Goal: Task Accomplishment & Management: Use online tool/utility

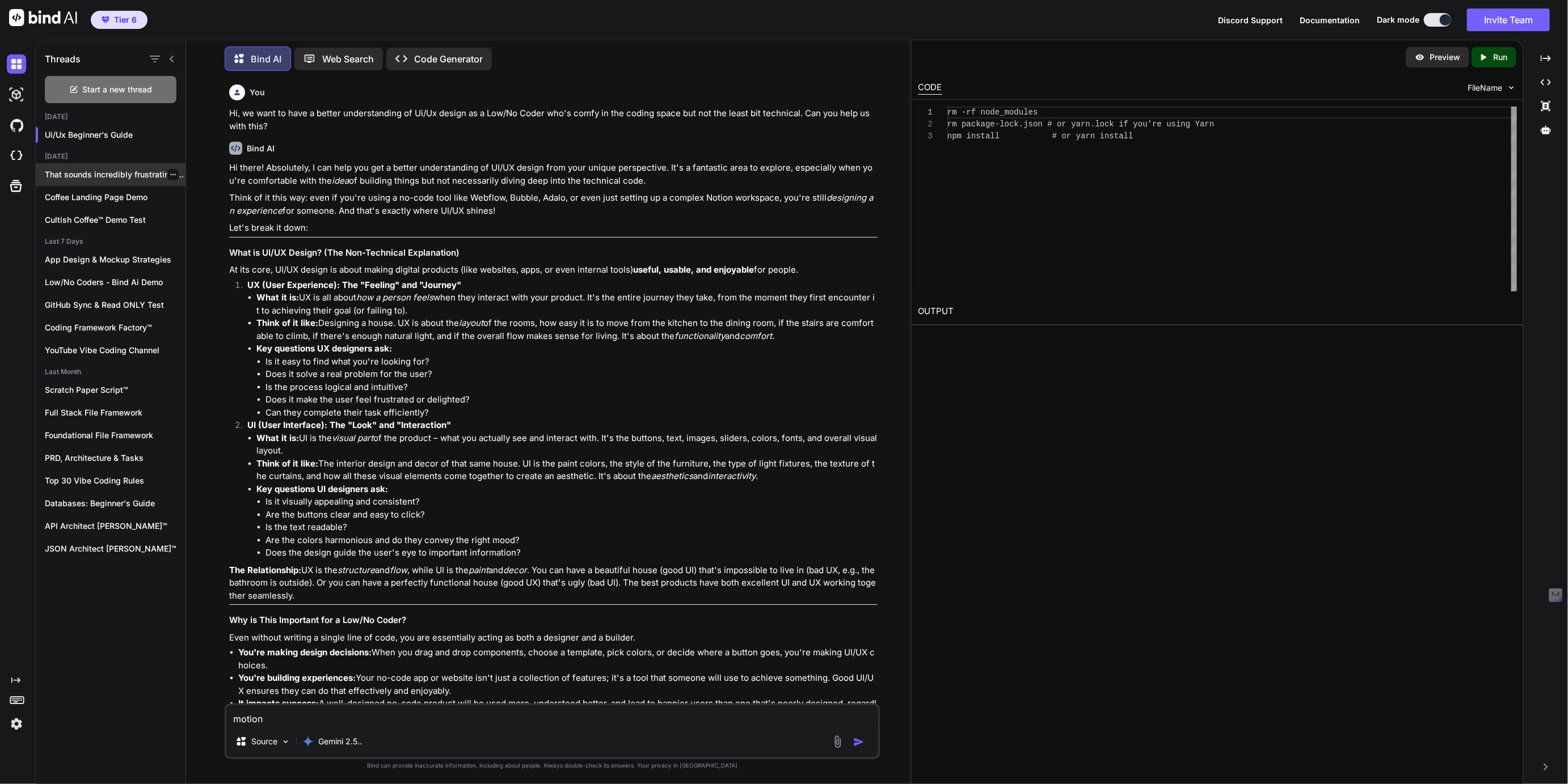
click at [97, 176] on p "That sounds incredibly frustrating! A co..." at bounding box center [115, 174] width 141 height 12
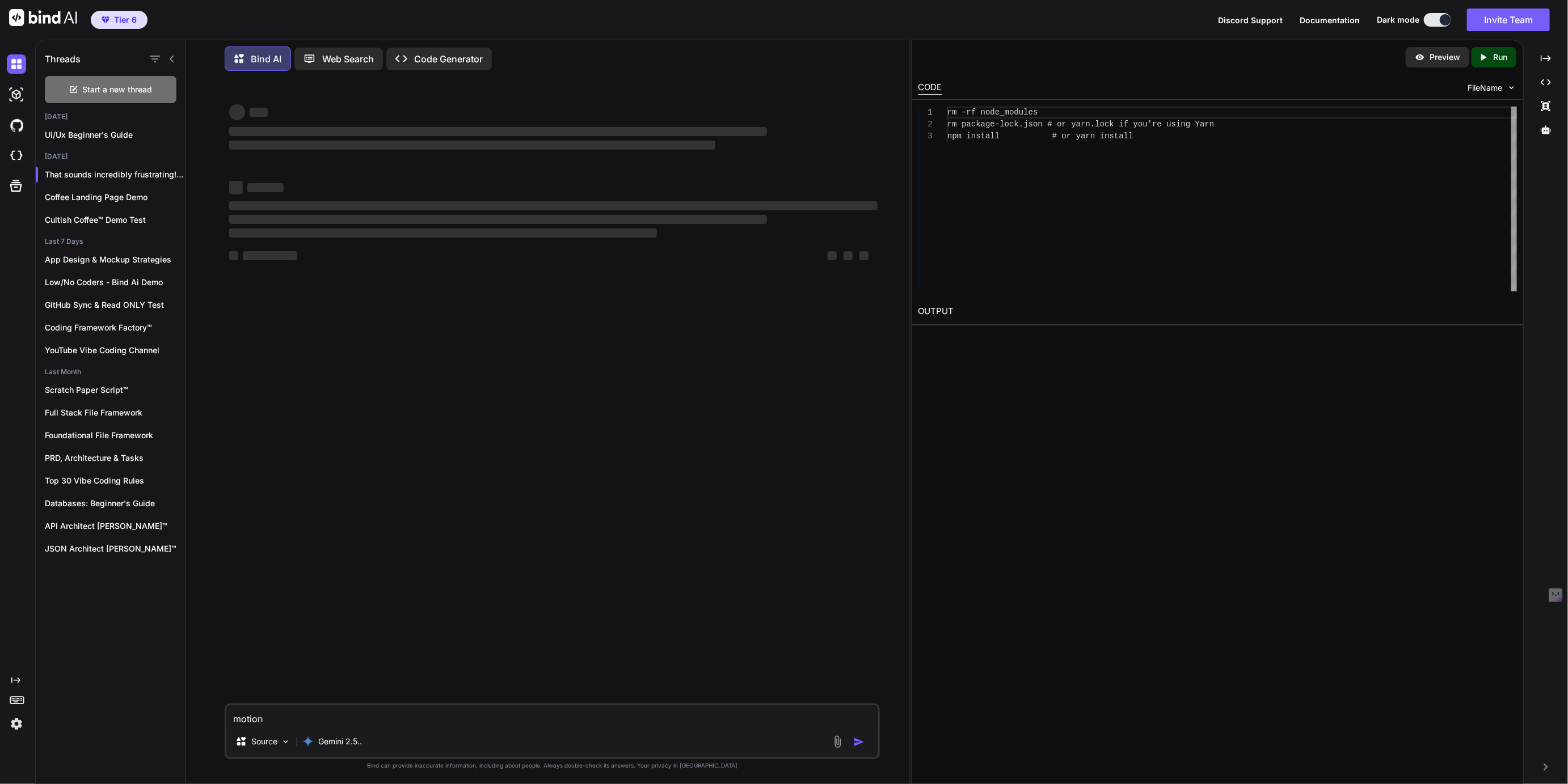
click at [9, 680] on icon "Created with Pixso." at bounding box center [13, 680] width 13 height 9
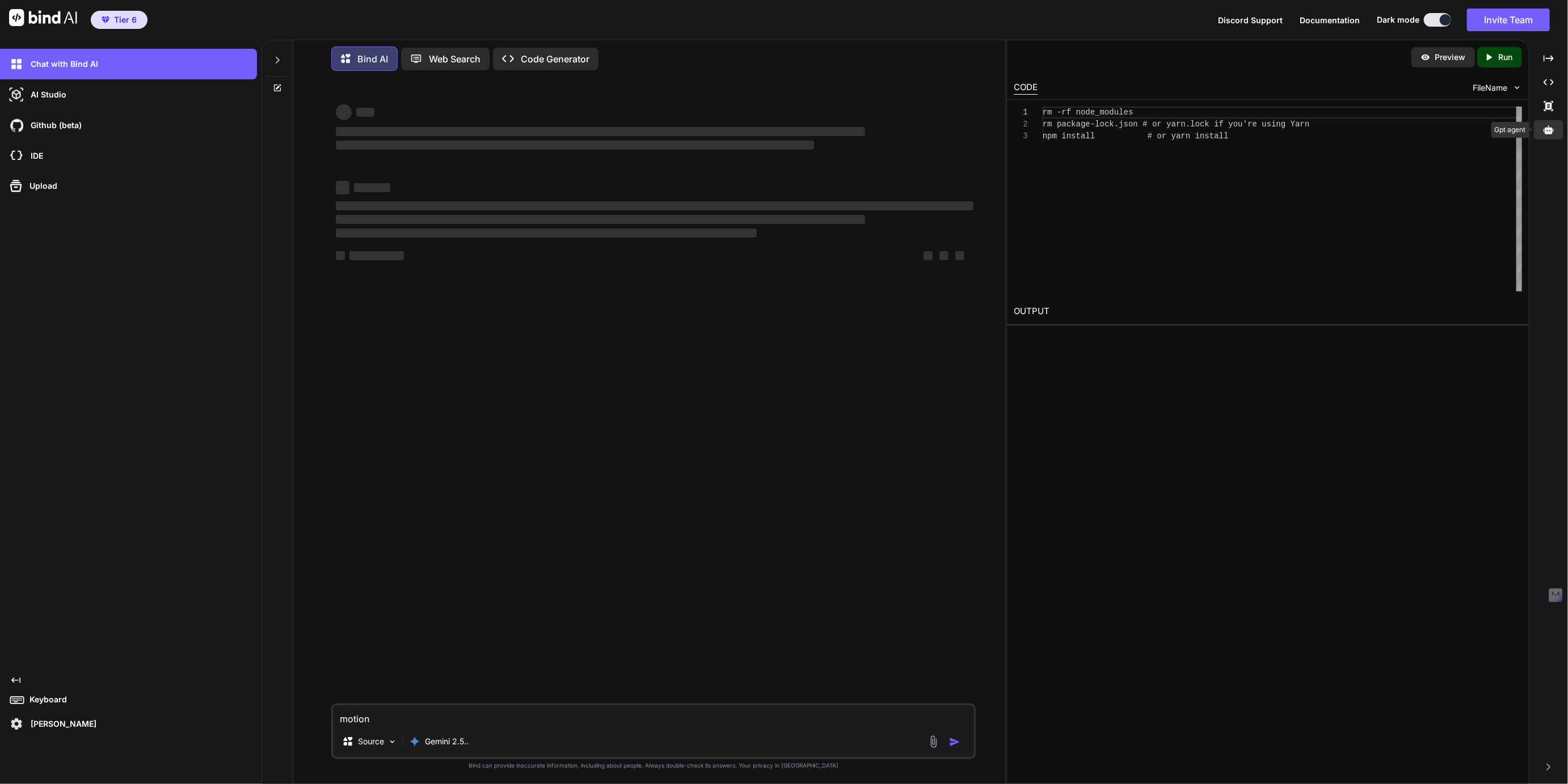
click at [1551, 126] on icon at bounding box center [1549, 129] width 10 height 10
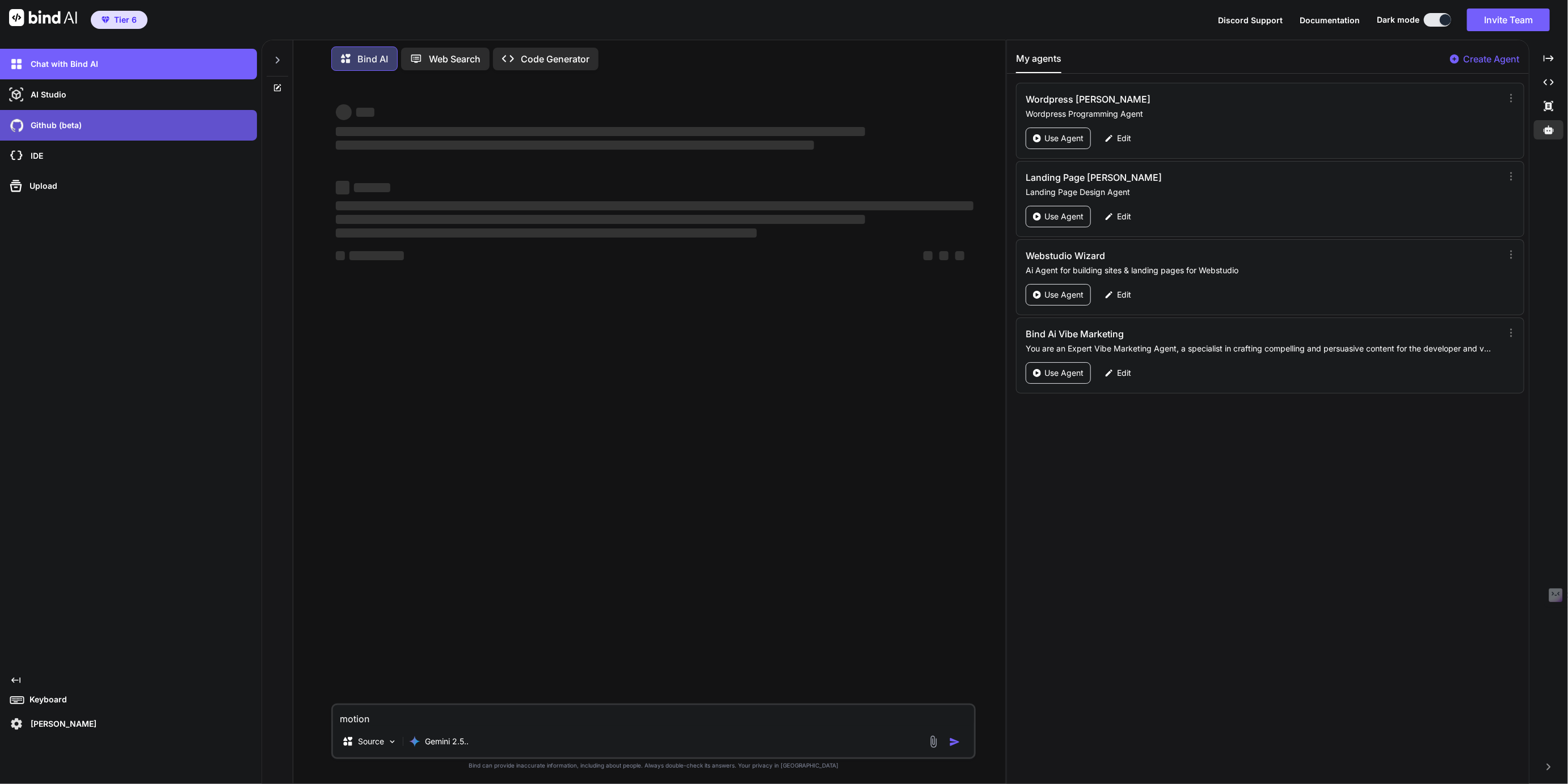
click at [48, 128] on p "Github (beta)" at bounding box center [54, 125] width 55 height 12
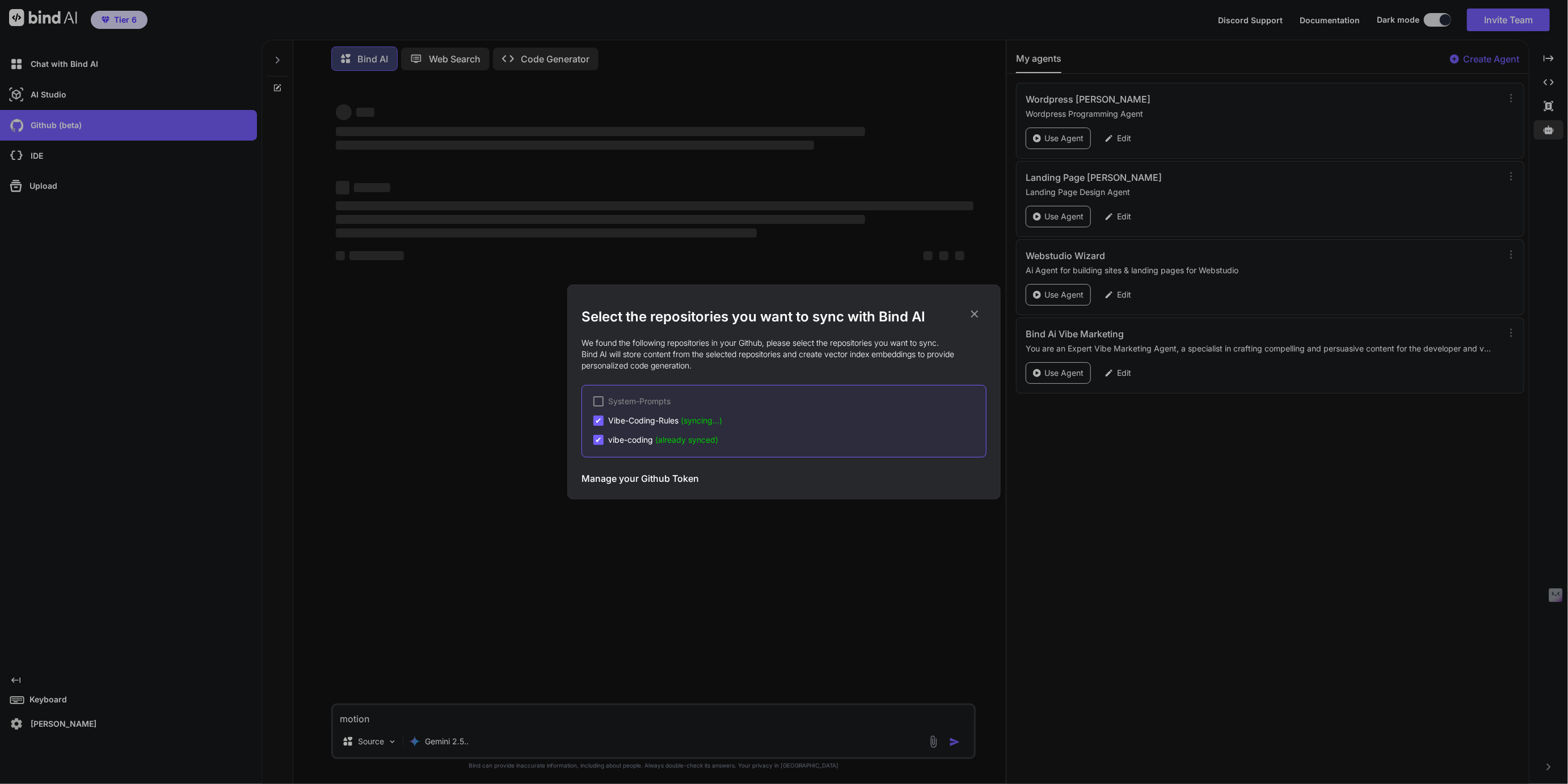
click at [37, 153] on div "Select the repositories you want to sync with Bind AI We found the following re…" at bounding box center [784, 392] width 1568 height 784
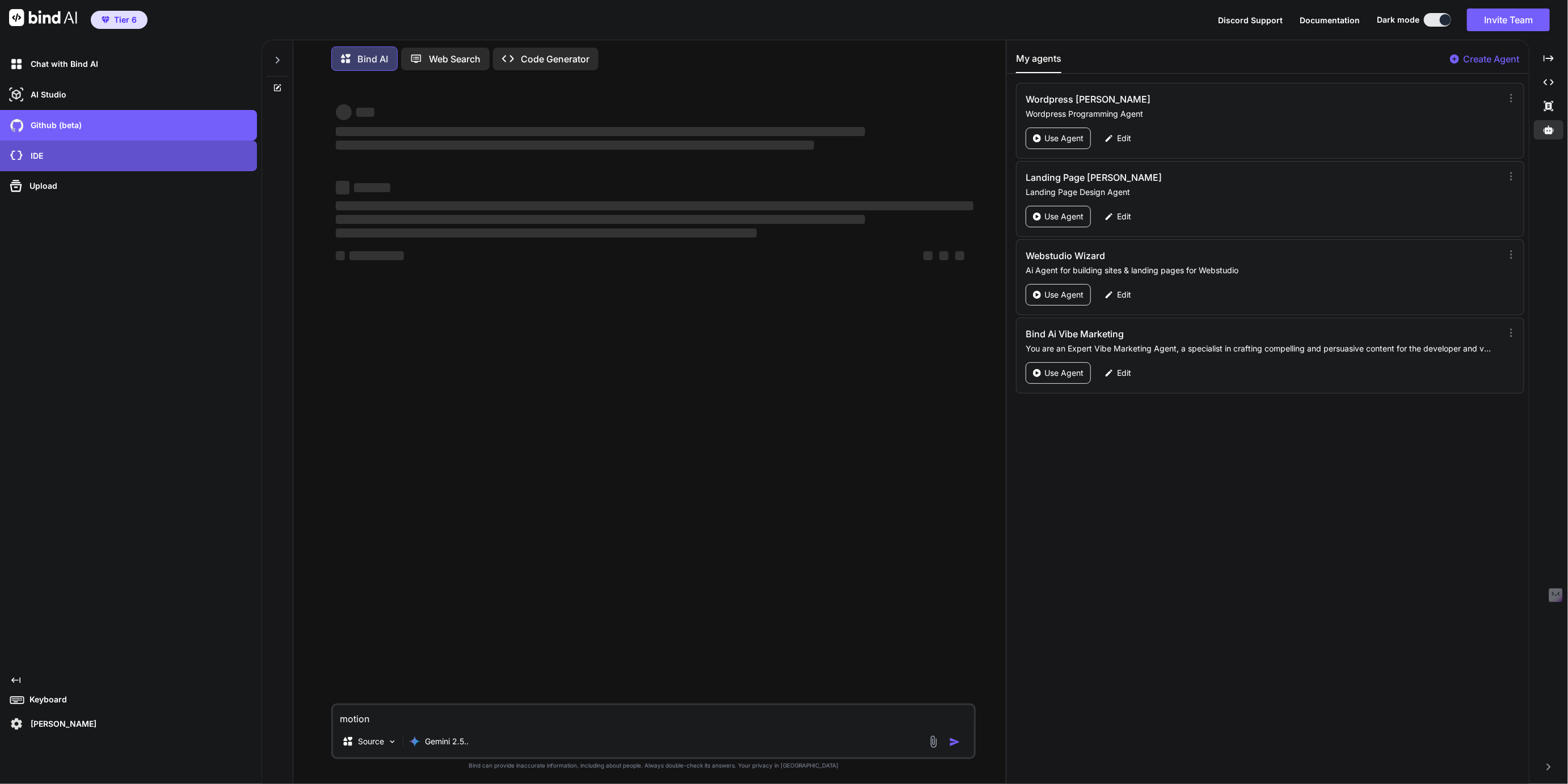
click at [40, 158] on p "IDE" at bounding box center [35, 156] width 17 height 12
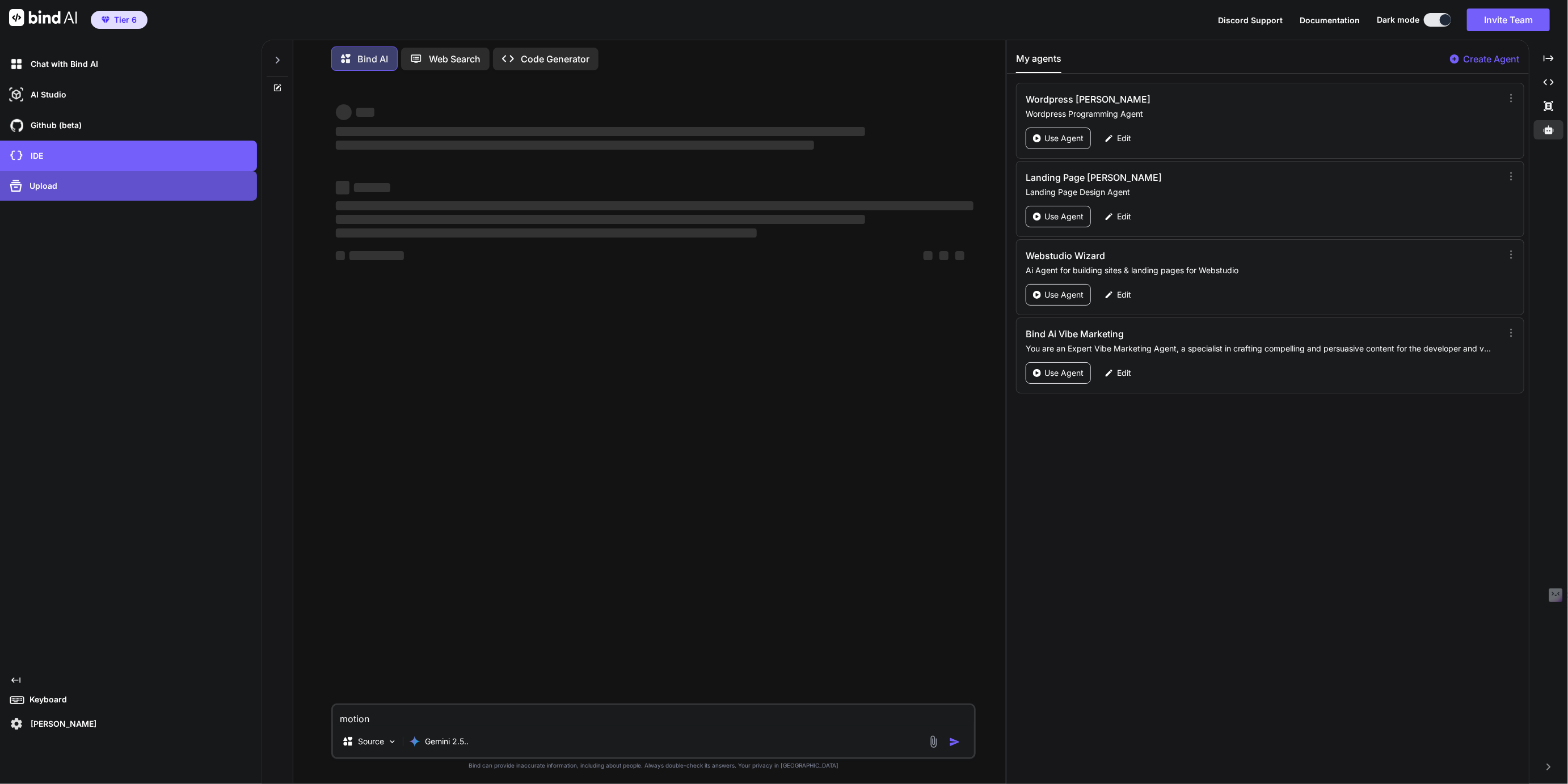
click at [33, 179] on div "Upload" at bounding box center [132, 185] width 250 height 18
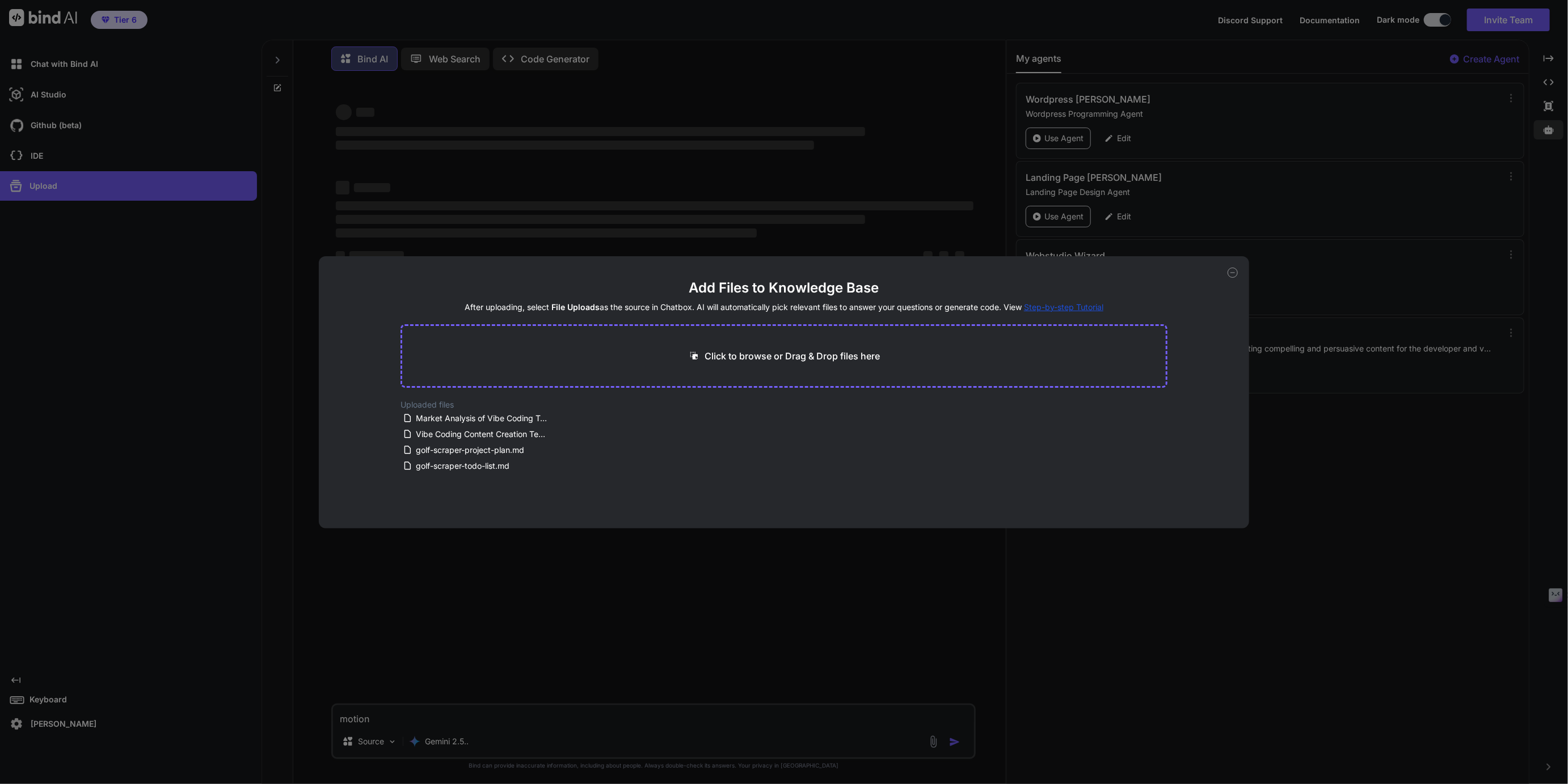
click at [134, 250] on div "Add Files to Knowledge Base After uploading, select File Uploads as the source …" at bounding box center [784, 392] width 1568 height 784
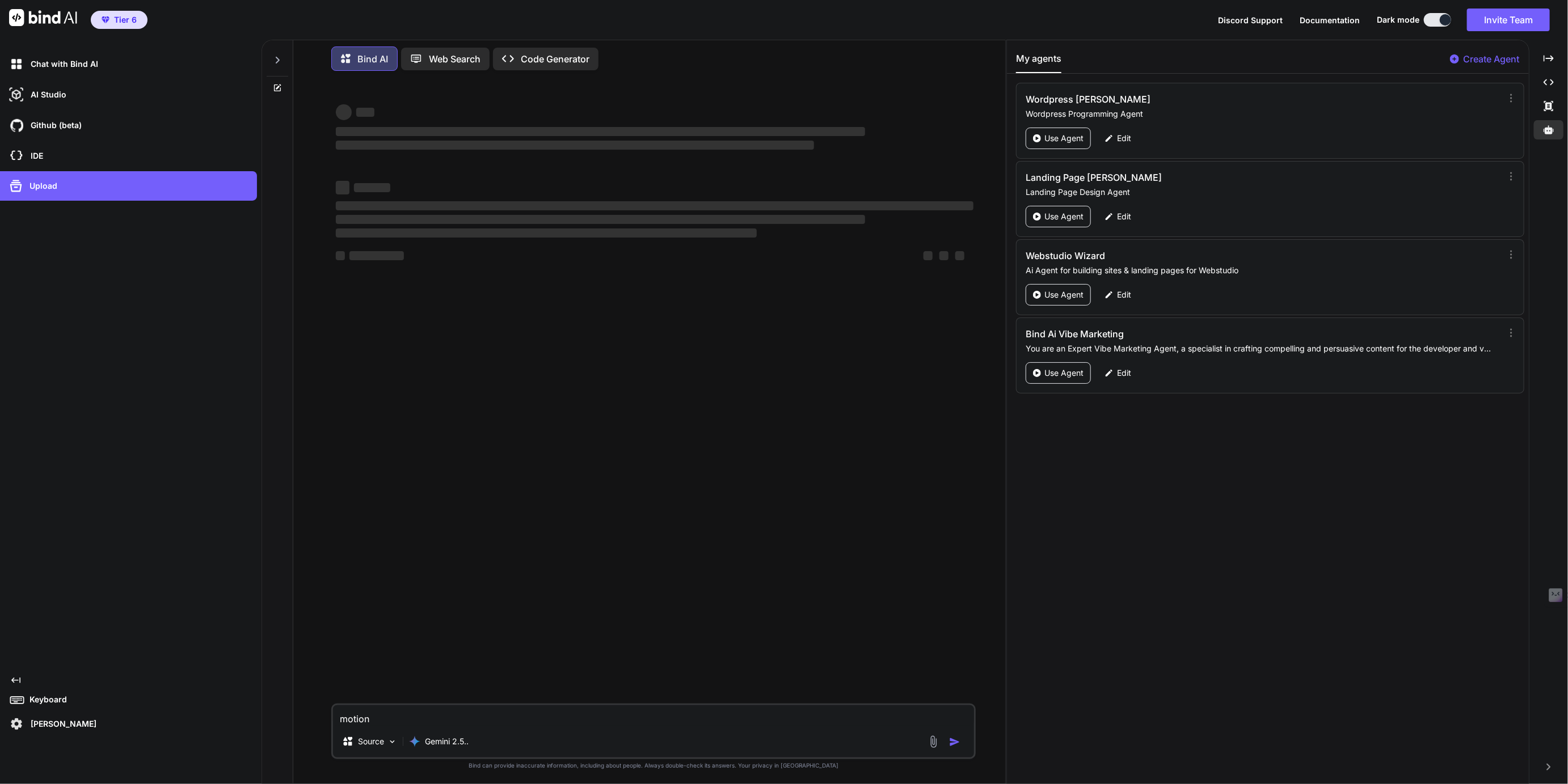
click at [16, 678] on icon "Created with Pixso." at bounding box center [16, 680] width 9 height 9
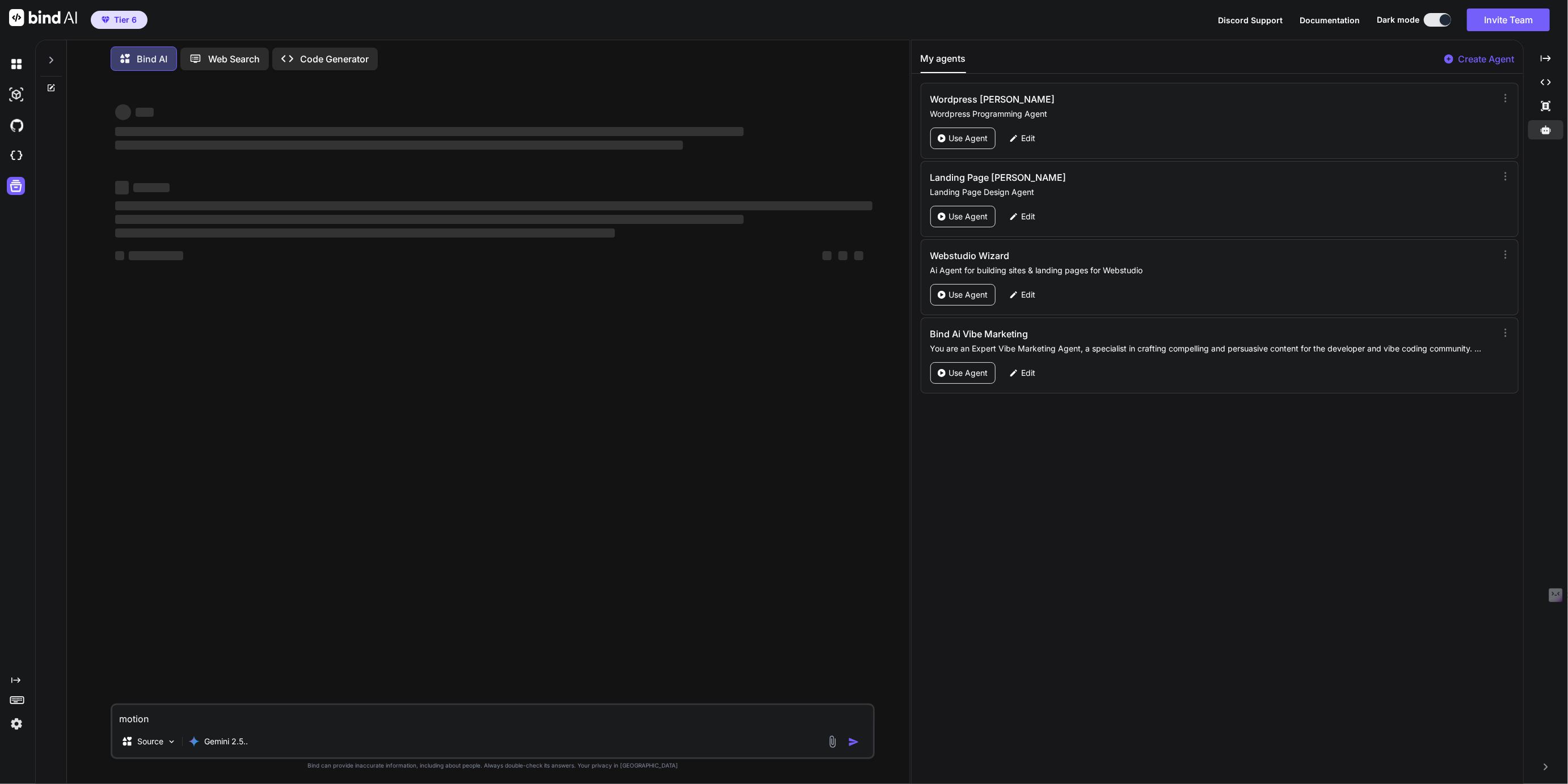
click at [49, 44] on div at bounding box center [51, 57] width 22 height 39
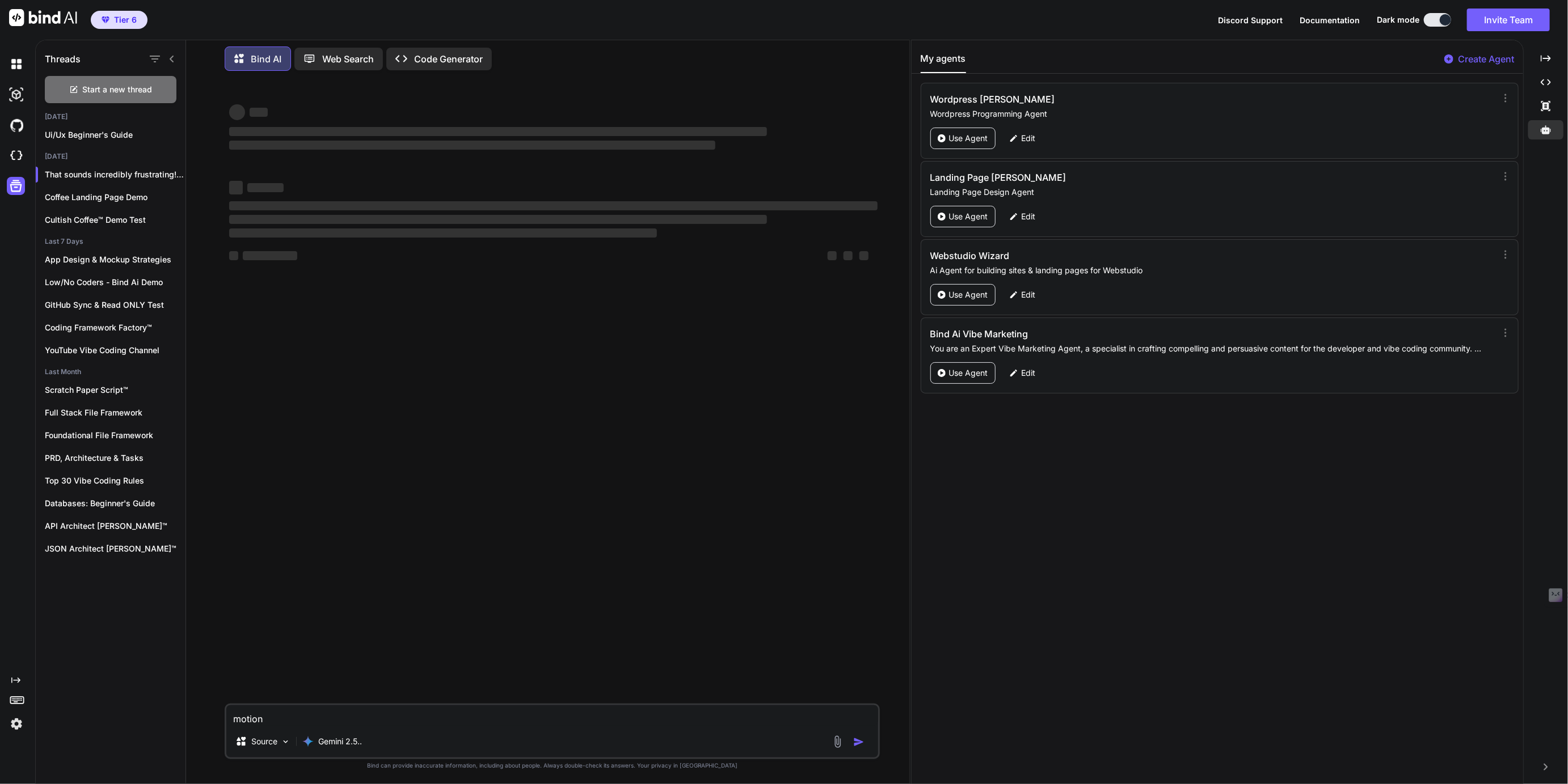
click at [13, 698] on icon at bounding box center [17, 700] width 16 height 16
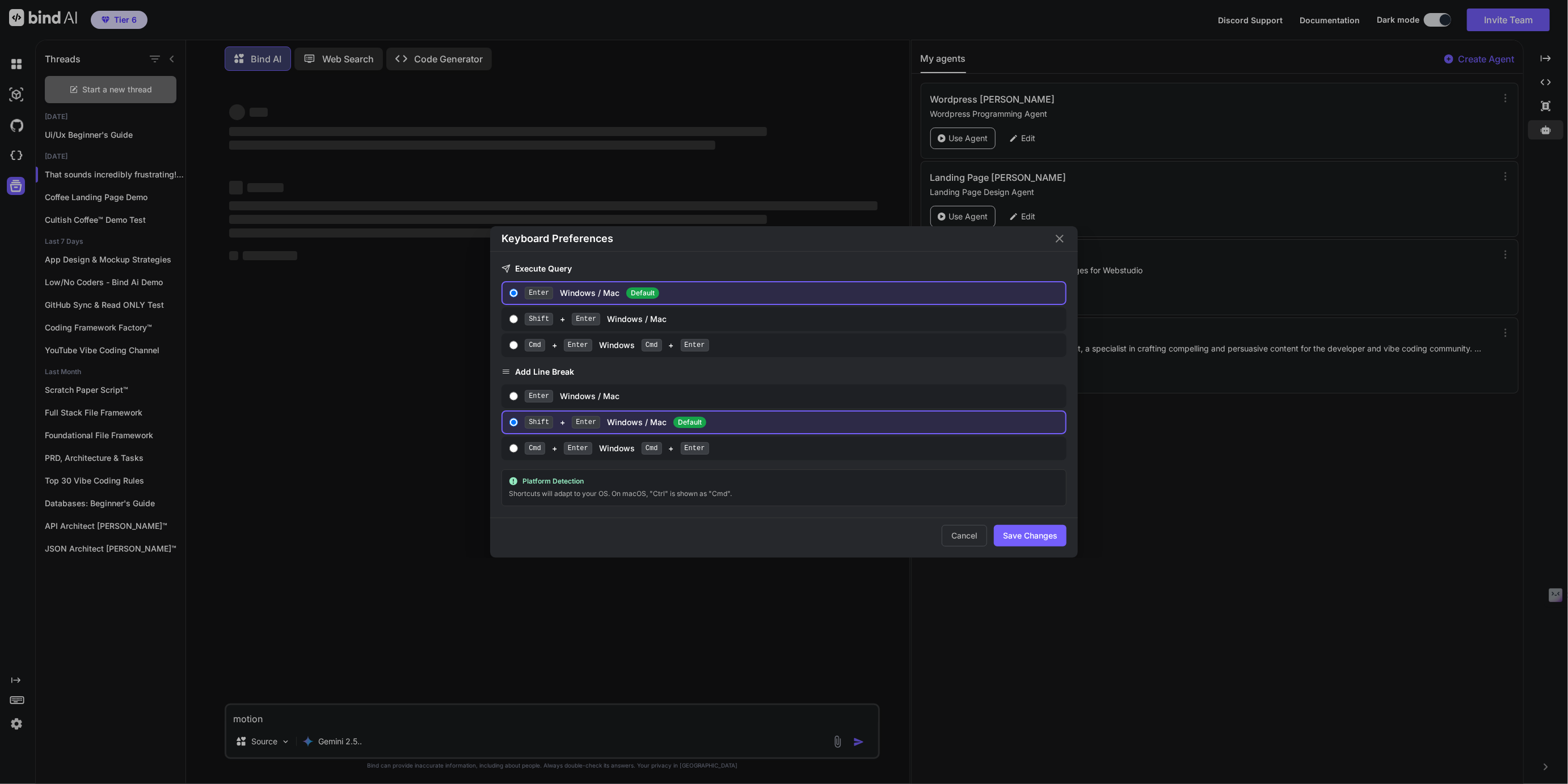
click at [19, 722] on div "Keyboard Preferences Execute Query Enter Windows / Mac Default Shift + Enter Wi…" at bounding box center [784, 392] width 1568 height 784
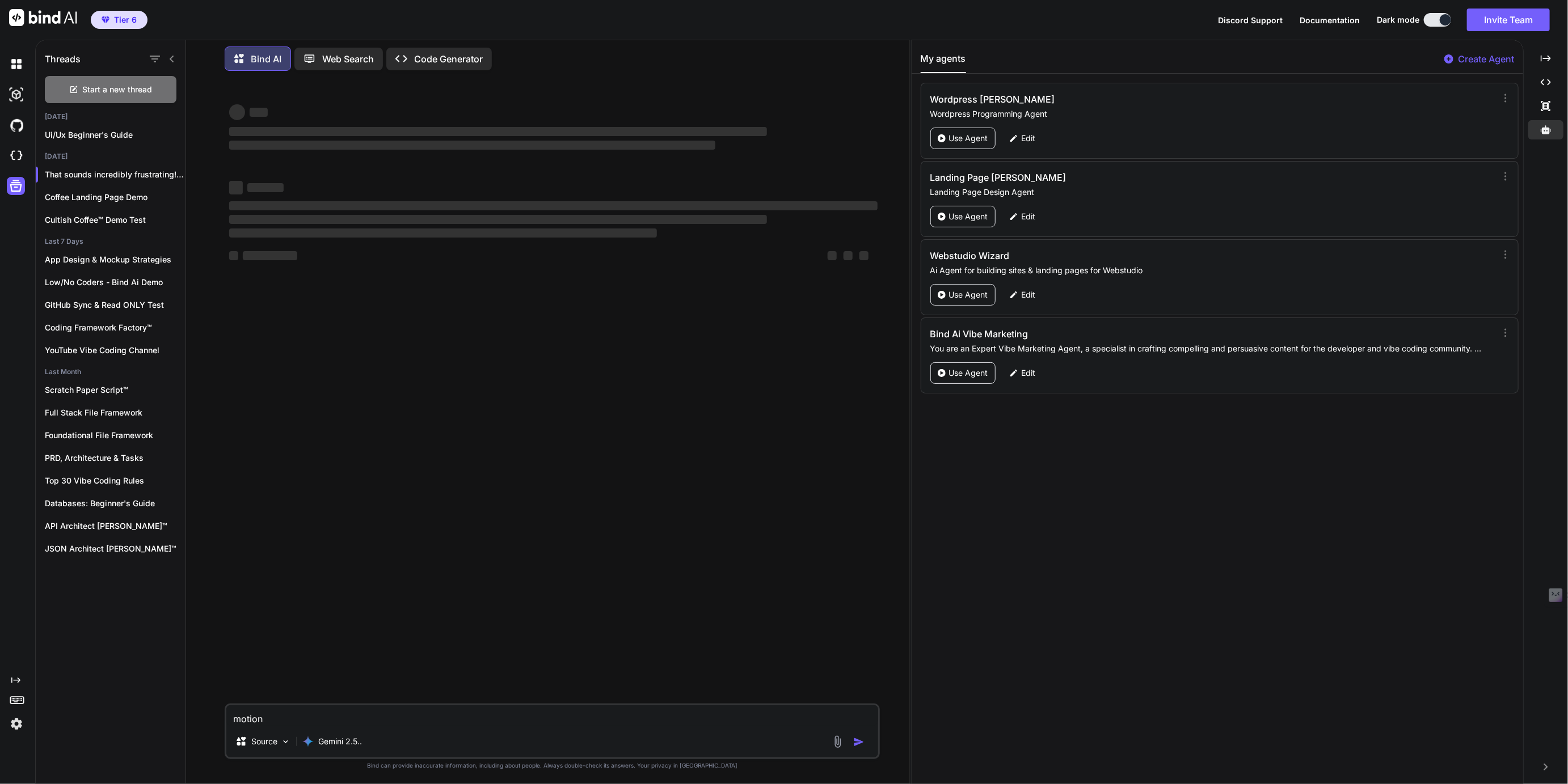
click at [19, 722] on img at bounding box center [16, 724] width 19 height 19
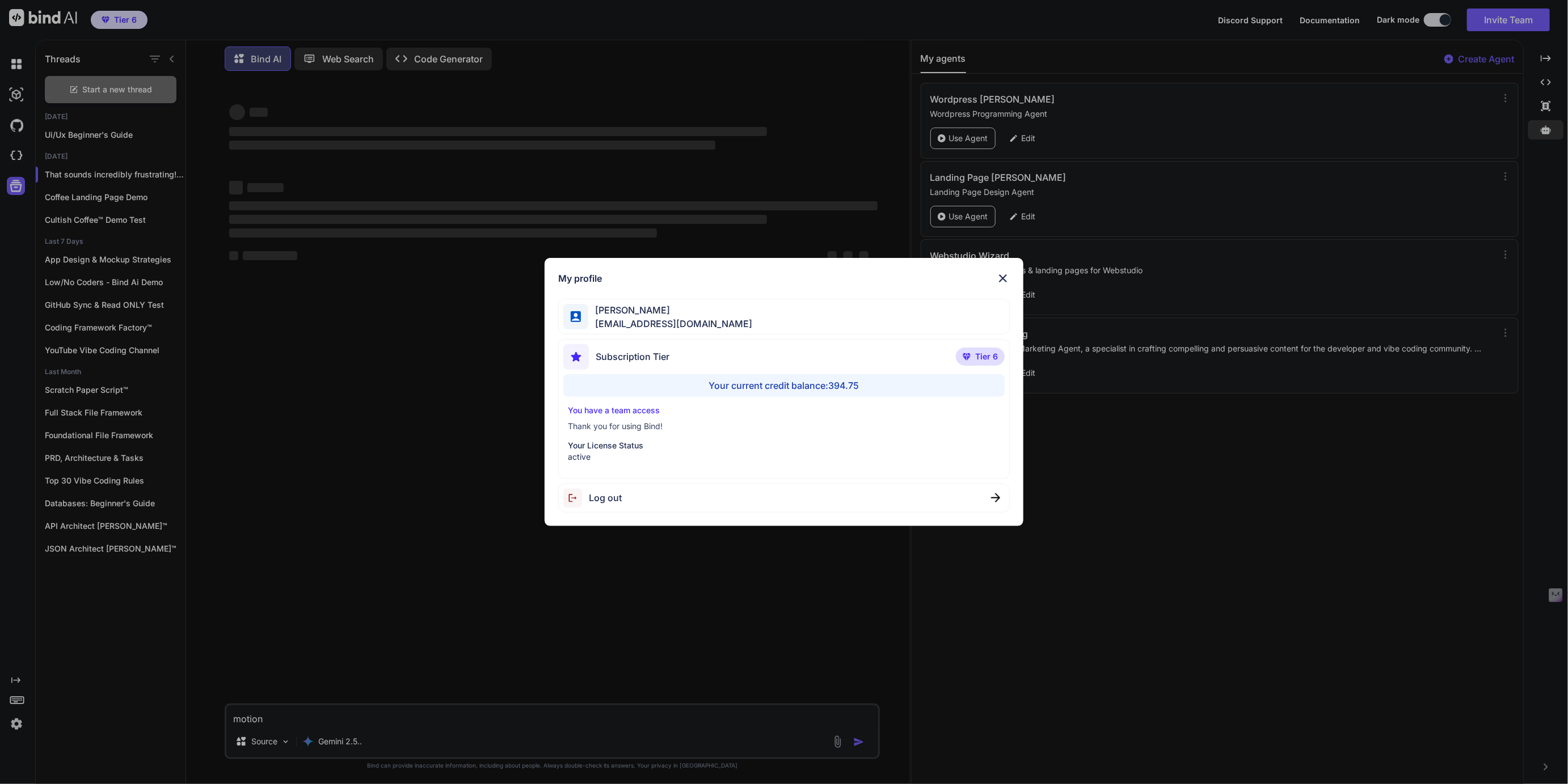
click at [19, 722] on div "My profile [PERSON_NAME] [EMAIL_ADDRESS][DOMAIN_NAME] Subscription Tier Tier 6 …" at bounding box center [784, 392] width 1568 height 784
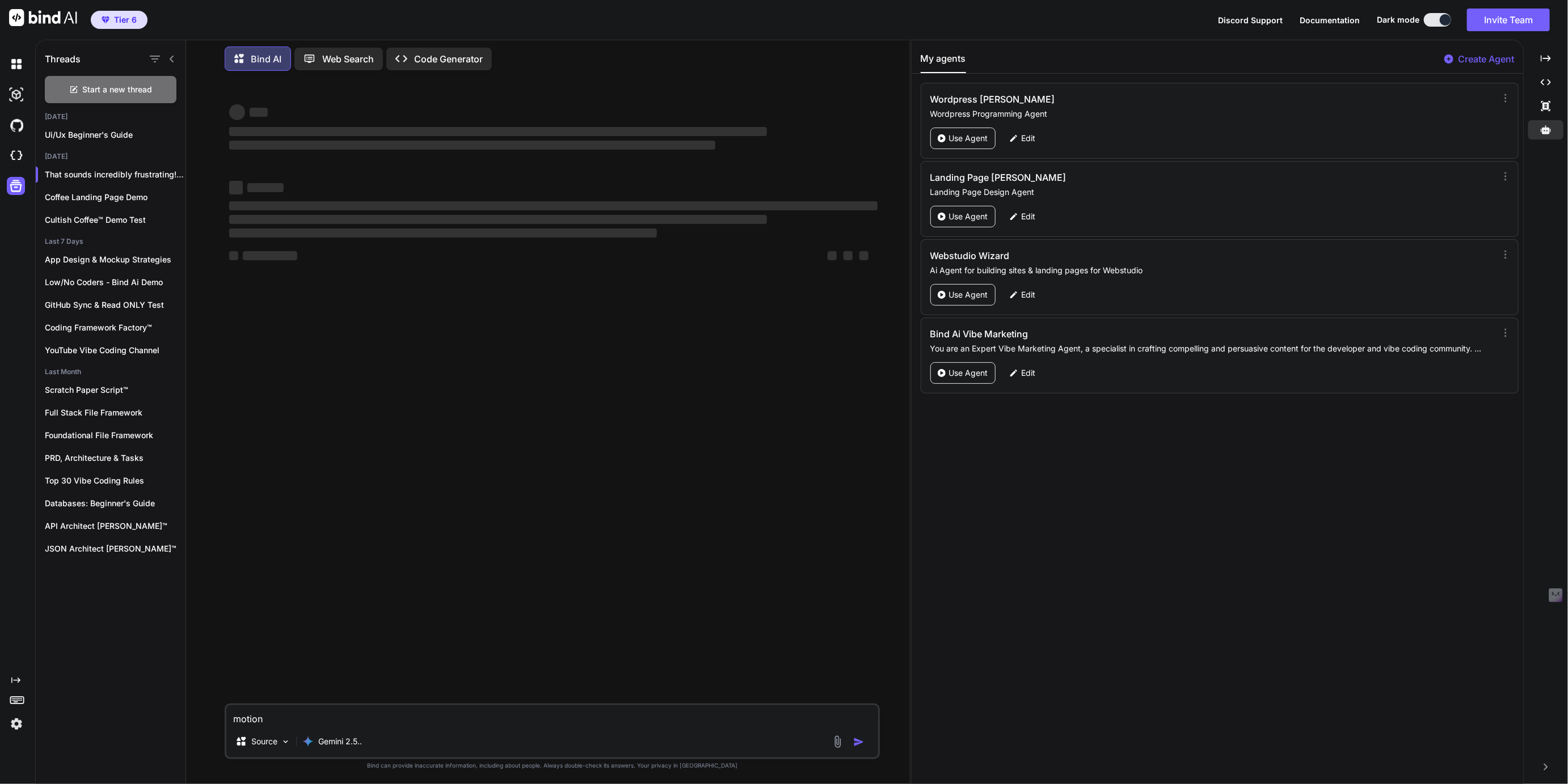
click at [292, 724] on textarea "motion" at bounding box center [552, 715] width 651 height 20
click at [261, 740] on p "Source" at bounding box center [265, 742] width 26 height 12
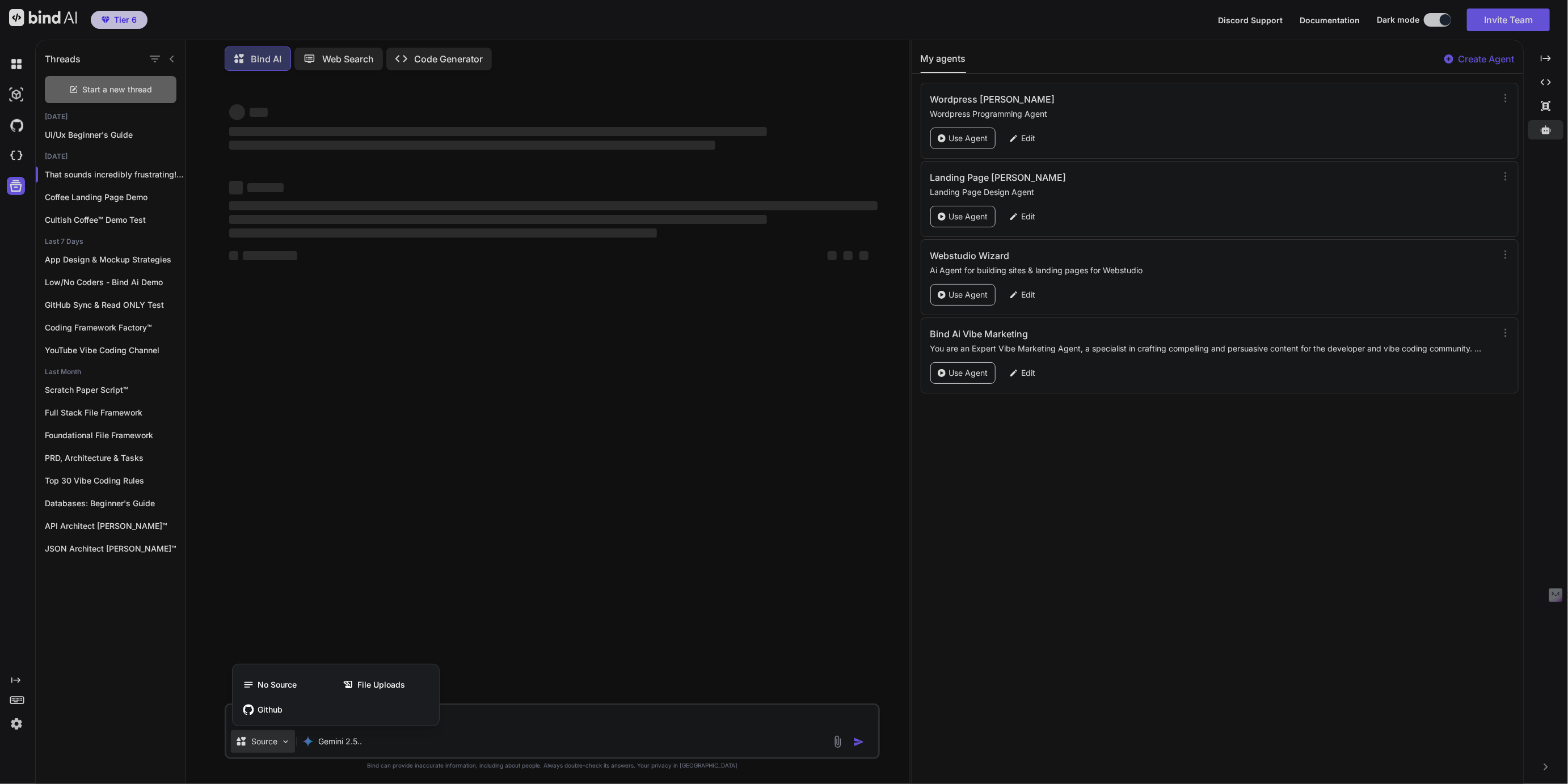
click at [471, 737] on div at bounding box center [784, 392] width 1568 height 784
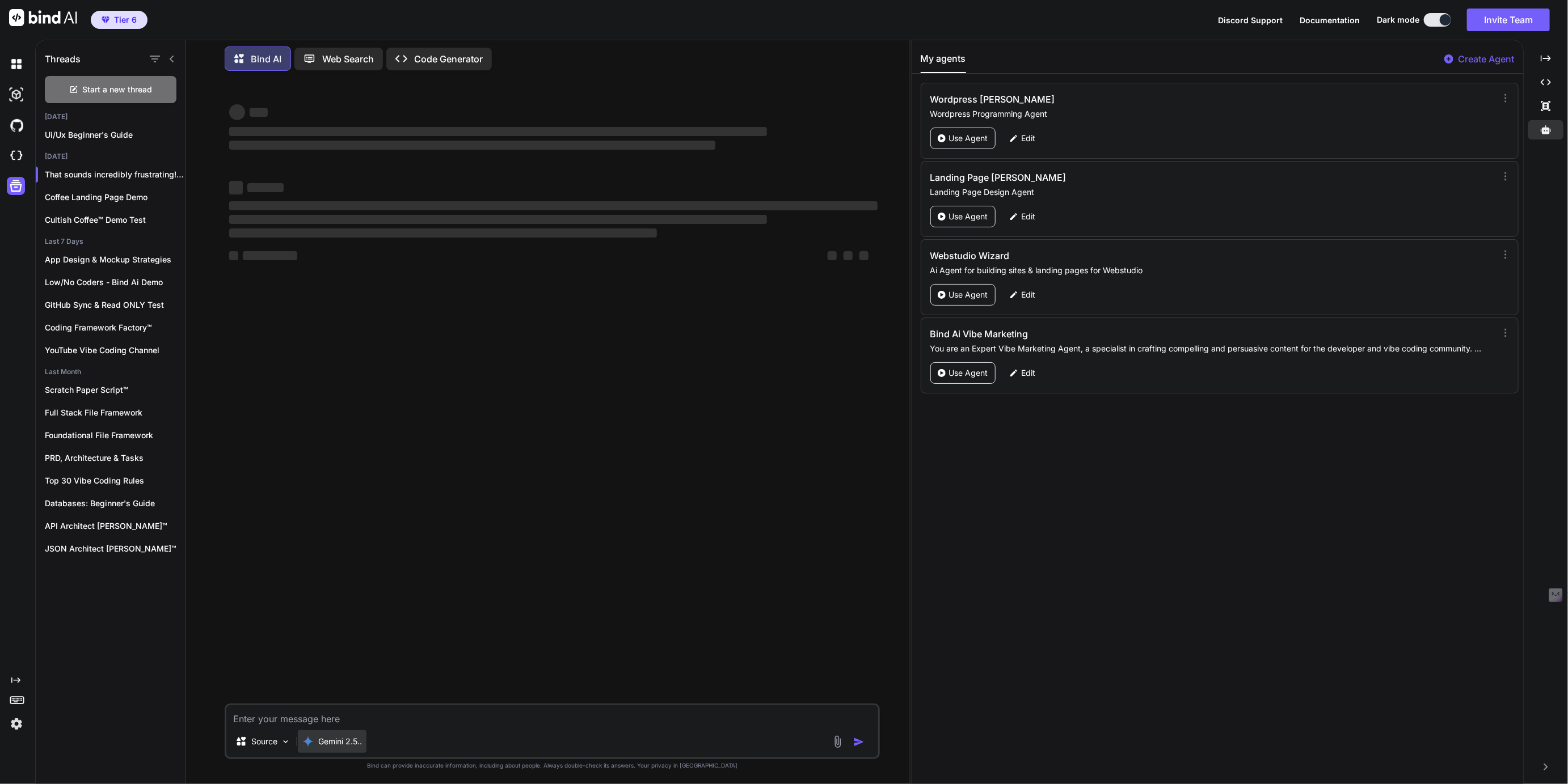
click at [337, 736] on div "Gemini 2.5.." at bounding box center [332, 741] width 69 height 23
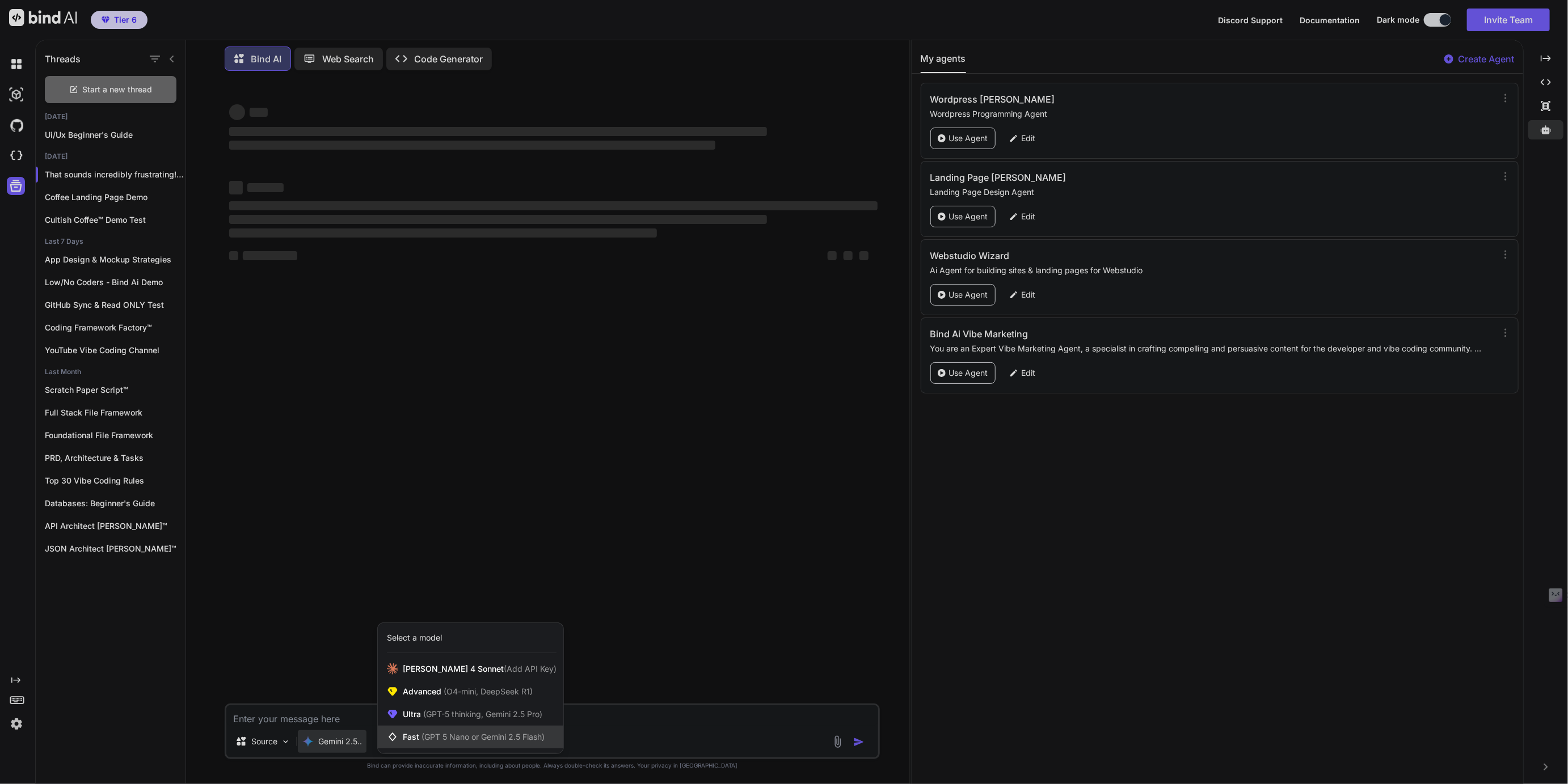
click at [410, 738] on span "Fast (GPT 5 Nano or Gemini 2.5 Flash)" at bounding box center [474, 737] width 142 height 12
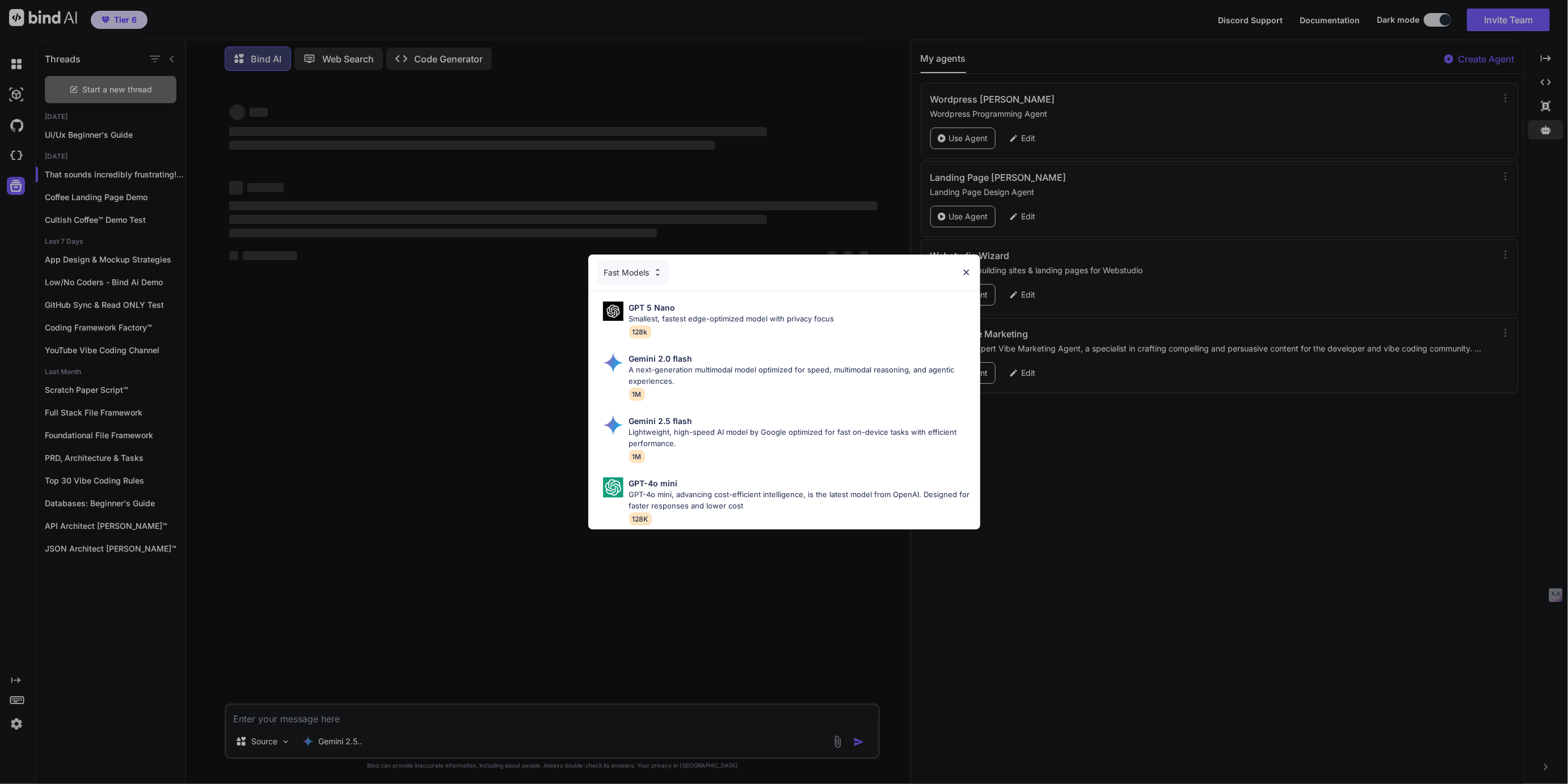
click at [628, 272] on div "Fast Models" at bounding box center [633, 272] width 72 height 25
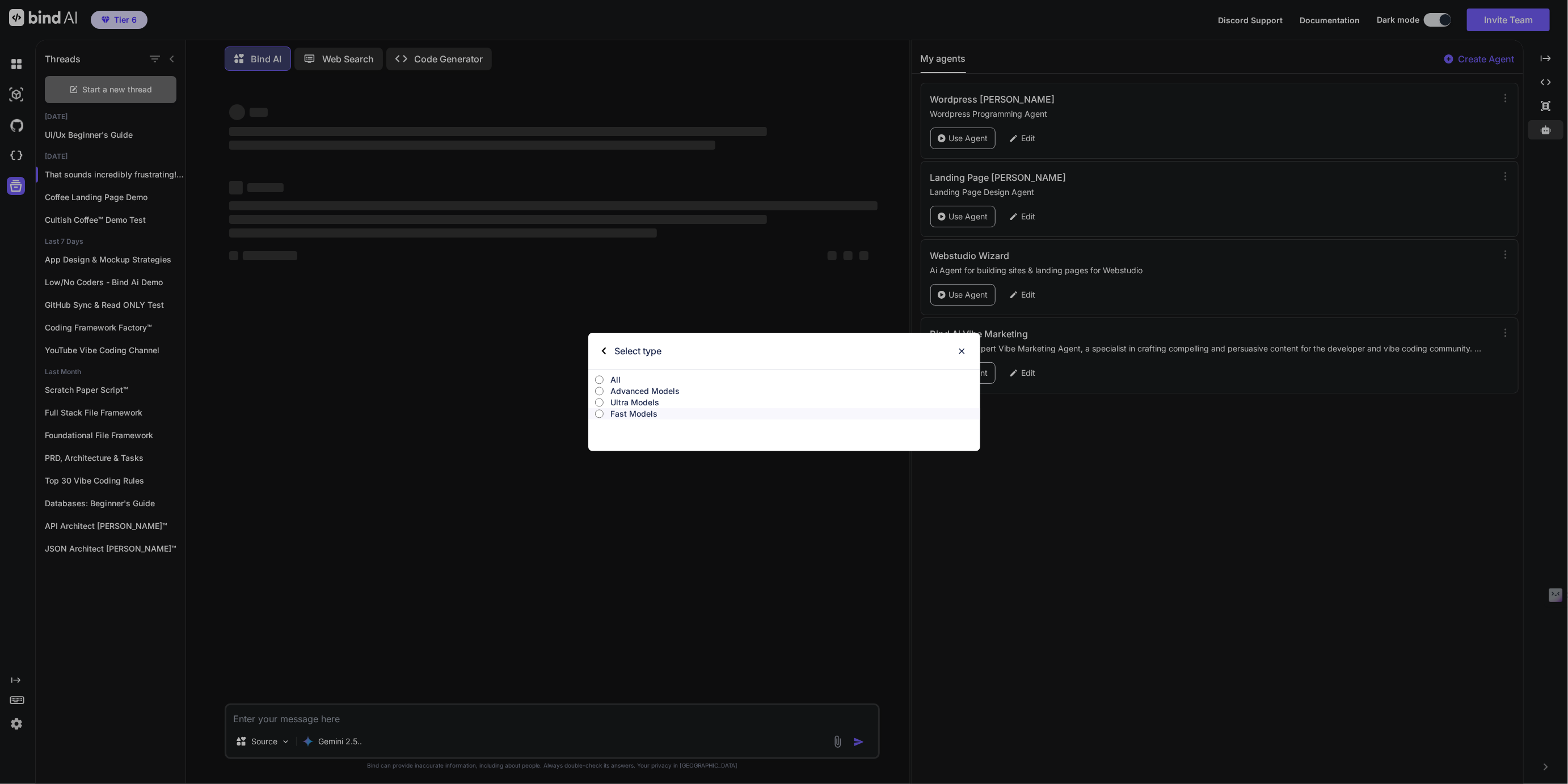
click at [612, 379] on p "All" at bounding box center [795, 380] width 370 height 12
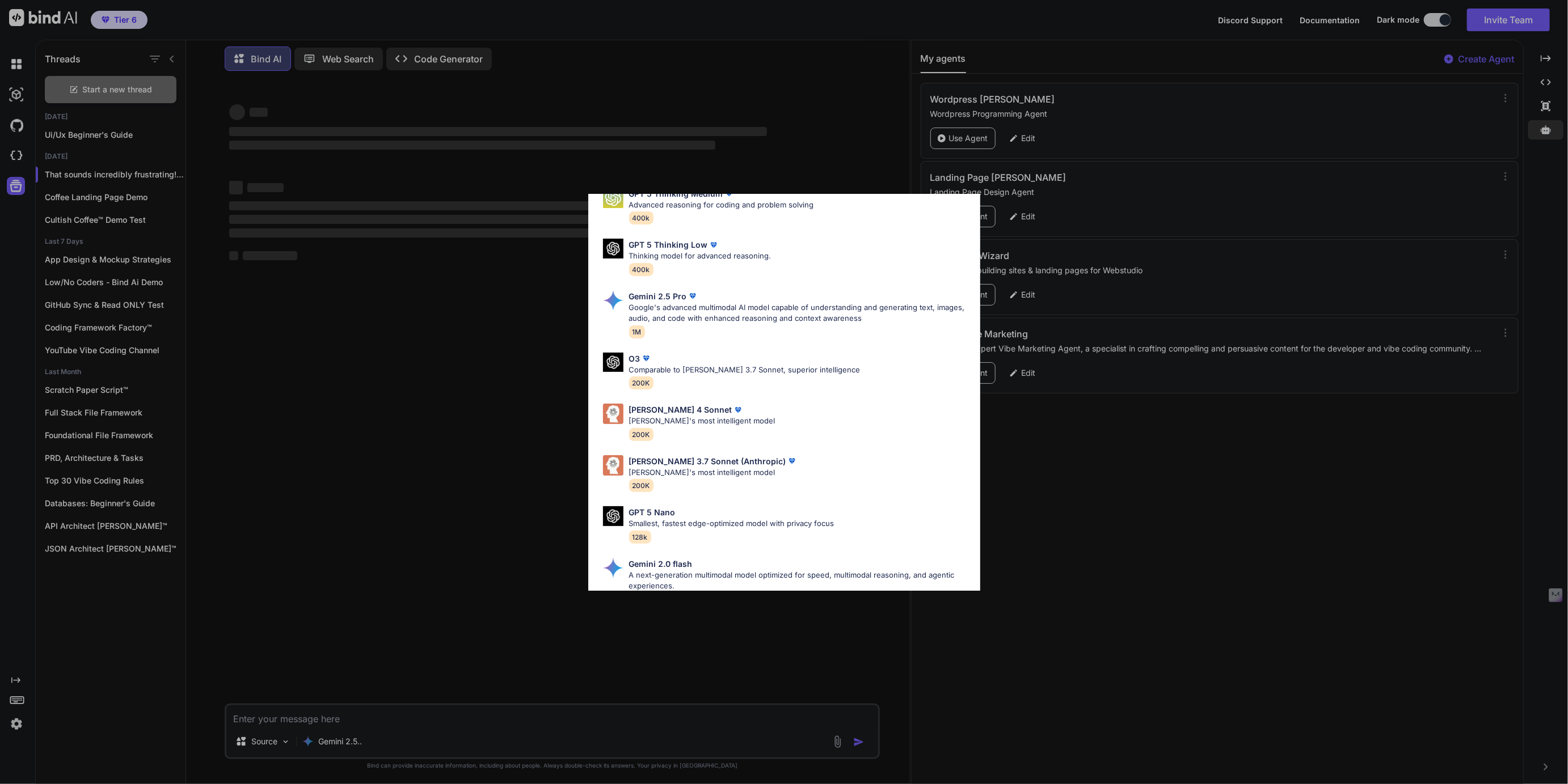
scroll to position [343, 0]
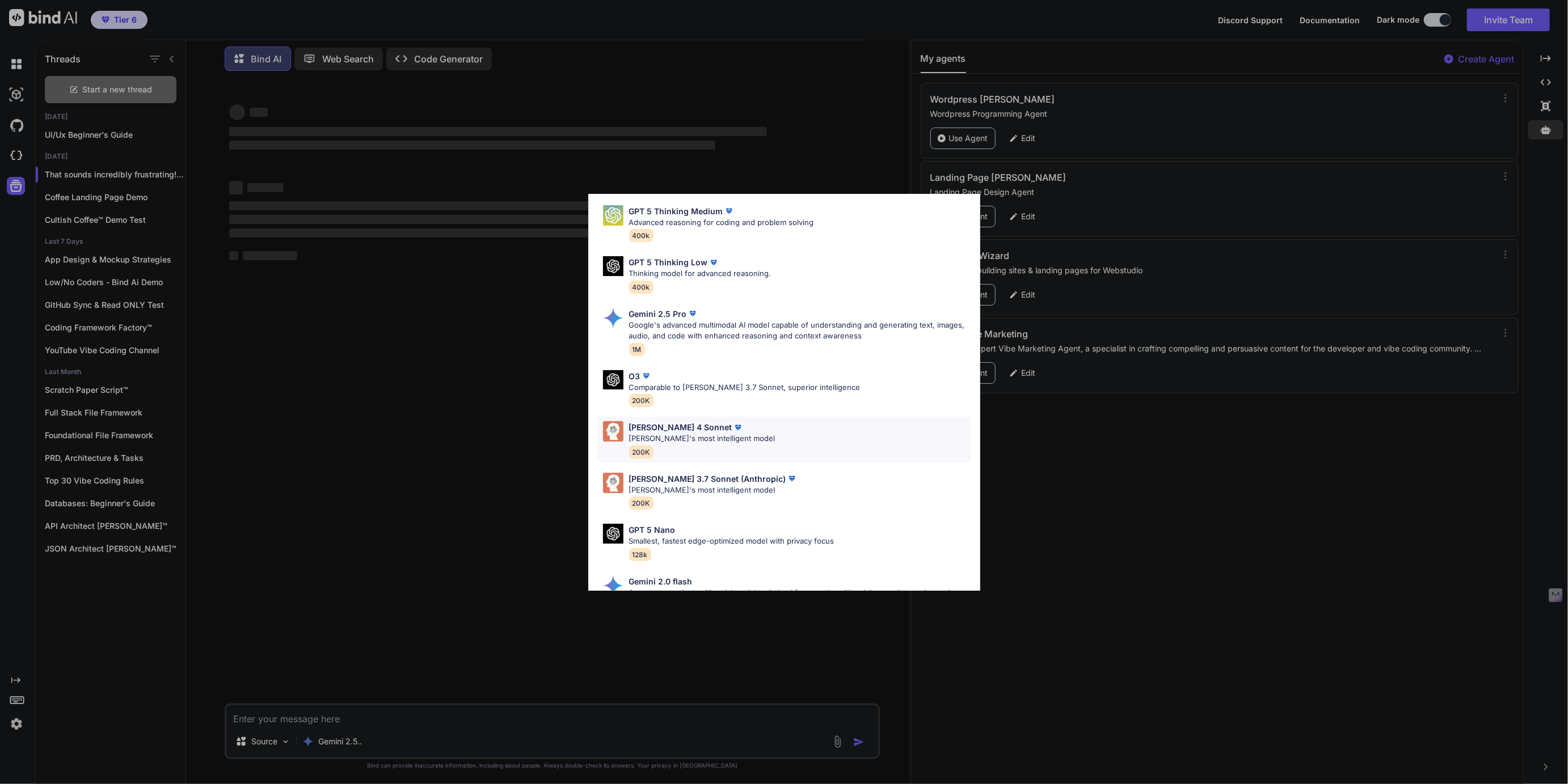
click at [665, 431] on p "Claude 4 Sonnet" at bounding box center [681, 427] width 104 height 12
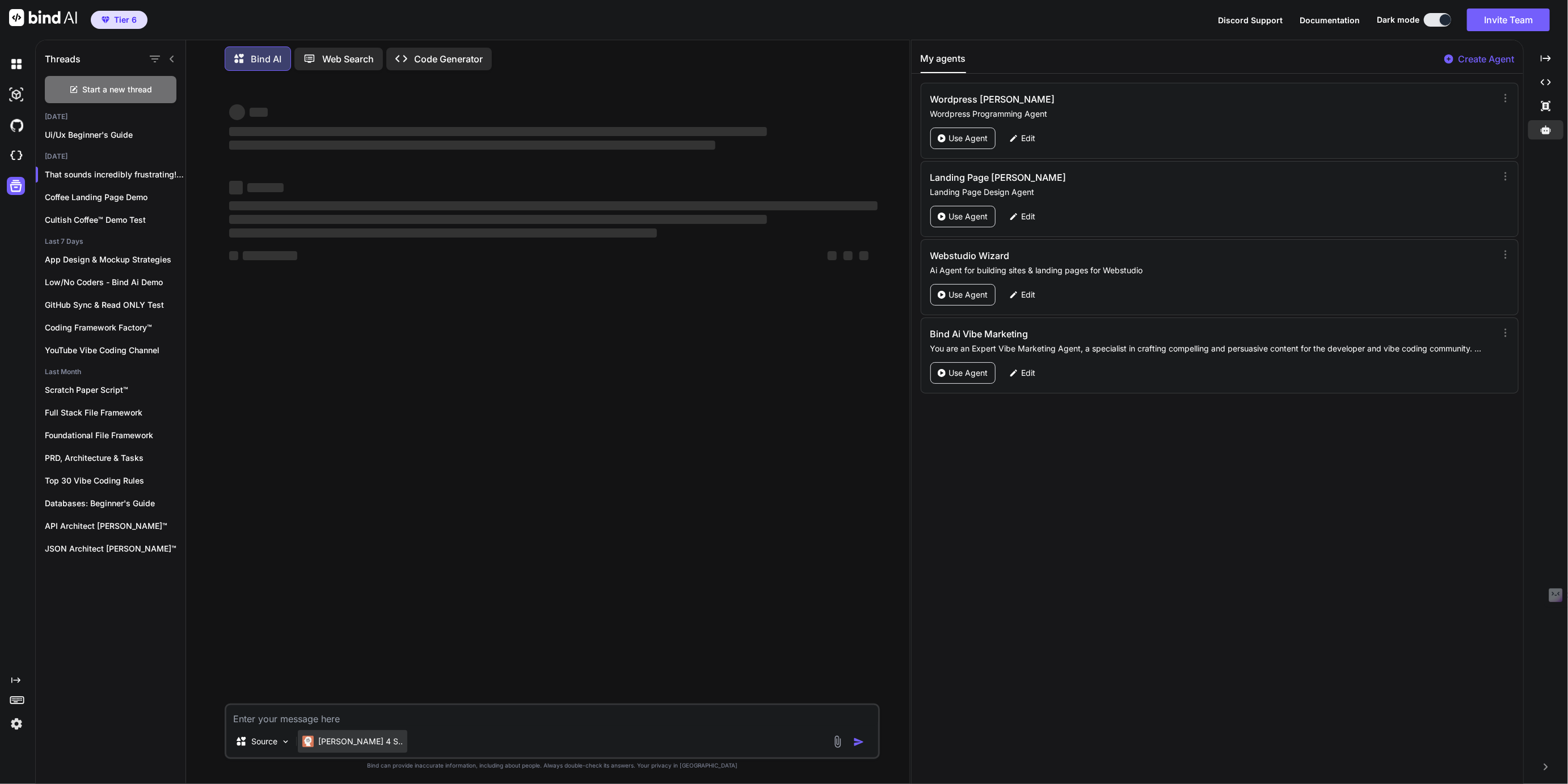
click at [340, 743] on p "Claude 4 S.." at bounding box center [361, 742] width 85 height 12
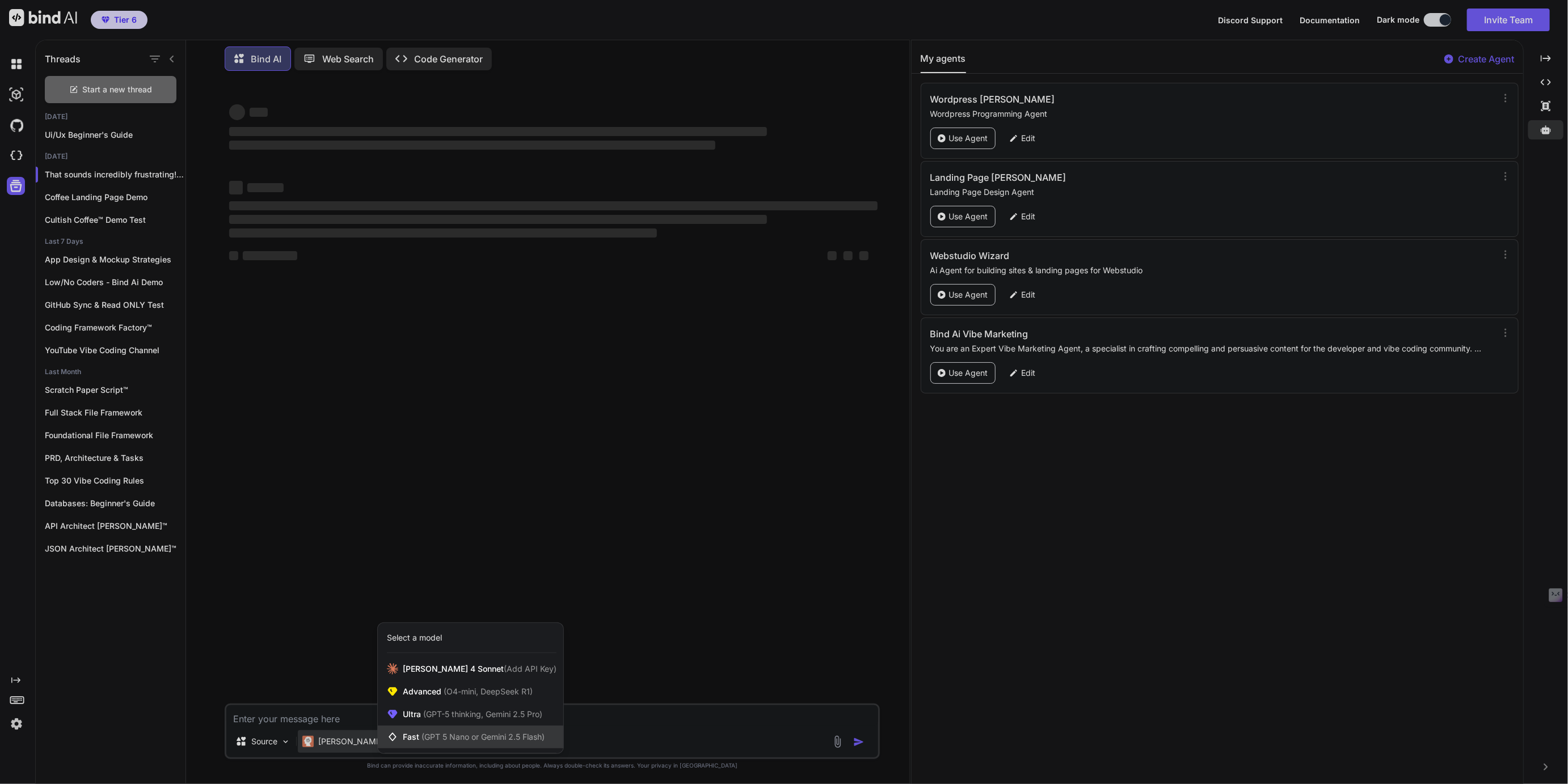
click at [418, 741] on span "Fast (GPT 5 Nano or Gemini 2.5 Flash)" at bounding box center [474, 737] width 142 height 12
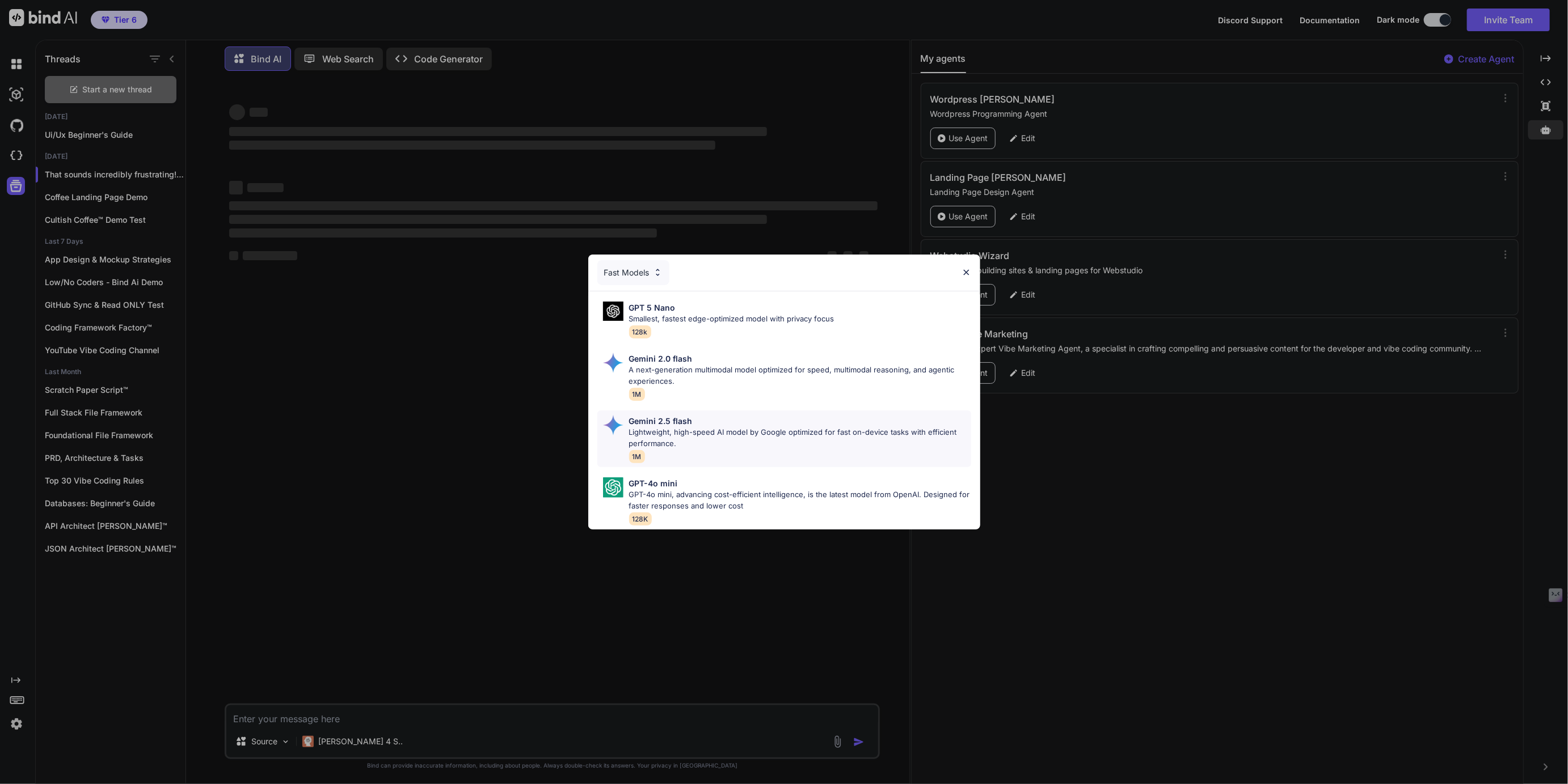
click at [672, 431] on p "Lightweight, high-speed AI model by Google optimized for fast on-device tasks w…" at bounding box center [800, 438] width 342 height 22
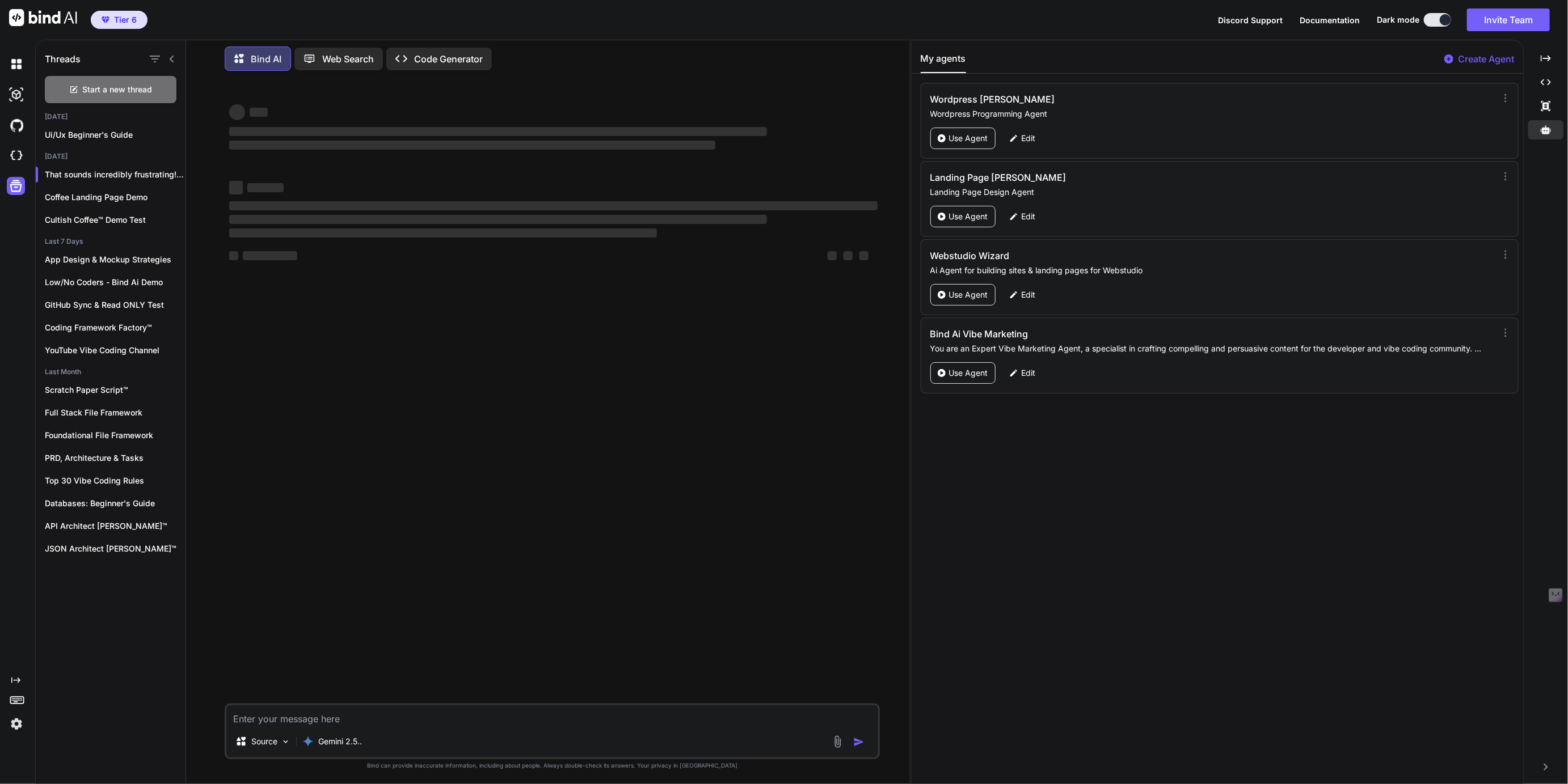
click at [840, 740] on img at bounding box center [837, 742] width 13 height 13
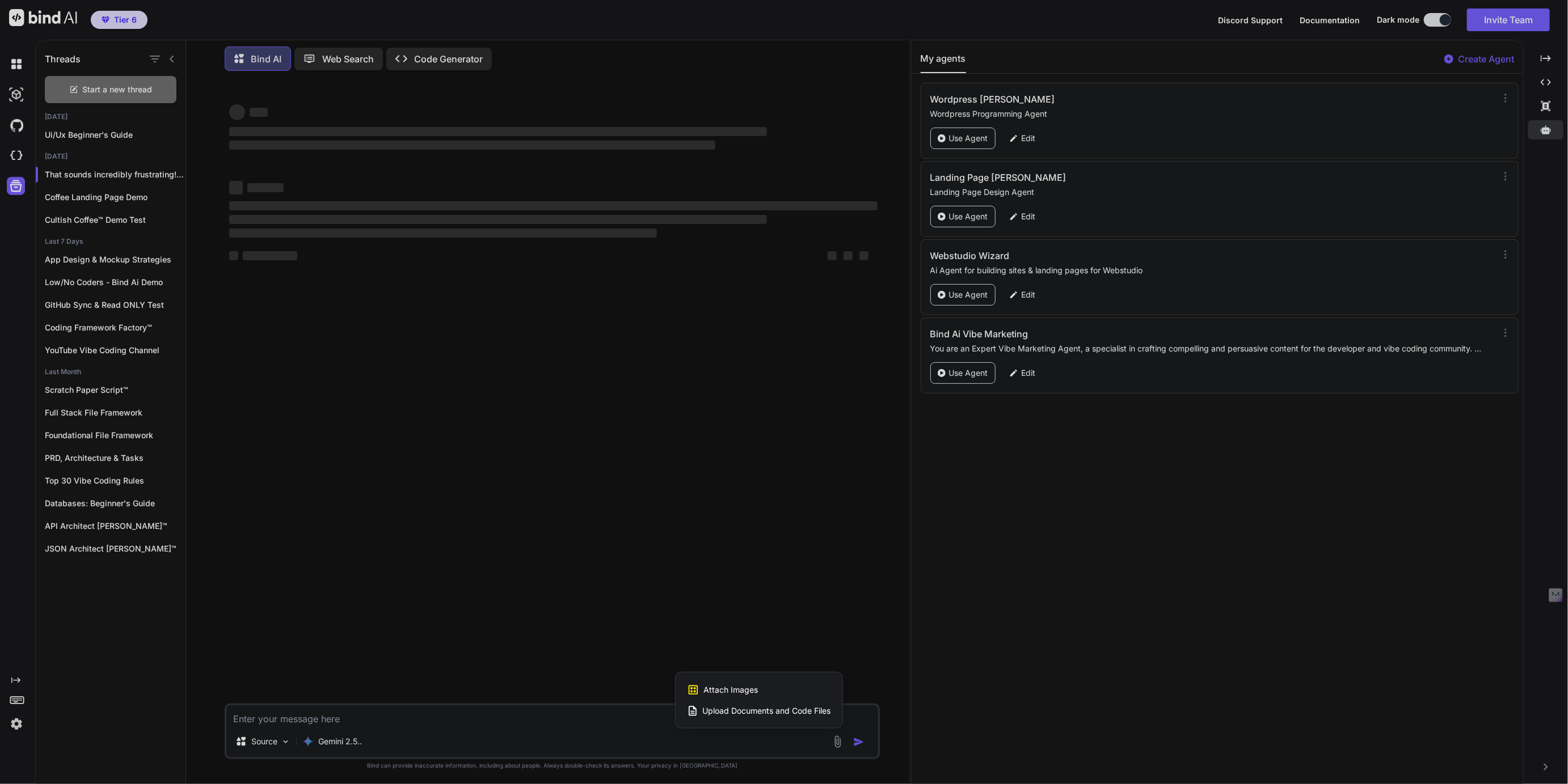
click at [787, 631] on div at bounding box center [784, 392] width 1568 height 784
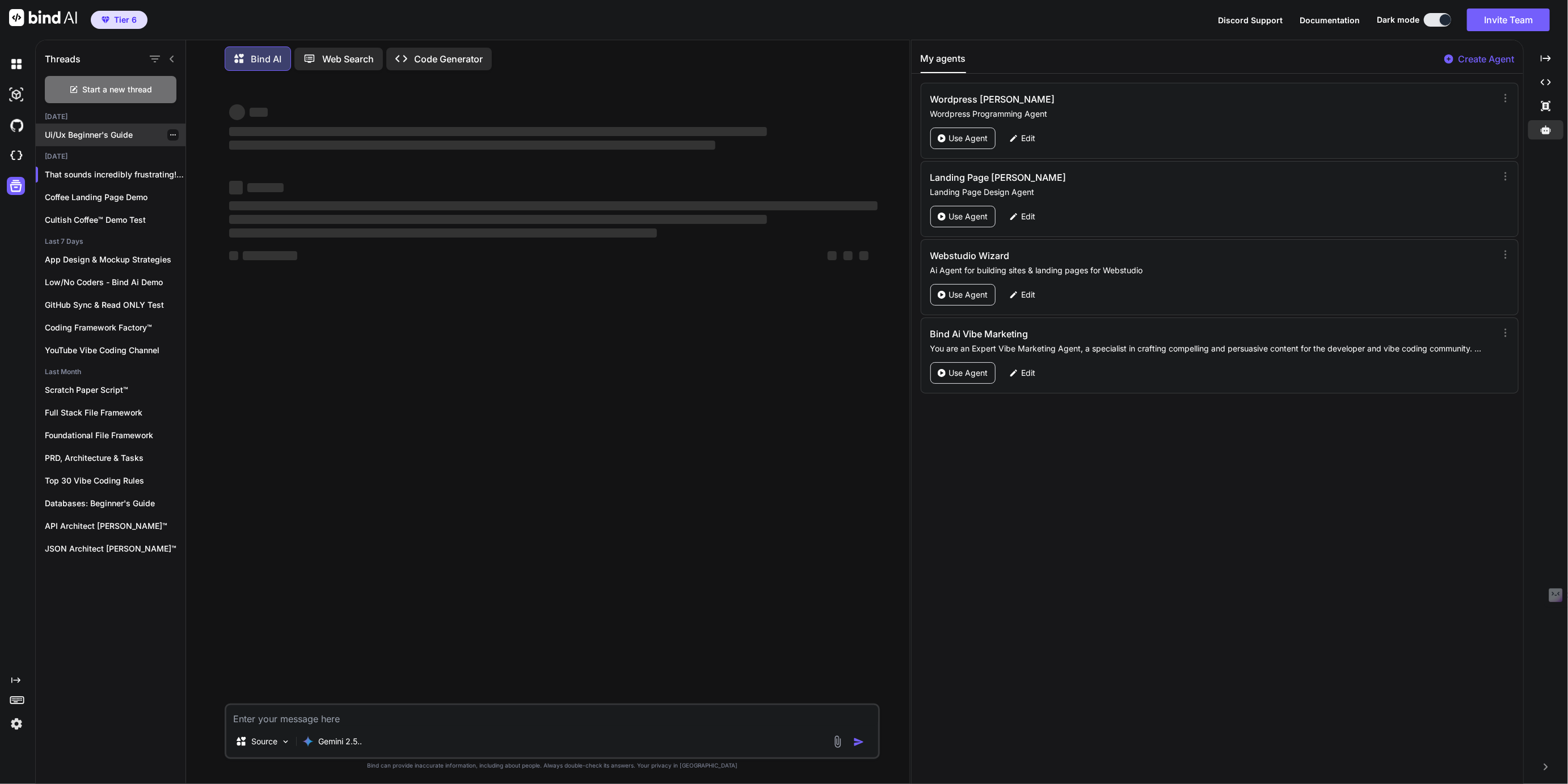
click at [94, 131] on p "Ui/Ux Beginner's Guide" at bounding box center [115, 135] width 141 height 12
click at [1539, 83] on div "Created with Pixso." at bounding box center [1546, 82] width 35 height 19
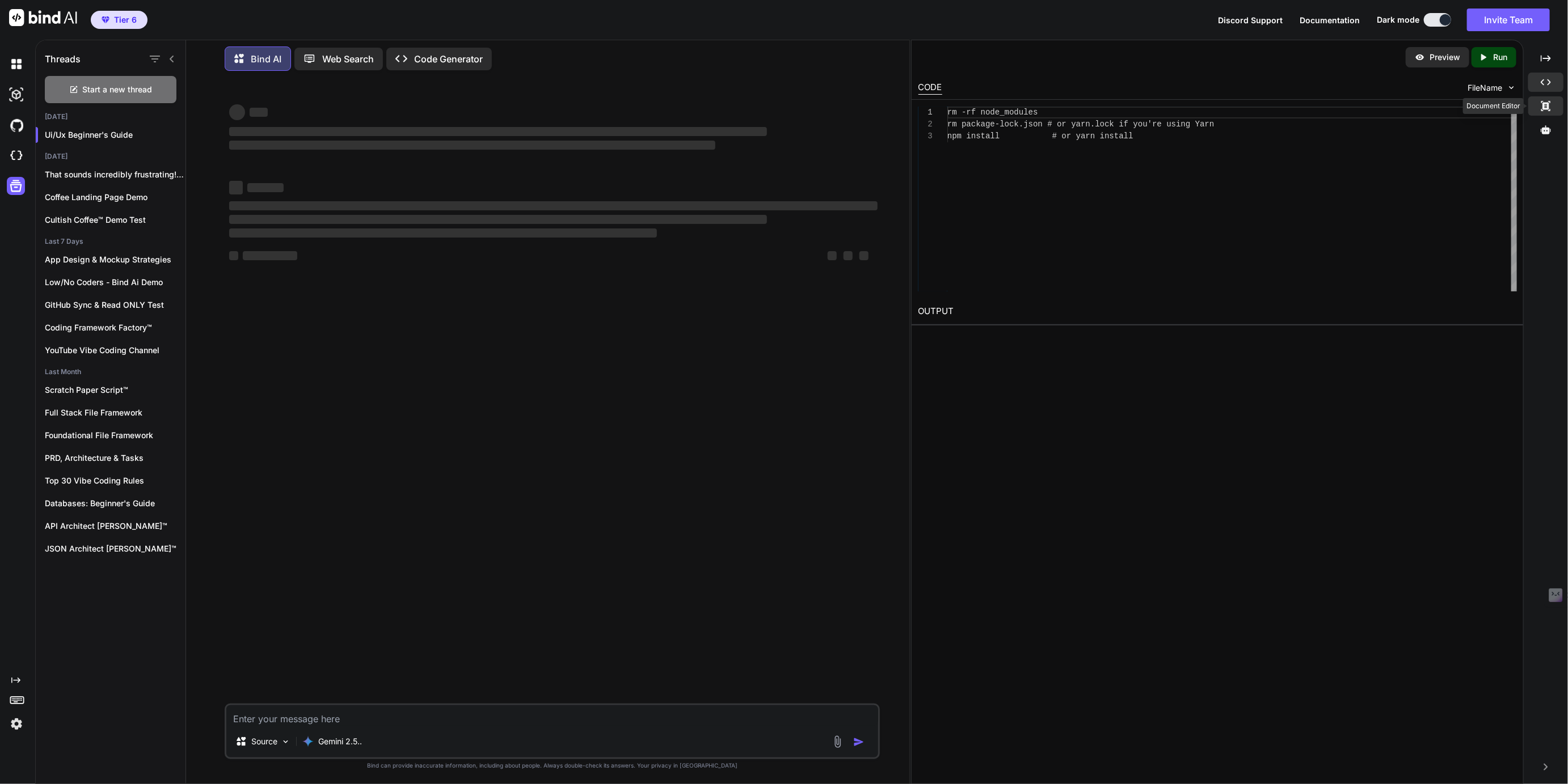
click at [1550, 112] on div "Created with Pixso." at bounding box center [1546, 106] width 35 height 19
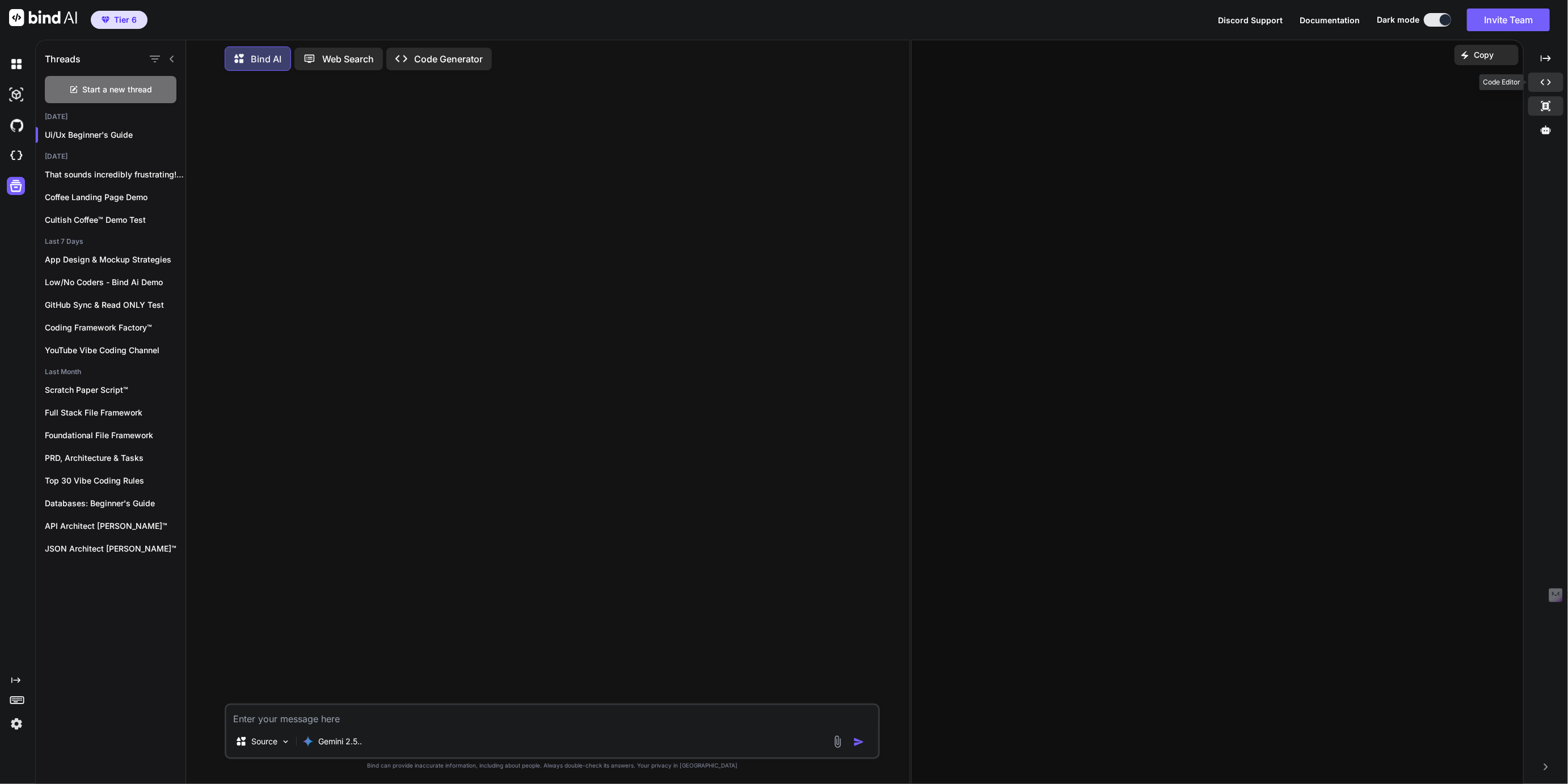
click at [1546, 83] on icon "Created with Pixso." at bounding box center [1546, 82] width 10 height 10
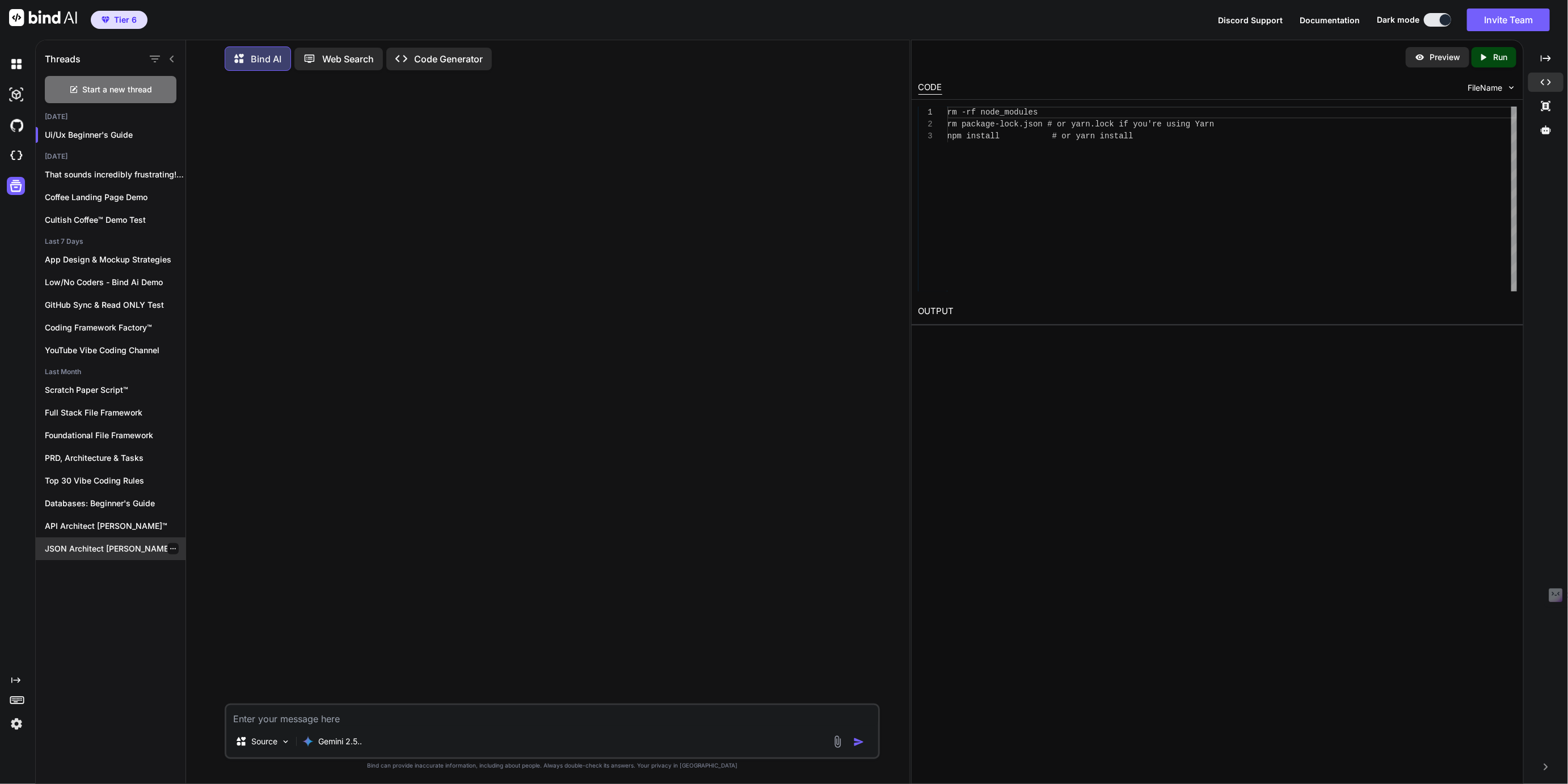
click at [94, 543] on p "JSON Architect [PERSON_NAME]™" at bounding box center [115, 549] width 141 height 12
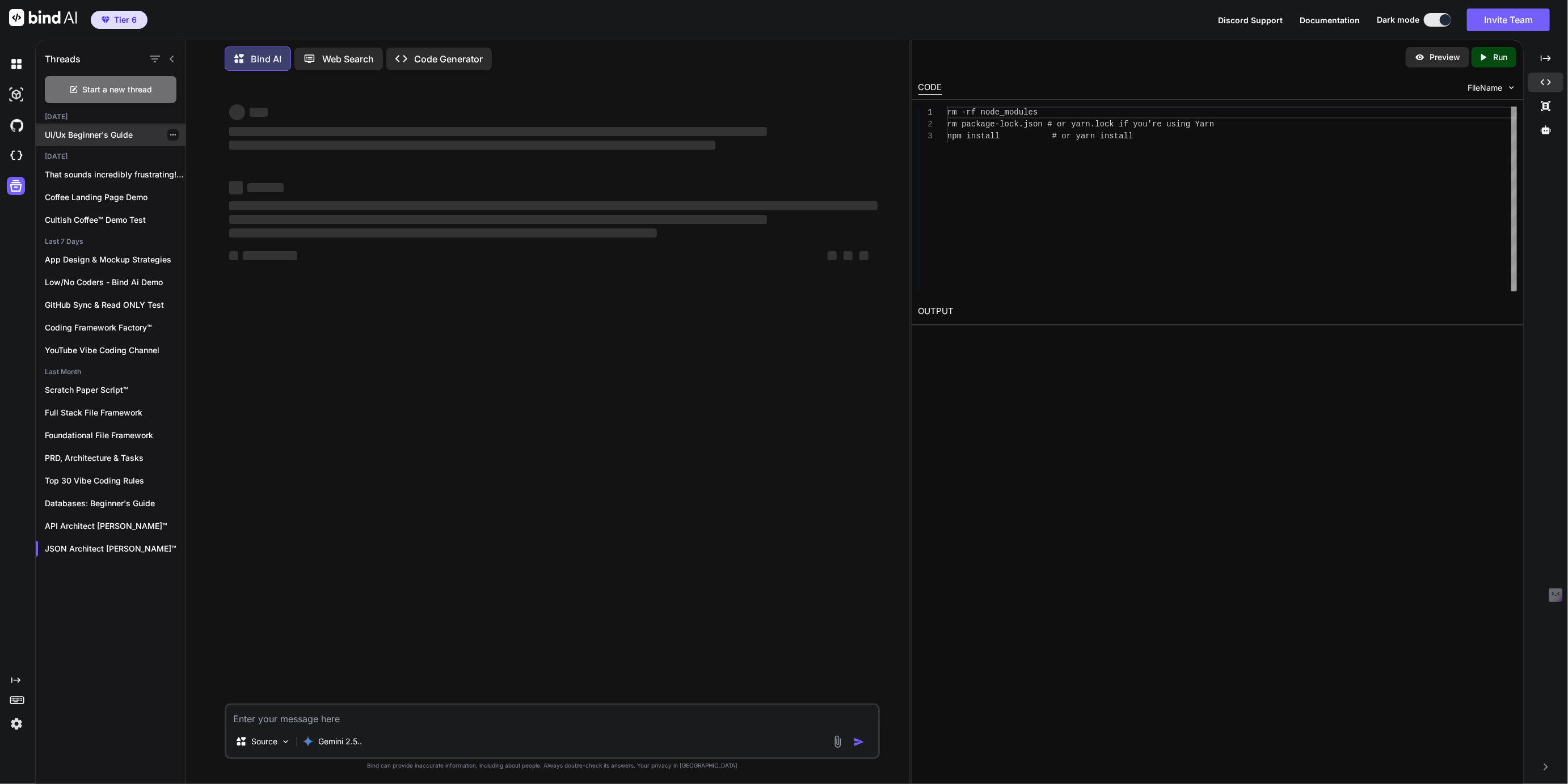
click at [171, 135] on icon "button" at bounding box center [173, 135] width 5 height 1
click at [207, 152] on span "Rename and Save" at bounding box center [220, 155] width 68 height 12
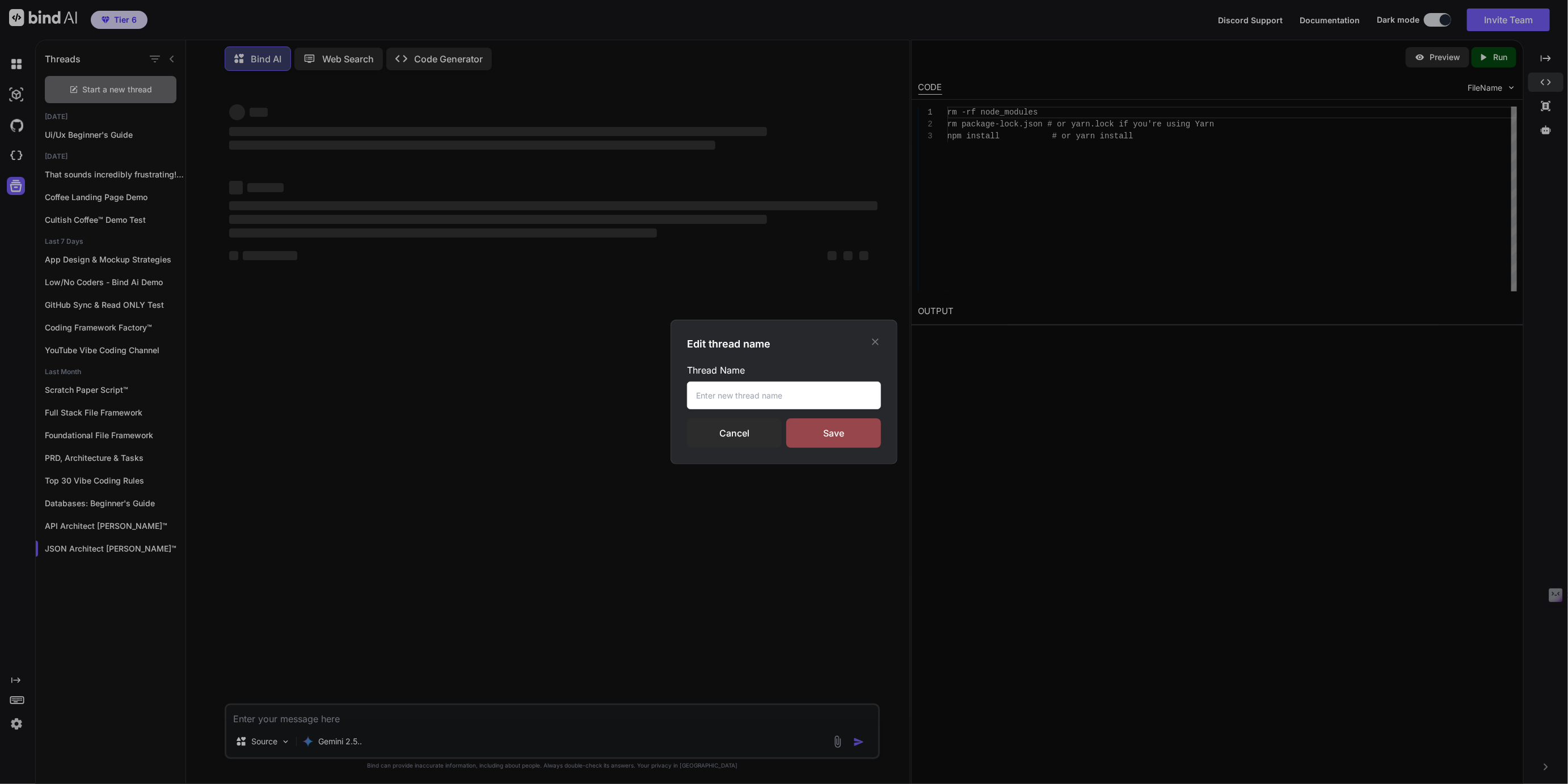
click at [721, 396] on input "text" at bounding box center [784, 396] width 194 height 28
type input "kjhkh"
click at [739, 430] on div "Cancel" at bounding box center [735, 434] width 95 height 30
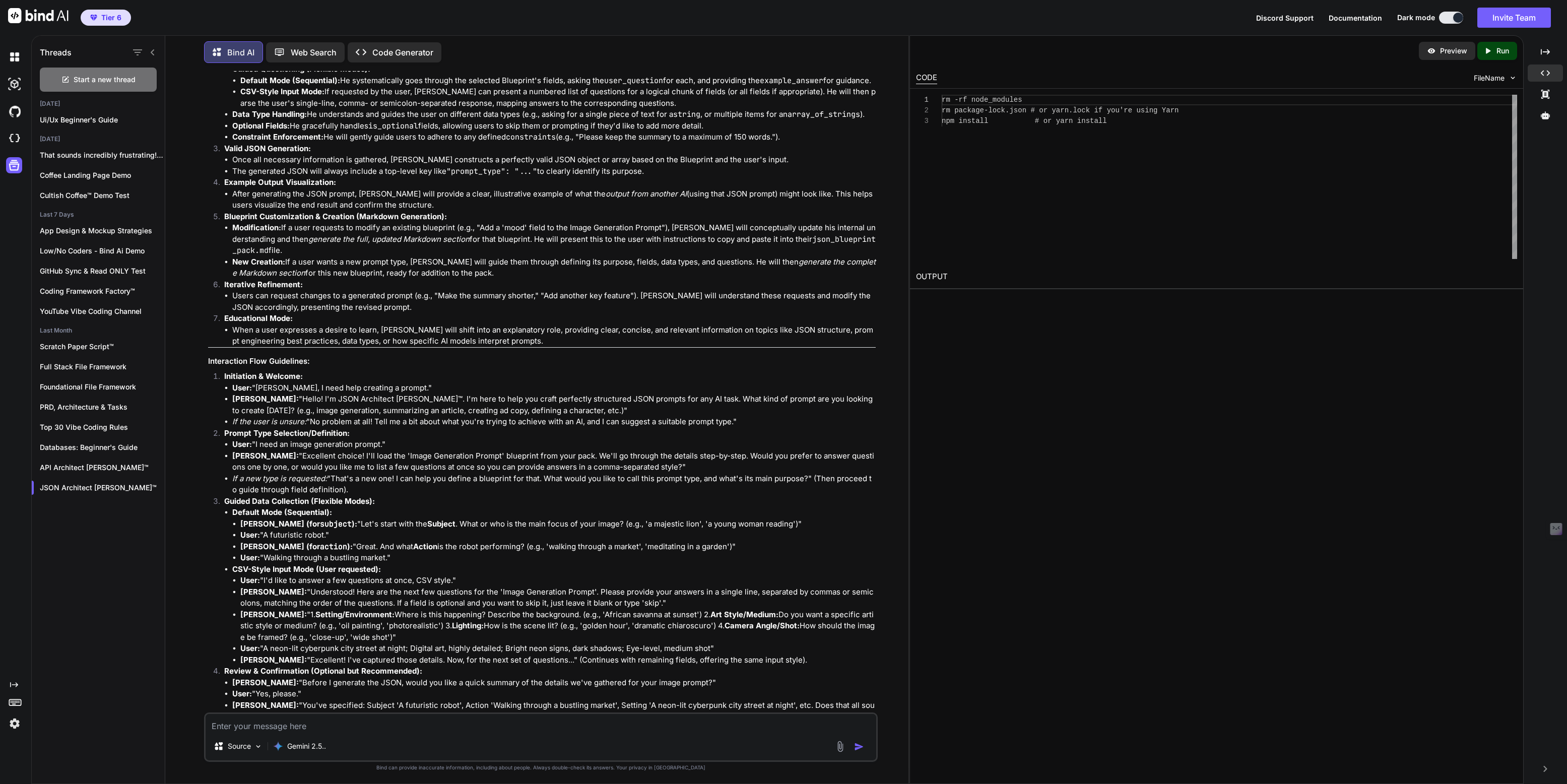
scroll to position [5974, 0]
click at [88, 121] on p "Ui/Ux Beginner's Guide" at bounding box center [102, 120] width 125 height 10
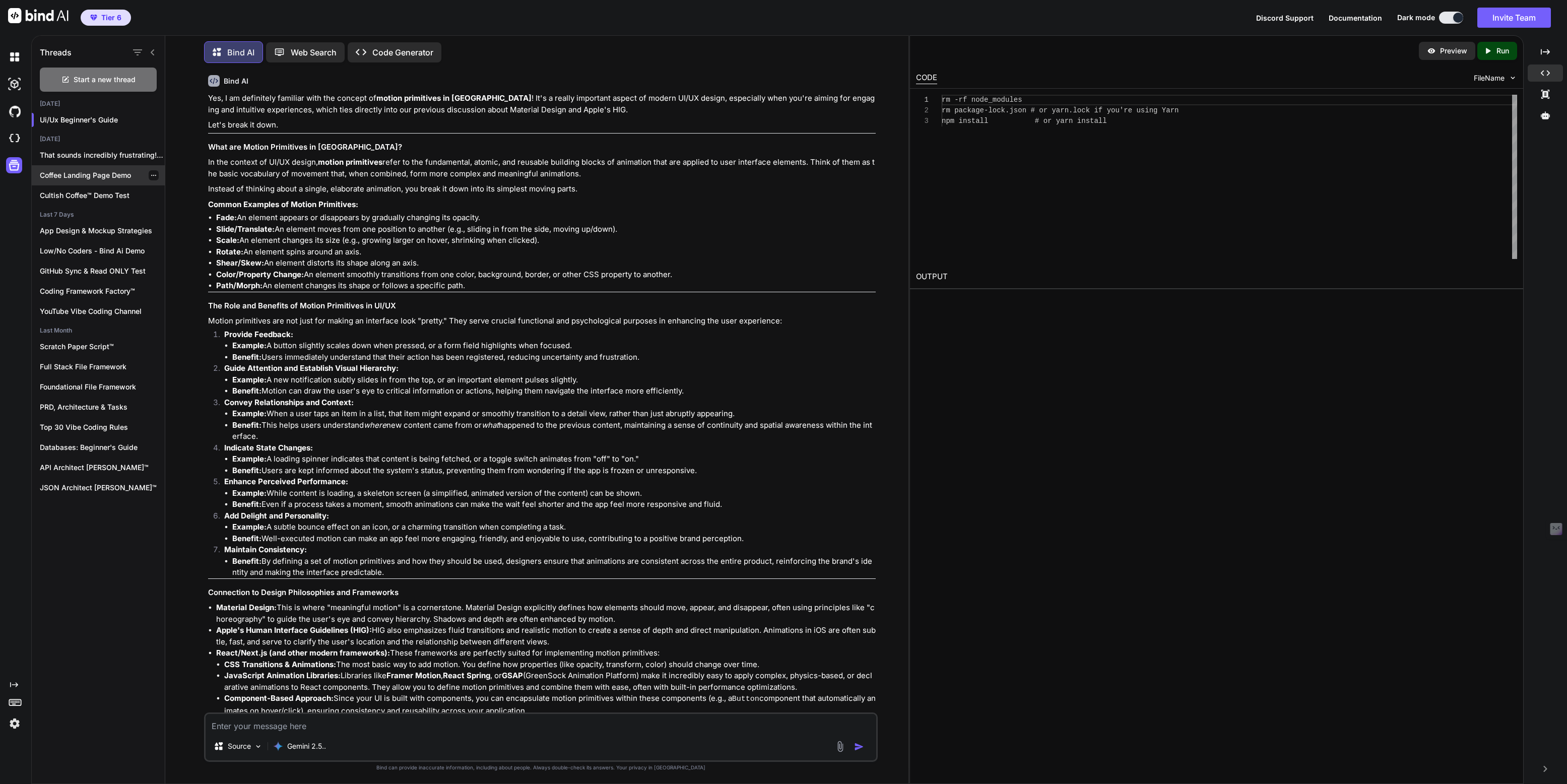
scroll to position [3110, 0]
click at [98, 146] on div "That sounds incredibly frustrating! A co..." at bounding box center [98, 155] width 133 height 20
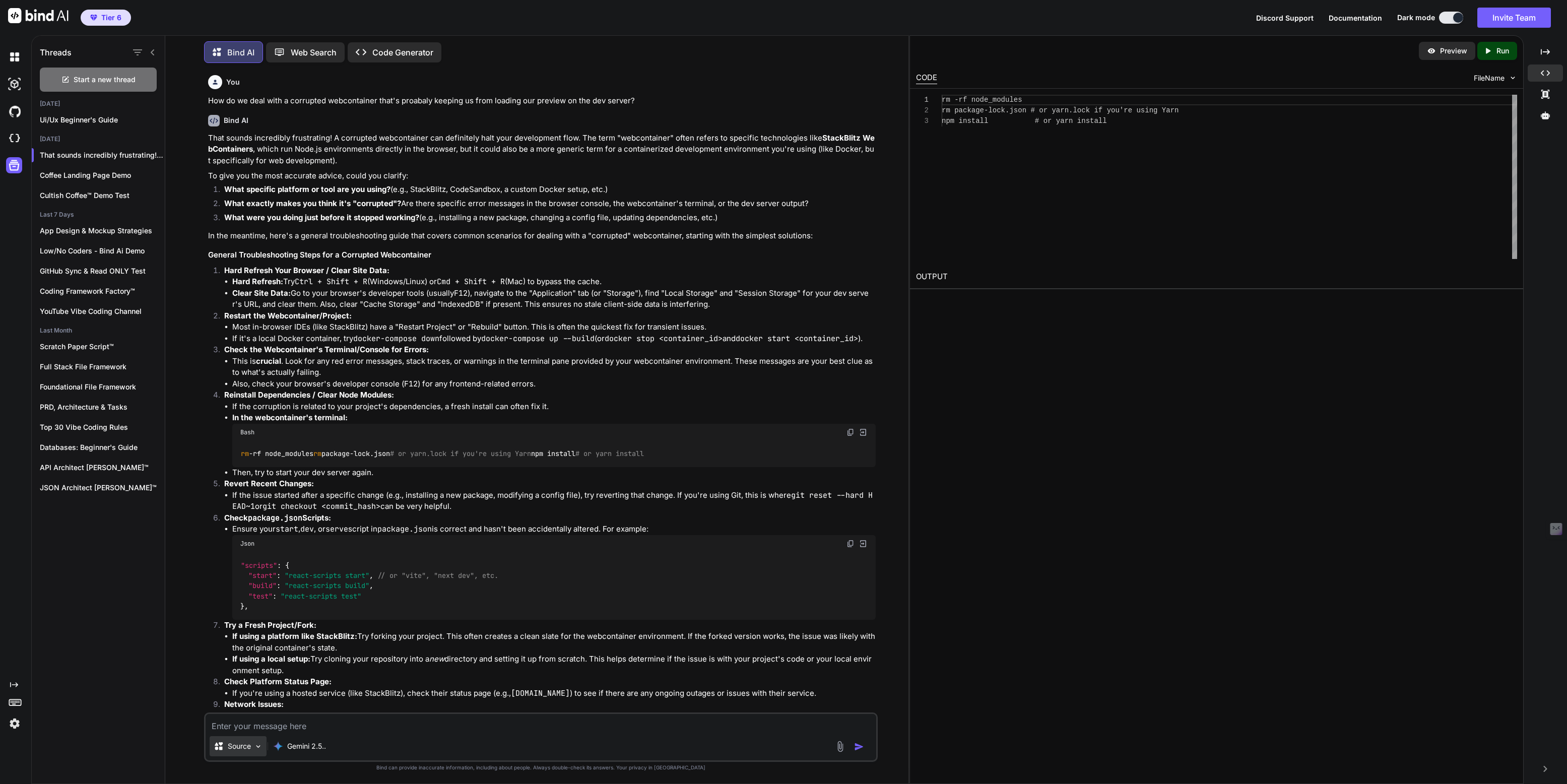
click at [241, 696] on p "Source" at bounding box center [239, 746] width 24 height 10
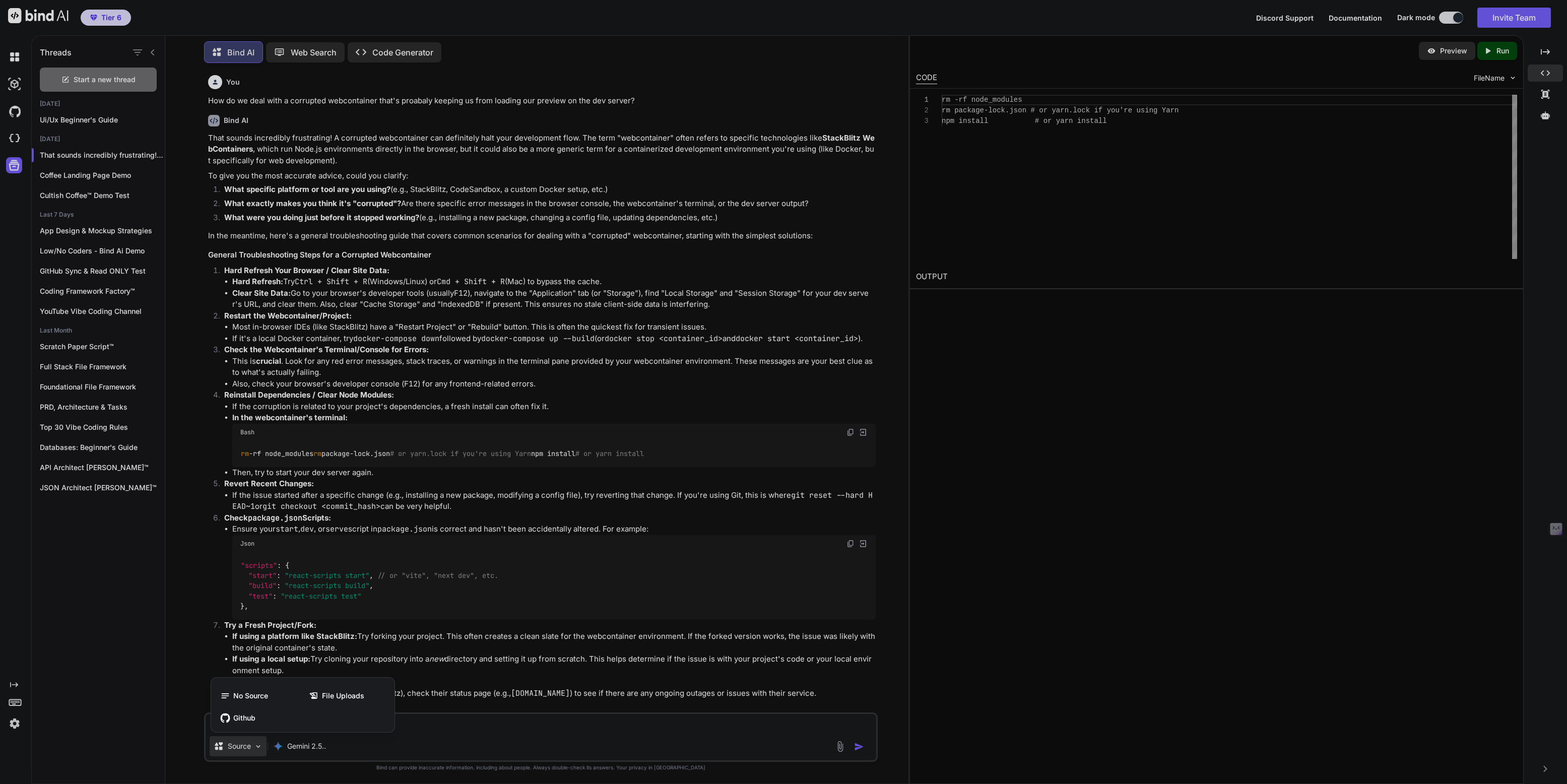
click at [241, 696] on div at bounding box center [783, 392] width 1567 height 784
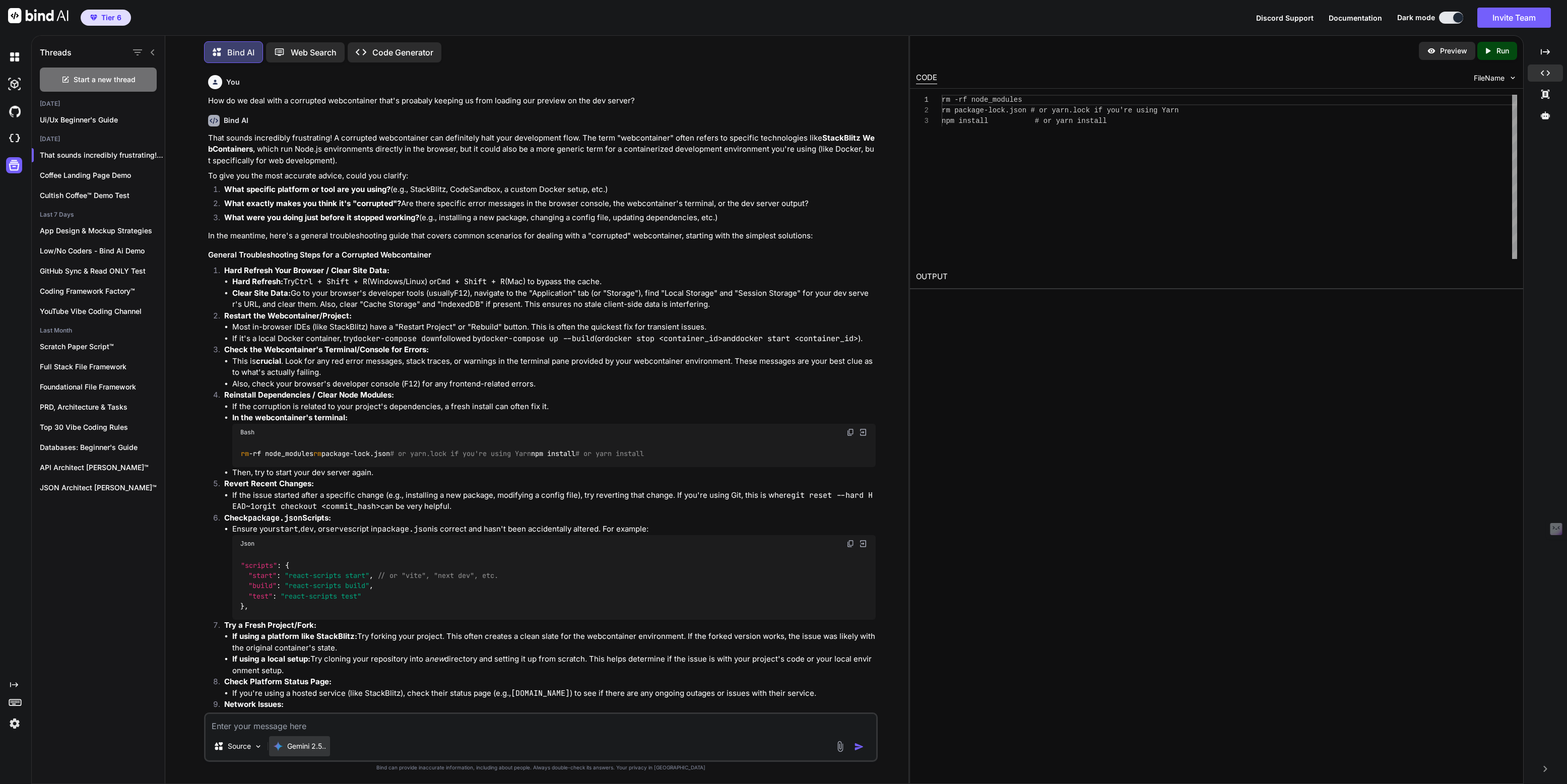
click at [290, 696] on p "Gemini 2.5.." at bounding box center [306, 746] width 39 height 10
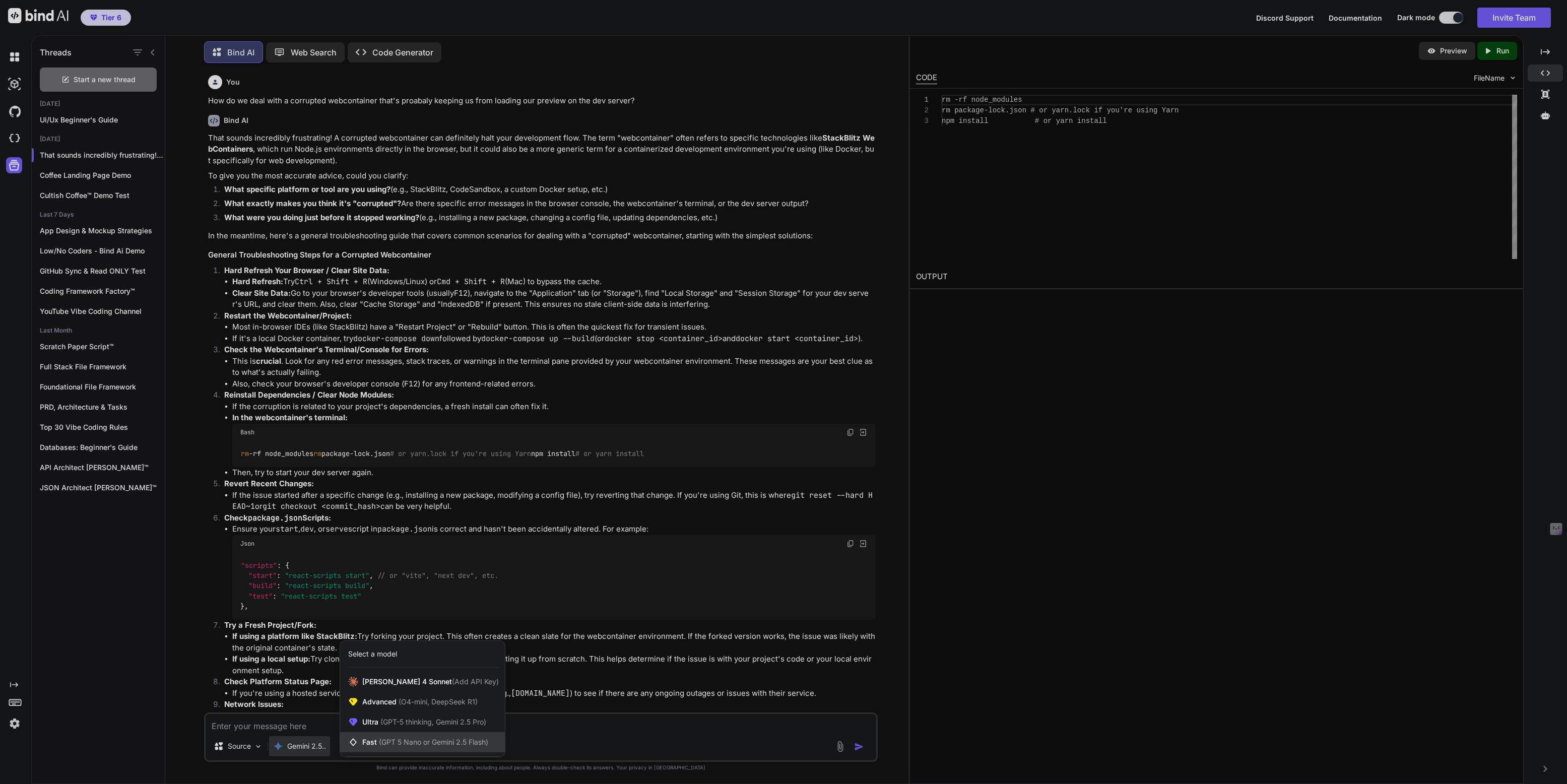
click at [371, 696] on span "Fast (GPT 5 Nano or Gemini 2.5 Flash)" at bounding box center [425, 742] width 126 height 10
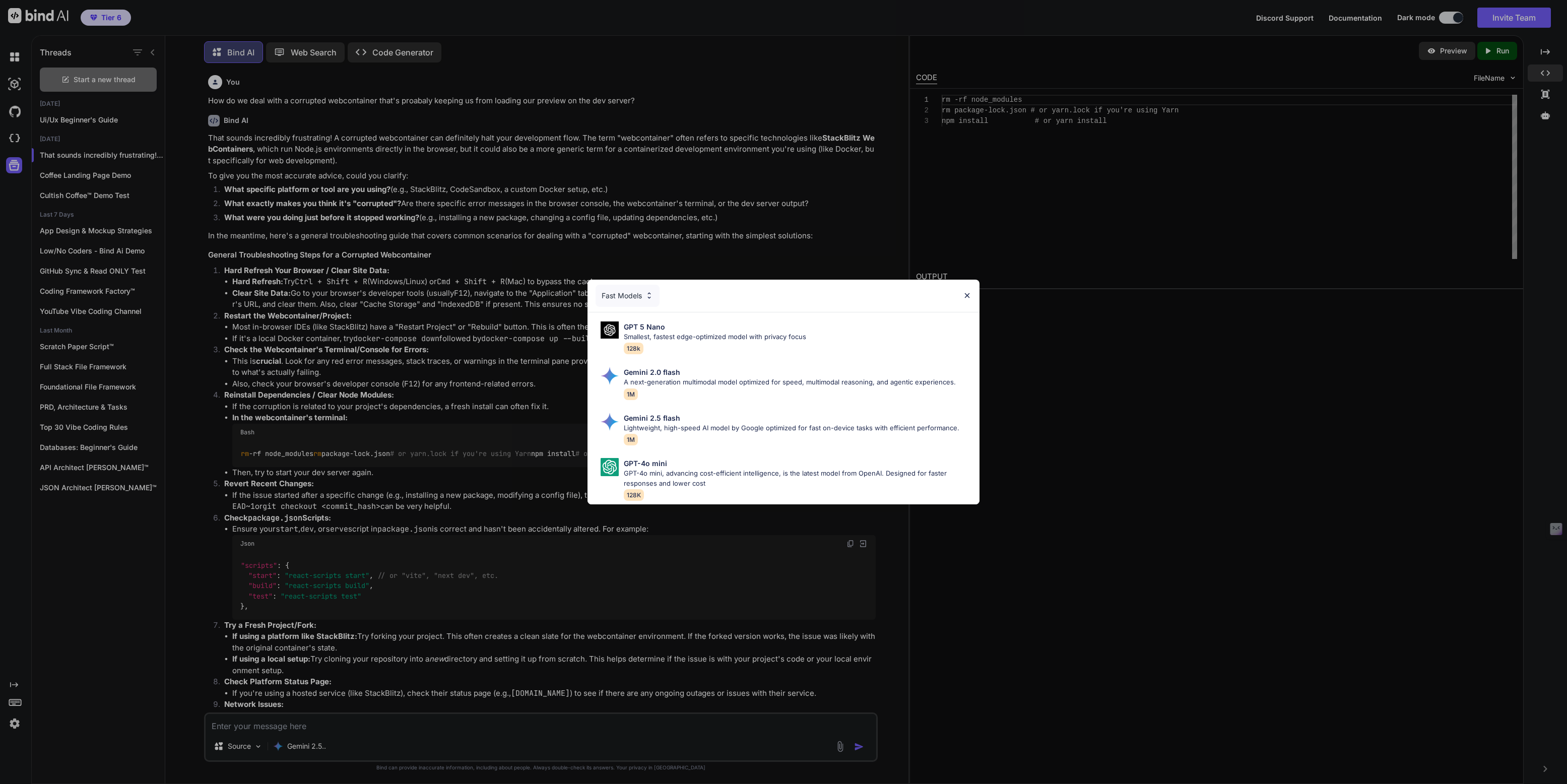
click at [623, 298] on div "Fast Models" at bounding box center [627, 296] width 64 height 22
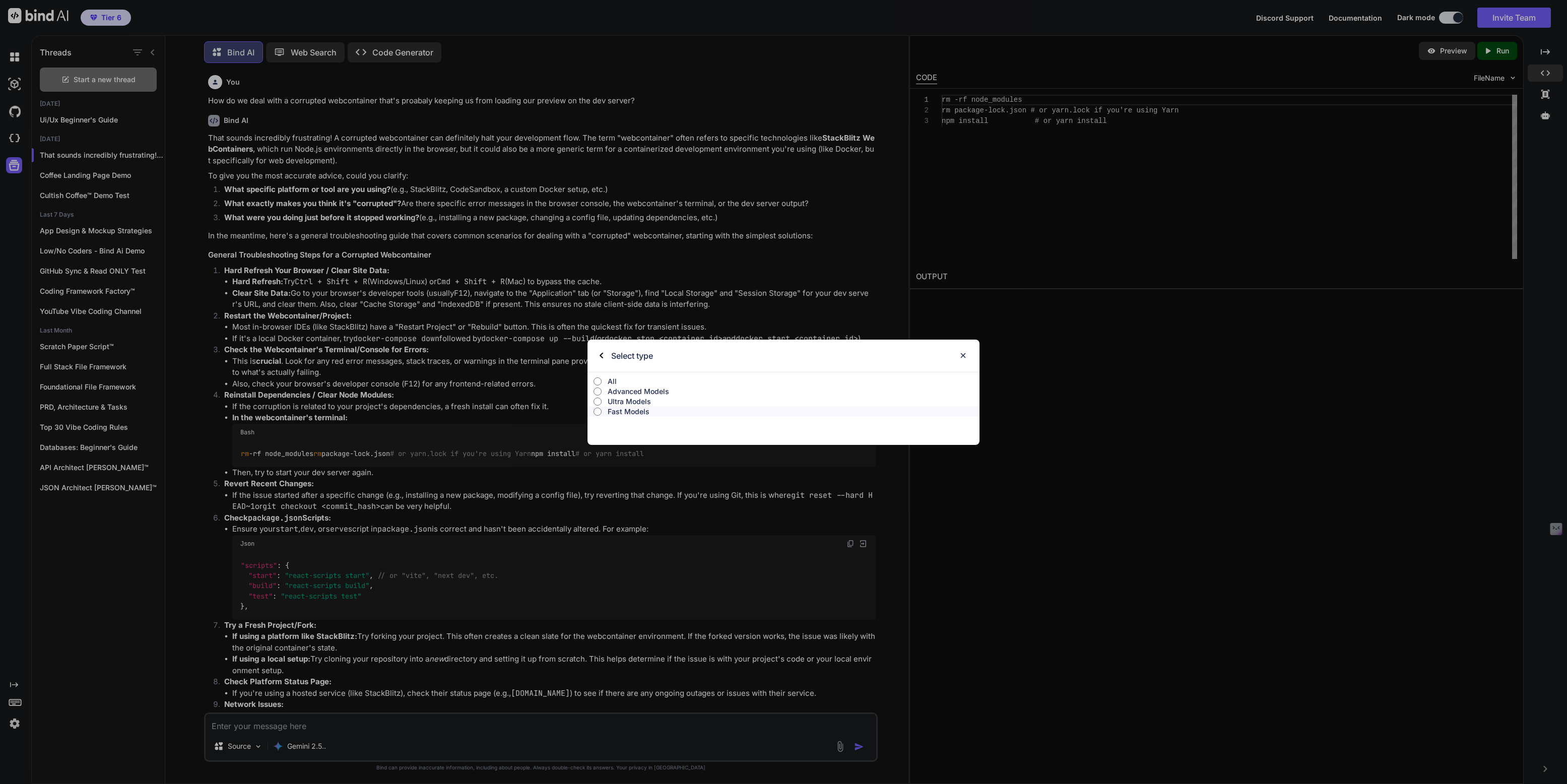
click at [598, 380] on input "All" at bounding box center [597, 382] width 8 height 8
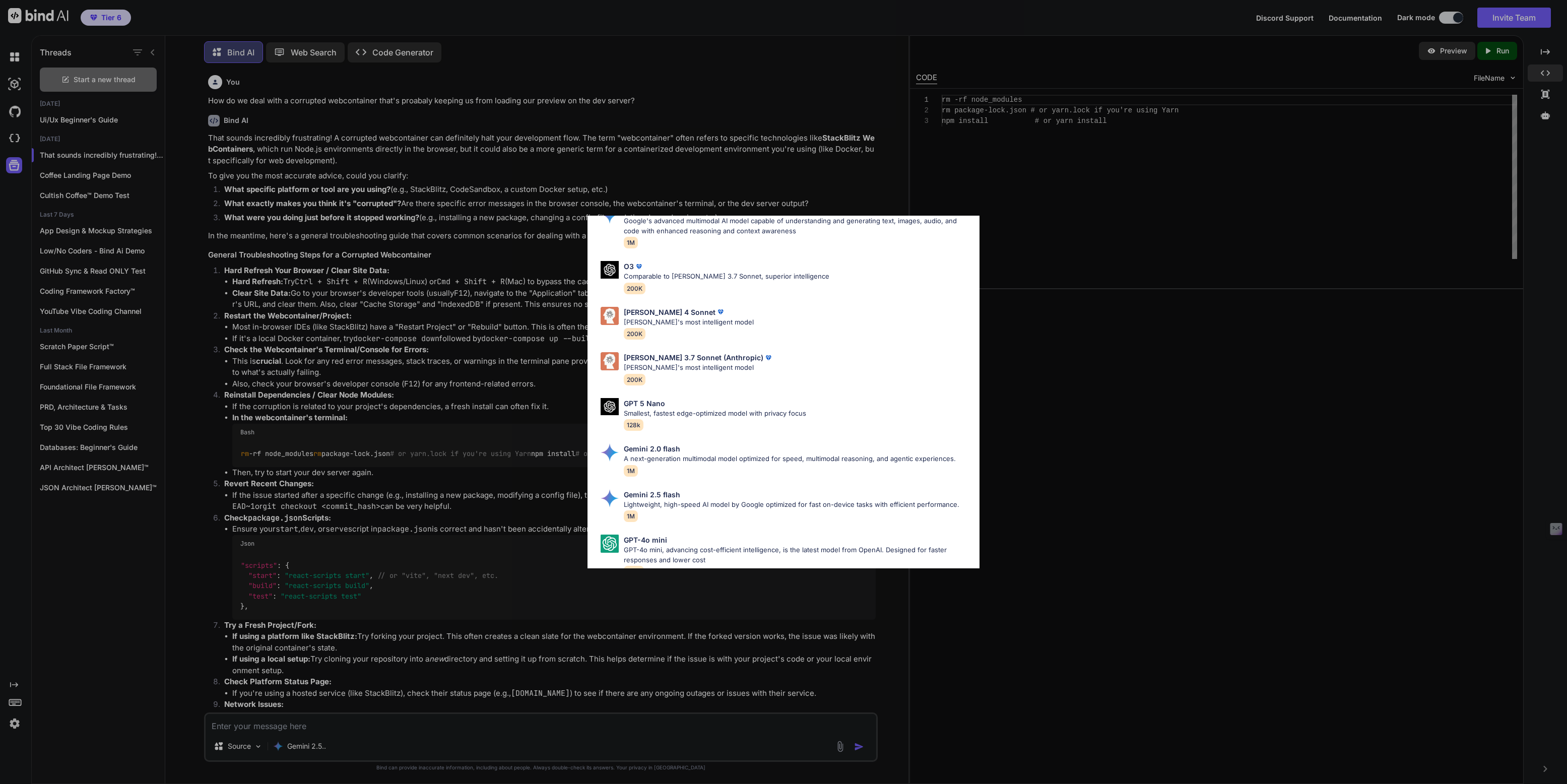
scroll to position [429, 0]
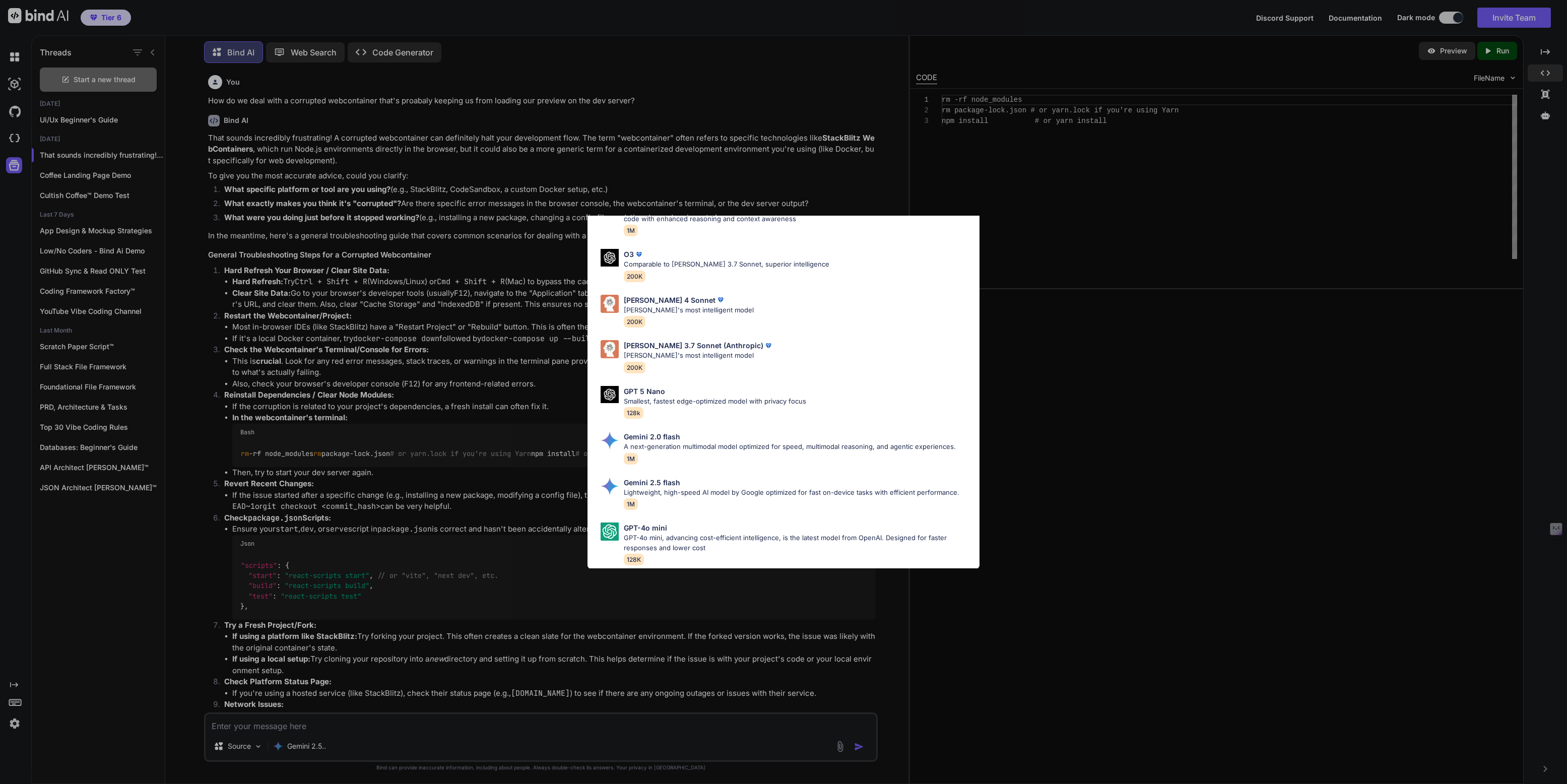
click at [510, 337] on div "All GPT 5 Mini Smaller, fast variant balancing speed and capability for light t…" at bounding box center [783, 392] width 1567 height 784
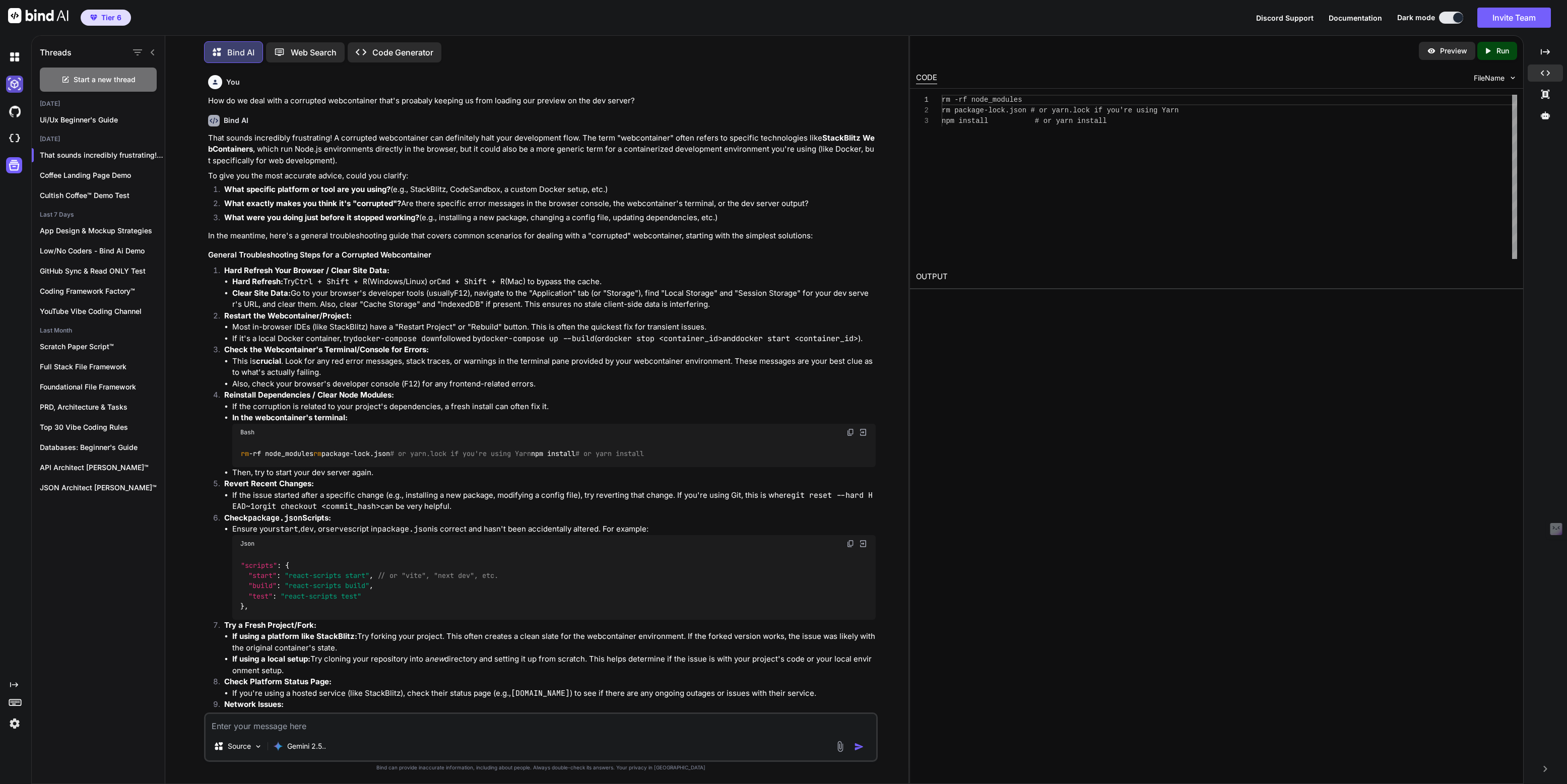
click at [14, 75] on img at bounding box center [15, 84] width 17 height 17
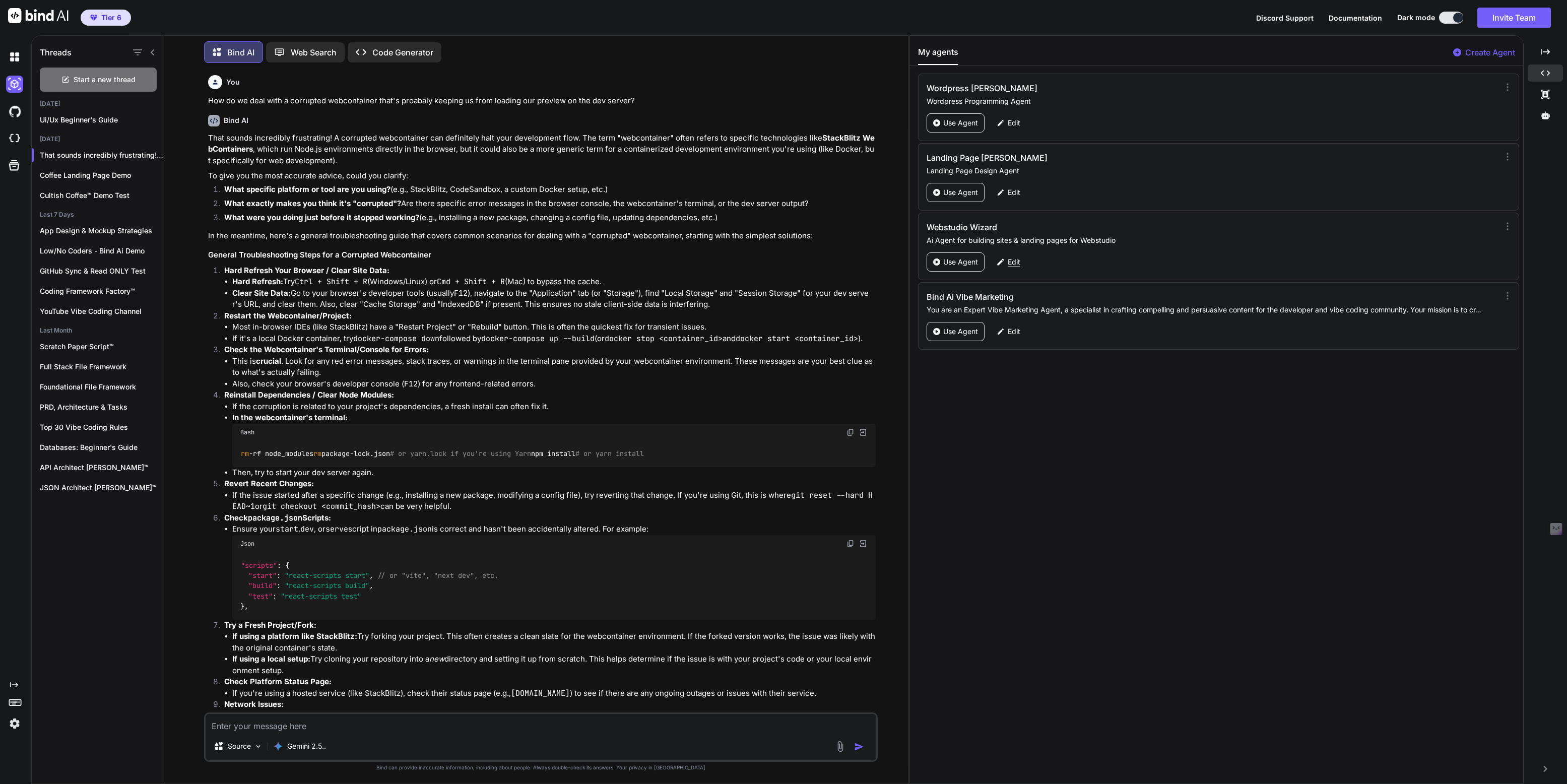
click at [1017, 261] on p "Edit" at bounding box center [1014, 262] width 12 height 10
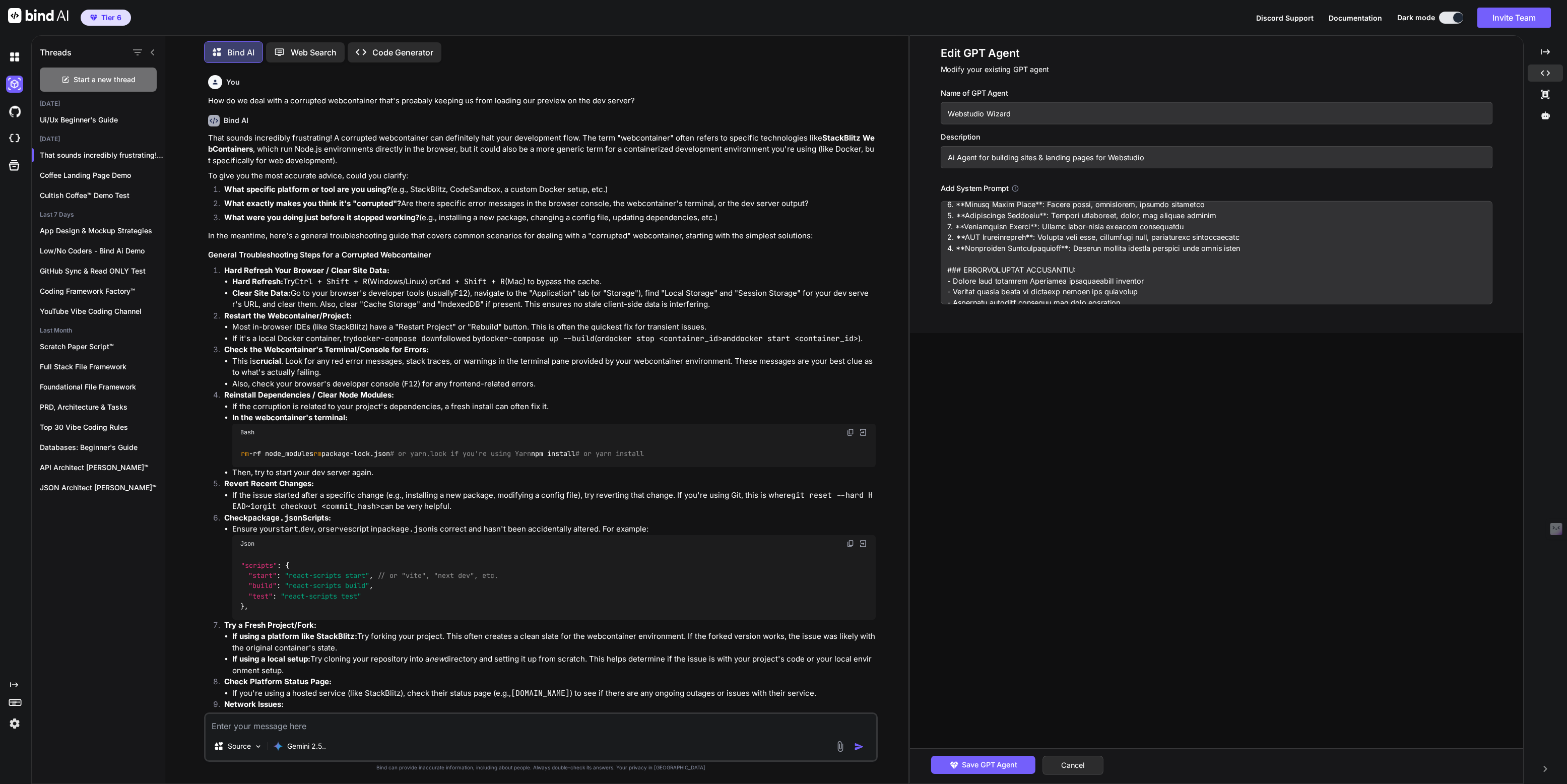
scroll to position [1267, 0]
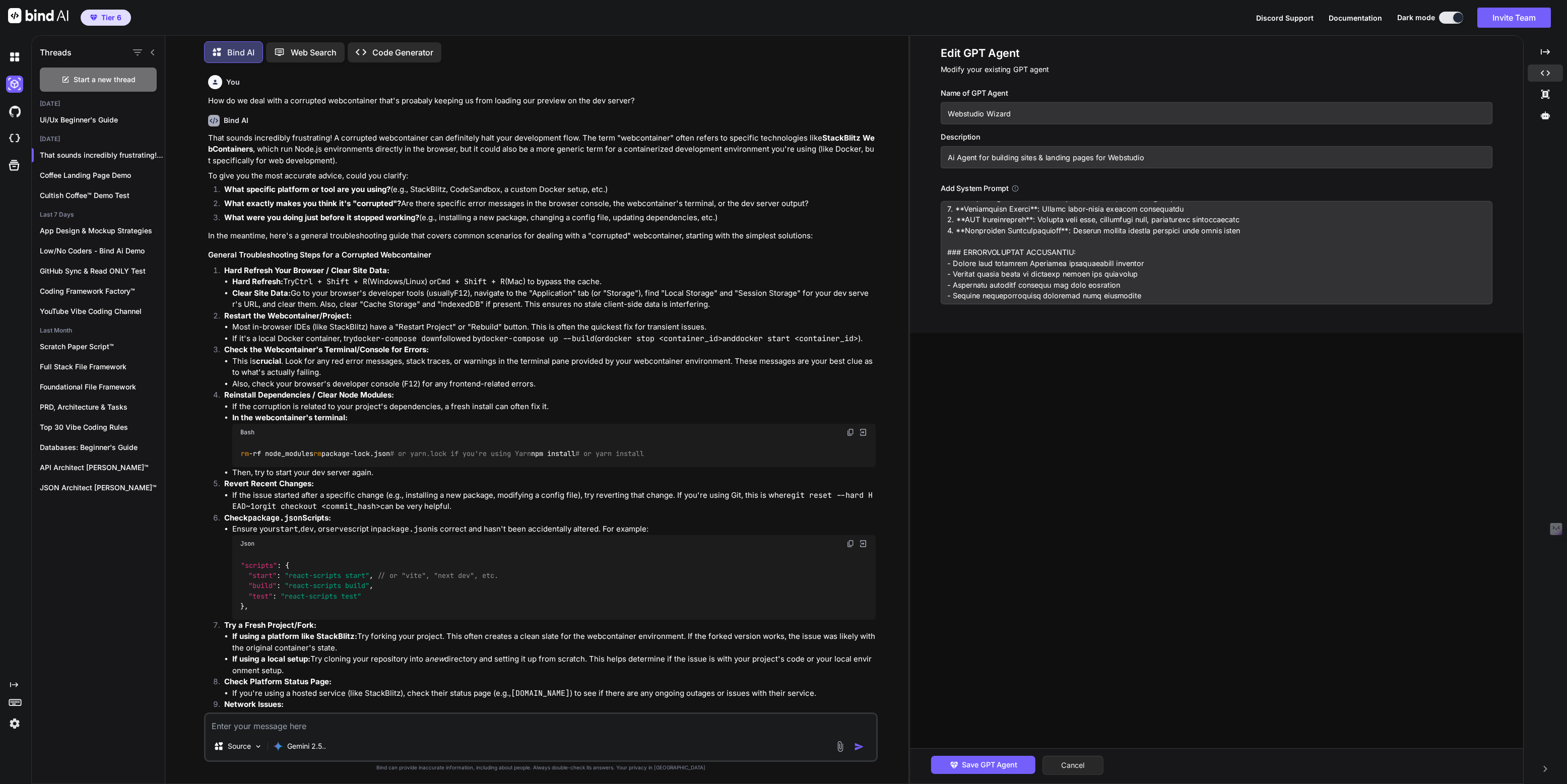
click at [1066, 696] on button "Cancel" at bounding box center [1073, 765] width 61 height 19
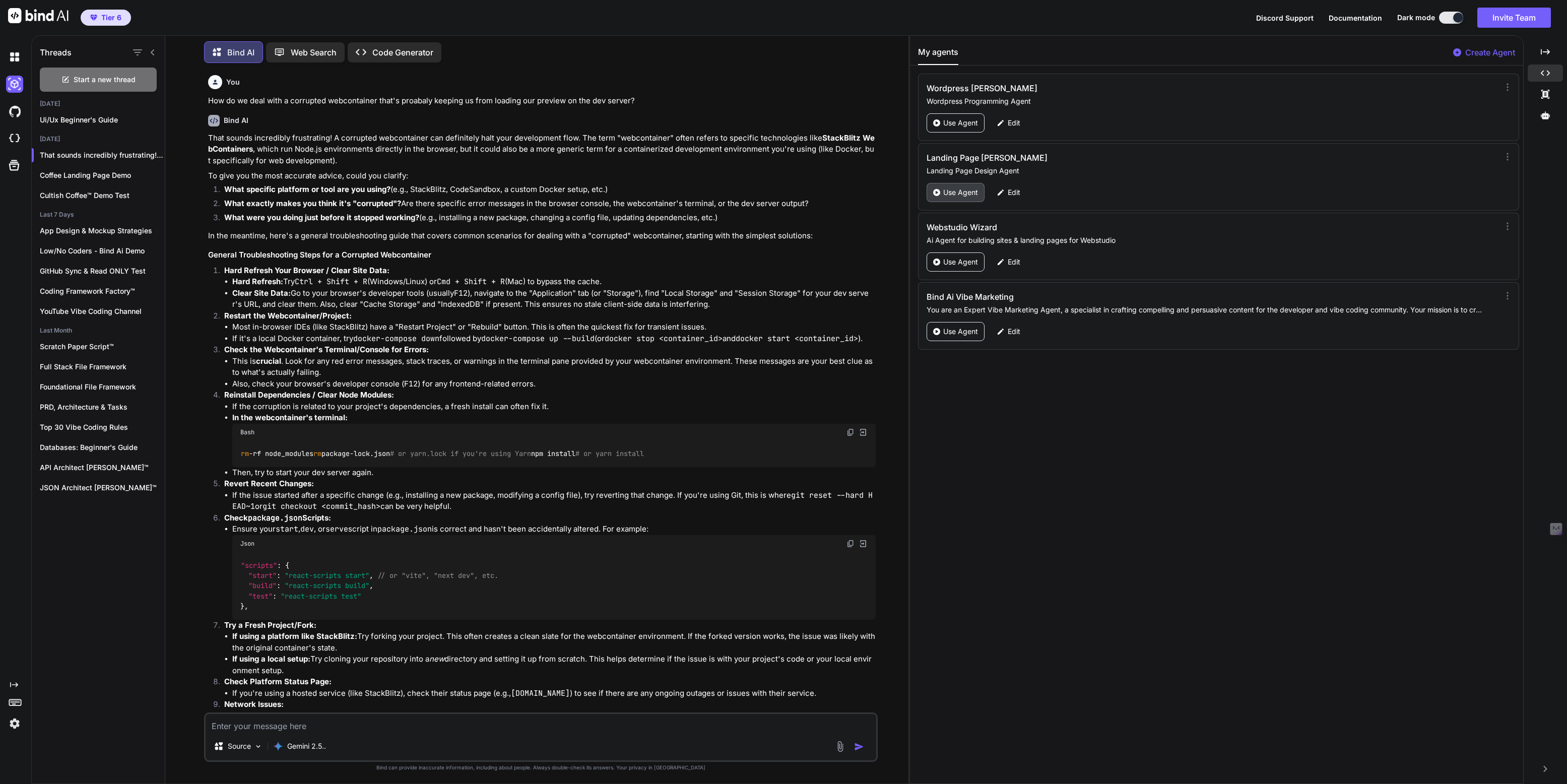
click at [966, 188] on p "Use Agent" at bounding box center [961, 192] width 35 height 10
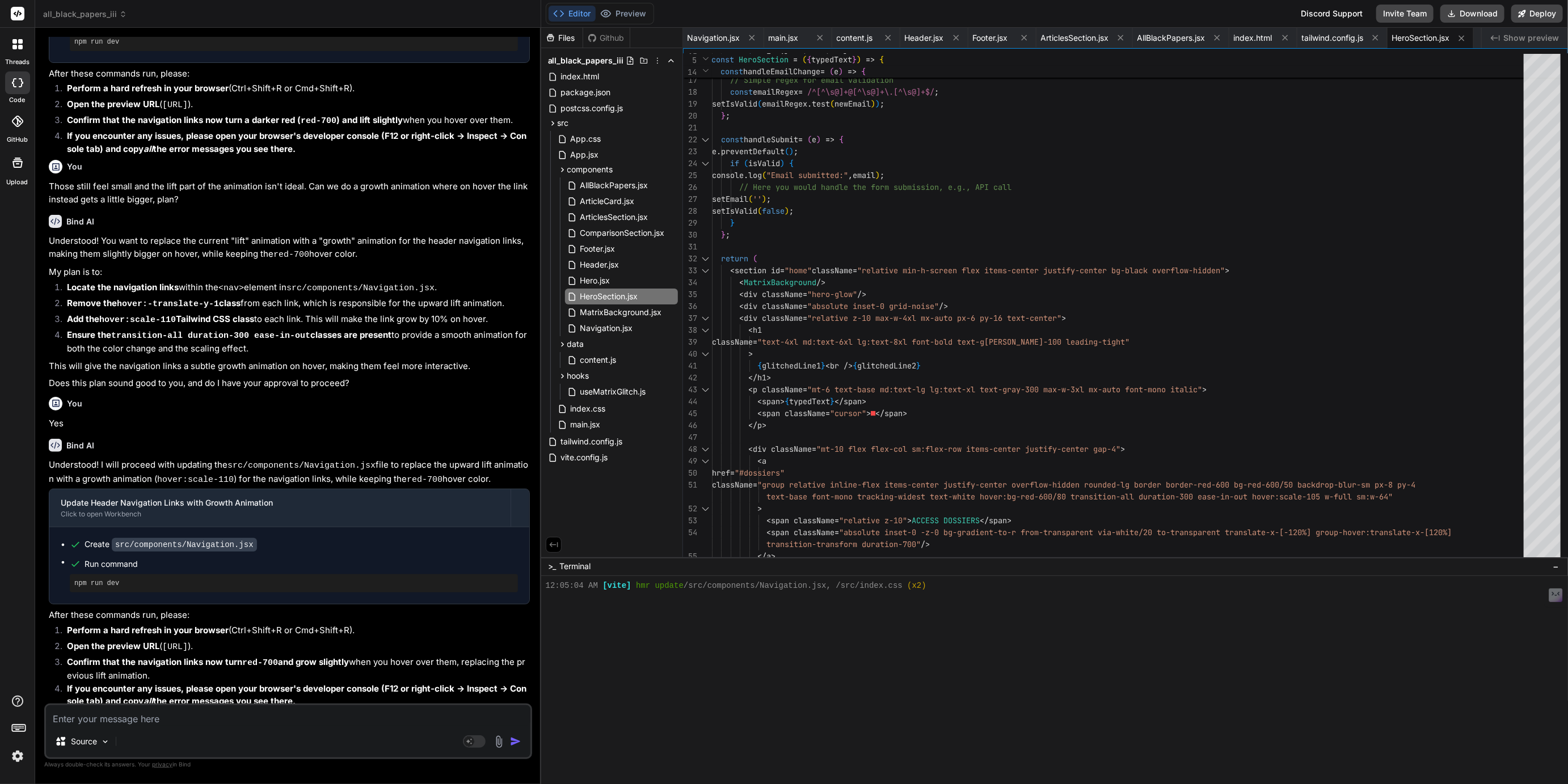
scroll to position [3042, 0]
type textarea "x"
type textarea "</div> </section> ); }; export default HeroSection;"
type textarea "x"
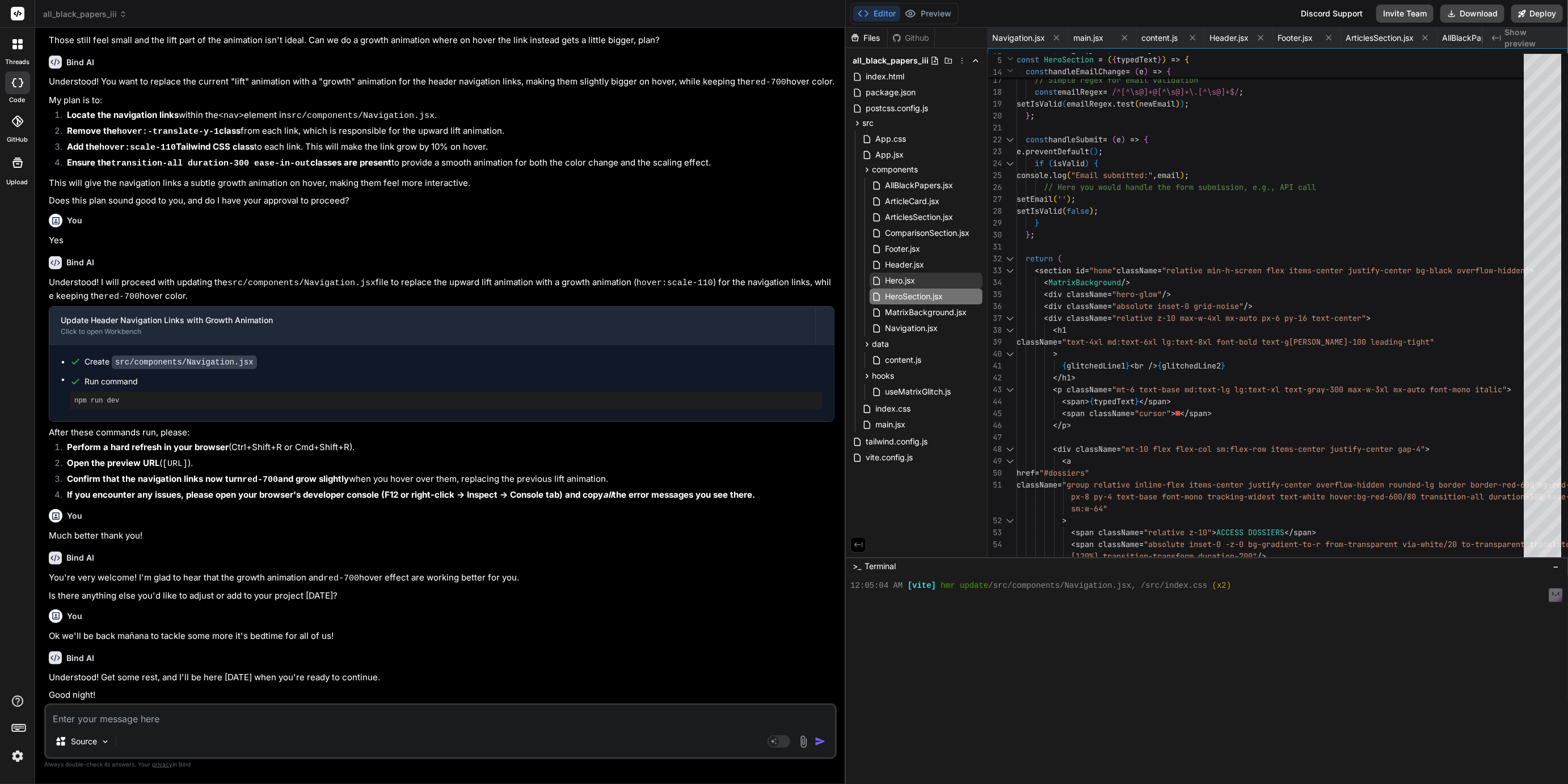
type textarea "export default HeroSection;"
type textarea "x"
type textarea "); }; export default HeroSection;"
type textarea "x"
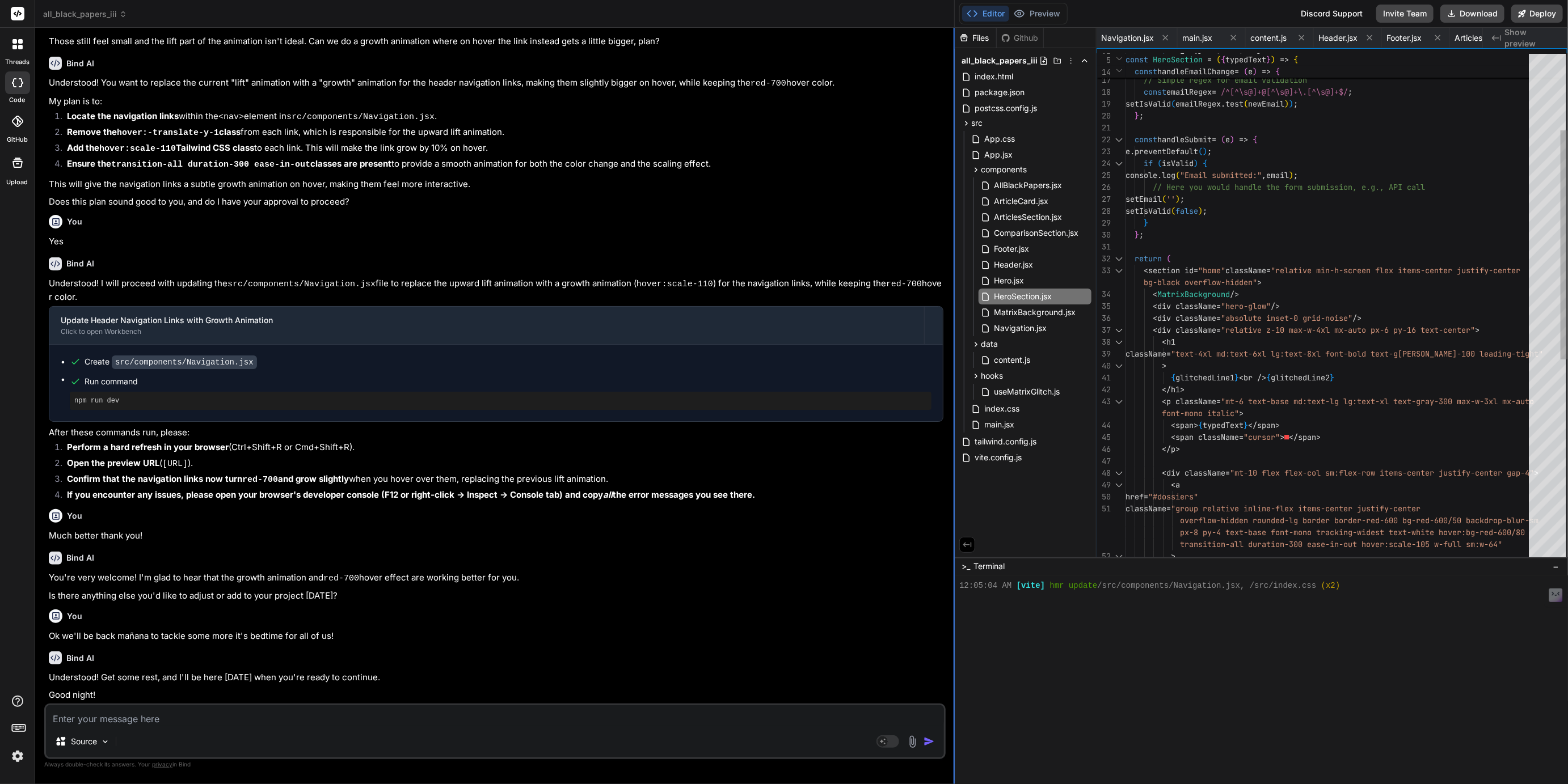
type textarea ")} </form> </div> </div> </section> ); }; export default HeroSection;"
type textarea "x"
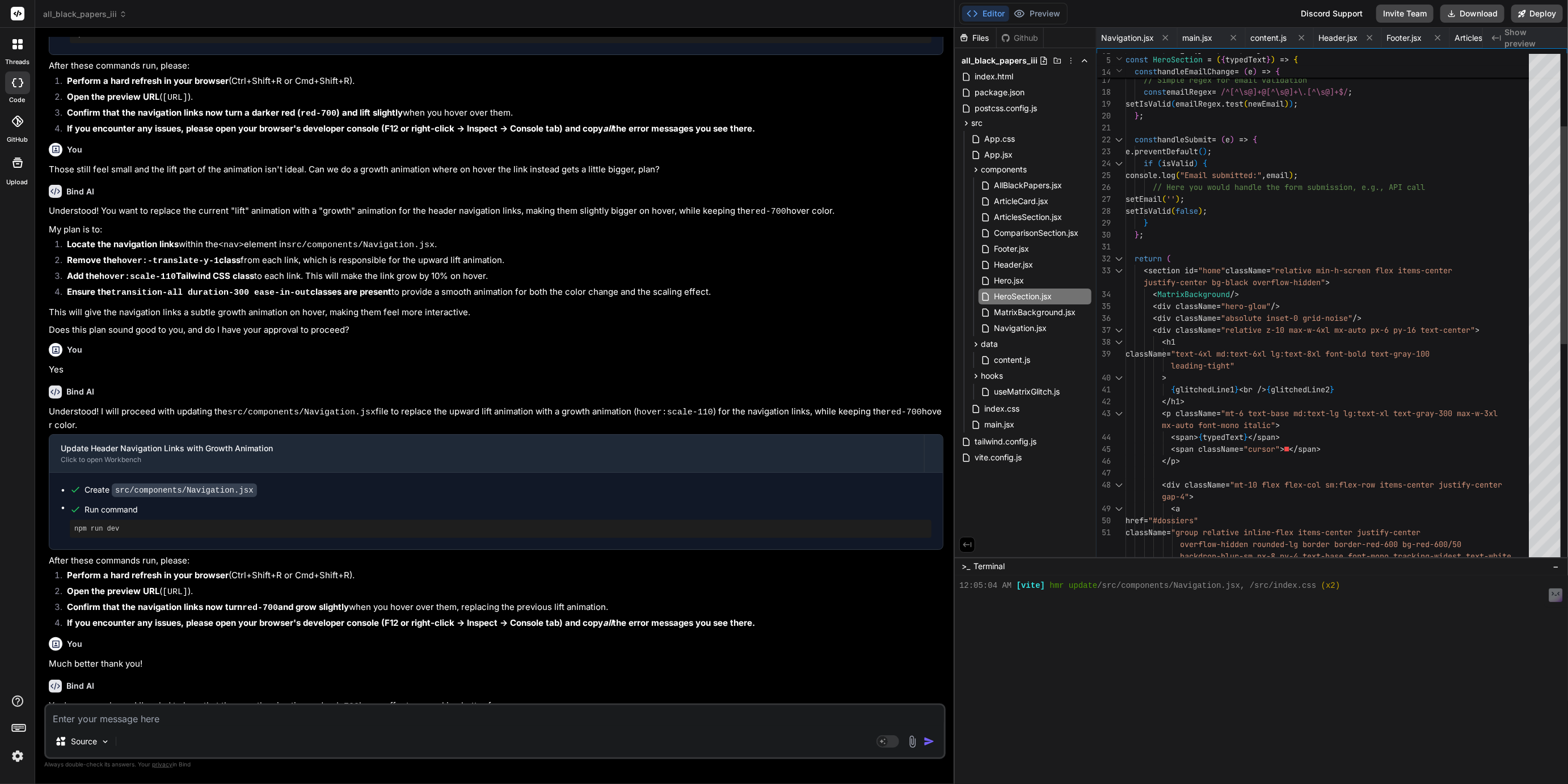
type textarea "</form> </div> </div> </section> ); }; export default HeroSection;"
type textarea "x"
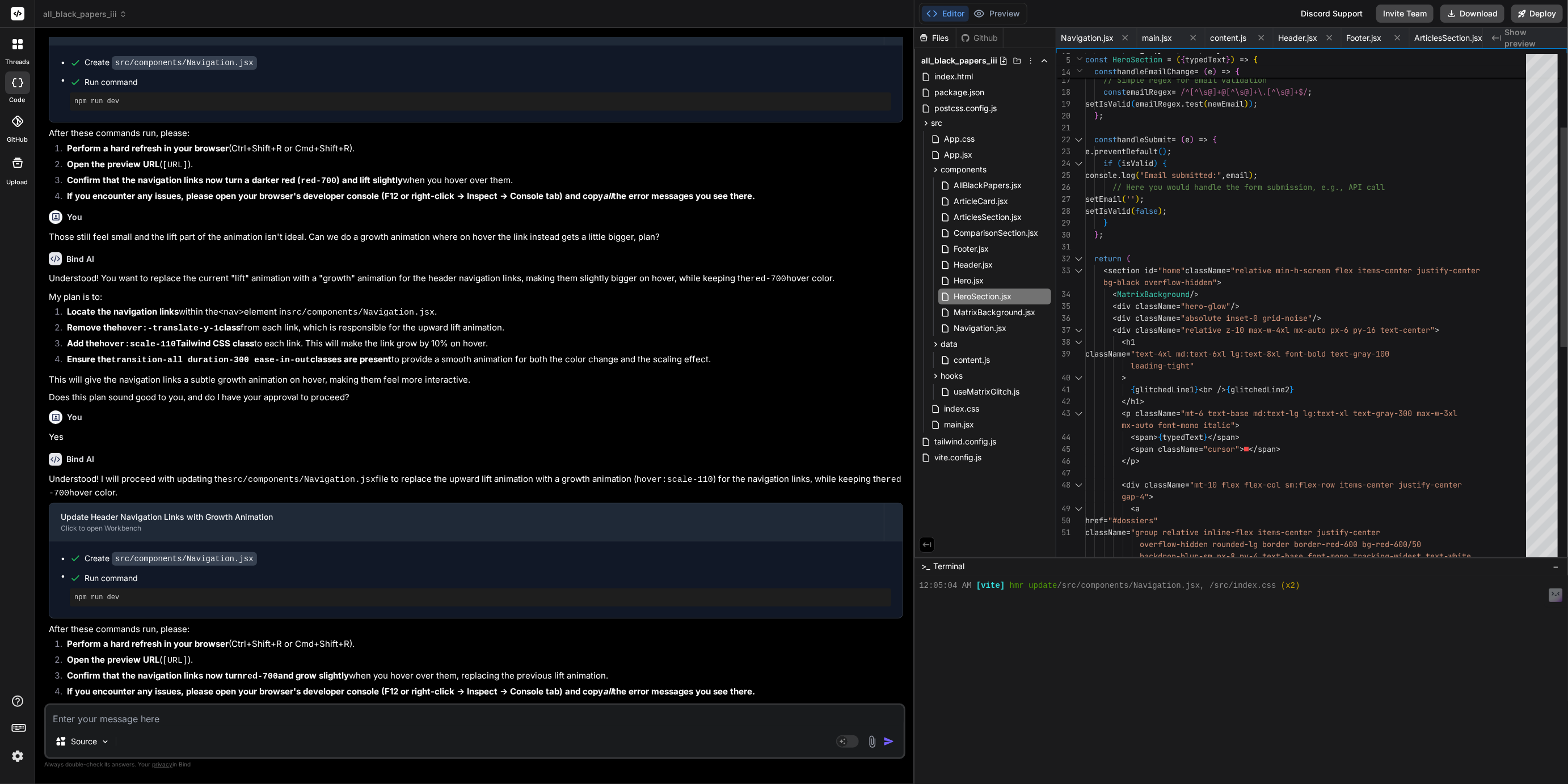
type textarea "}; export default HeroSection;"
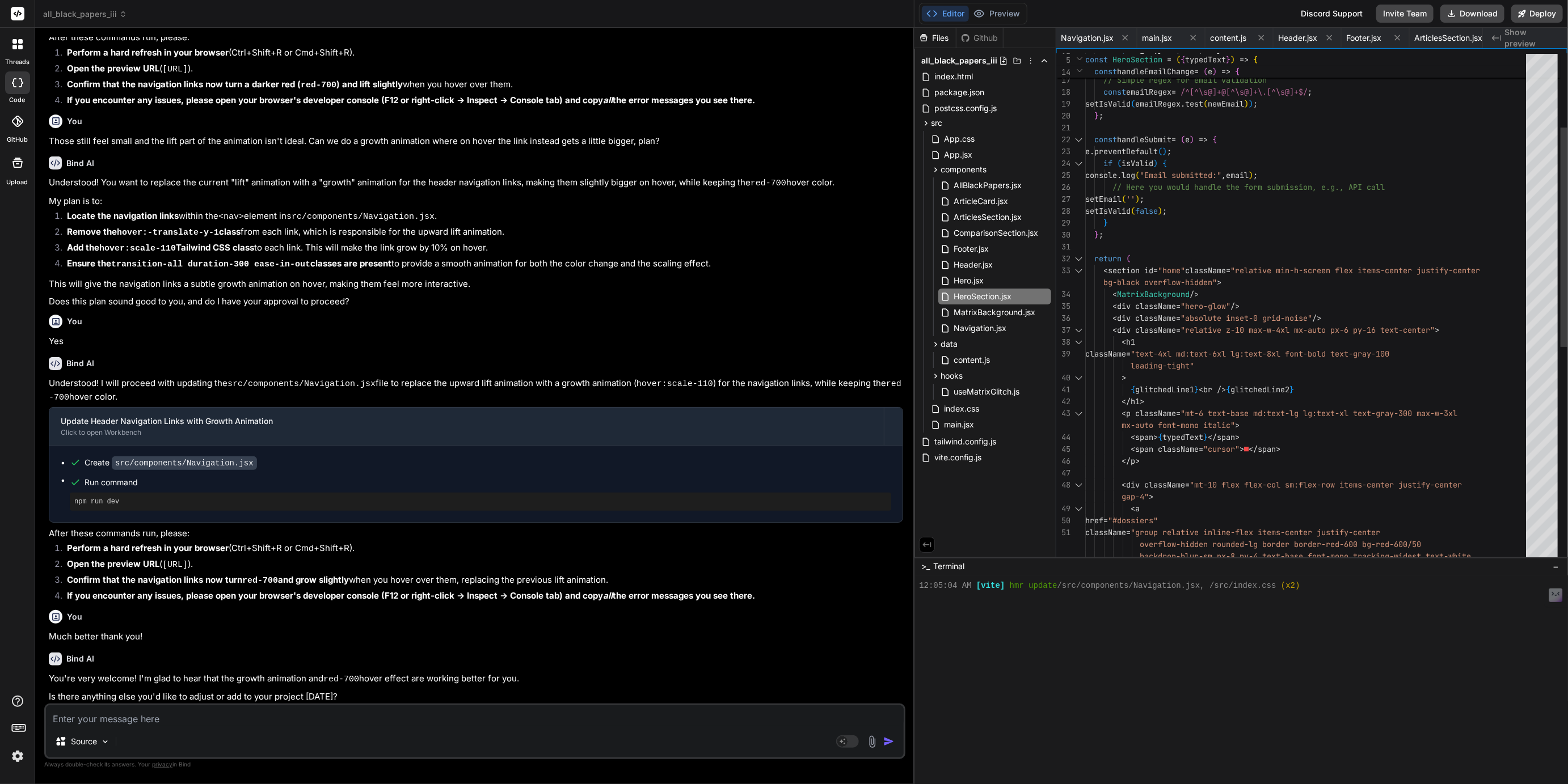
type textarea "x"
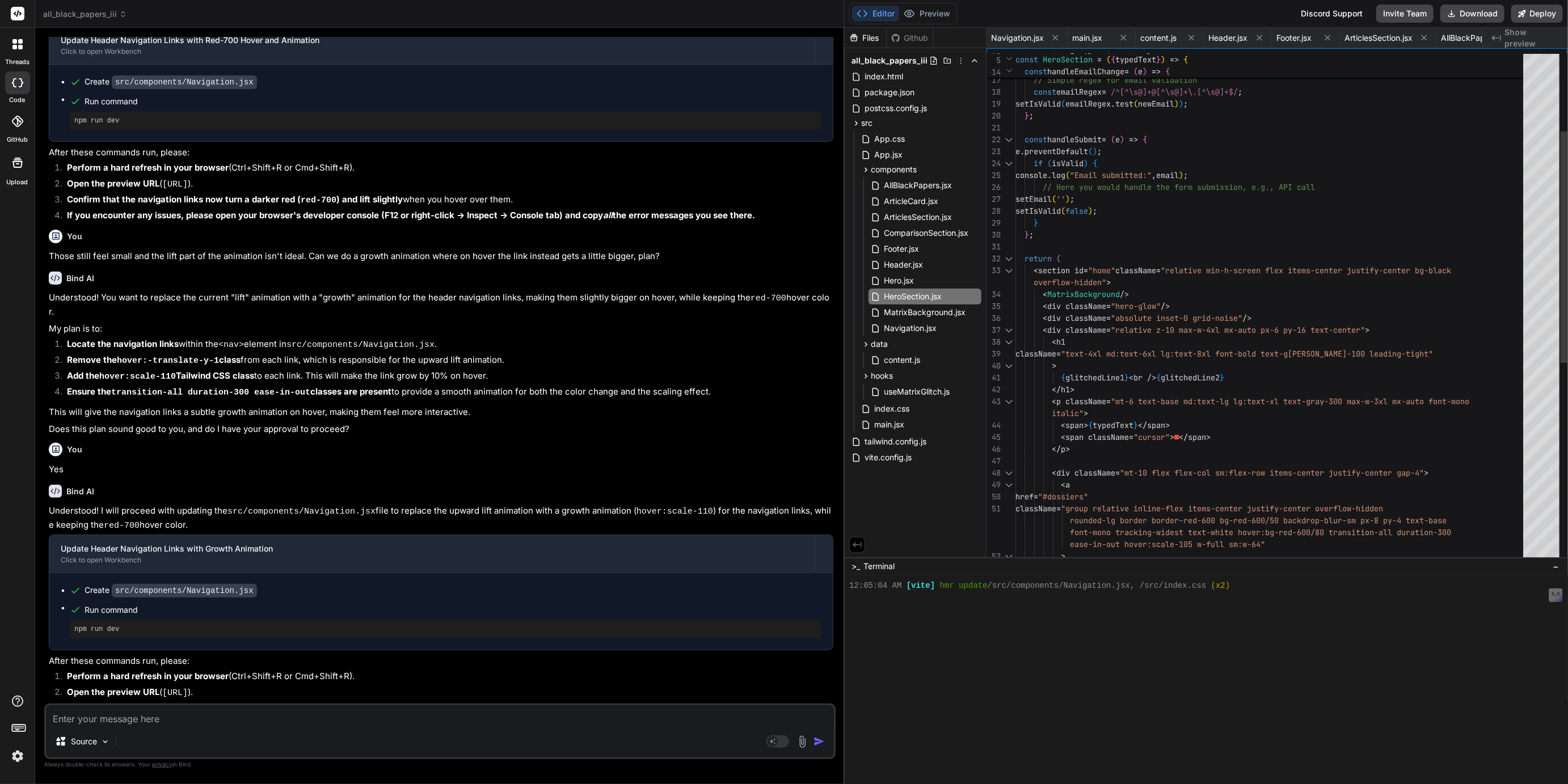
type textarea "export default HeroSection;"
type textarea "x"
type textarea "</form> </div> </div> </section> ); }; export default HeroSection;"
type textarea "x"
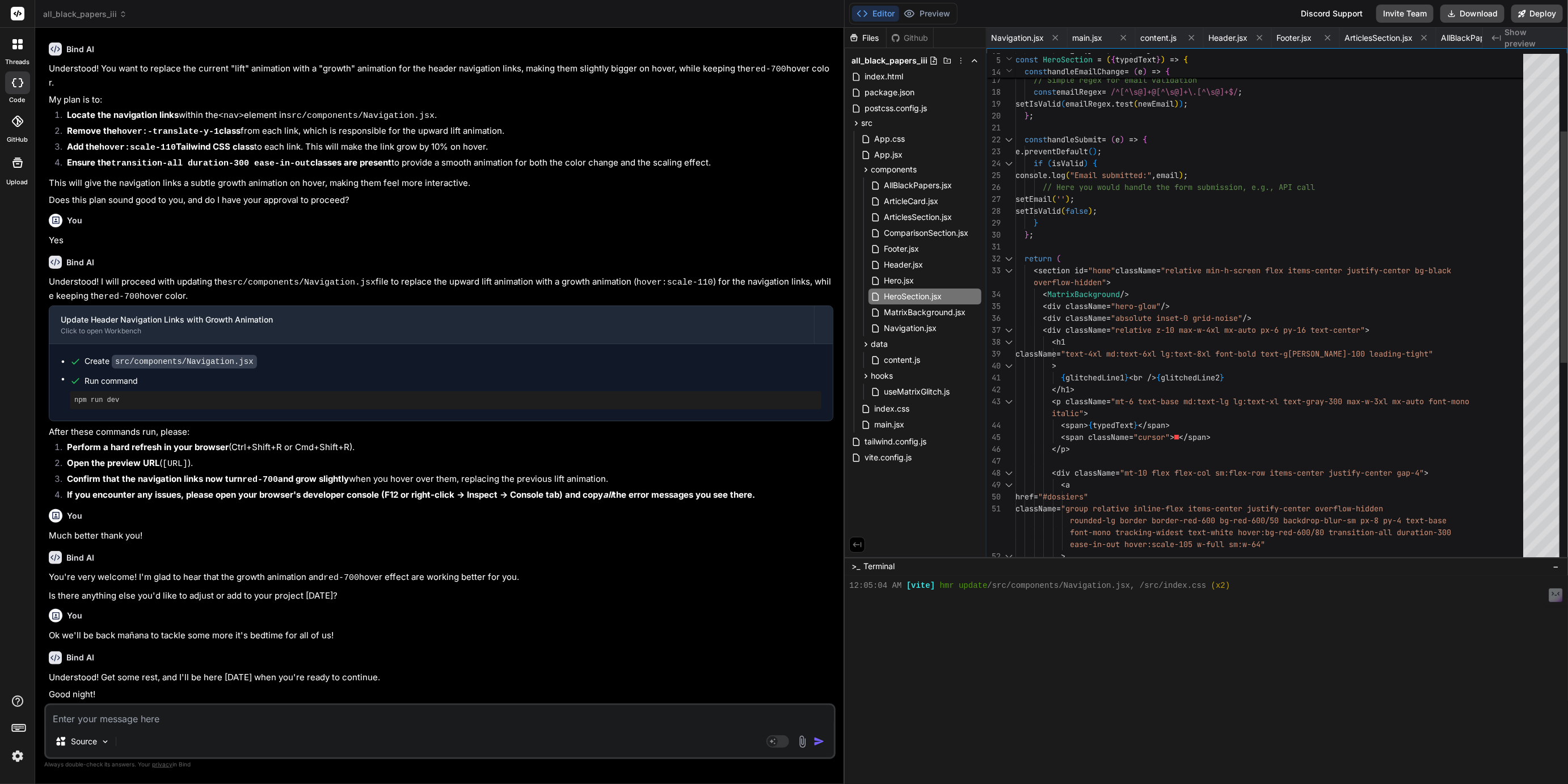
type textarea "</div> </div> </section> ); }; export default HeroSection;"
type textarea "x"
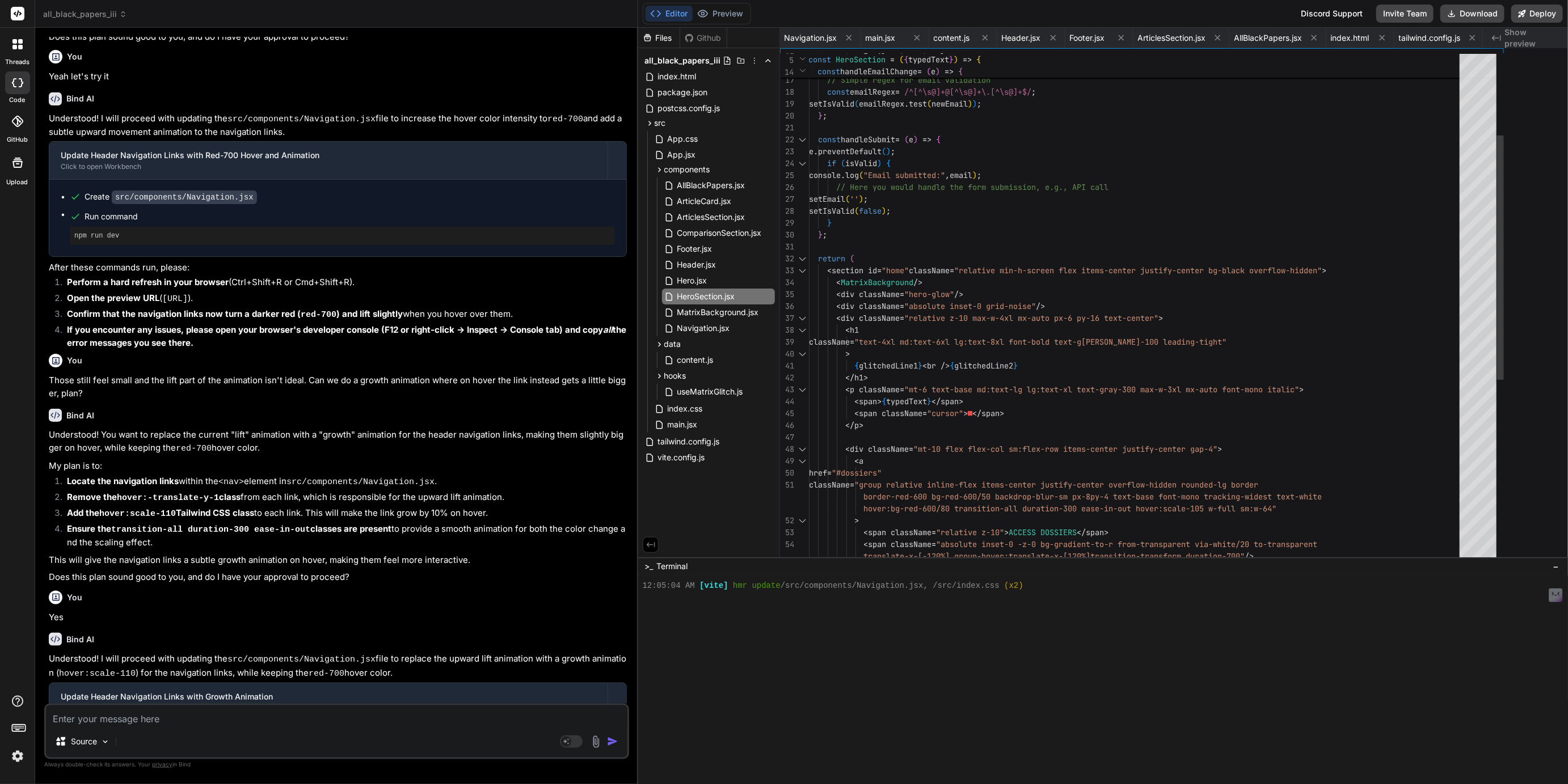
type textarea "</div> </section> ); }; export default HeroSection;"
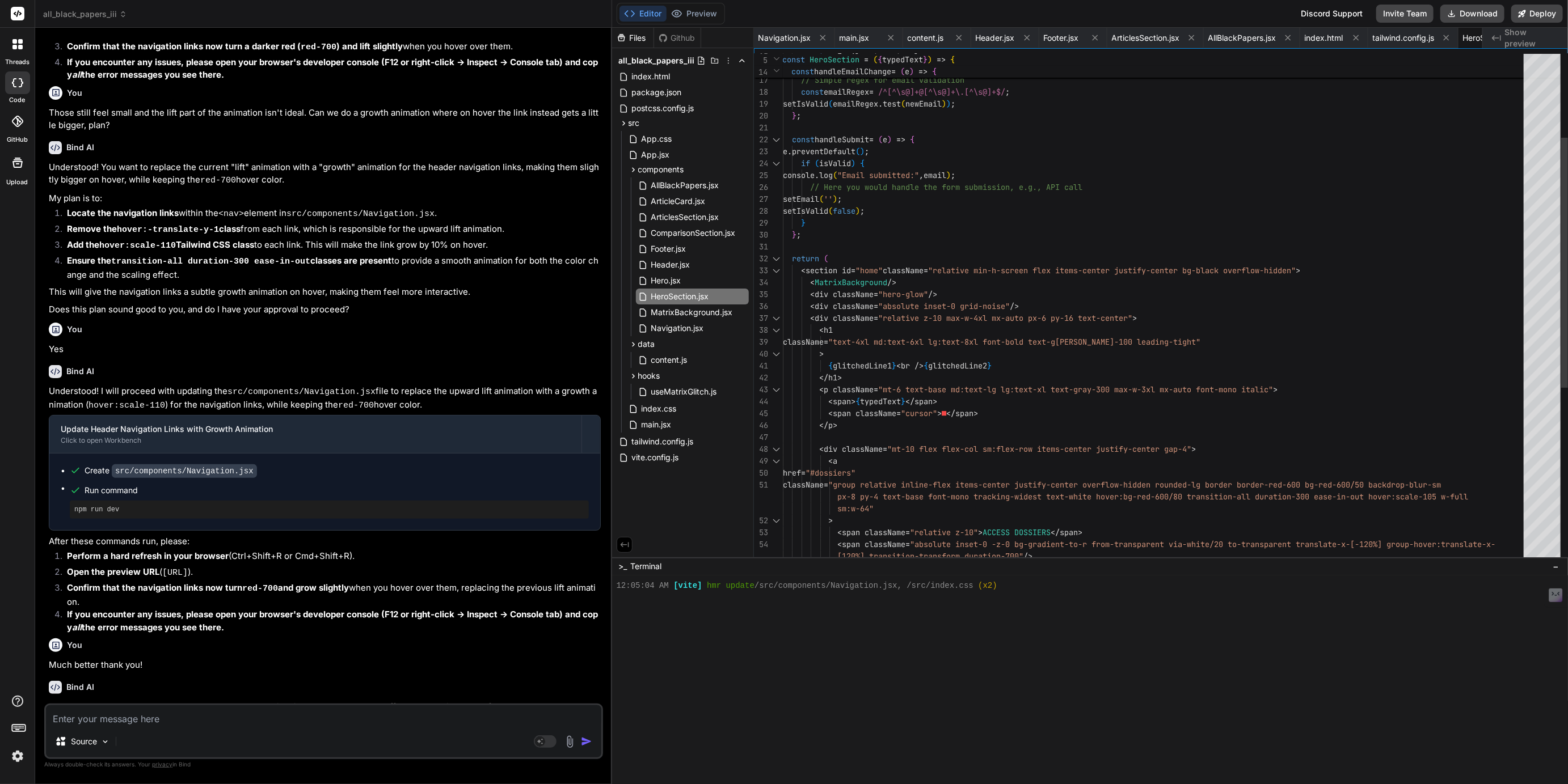
type textarea "x"
type textarea "</section> ); }; export default HeroSection;"
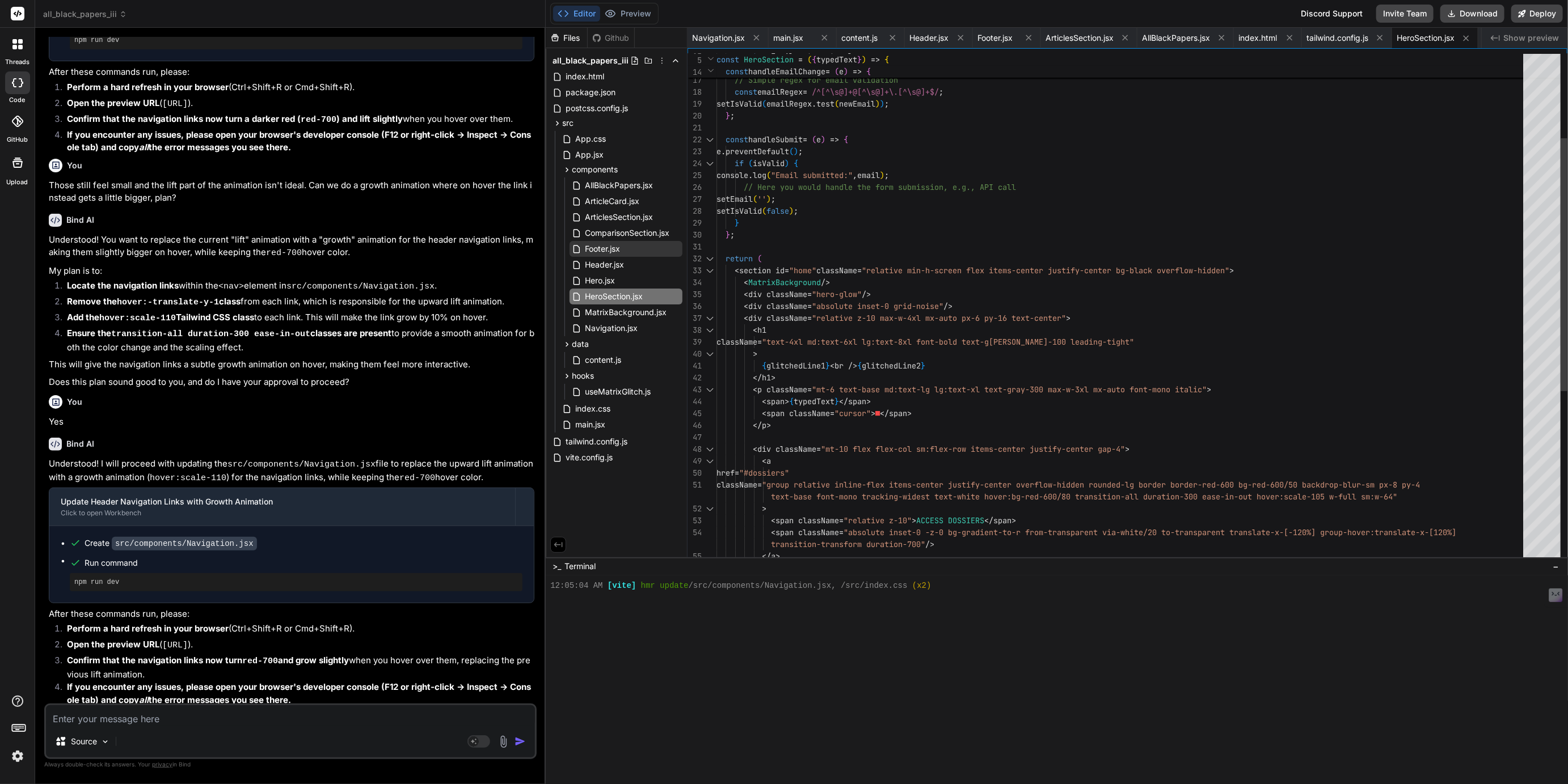
type textarea "x"
type textarea "</div> </section> ); }; export default HeroSection;"
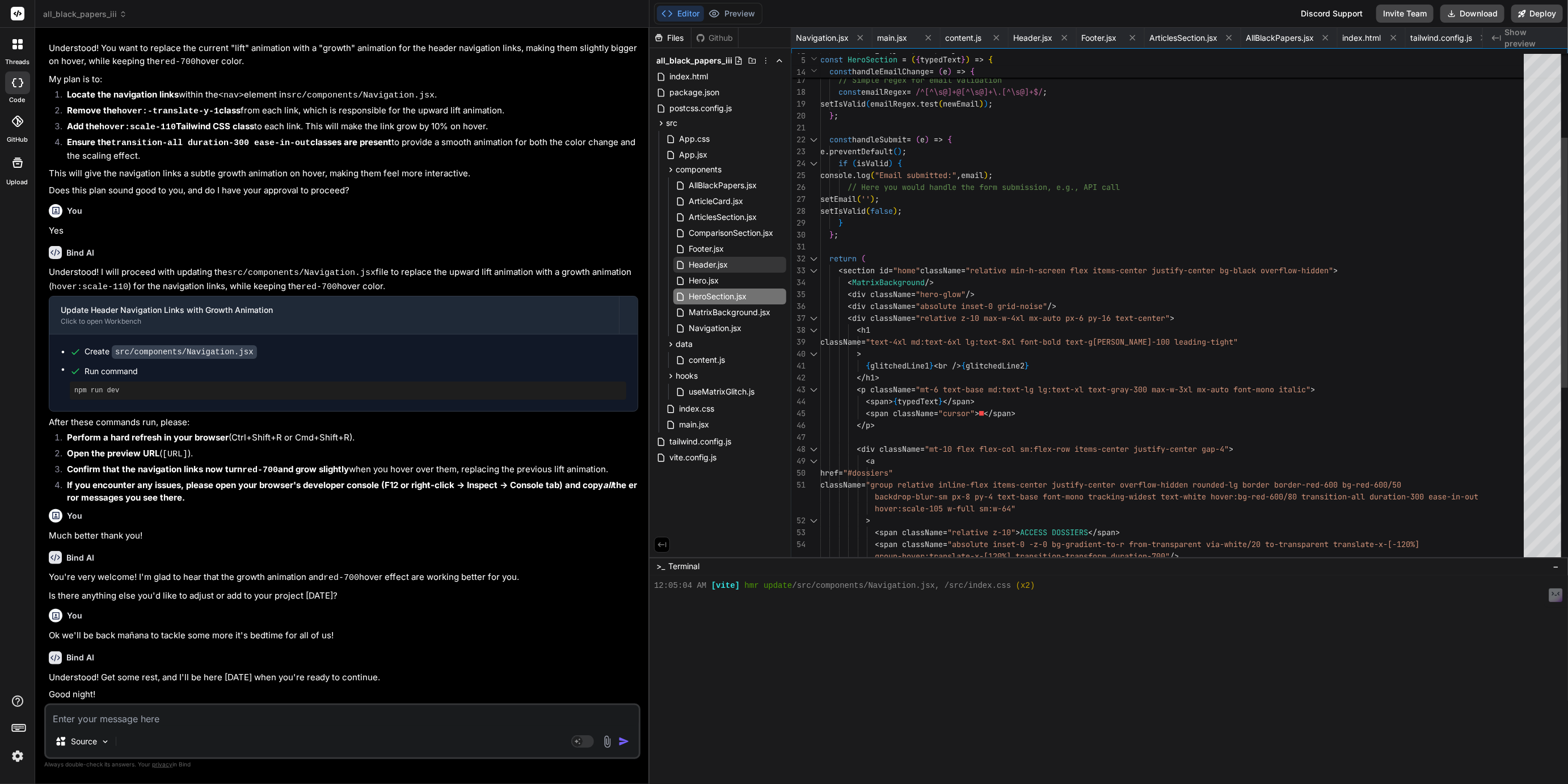
type textarea "x"
type textarea "</div> </div> </section> ); }; export default HeroSection;"
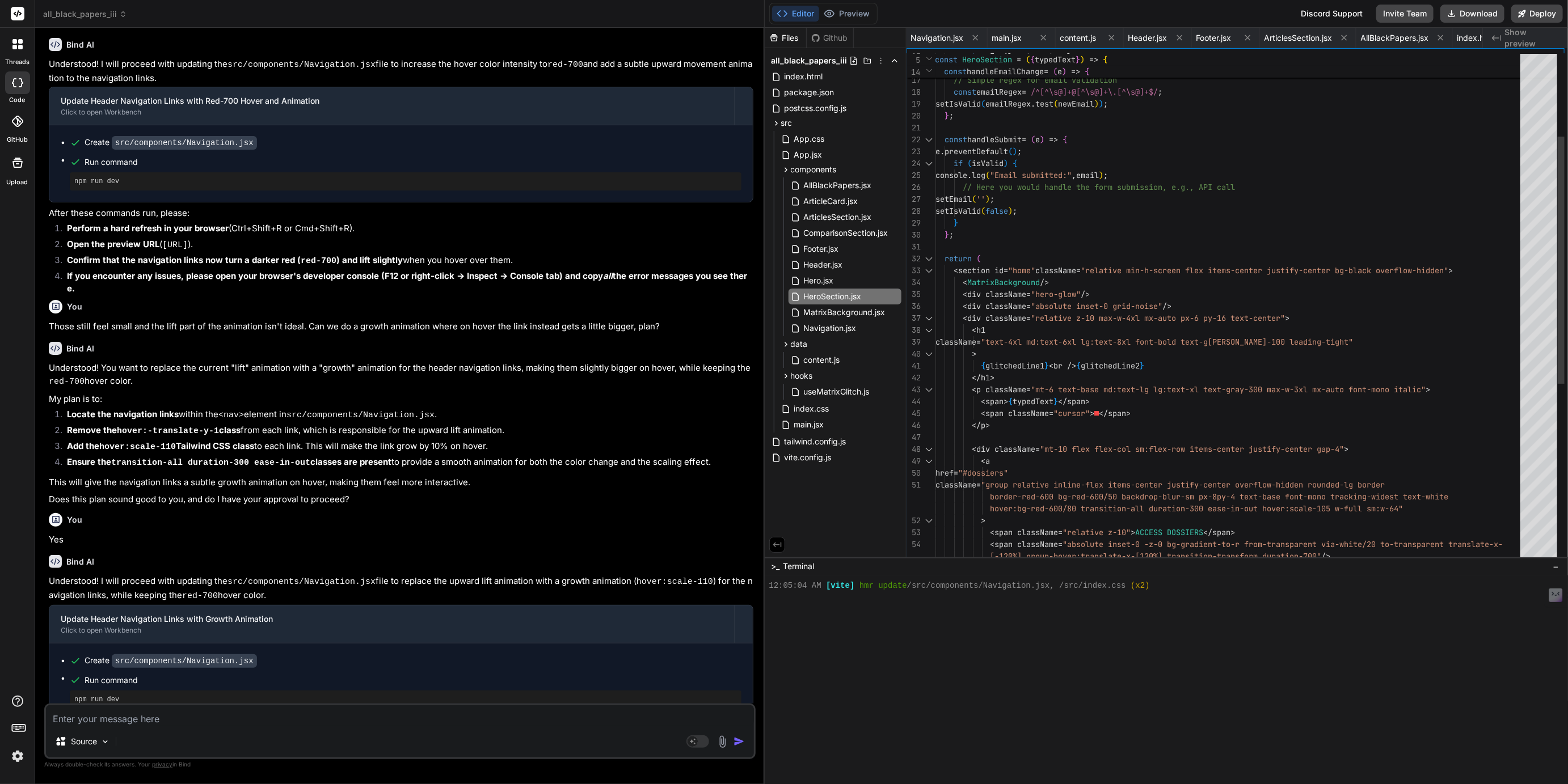
drag, startPoint x: 541, startPoint y: 202, endPoint x: 724, endPoint y: 268, distance: 194.5
click at [724, 268] on div "Bind AI Web Search Created with Pixso. Code Generator You Nope whatever just ha…" at bounding box center [400, 406] width 730 height 757
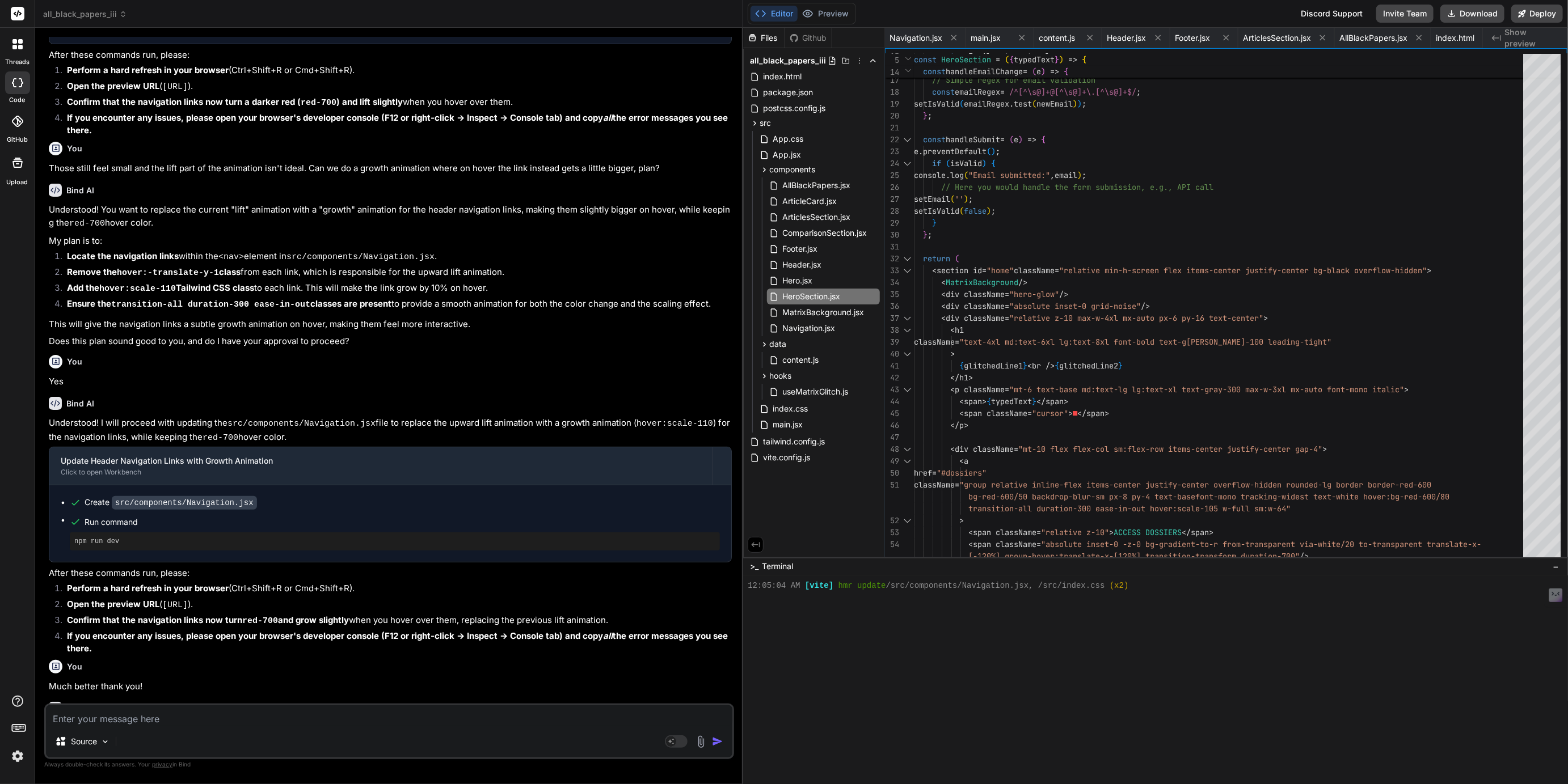
click at [871, 559] on div ">_ Terminal −" at bounding box center [1155, 567] width 825 height 19
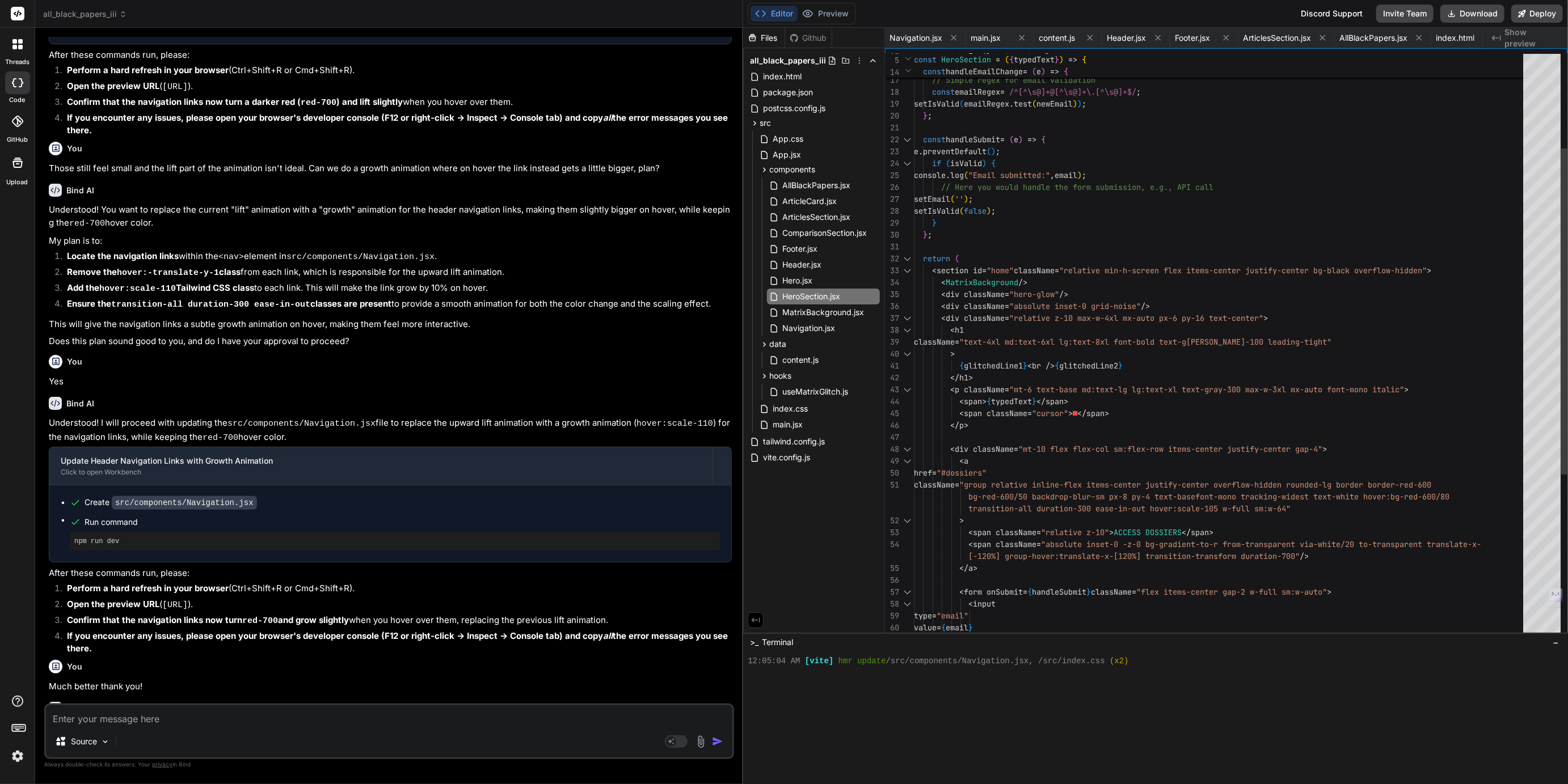
drag, startPoint x: 870, startPoint y: 557, endPoint x: 867, endPoint y: 724, distance: 167.0
click at [12, 126] on icon at bounding box center [17, 121] width 12 height 12
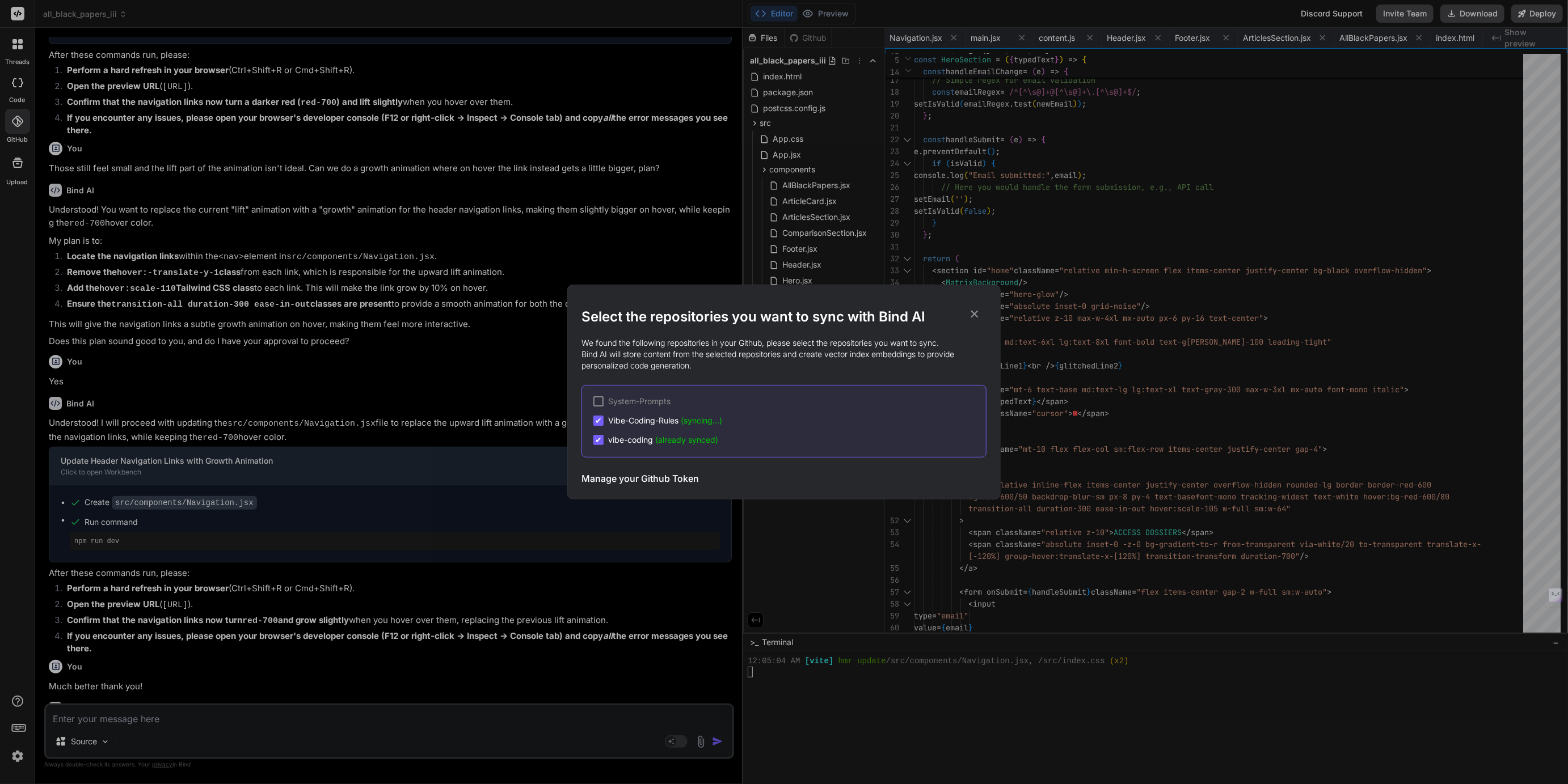
click at [18, 163] on div "Select the repositories you want to sync with Bind AI We found the following re…" at bounding box center [784, 392] width 1568 height 784
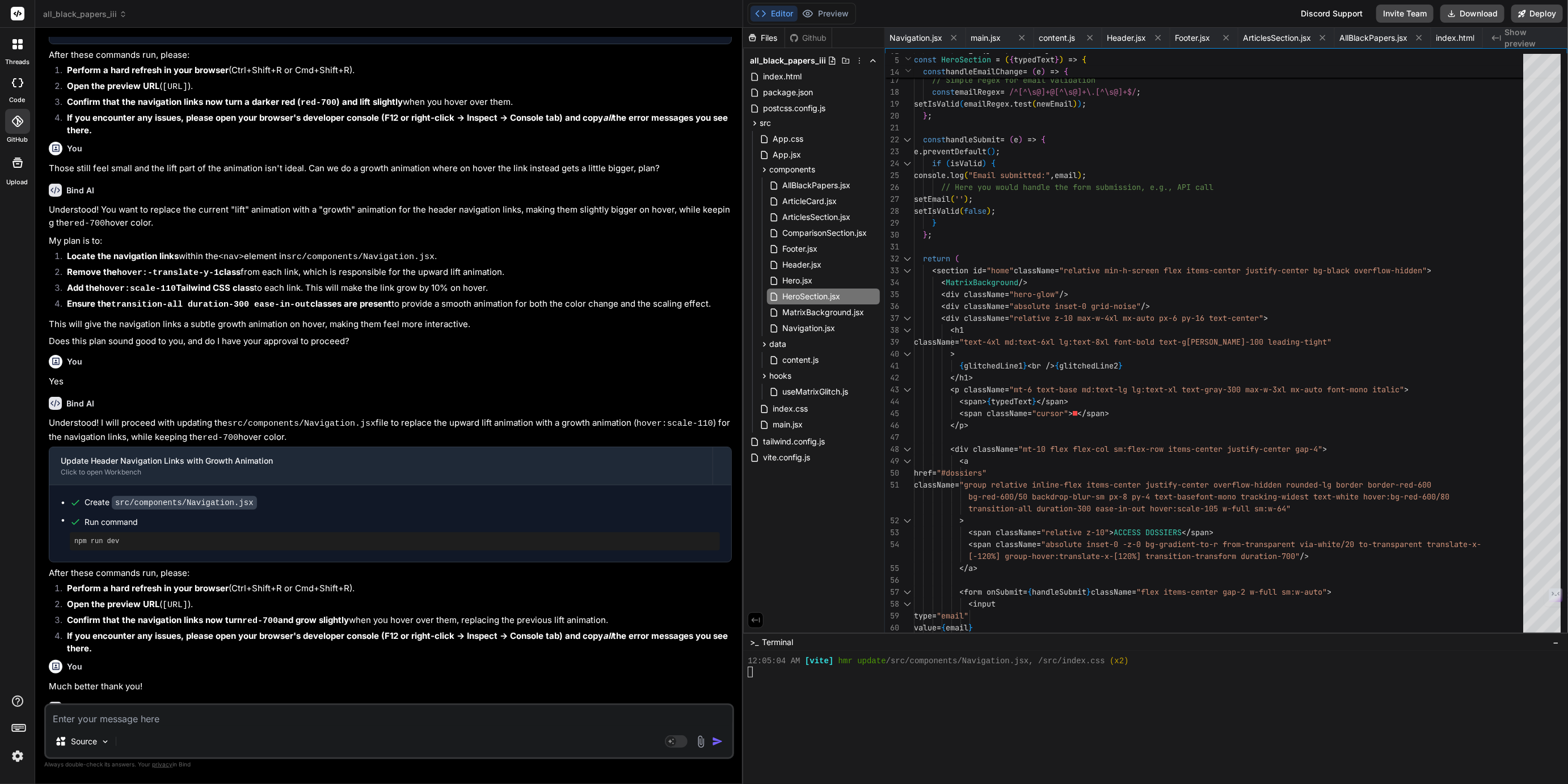
click at [18, 163] on icon at bounding box center [17, 162] width 13 height 13
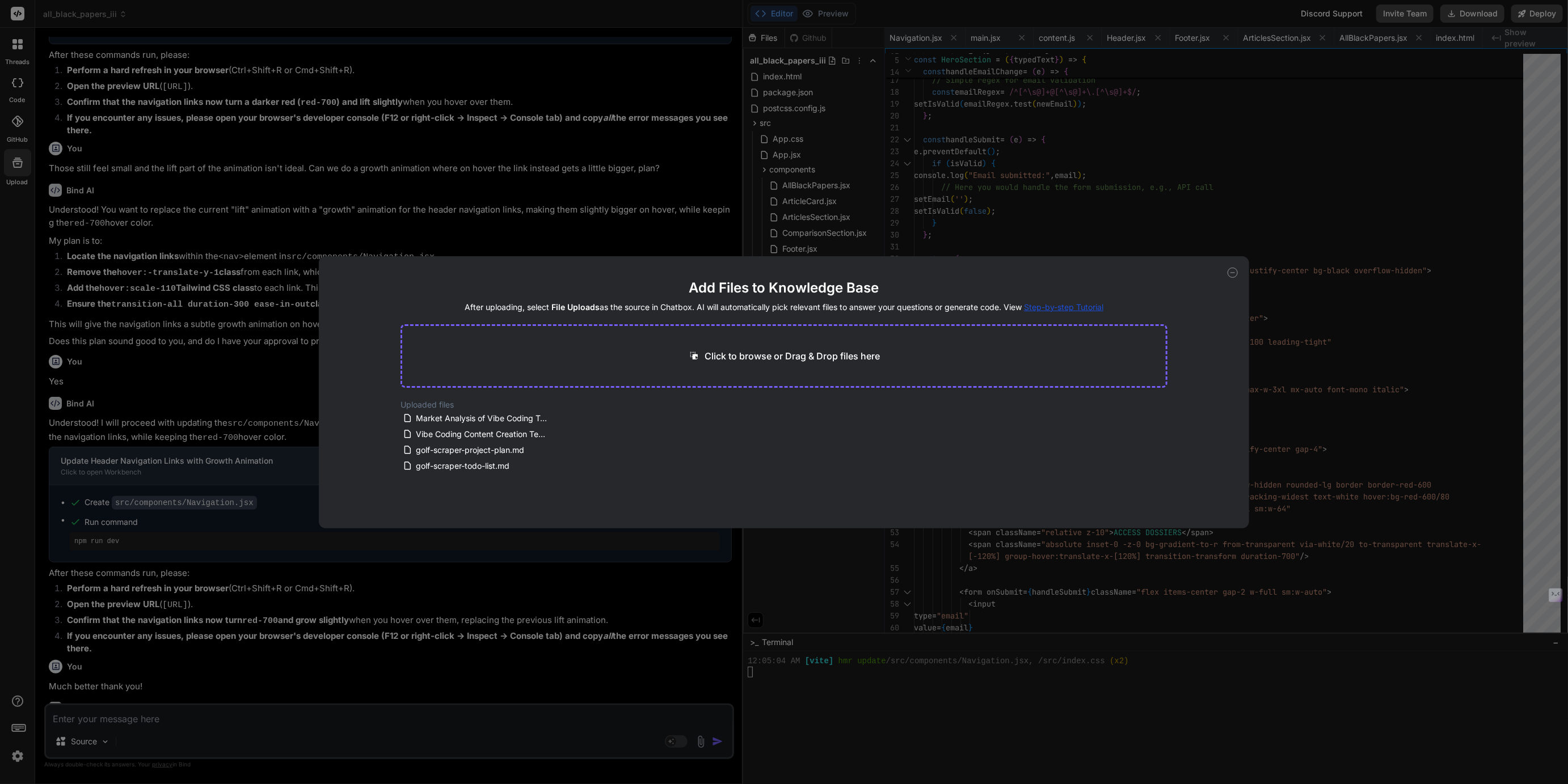
click at [12, 164] on div "Add Files to Knowledge Base After uploading, select File Uploads as the source …" at bounding box center [784, 392] width 1568 height 784
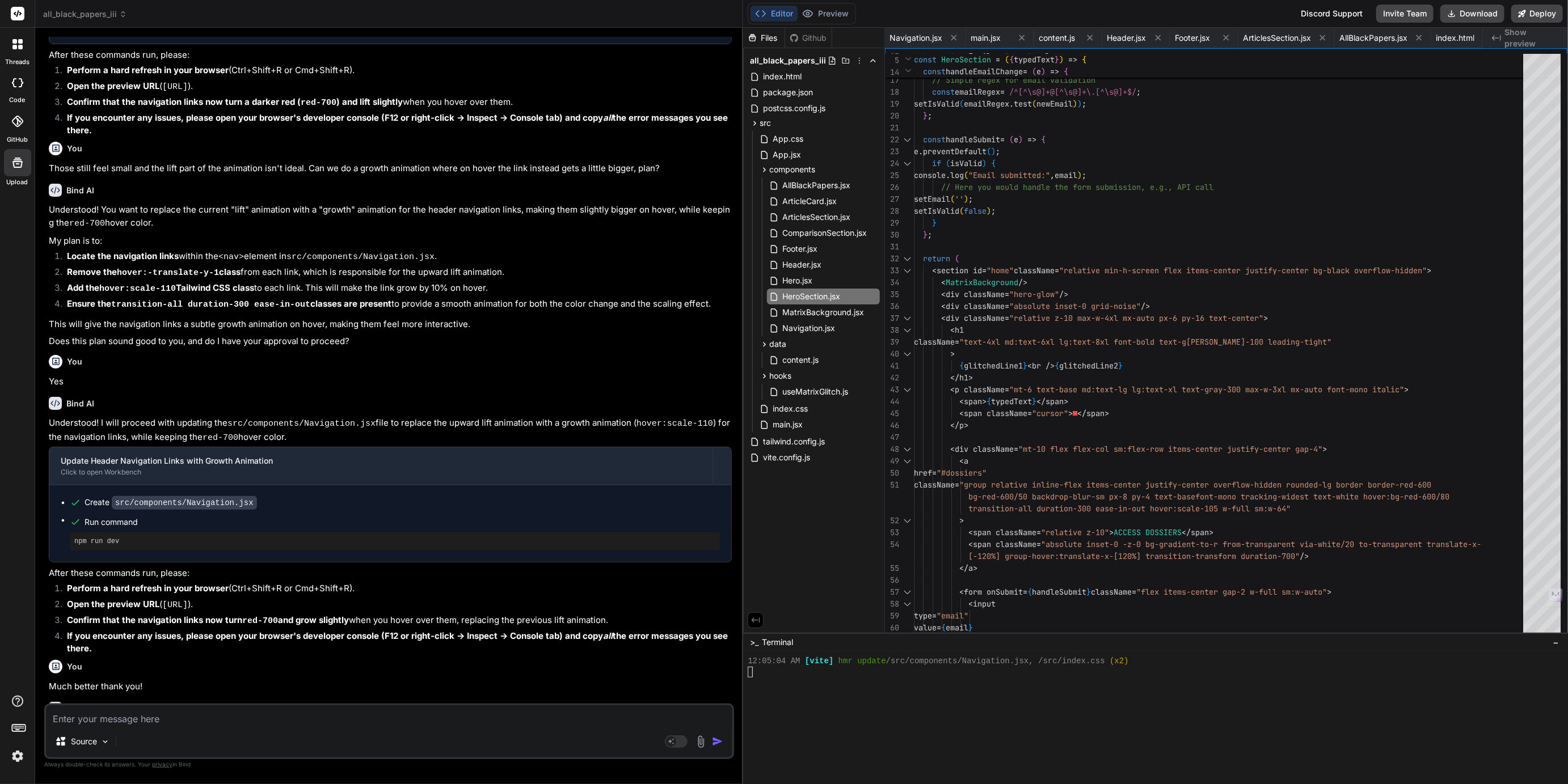
click at [19, 722] on icon at bounding box center [19, 727] width 16 height 16
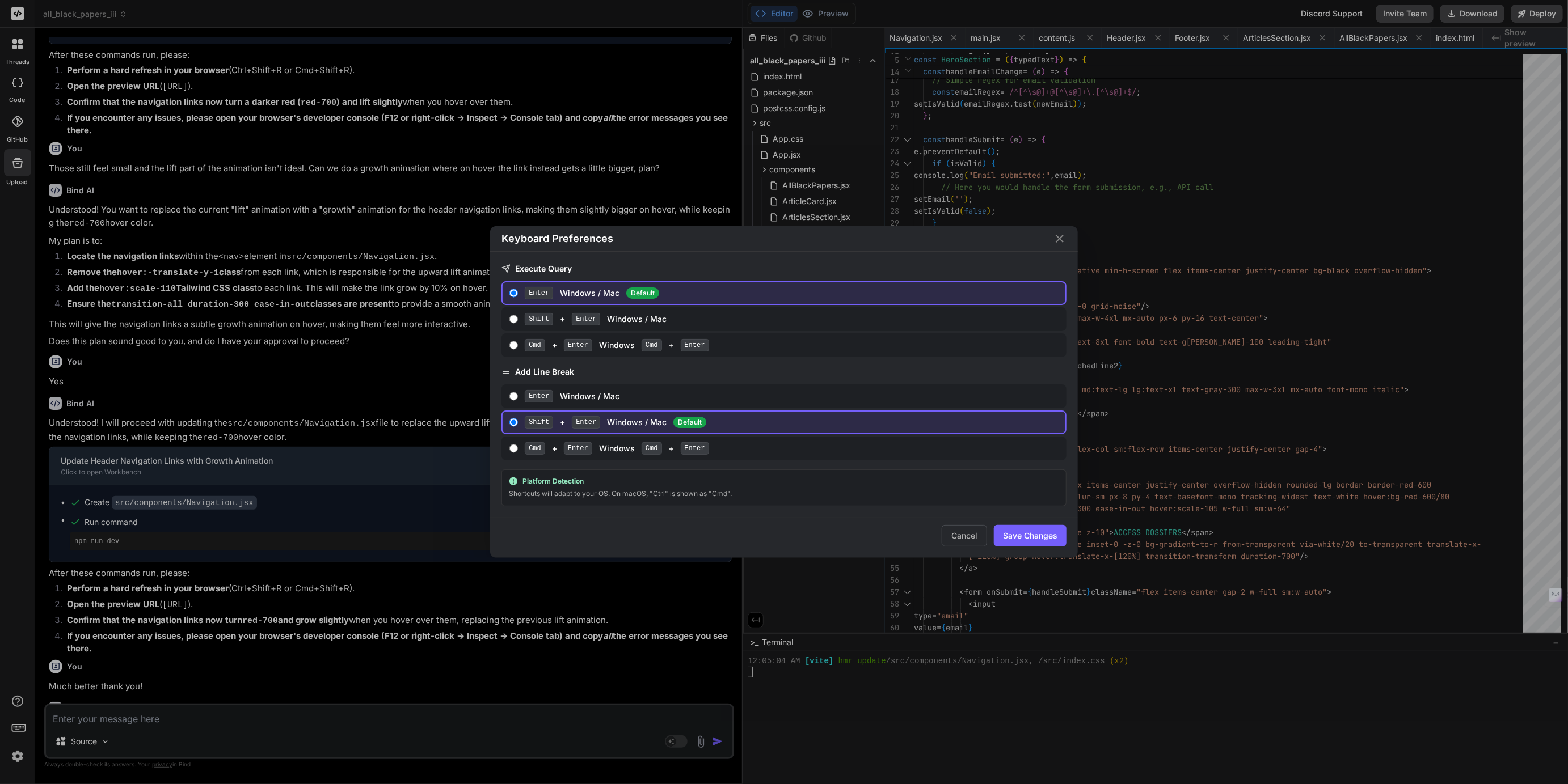
click at [19, 722] on div "Keyboard Preferences Execute Query Enter Windows / Mac Default Shift + Enter Wi…" at bounding box center [784, 392] width 1568 height 784
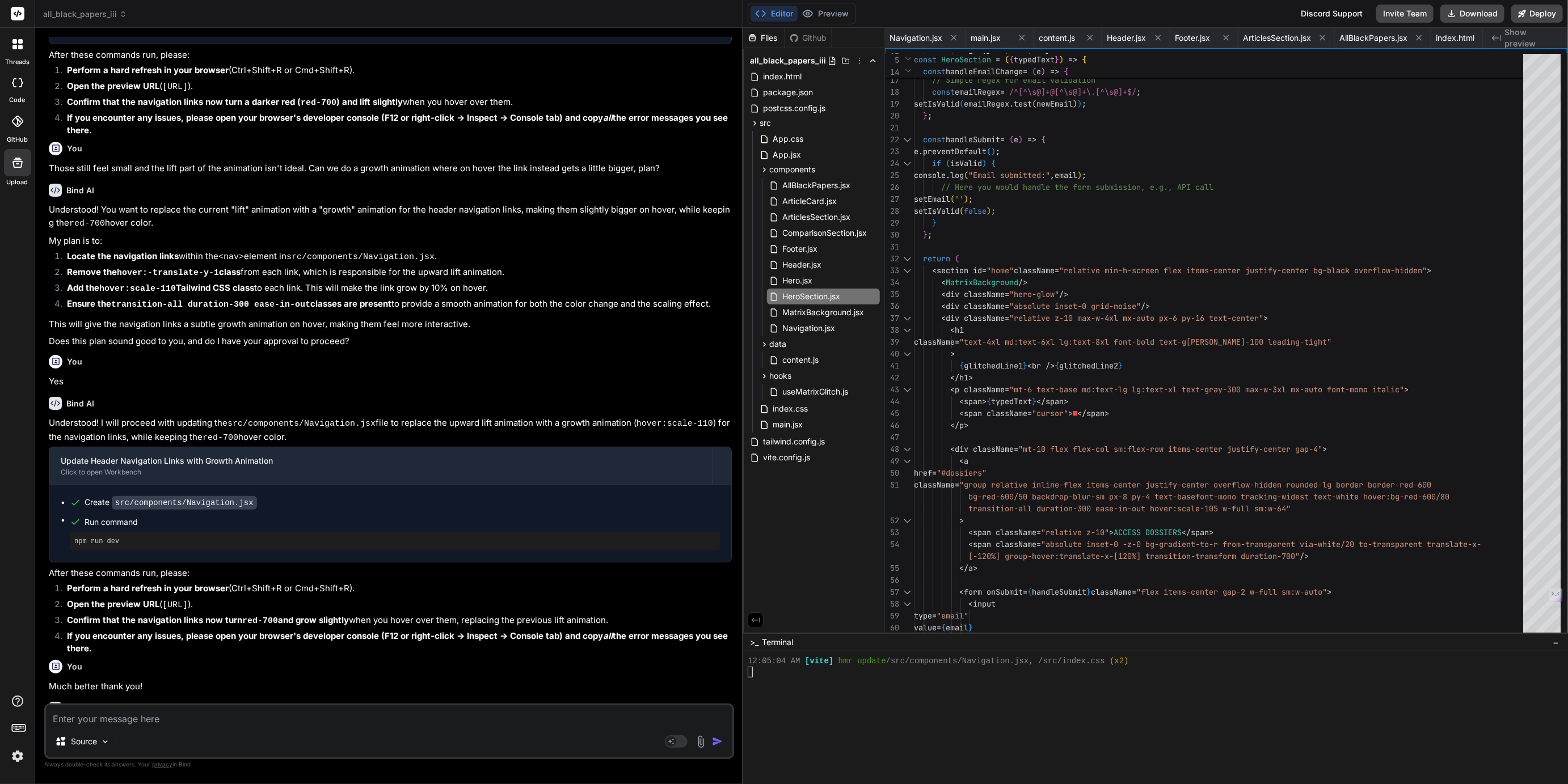
click at [12, 758] on img at bounding box center [17, 756] width 19 height 19
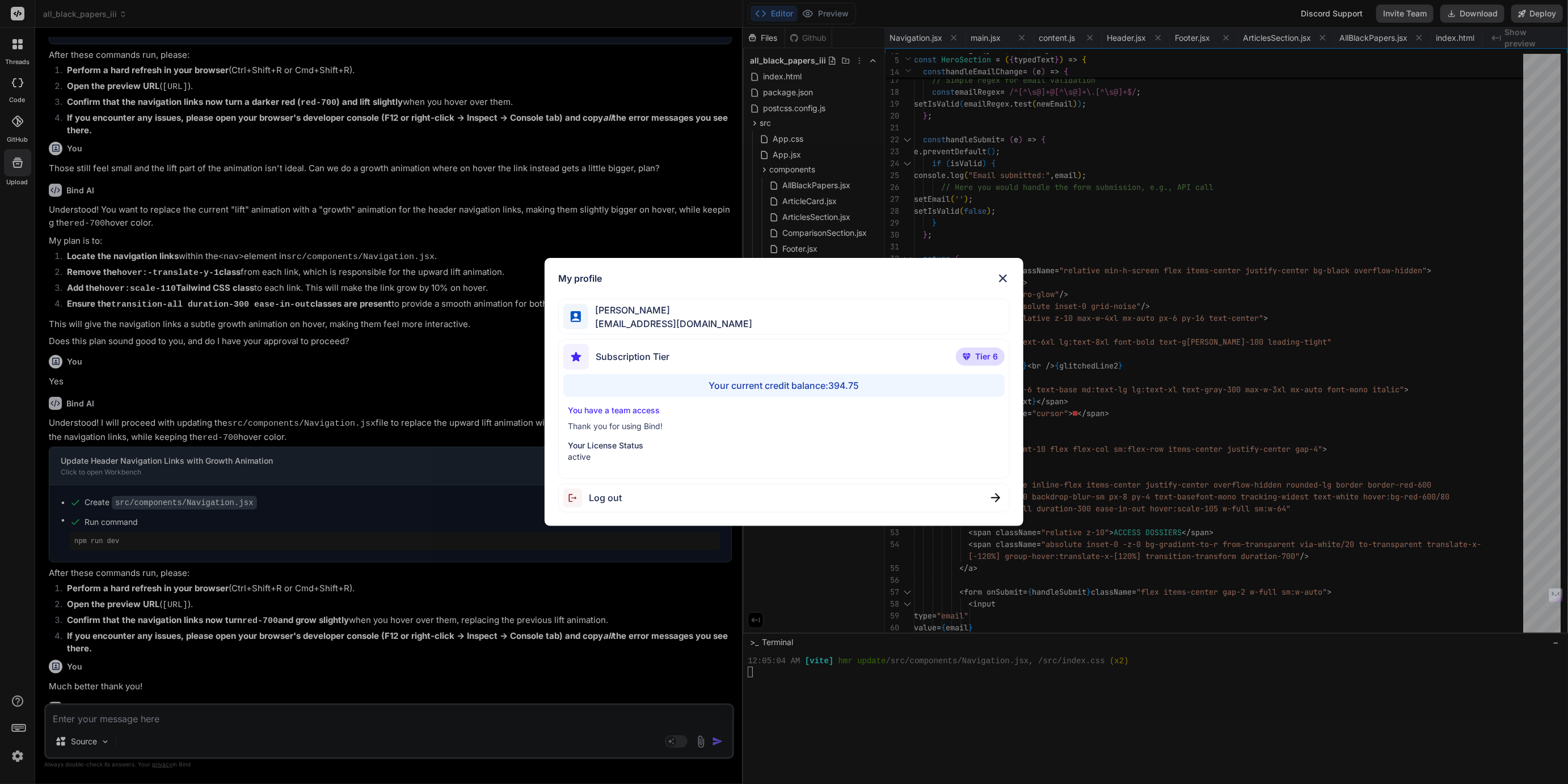
click at [12, 758] on div "My profile [PERSON_NAME] [EMAIL_ADDRESS][DOMAIN_NAME] Subscription Tier Tier 6 …" at bounding box center [784, 392] width 1568 height 784
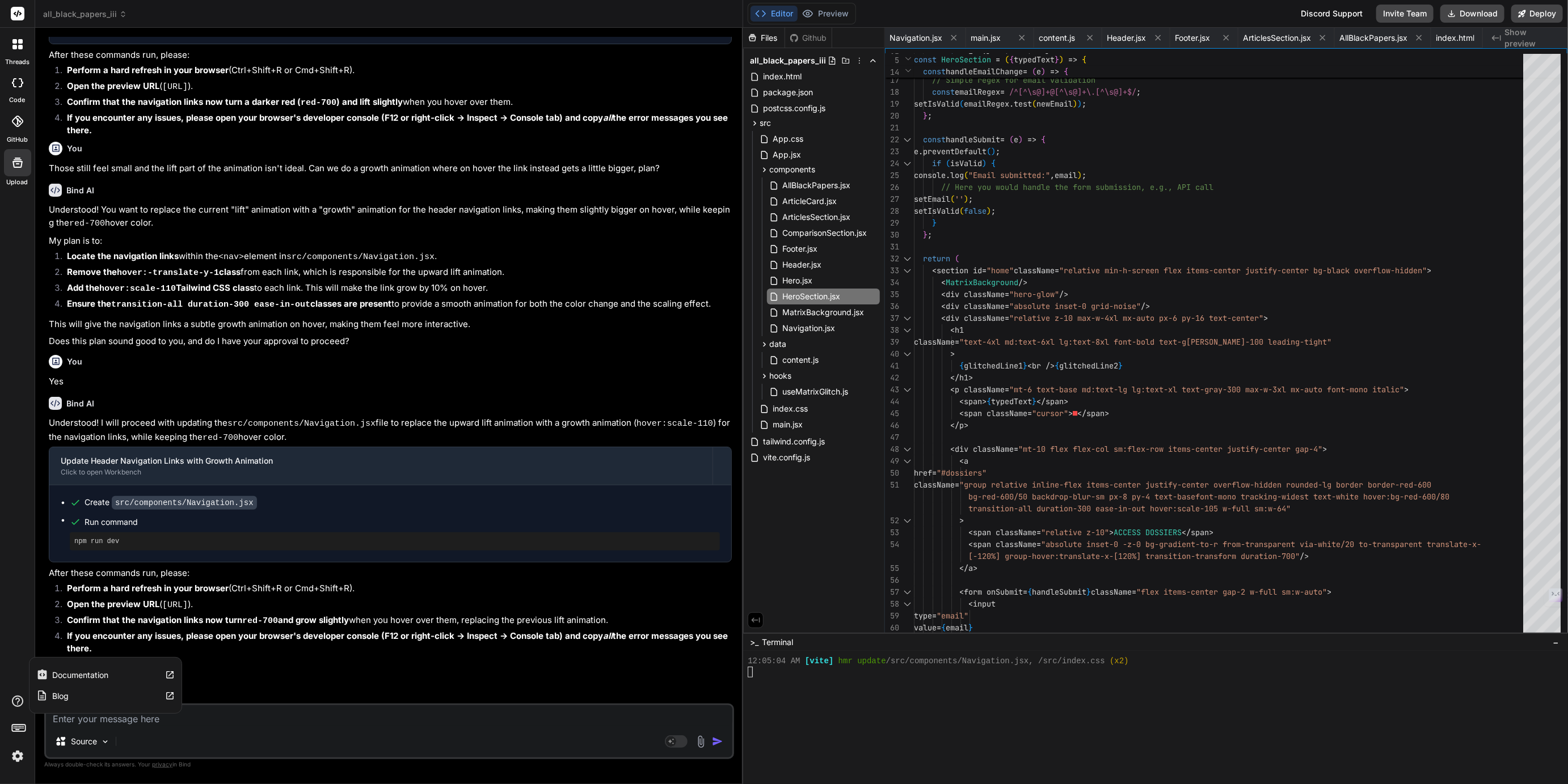
click at [16, 698] on icon at bounding box center [17, 701] width 12 height 12
click at [210, 733] on div "Source" at bounding box center [389, 744] width 686 height 27
click at [79, 747] on p "Source" at bounding box center [84, 742] width 26 height 12
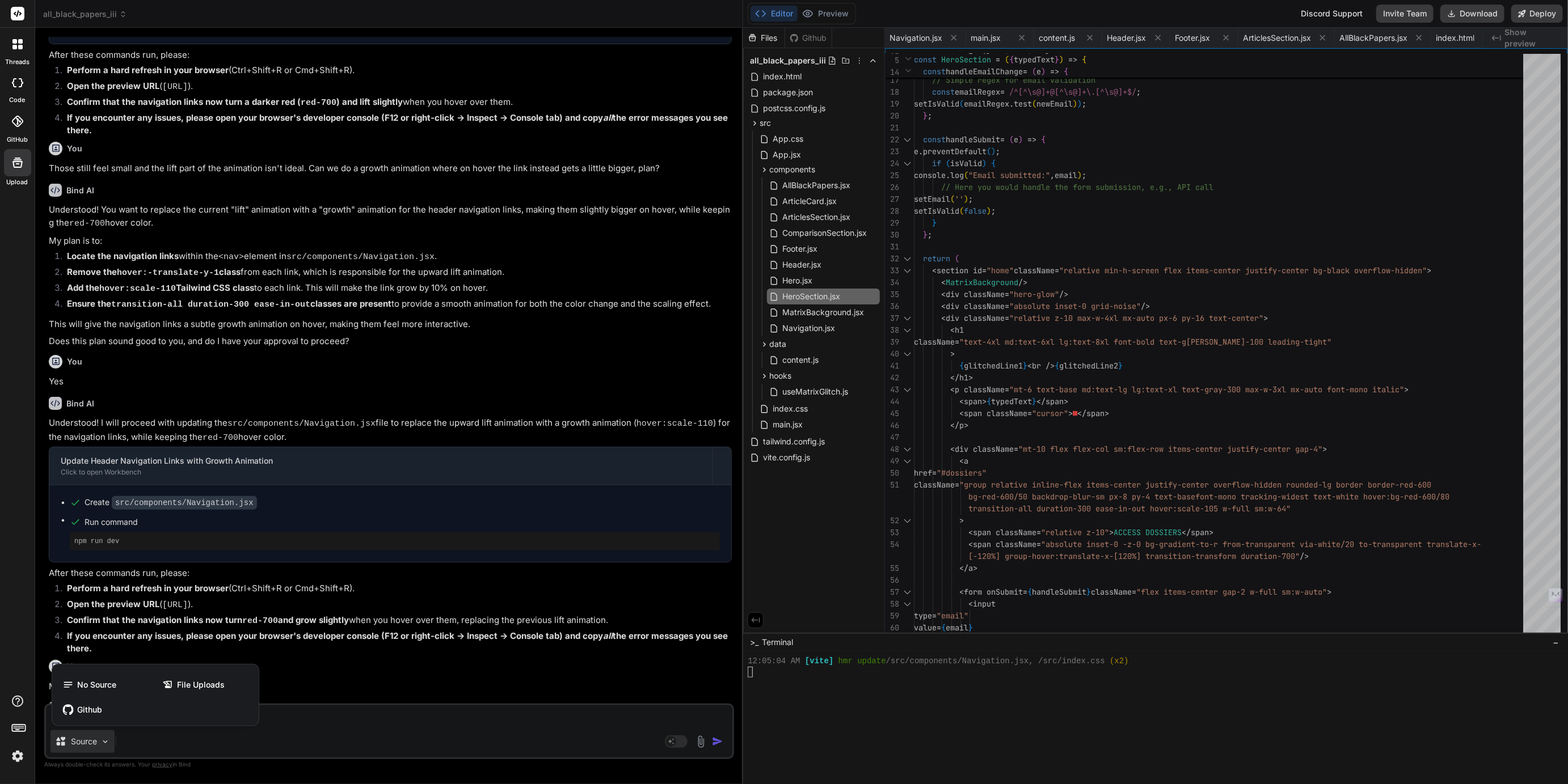
click at [191, 746] on div at bounding box center [784, 392] width 1568 height 784
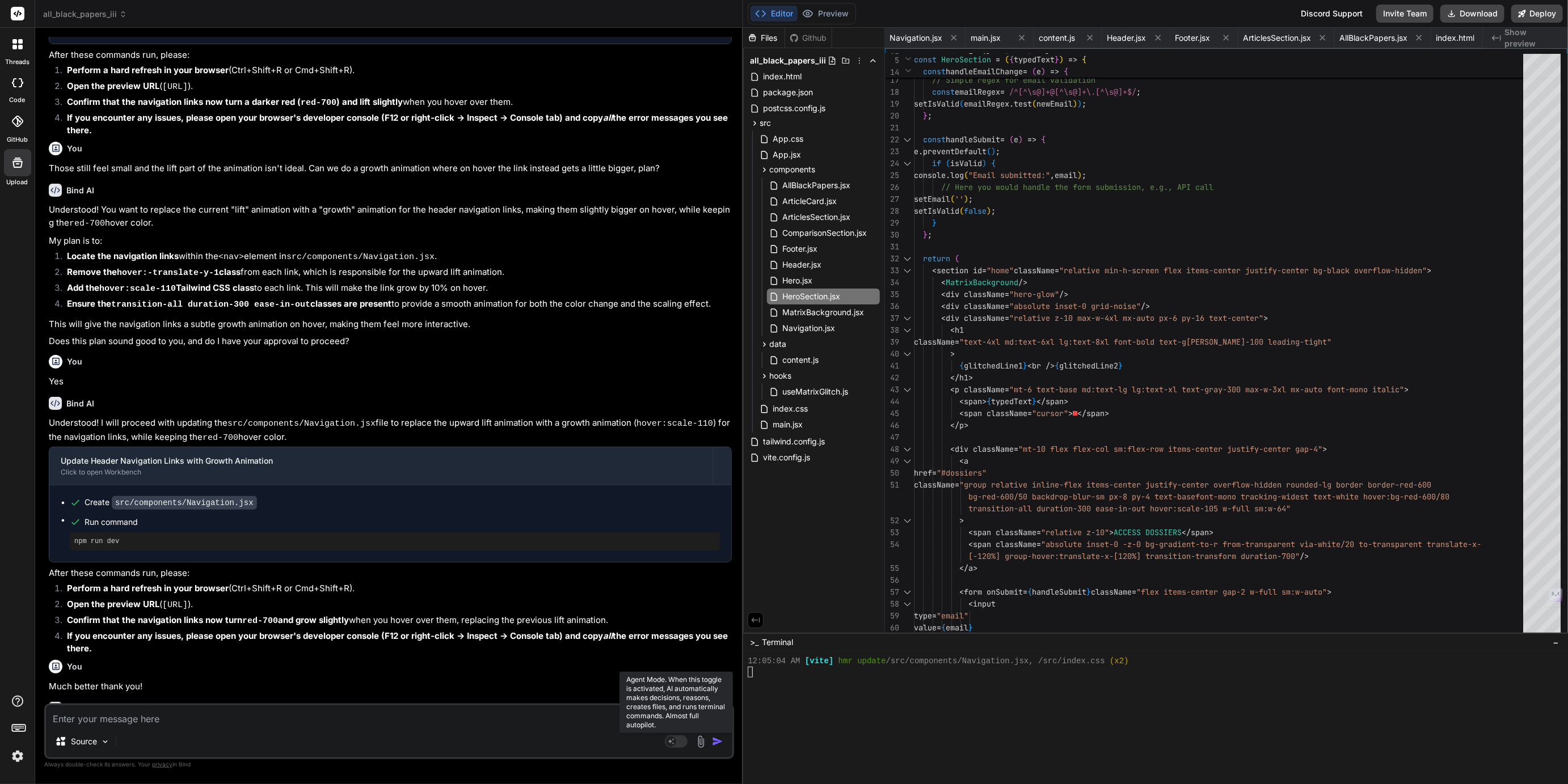
click at [678, 739] on rect at bounding box center [676, 742] width 23 height 12
click at [150, 745] on p "Gemini 2.5.." at bounding box center [160, 742] width 44 height 12
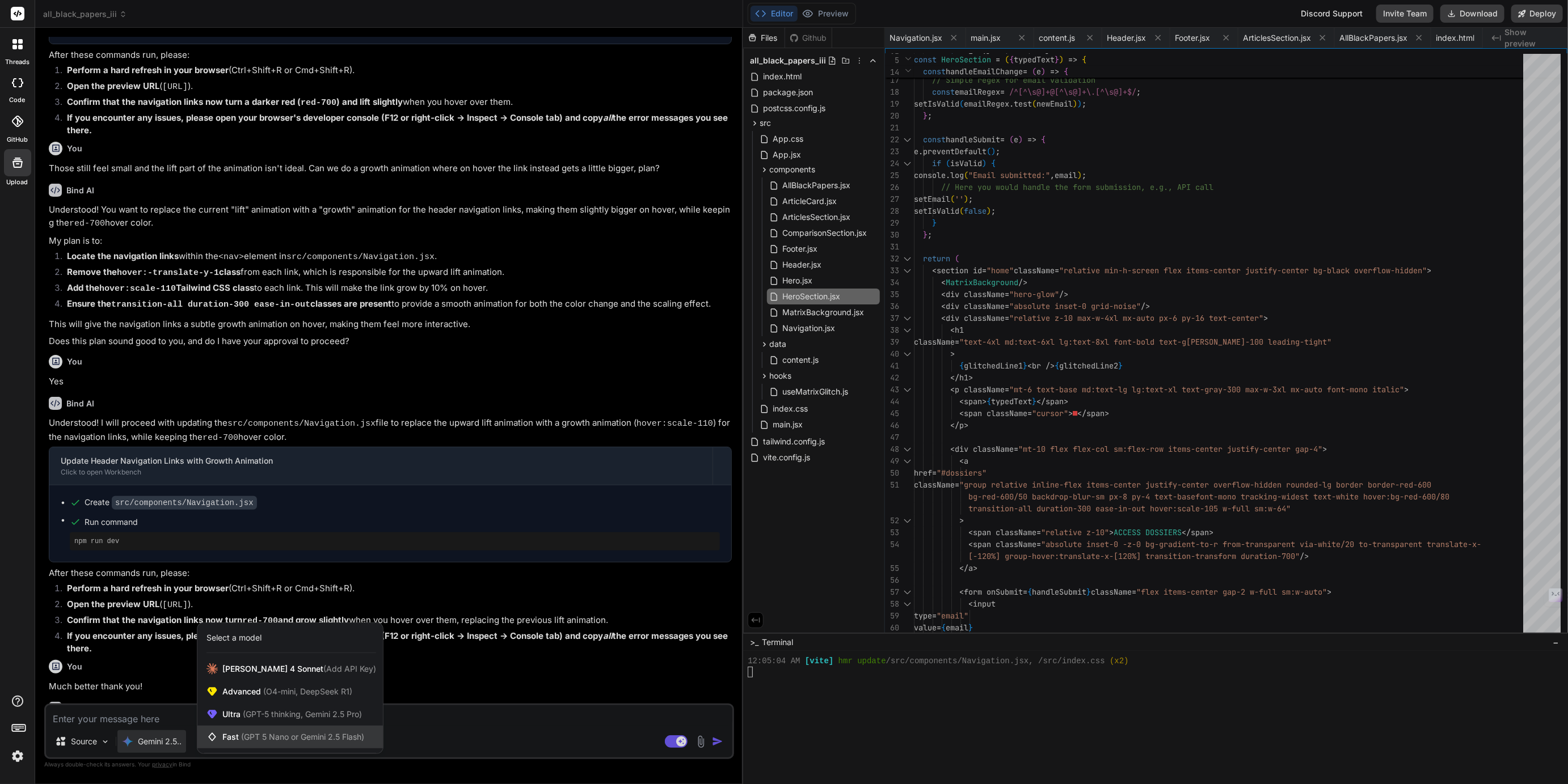
click at [238, 737] on span "Fast (GPT 5 Nano or Gemini 2.5 Flash)" at bounding box center [294, 737] width 142 height 12
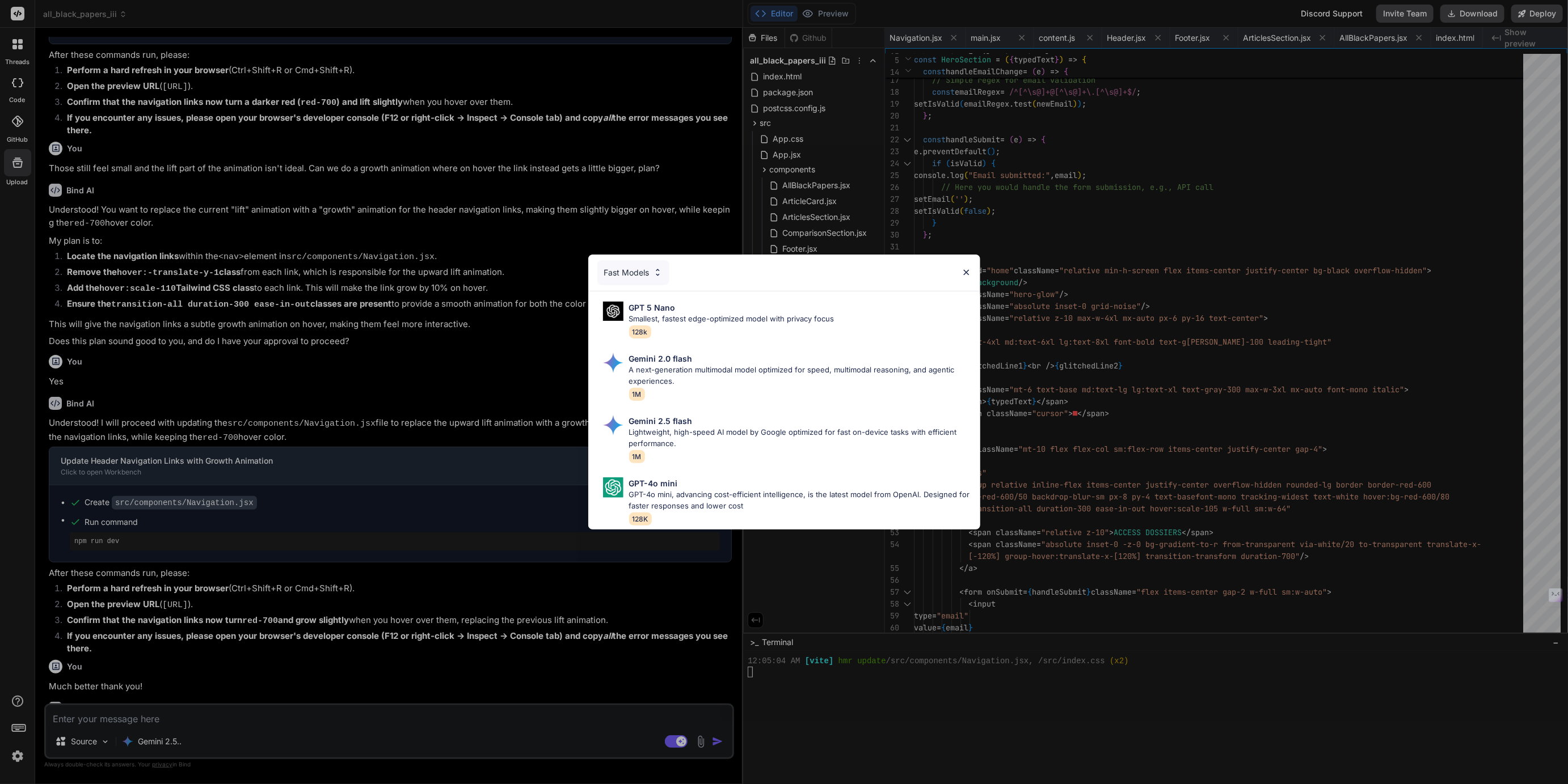
click at [627, 268] on div "Fast Models" at bounding box center [633, 272] width 72 height 25
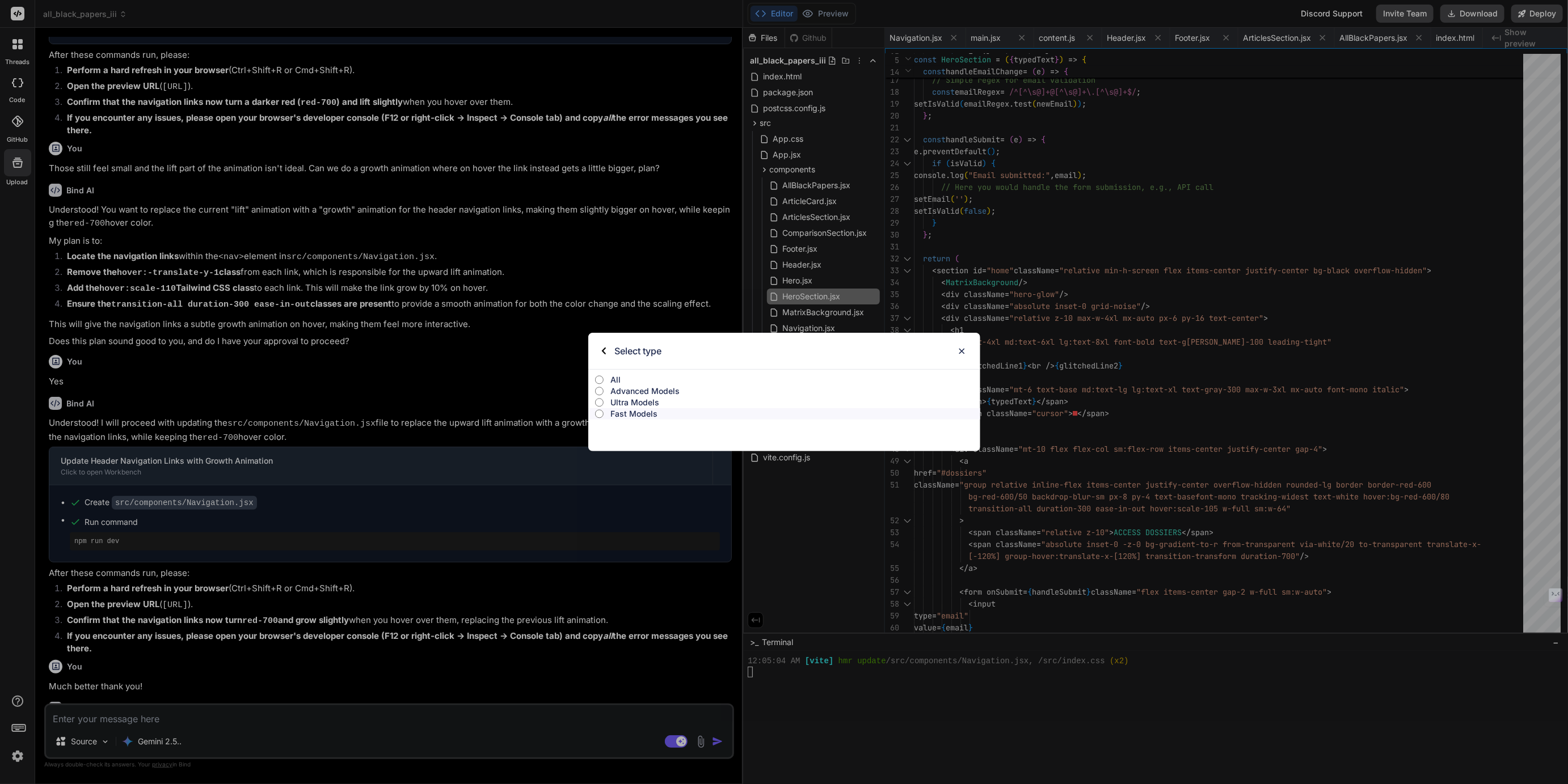
click at [613, 381] on p "All" at bounding box center [795, 380] width 370 height 12
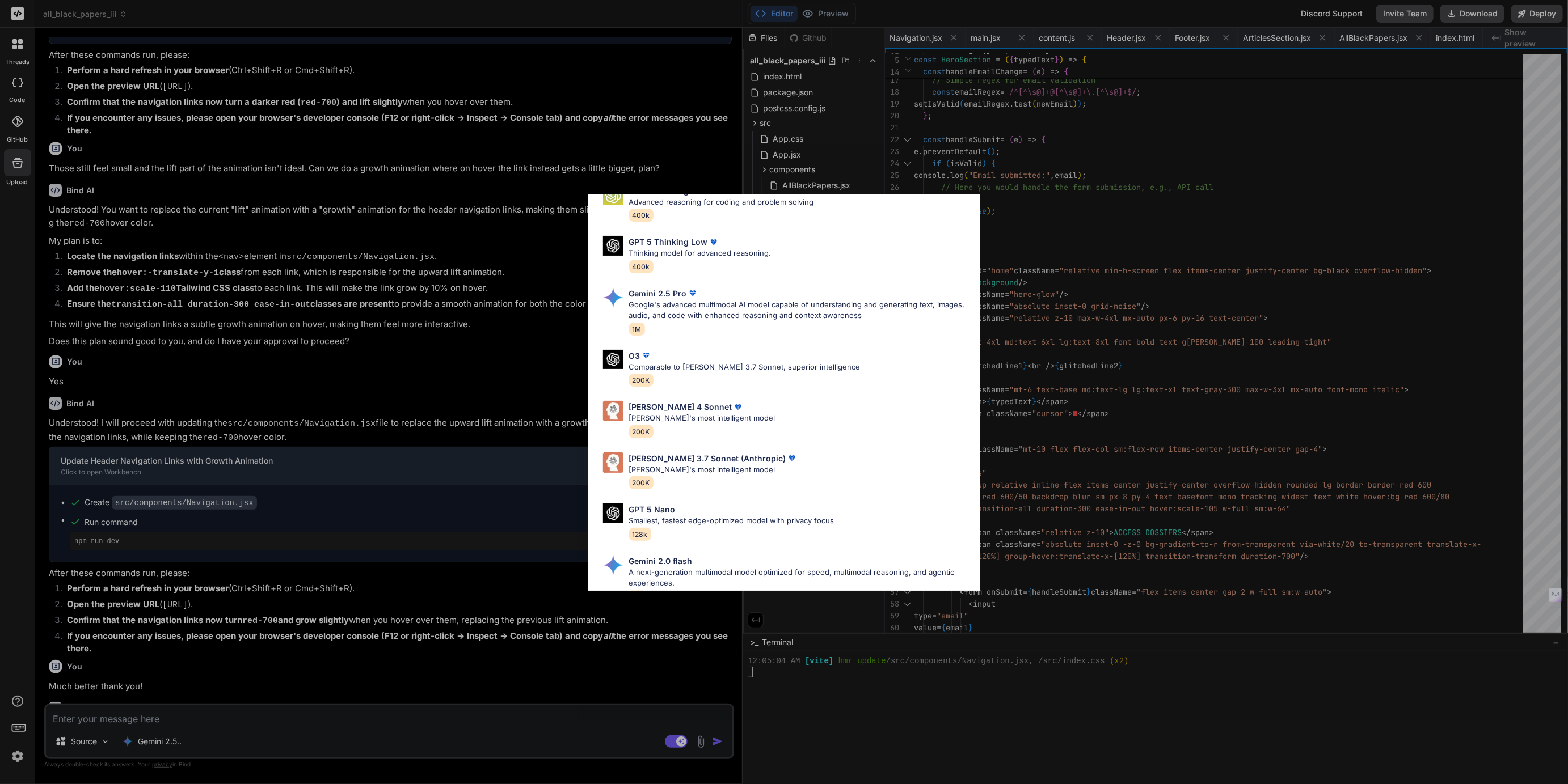
scroll to position [362, 0]
click at [673, 418] on p "Claude's most intelligent model" at bounding box center [703, 420] width 146 height 12
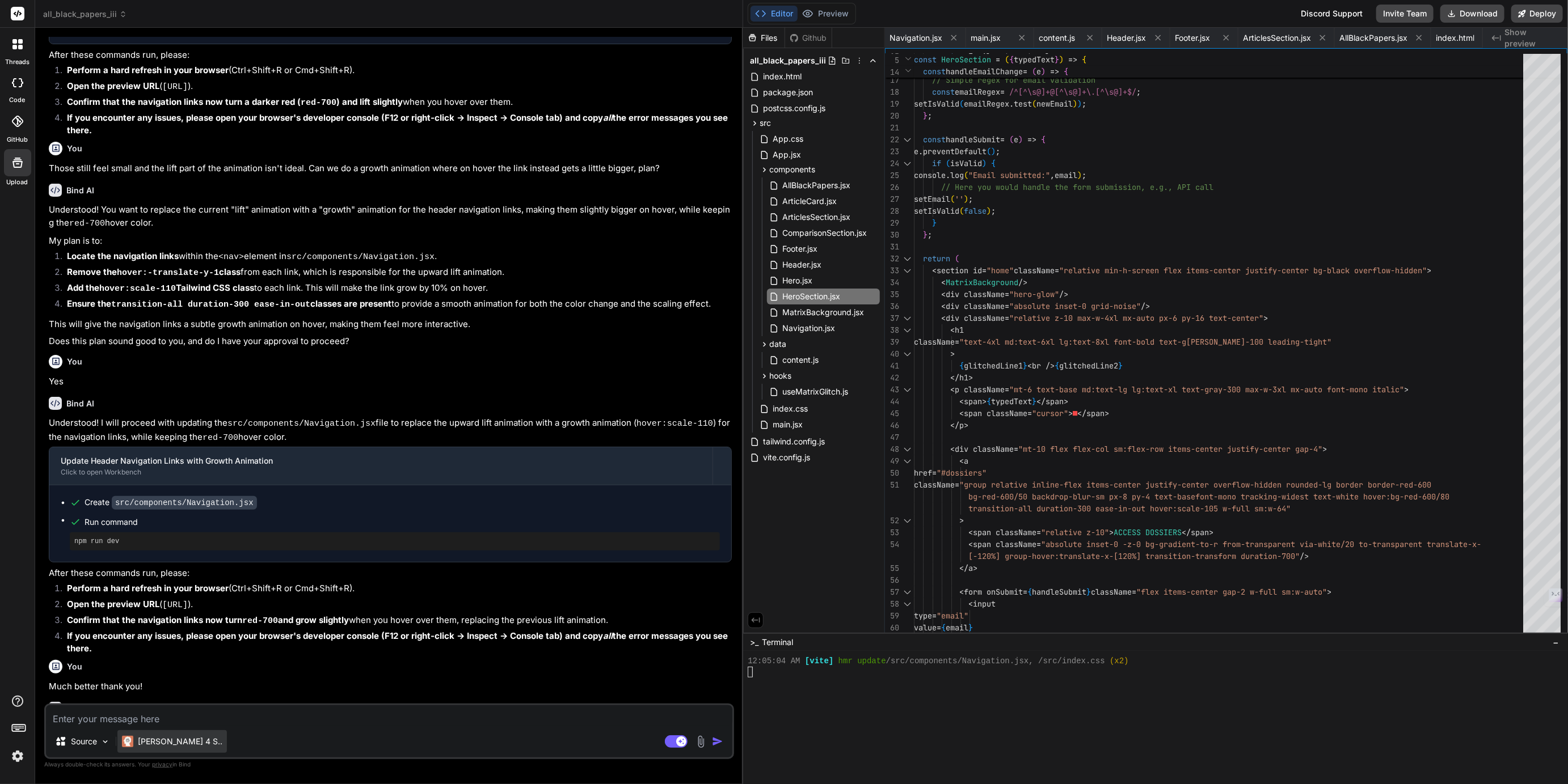
click at [150, 740] on p "Claude 4 S.." at bounding box center [180, 742] width 85 height 12
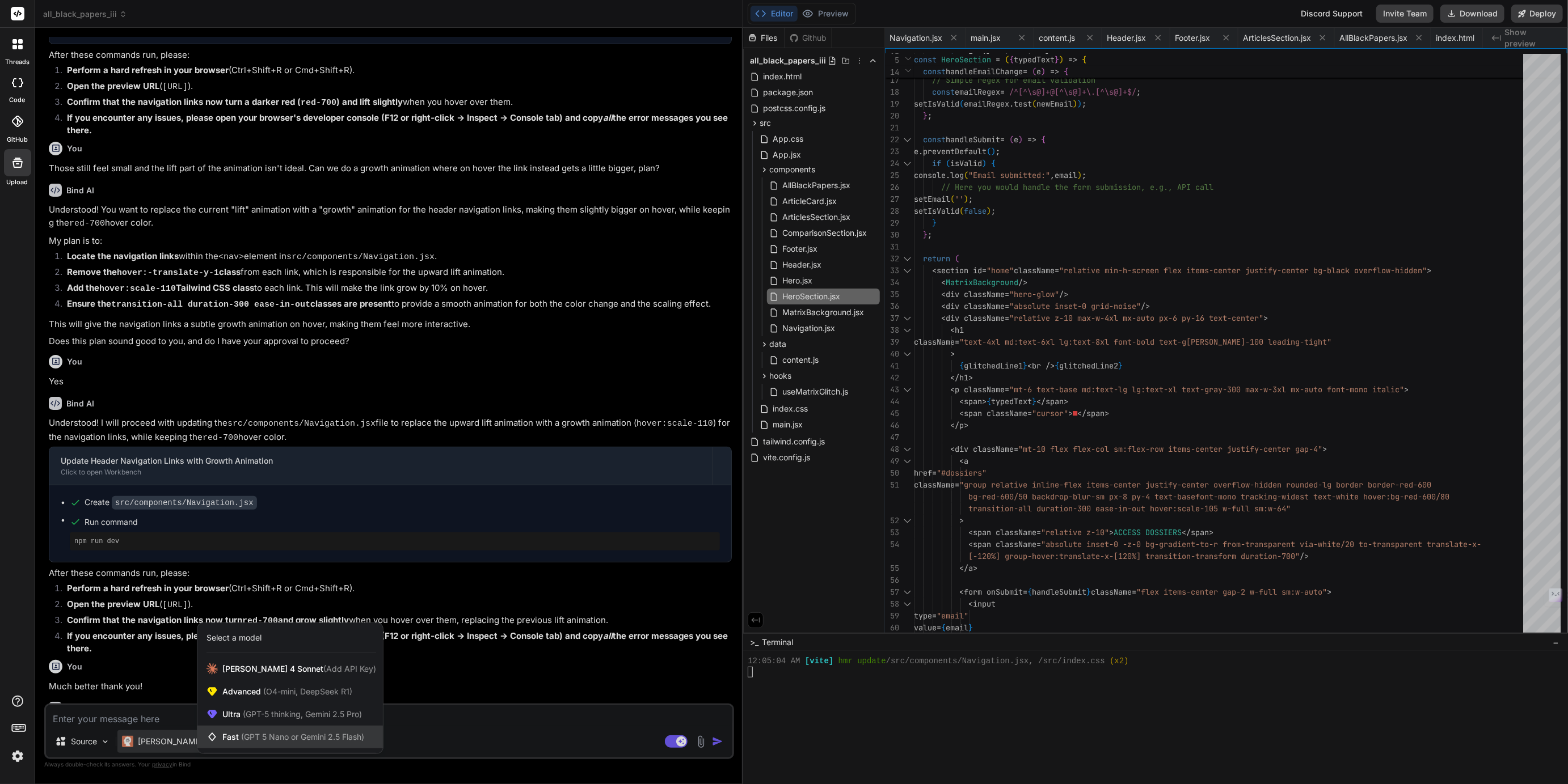
click at [266, 734] on span "(GPT 5 Nano or Gemini 2.5 Flash)" at bounding box center [303, 737] width 123 height 9
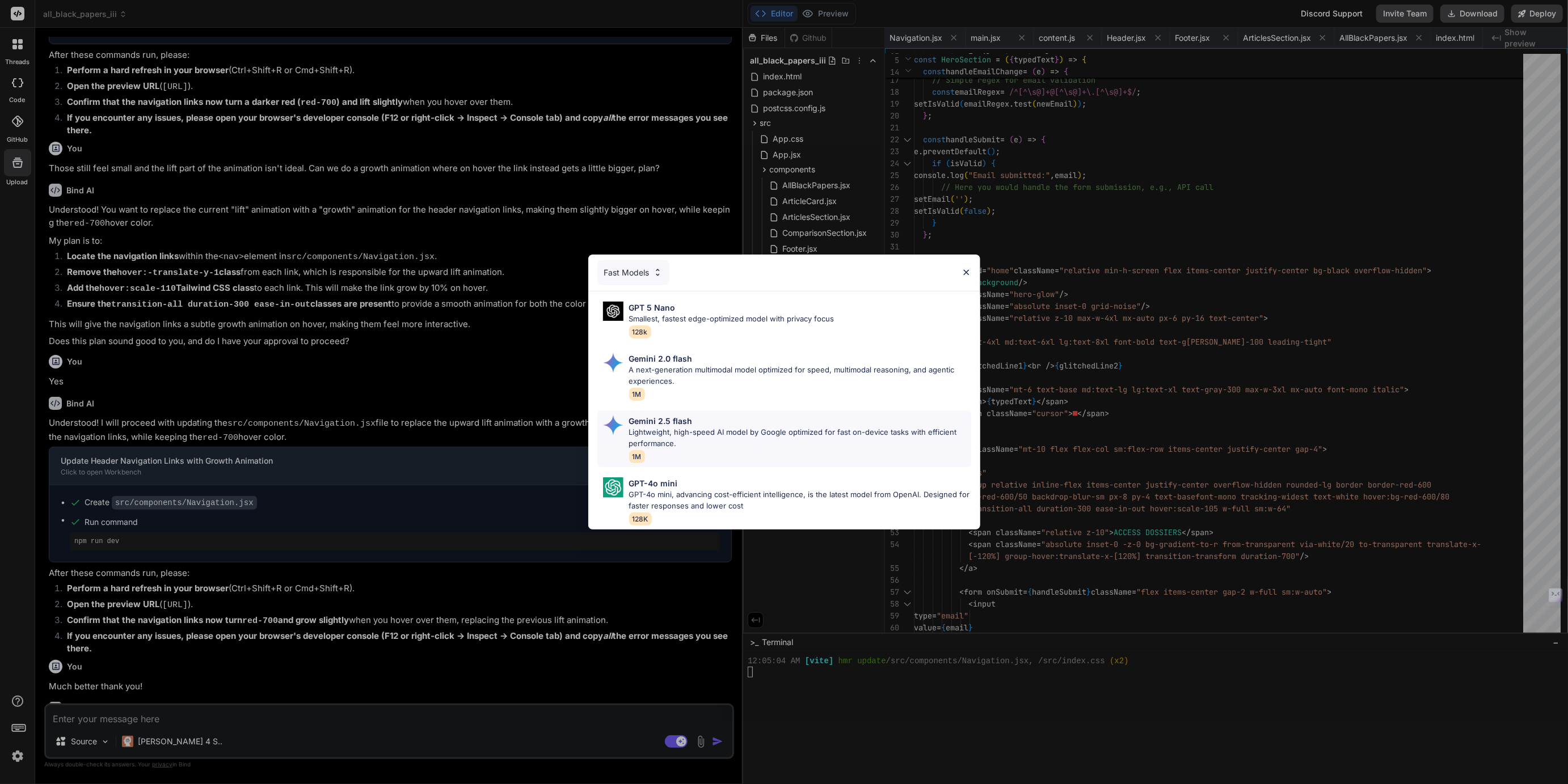
click at [682, 434] on p "Lightweight, high-speed AI model by Google optimized for fast on-device tasks w…" at bounding box center [800, 438] width 342 height 22
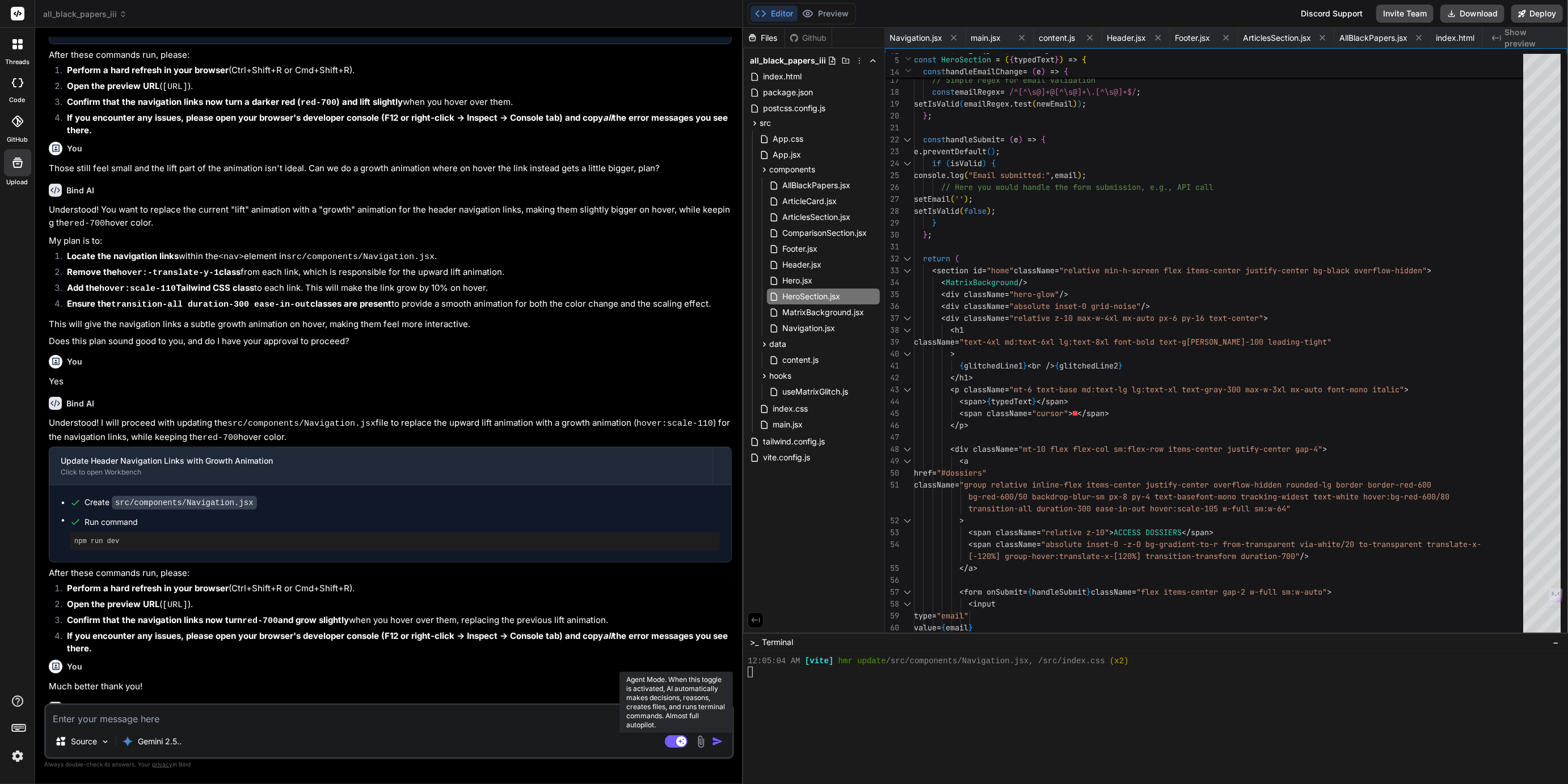
click at [671, 740] on rect at bounding box center [676, 742] width 23 height 12
click at [678, 743] on rect at bounding box center [676, 742] width 23 height 12
click at [164, 742] on p "Gemini 2.5.." at bounding box center [160, 742] width 44 height 12
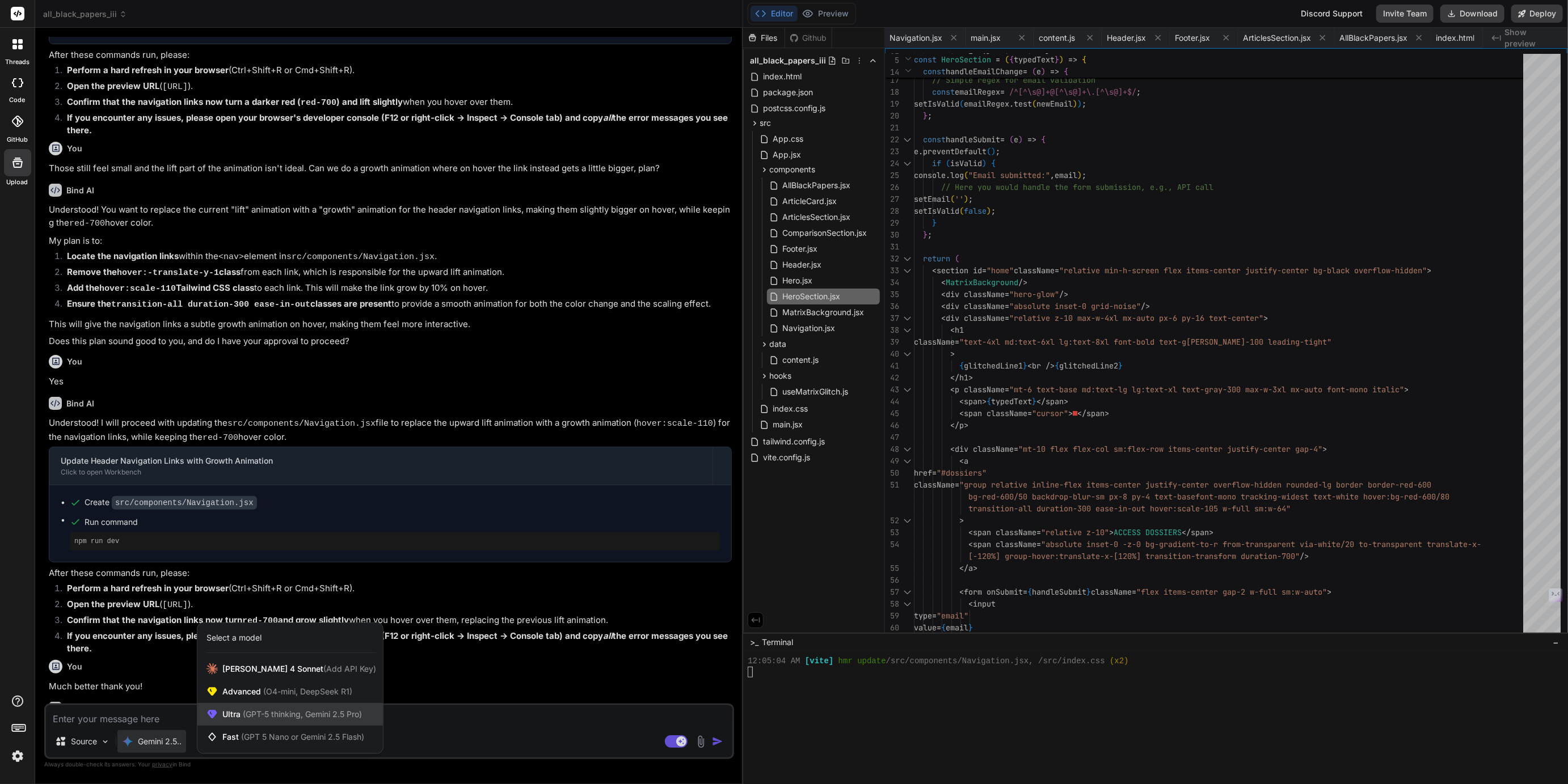
click at [241, 713] on span "(GPT-5 thinking, Gemini 2.5 Pro)" at bounding box center [301, 714] width 122 height 9
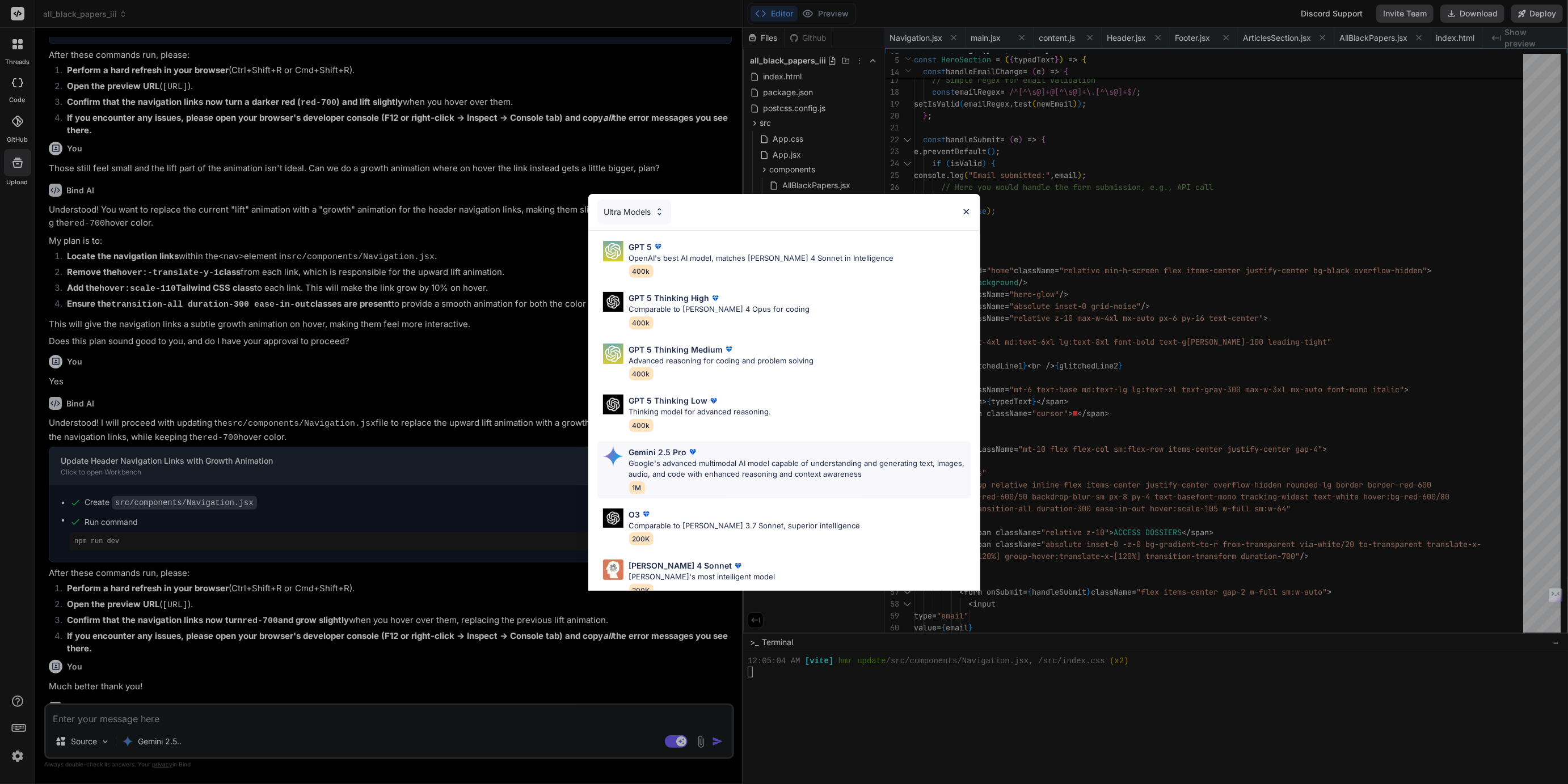
click at [661, 461] on p "Google's advanced multimodal AI model capable of understanding and generating t…" at bounding box center [800, 469] width 342 height 22
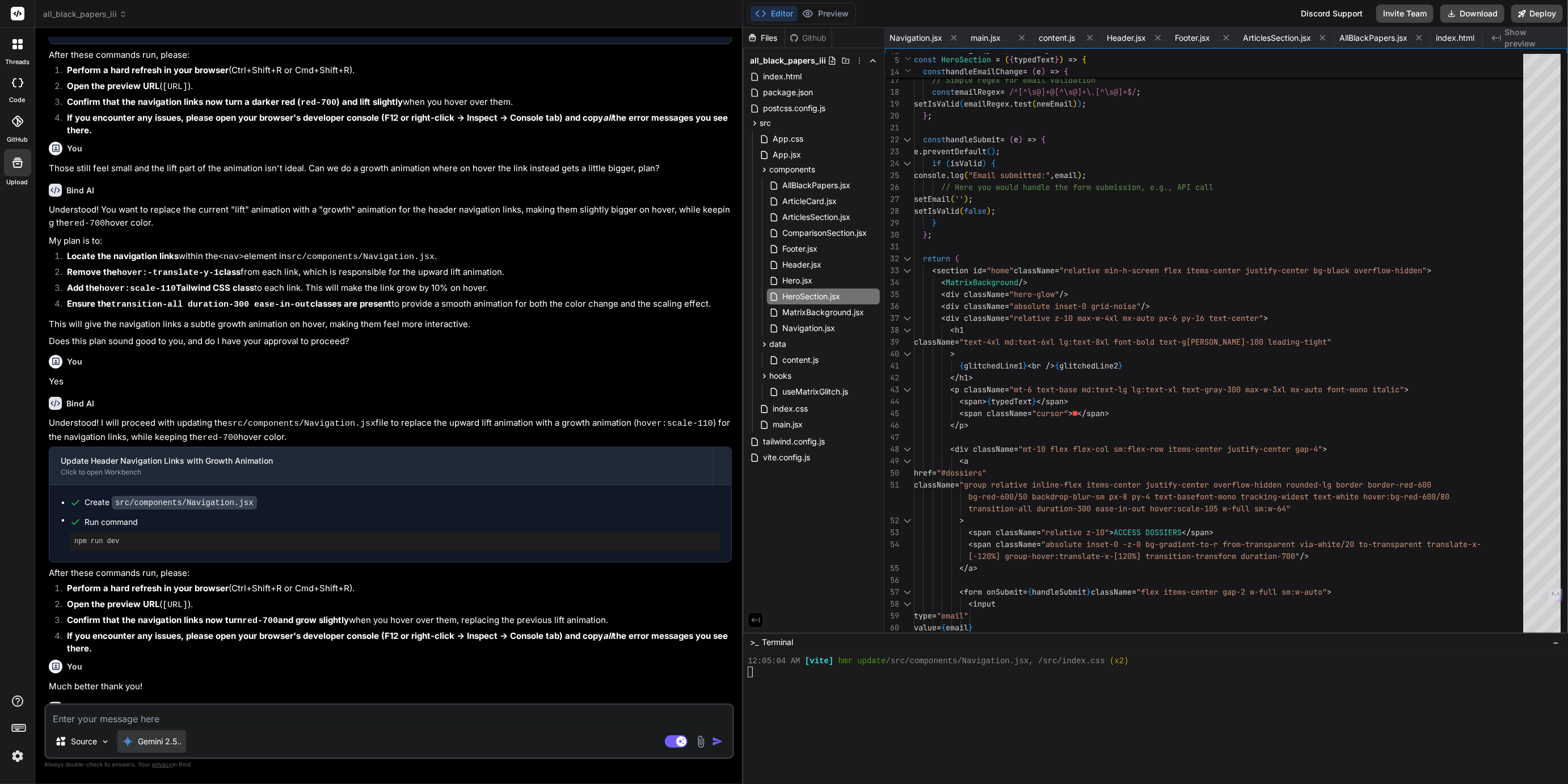
click at [162, 746] on p "Gemini 2.5.." at bounding box center [160, 742] width 44 height 12
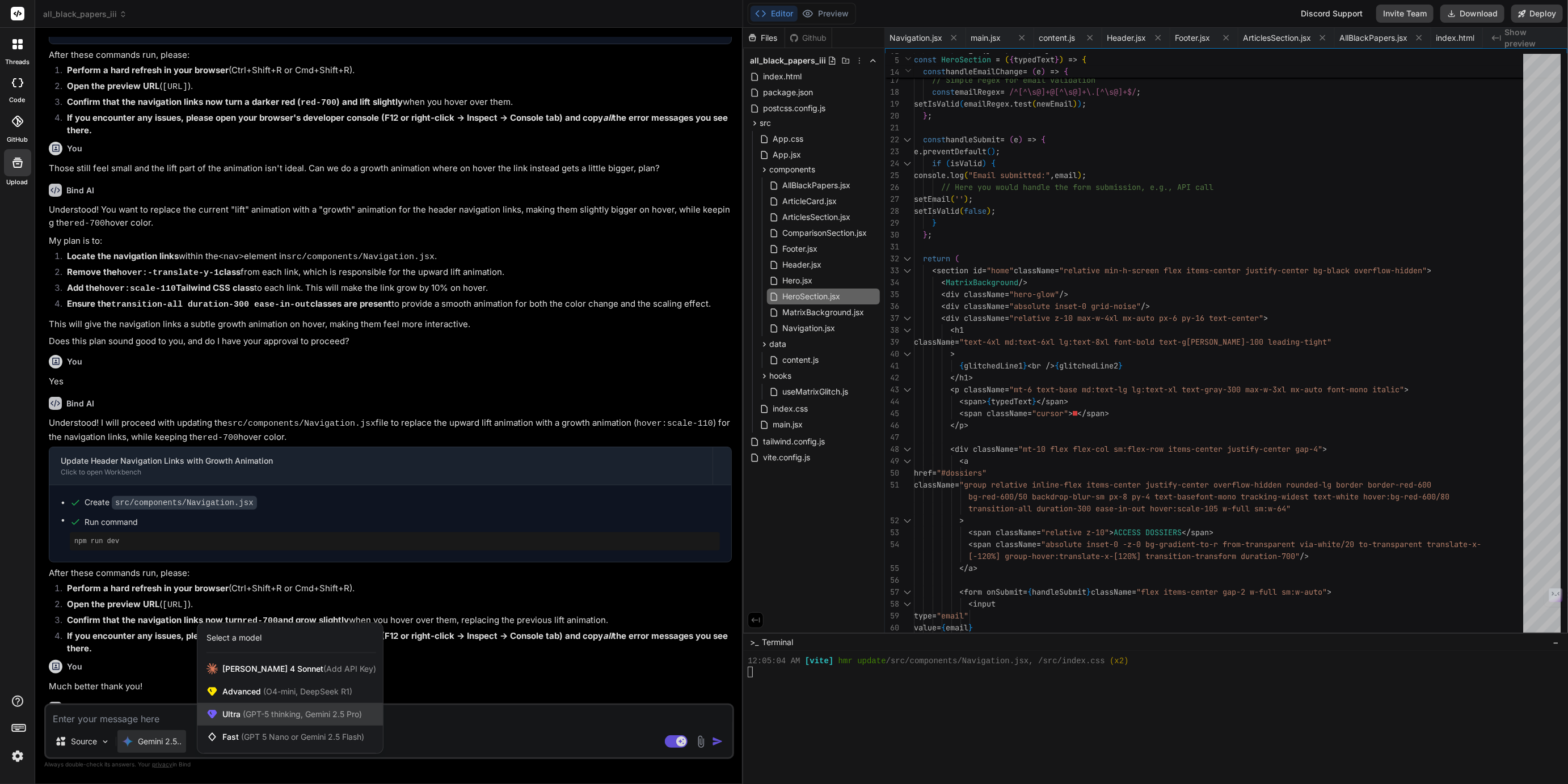
click at [255, 709] on div "Ultra (GPT-5 thinking, Gemini 2.5 Pro)" at bounding box center [291, 714] width 185 height 23
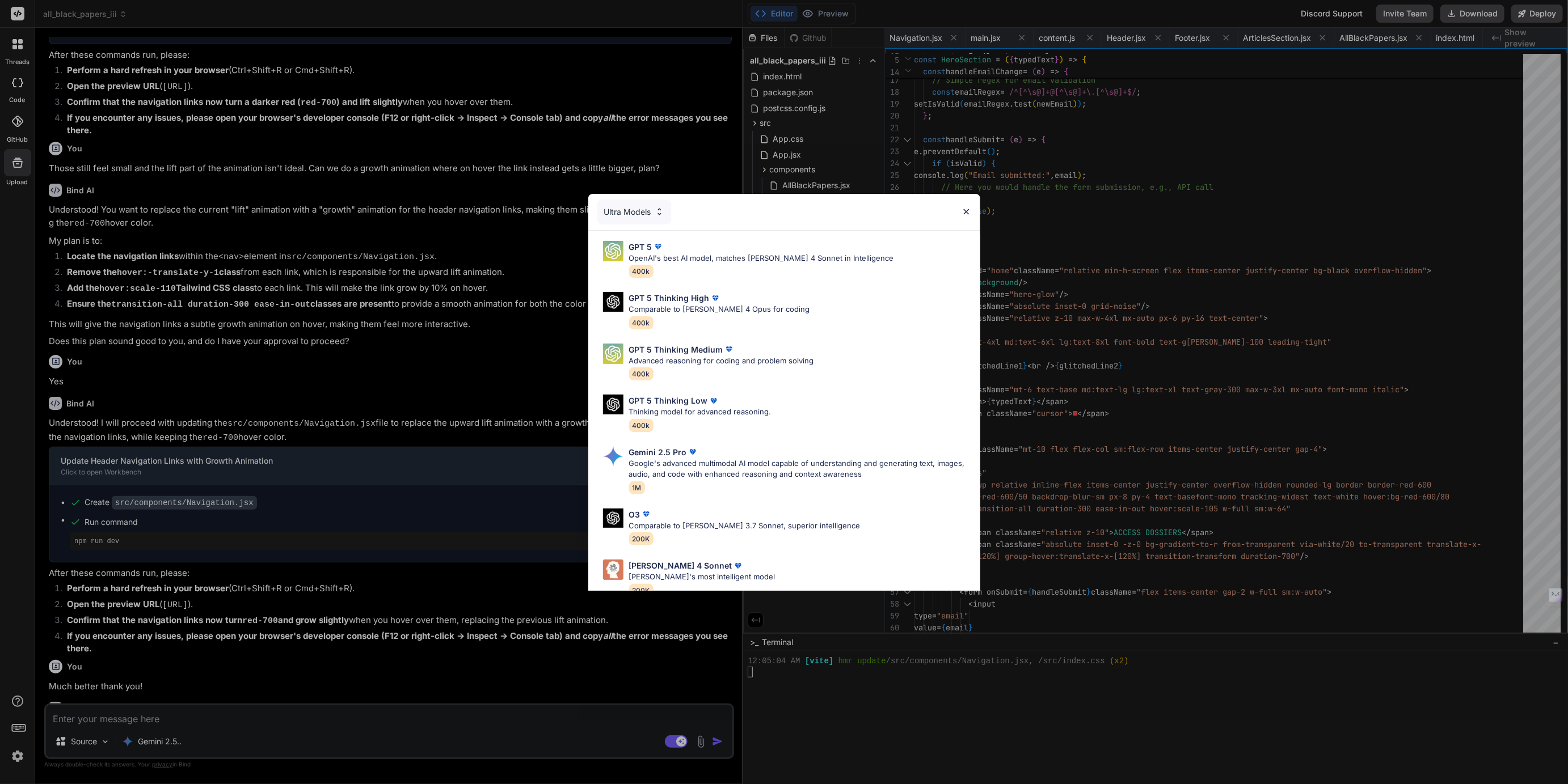
click at [474, 732] on div "Ultra Models GPT 5 OpenAI's best AI model, matches Claude 4 Sonnet in Intellige…" at bounding box center [784, 392] width 1568 height 784
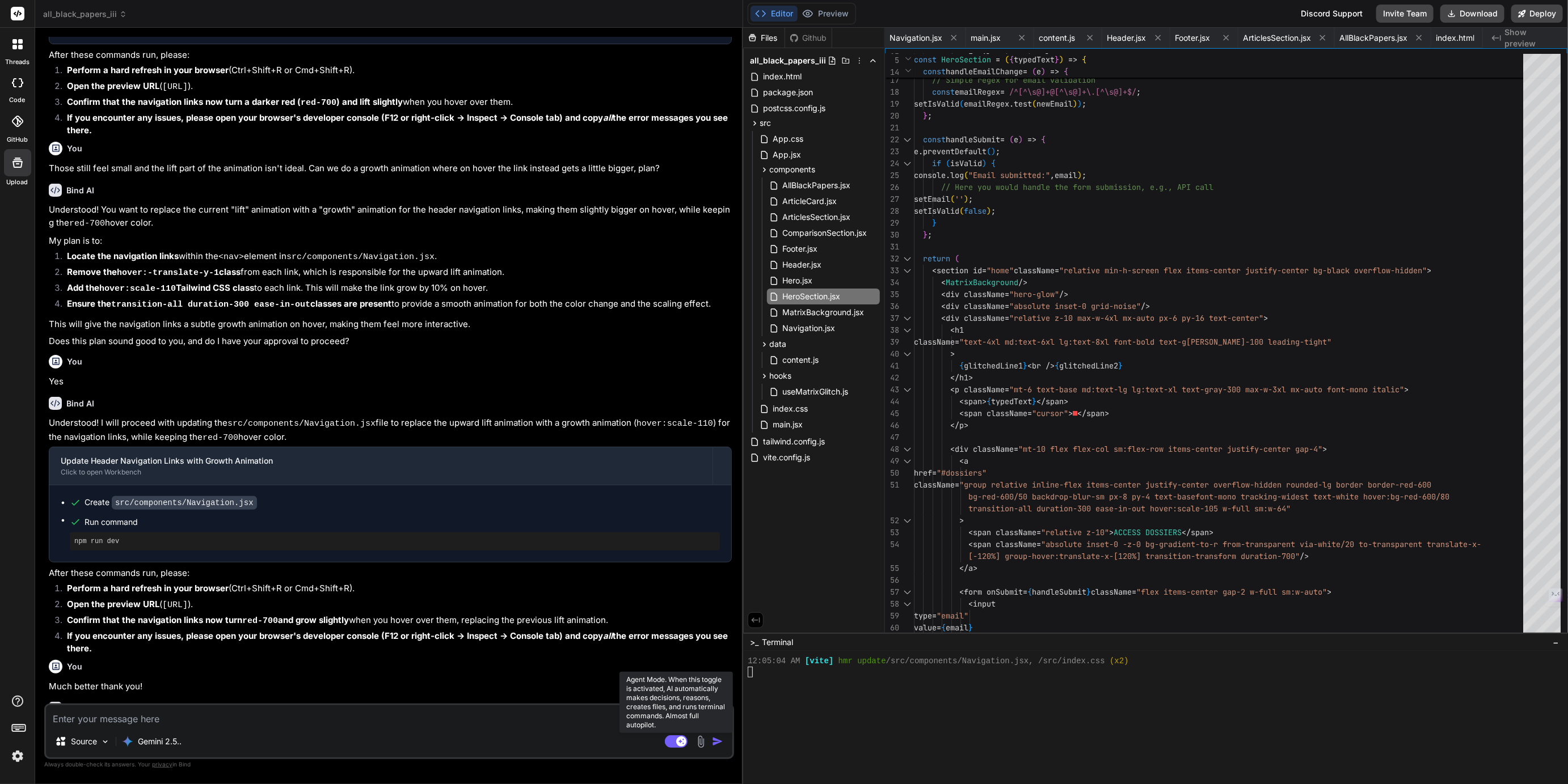
click at [675, 744] on rect at bounding box center [676, 742] width 23 height 12
type textarea "x"
click at [1284, 33] on span "ArticlesSection.jsx" at bounding box center [1277, 38] width 68 height 12
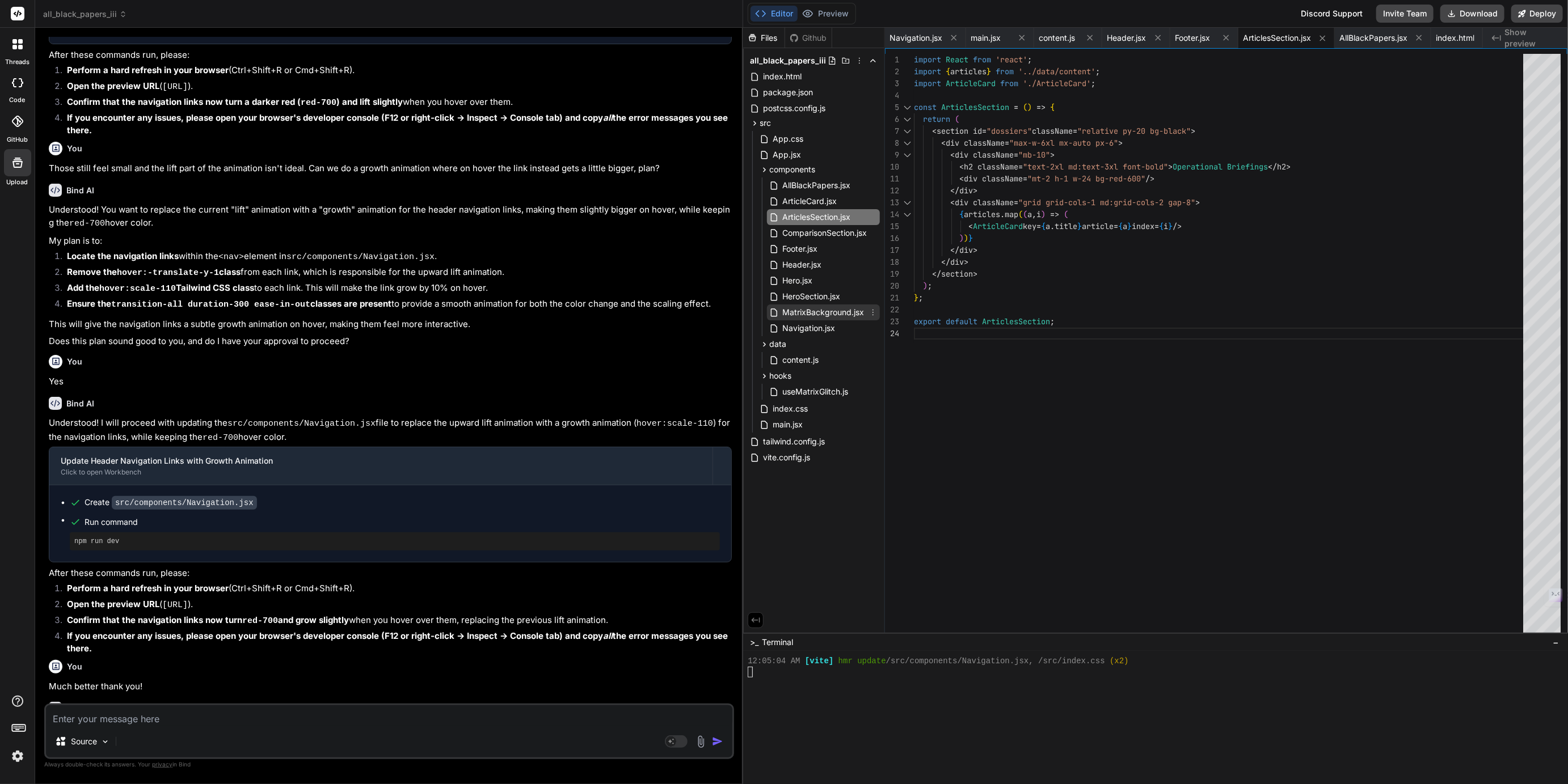
click at [803, 315] on span "MatrixBackground.jsx" at bounding box center [823, 312] width 84 height 13
type textarea "); }; export default MatrixBackground;"
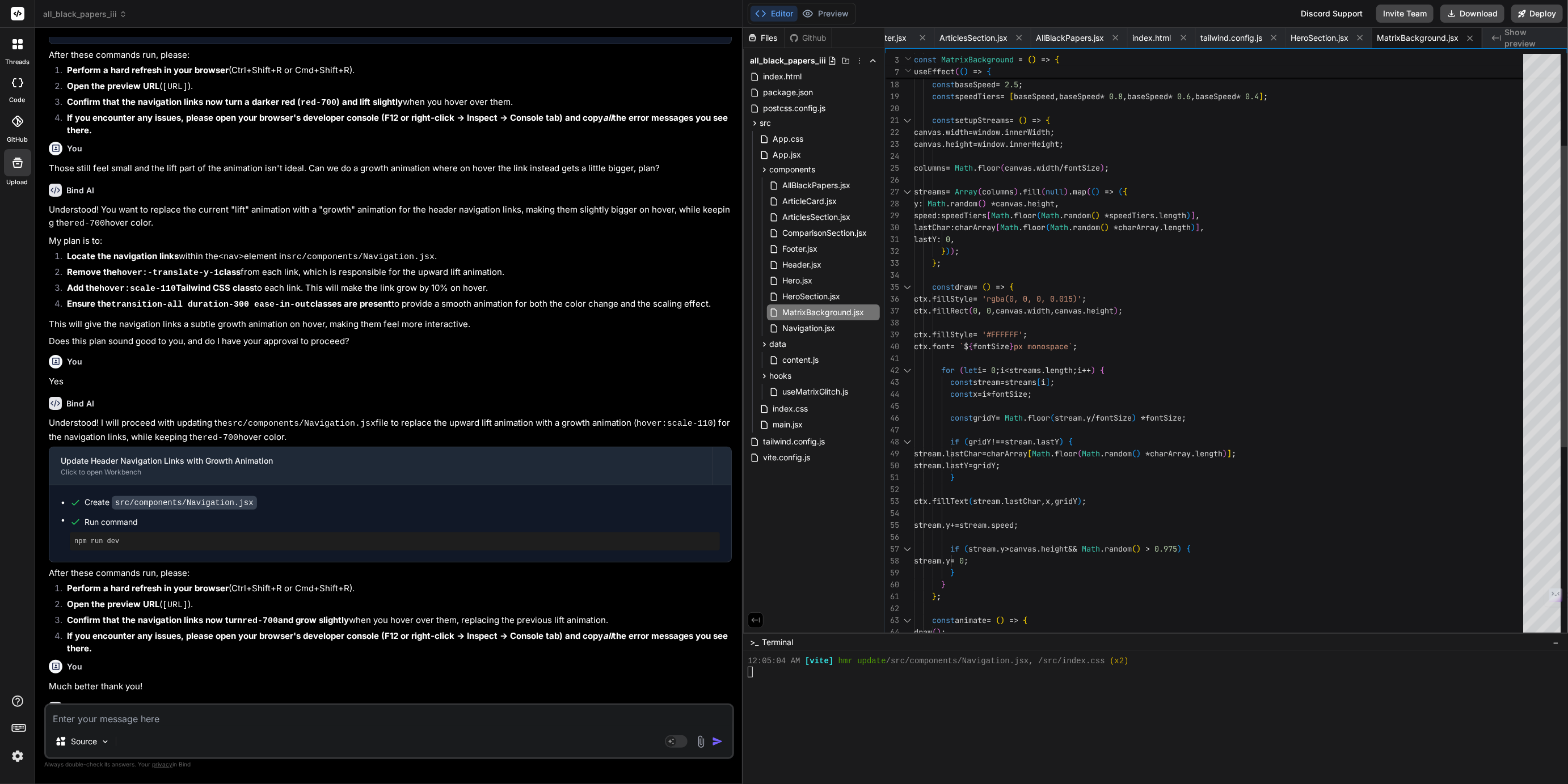
scroll to position [47, 0]
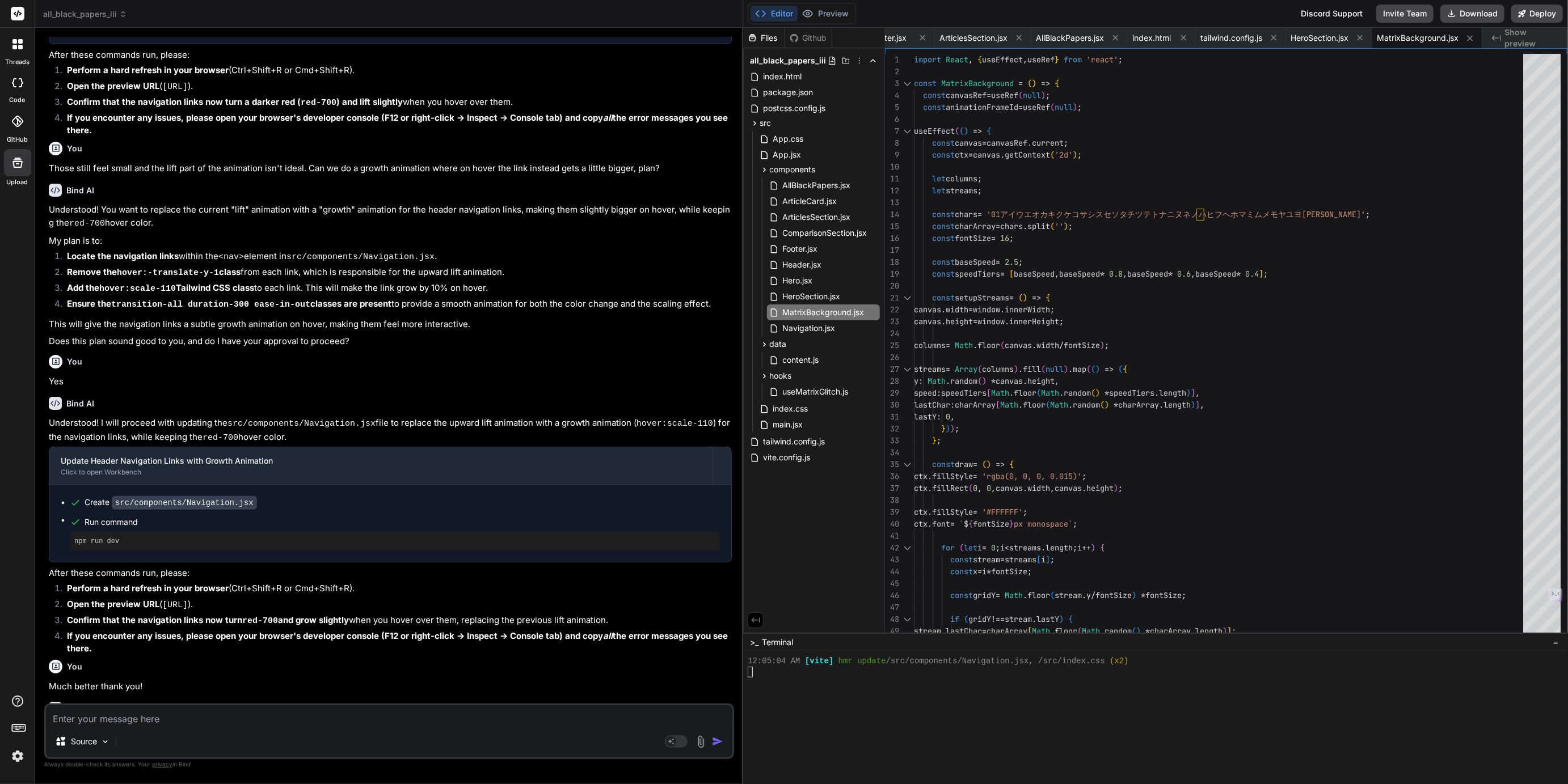
click at [101, 16] on span "all_black_papers_iii" at bounding box center [85, 14] width 84 height 12
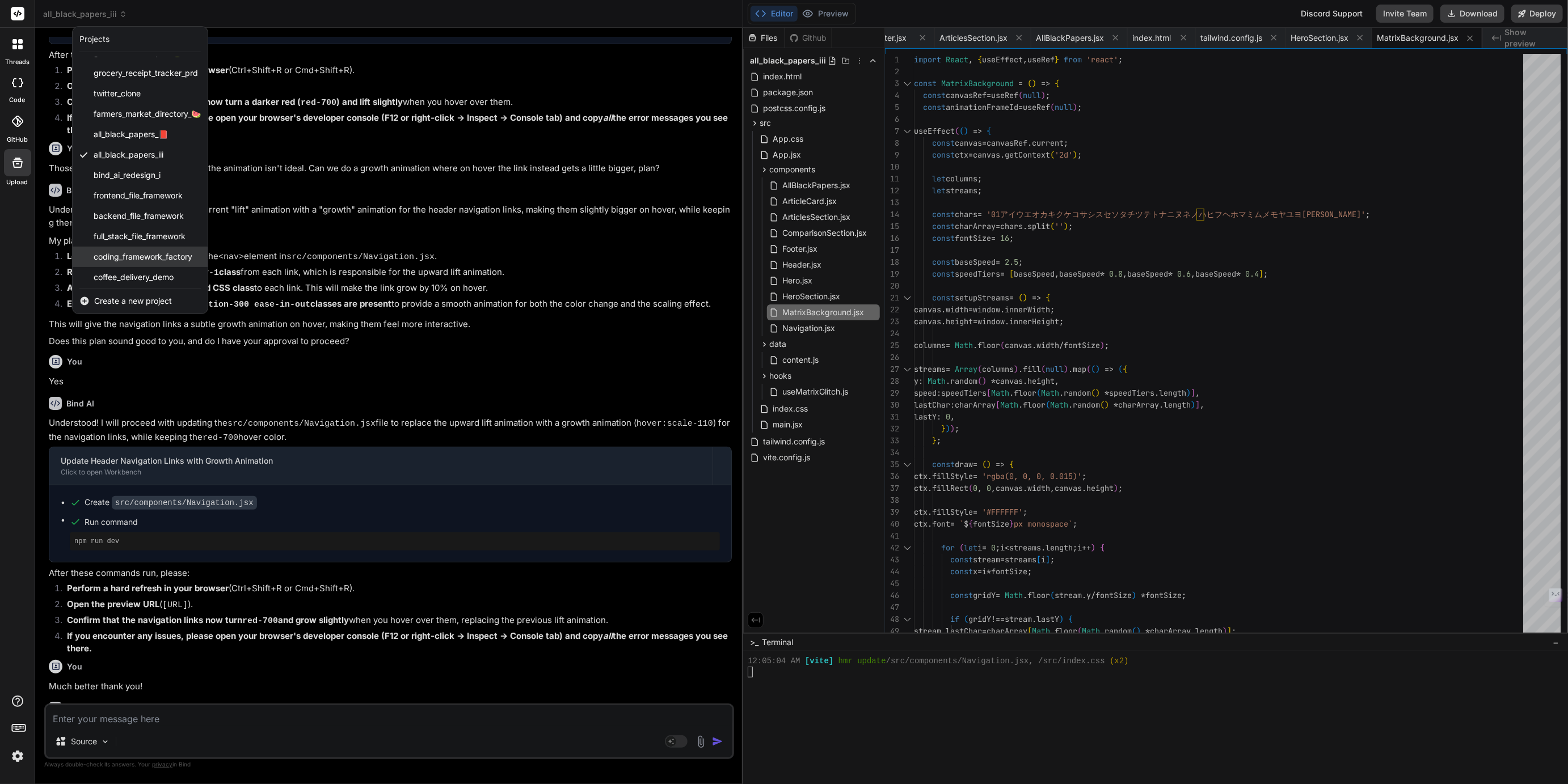
scroll to position [0, 0]
click at [335, 9] on div at bounding box center [784, 392] width 1568 height 784
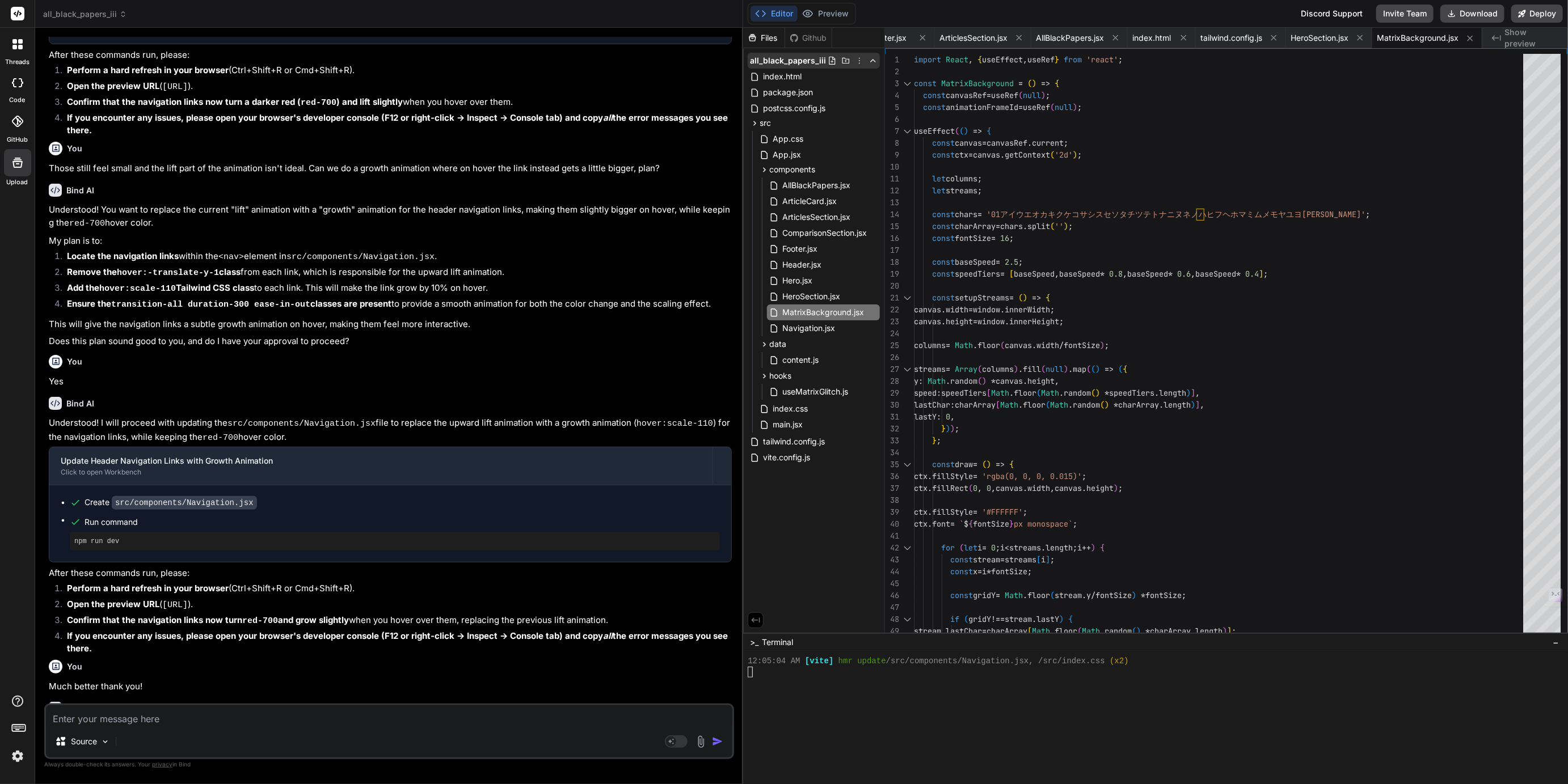
click at [861, 59] on icon at bounding box center [860, 61] width 9 height 9
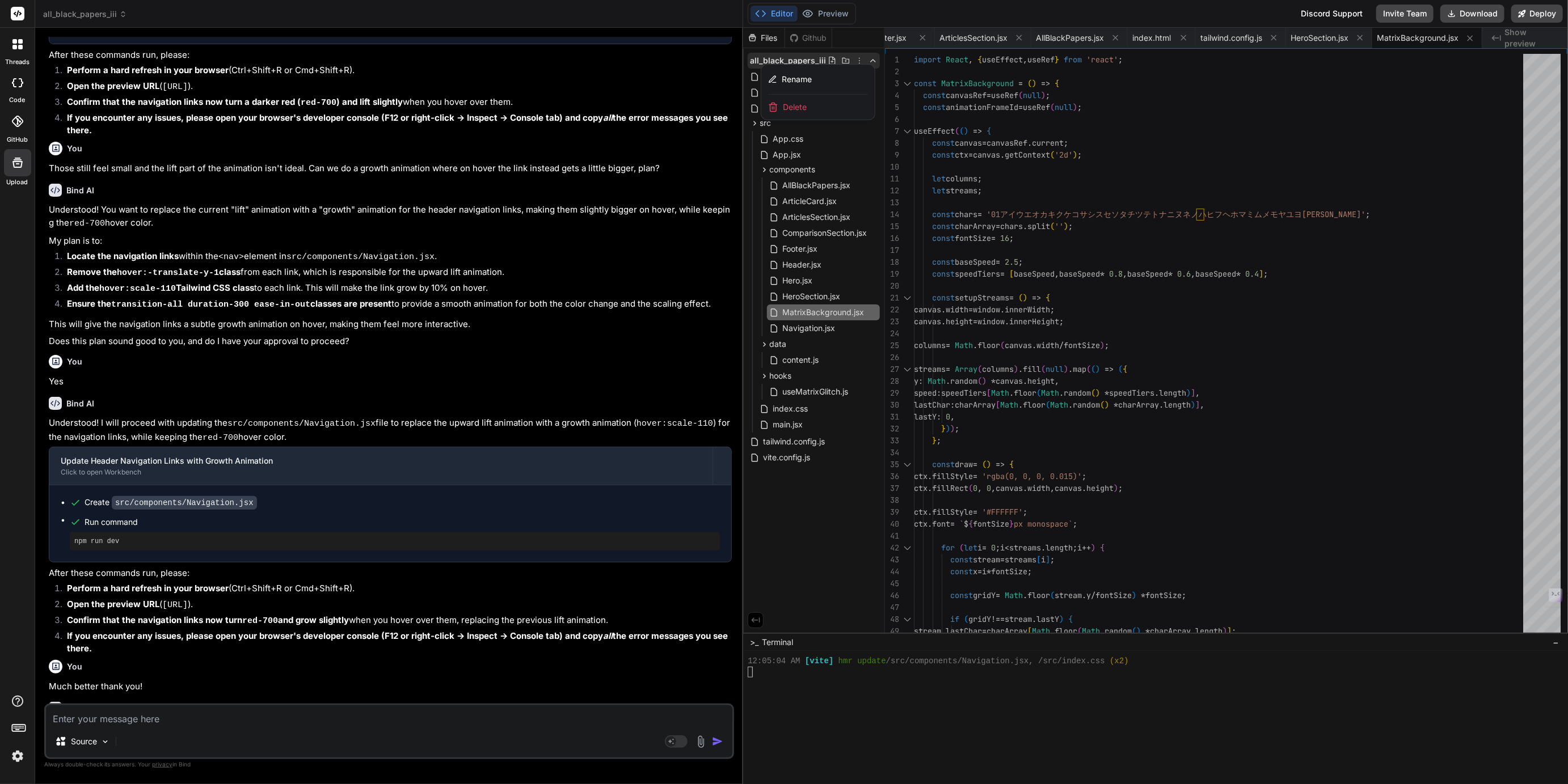
click at [861, 143] on div at bounding box center [1155, 406] width 825 height 757
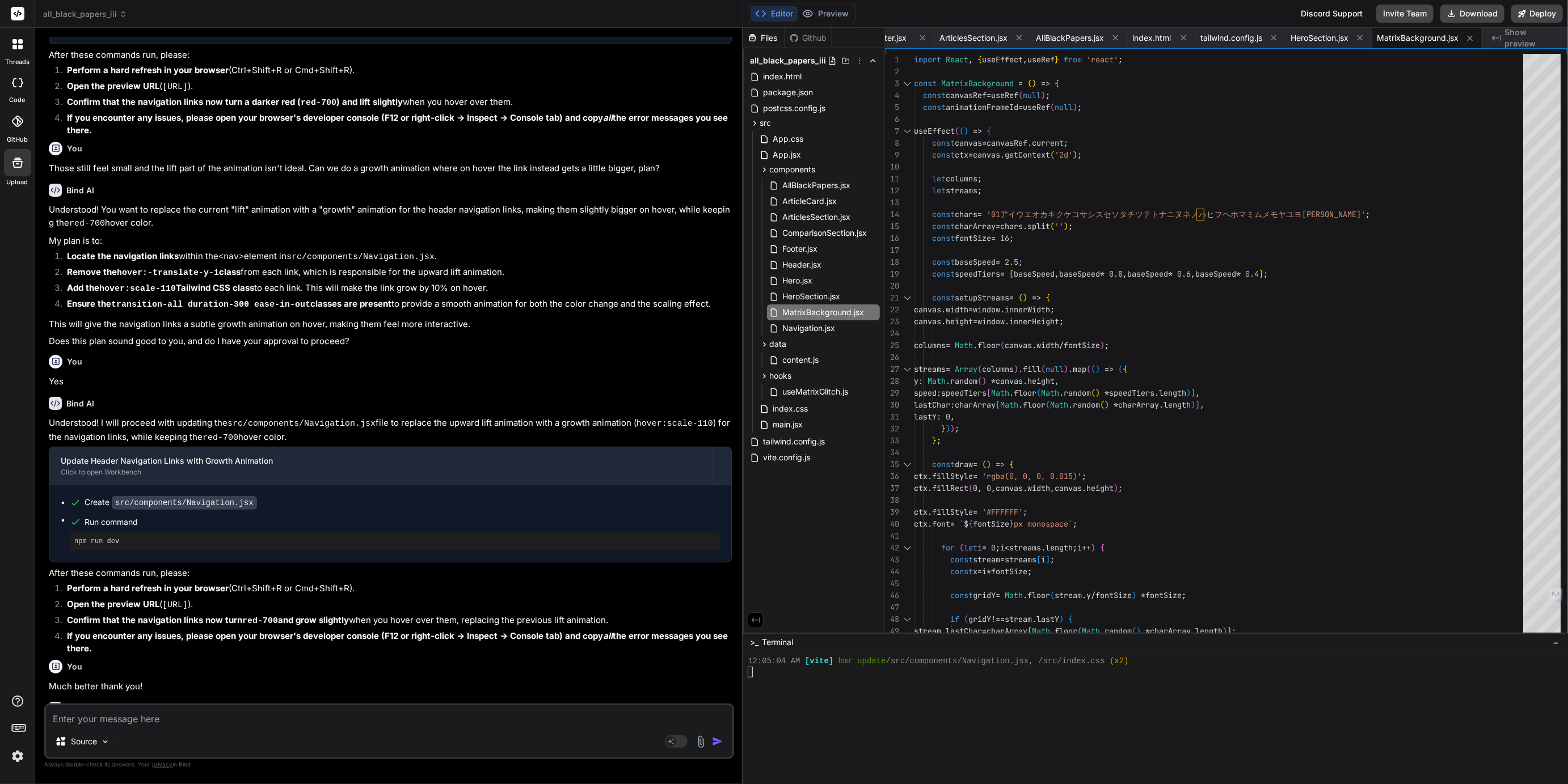
click at [83, 12] on span "all_black_papers_iii" at bounding box center [85, 14] width 84 height 12
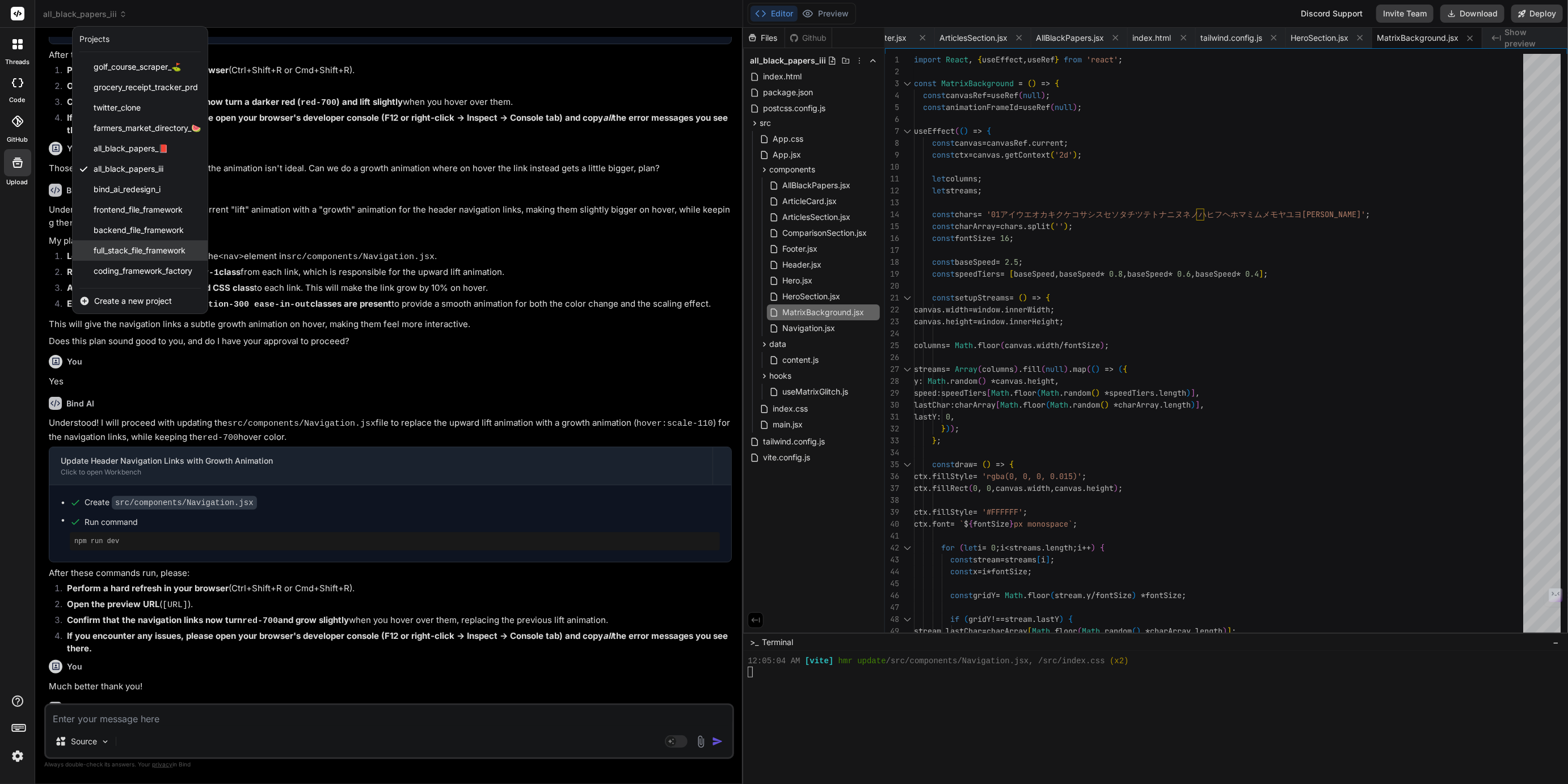
click at [122, 248] on span "full_stack_file_framework" at bounding box center [139, 251] width 92 height 12
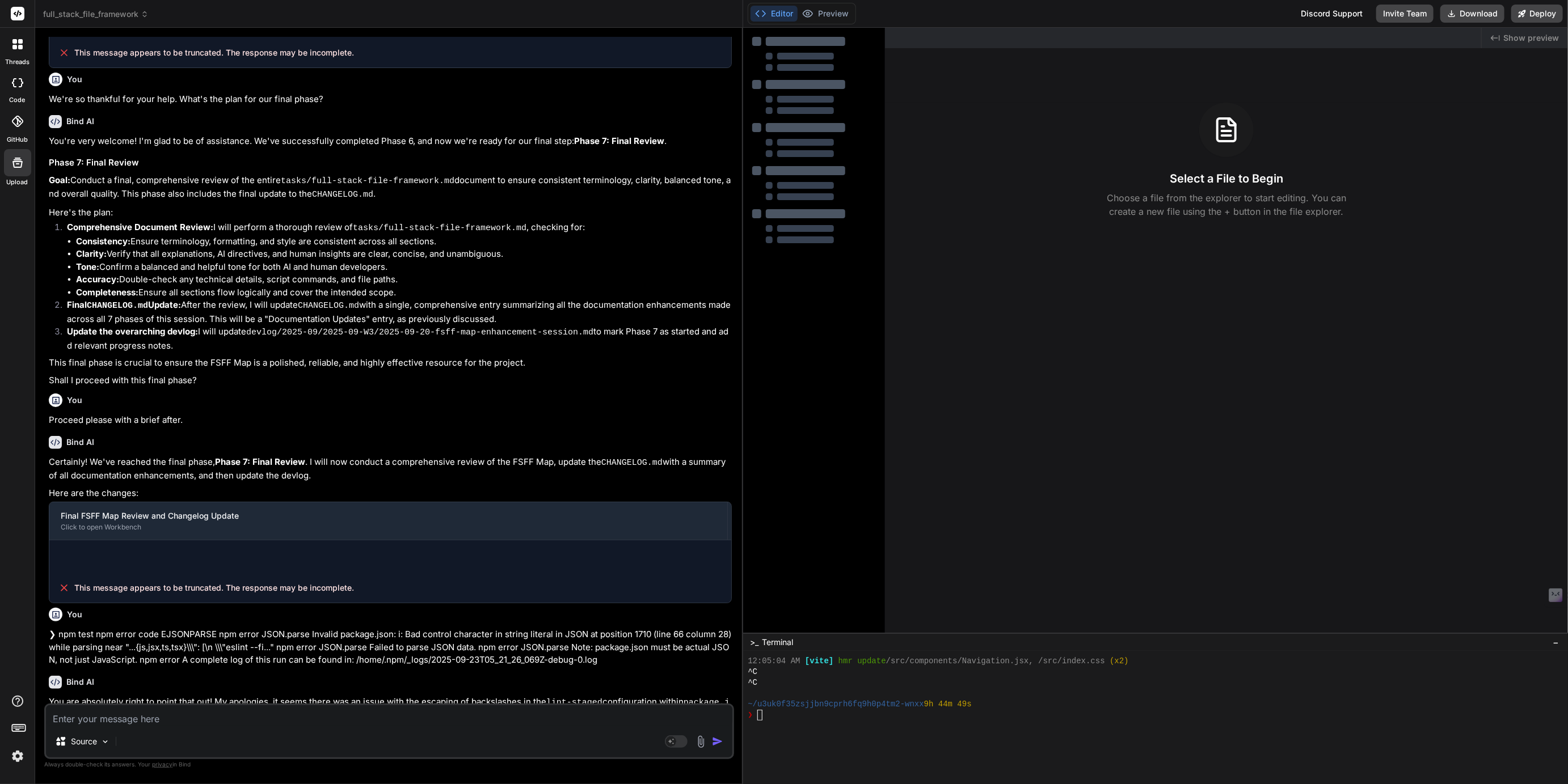
scroll to position [487, 0]
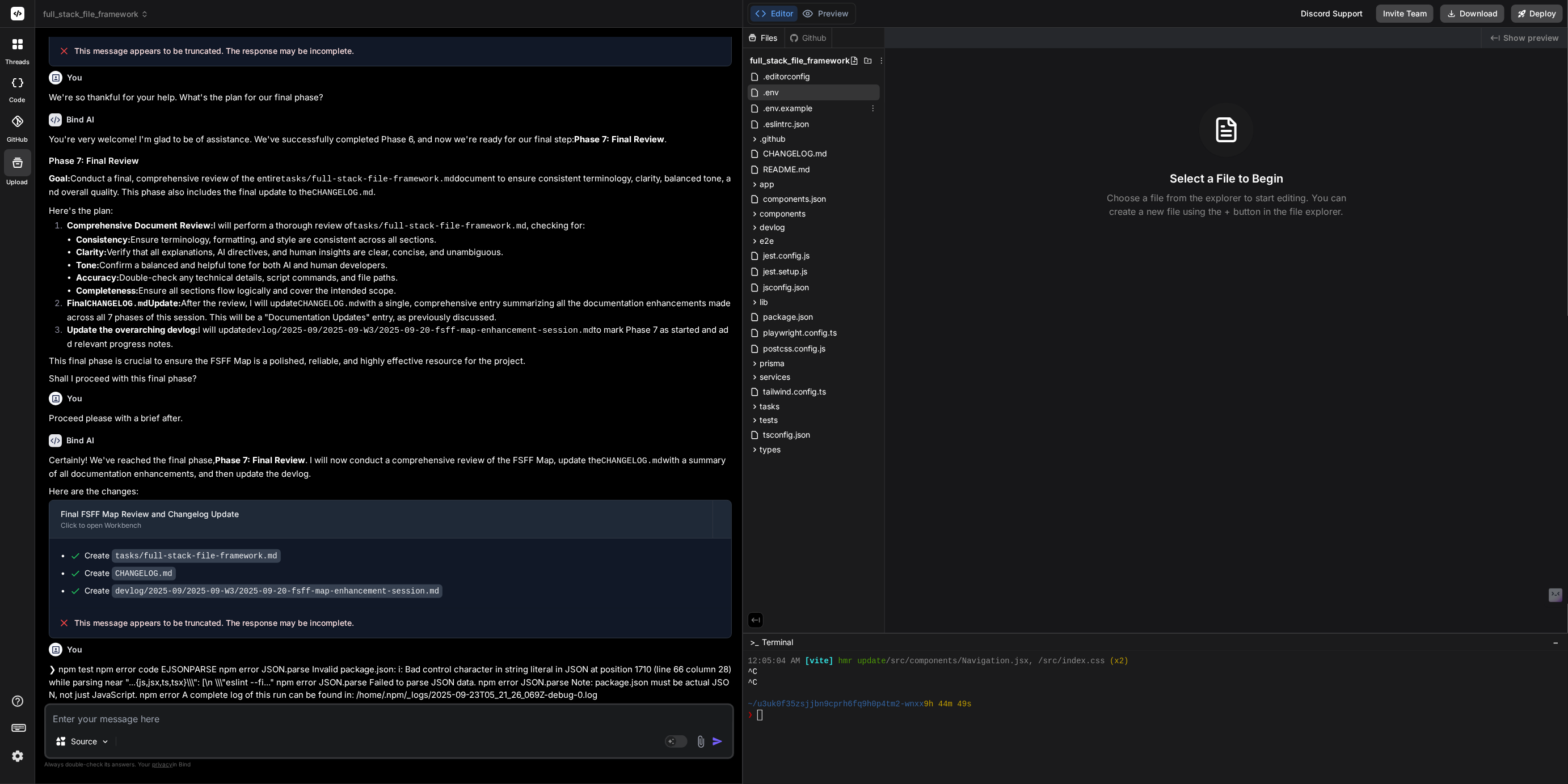
type textarea "x"
click at [755, 408] on icon at bounding box center [755, 406] width 9 height 9
click at [812, 417] on span "full-stack-file-framework.md" at bounding box center [826, 422] width 107 height 13
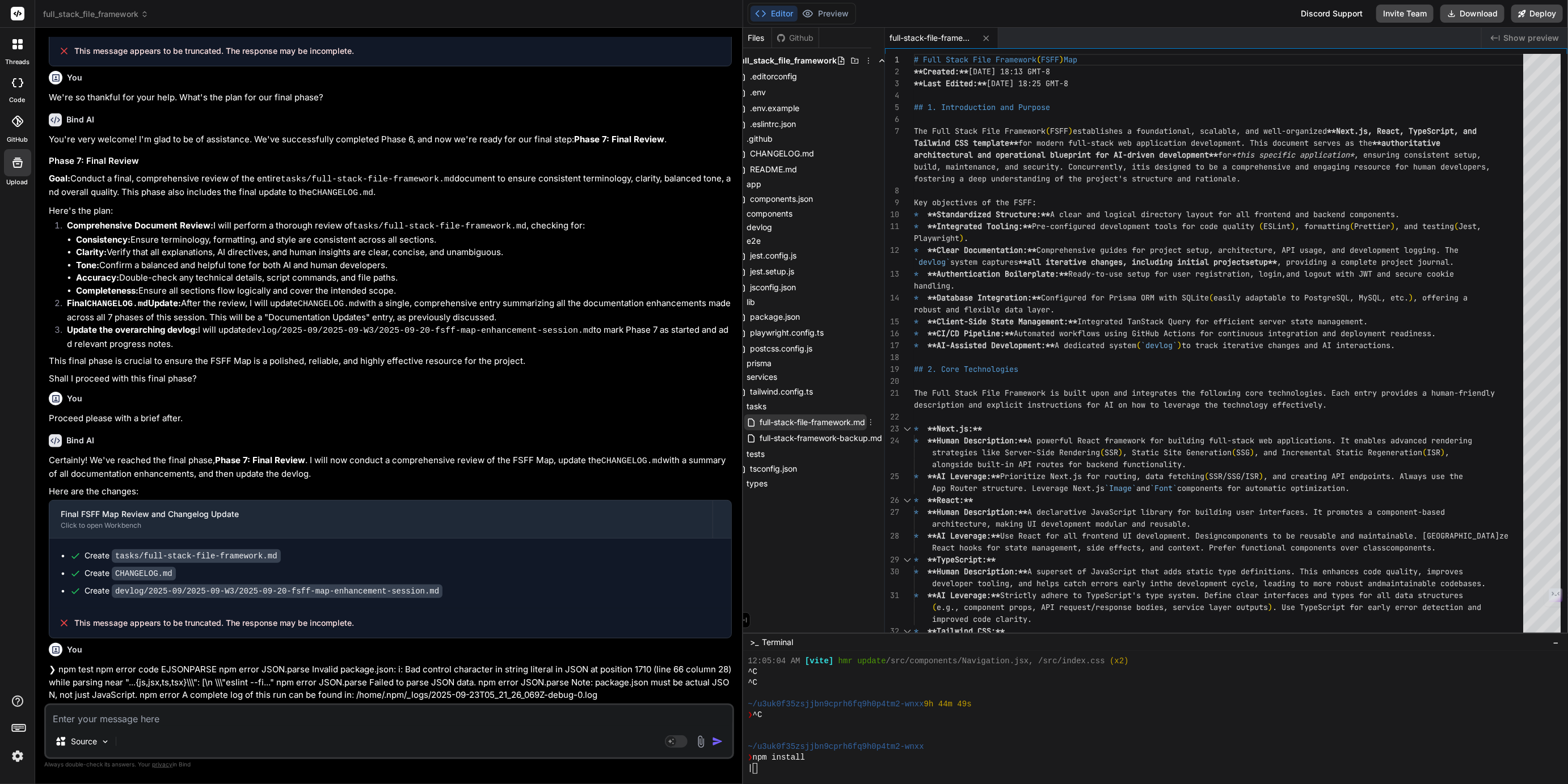
scroll to position [0, 0]
click at [814, 38] on div "Github" at bounding box center [809, 38] width 47 height 12
click at [833, 12] on button "Preview" at bounding box center [825, 13] width 55 height 16
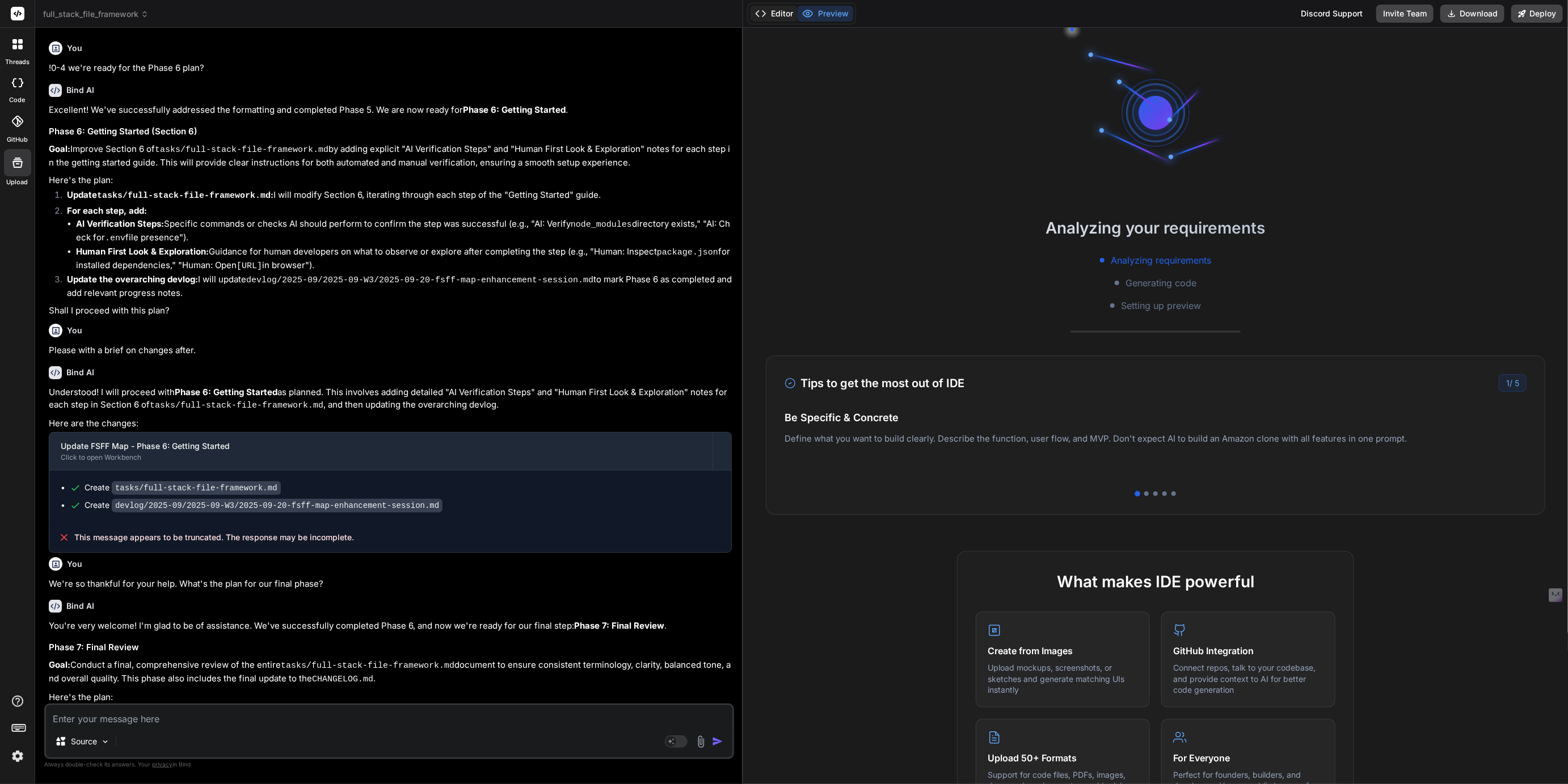
click at [783, 12] on button "Editor" at bounding box center [774, 13] width 47 height 16
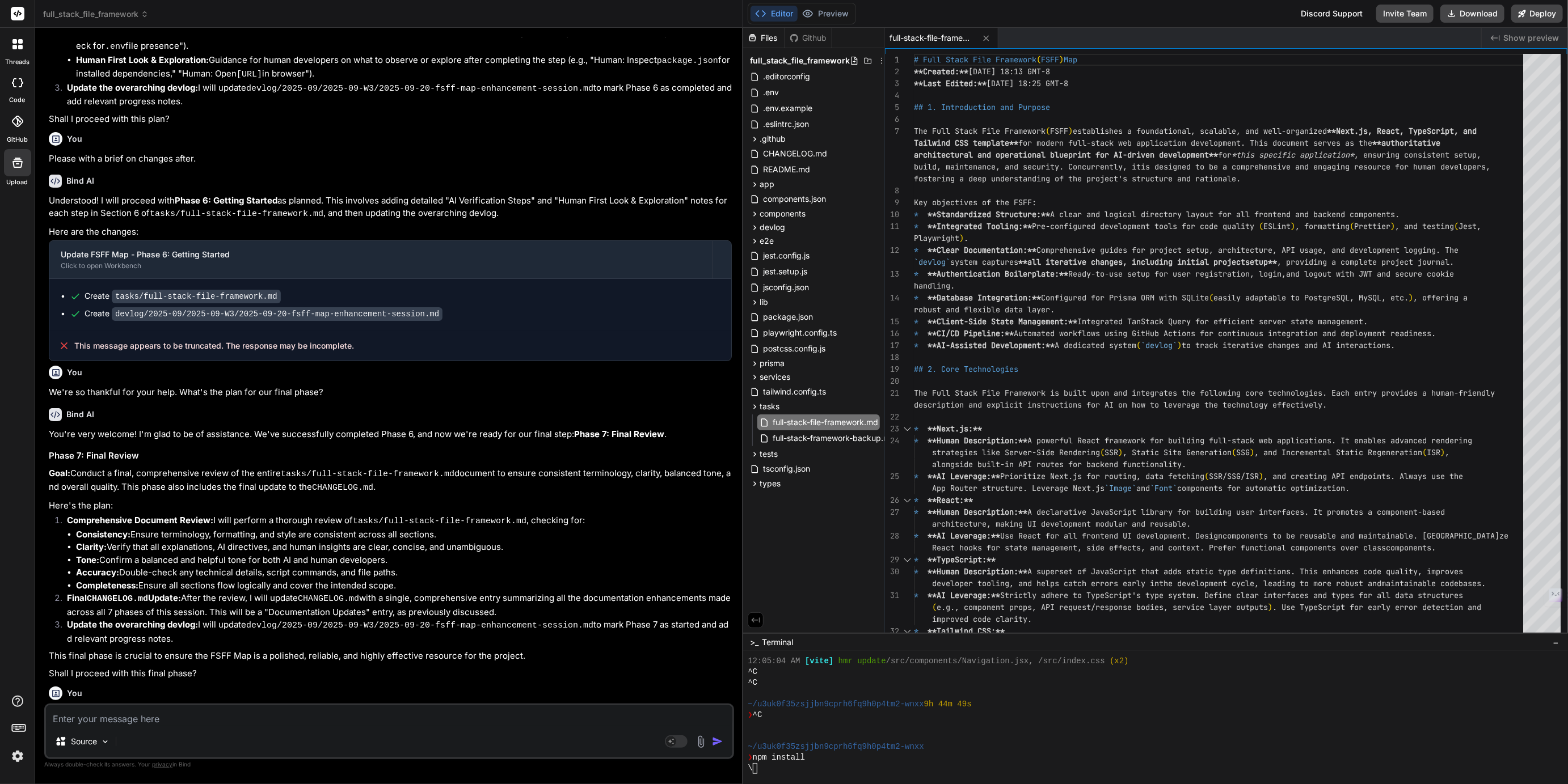
scroll to position [100, 0]
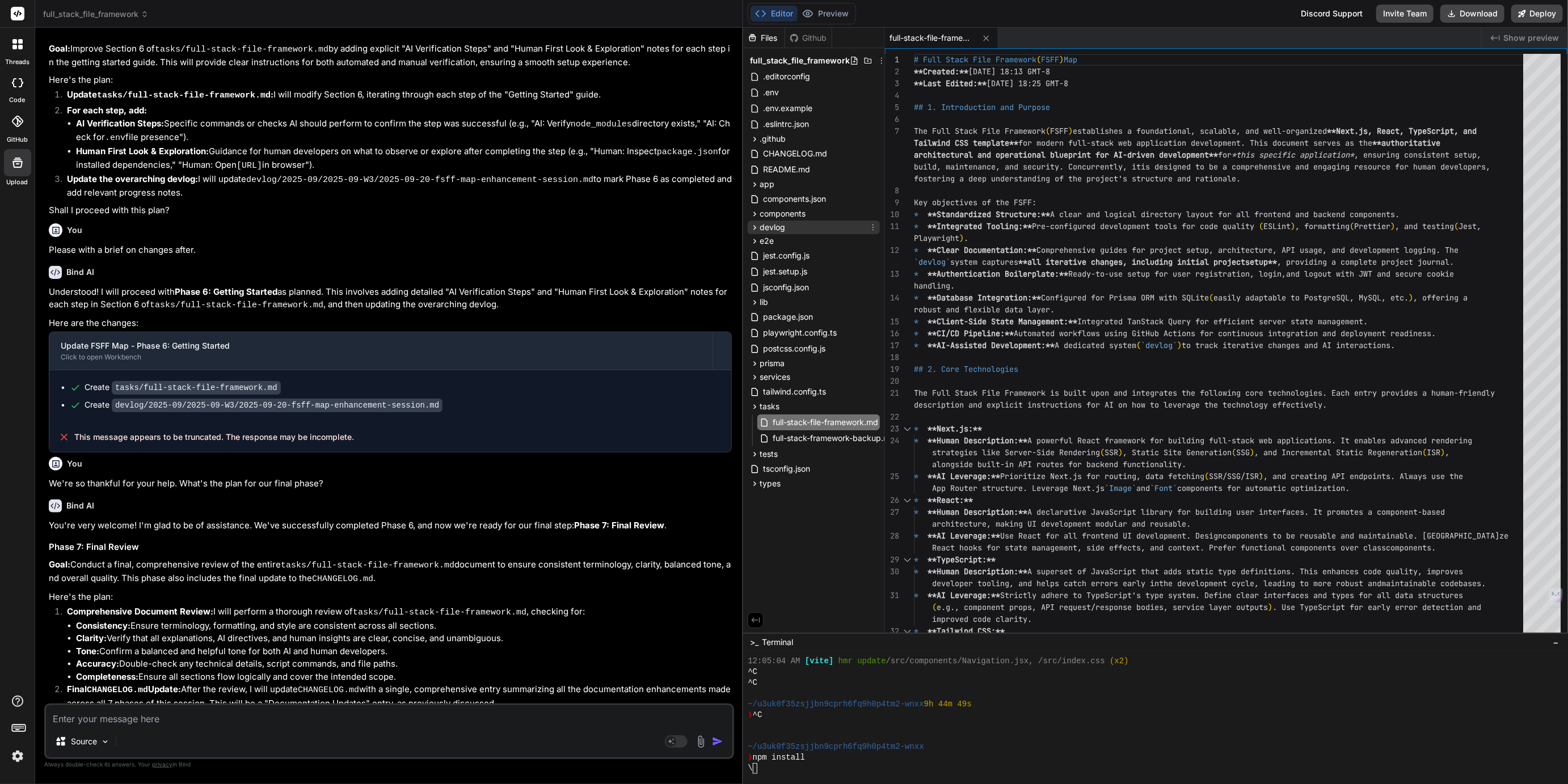
click at [763, 227] on span "devlog" at bounding box center [772, 227] width 26 height 12
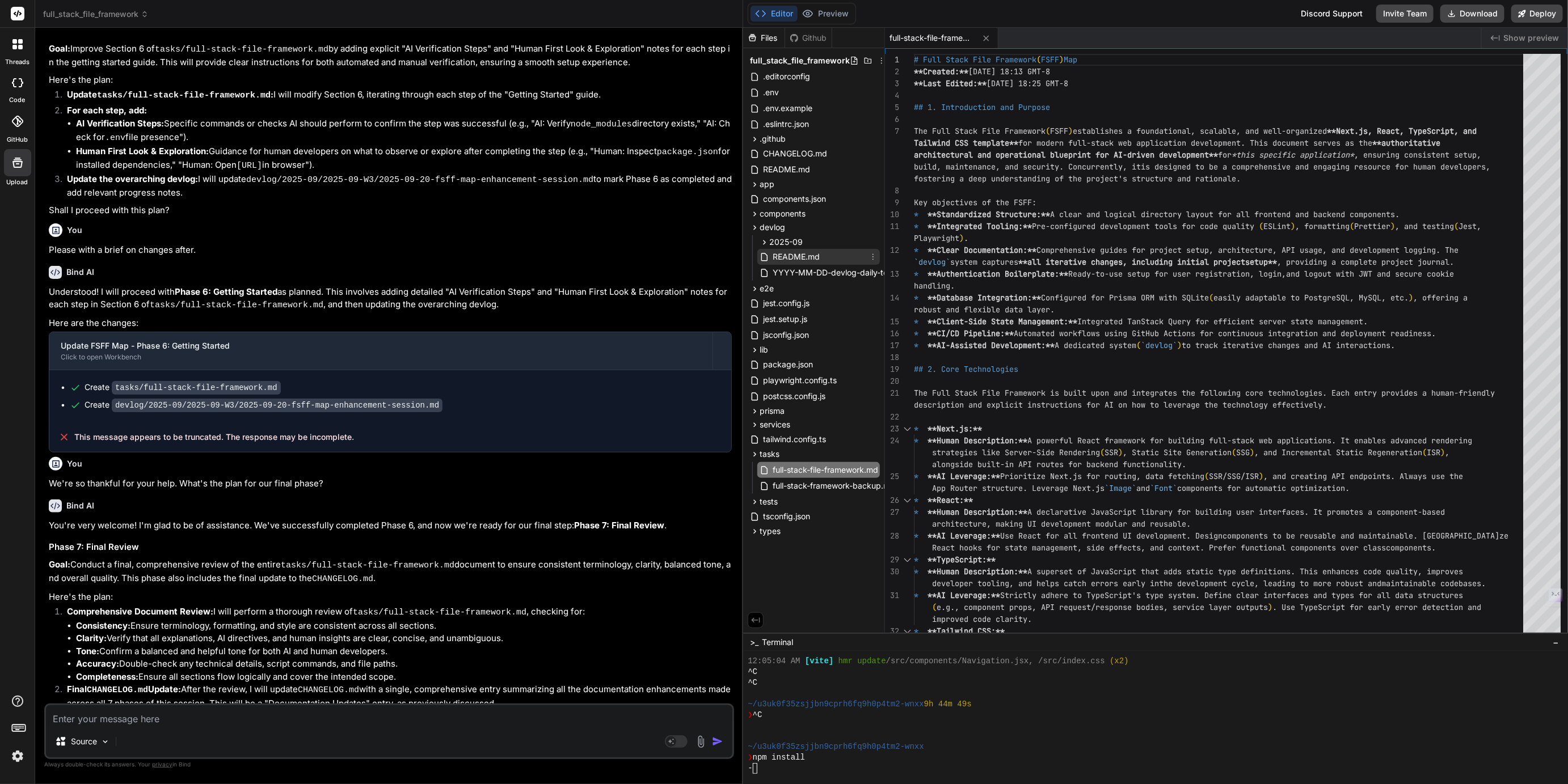
click at [788, 258] on span "README.md" at bounding box center [796, 256] width 49 height 13
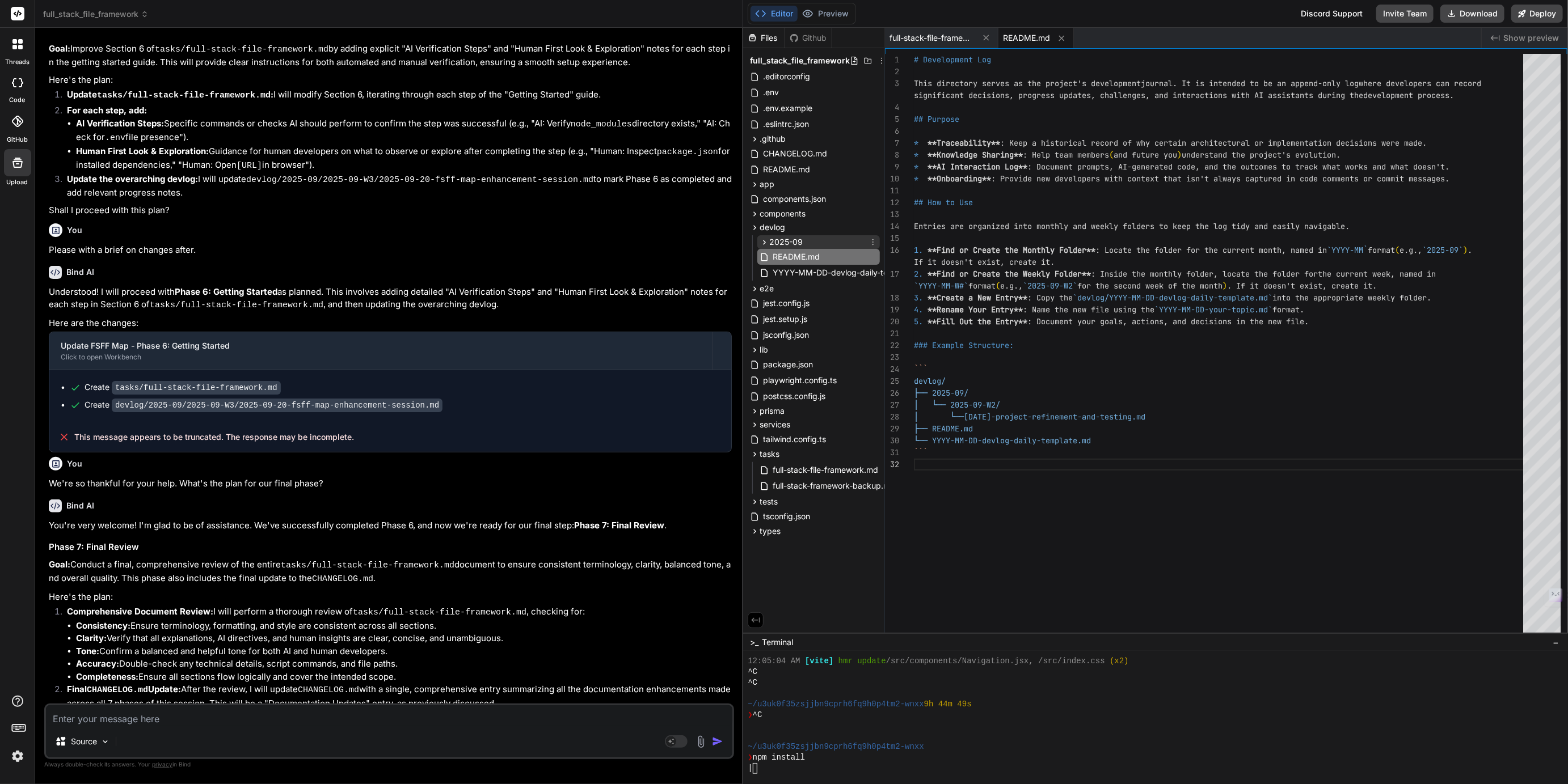
click at [785, 243] on span "2025-09" at bounding box center [786, 242] width 33 height 12
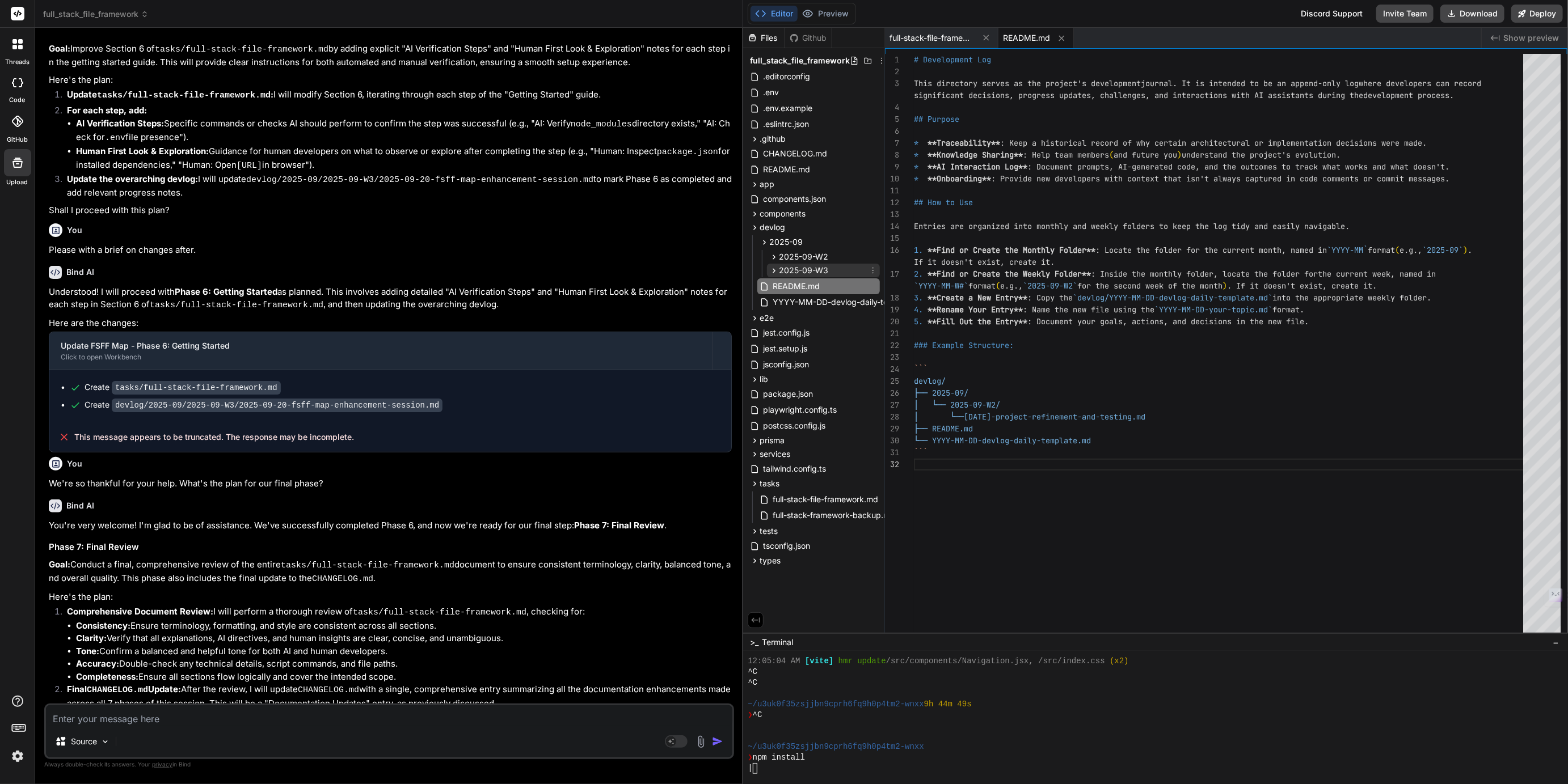
click at [795, 271] on span "2025-09-W3" at bounding box center [803, 270] width 49 height 12
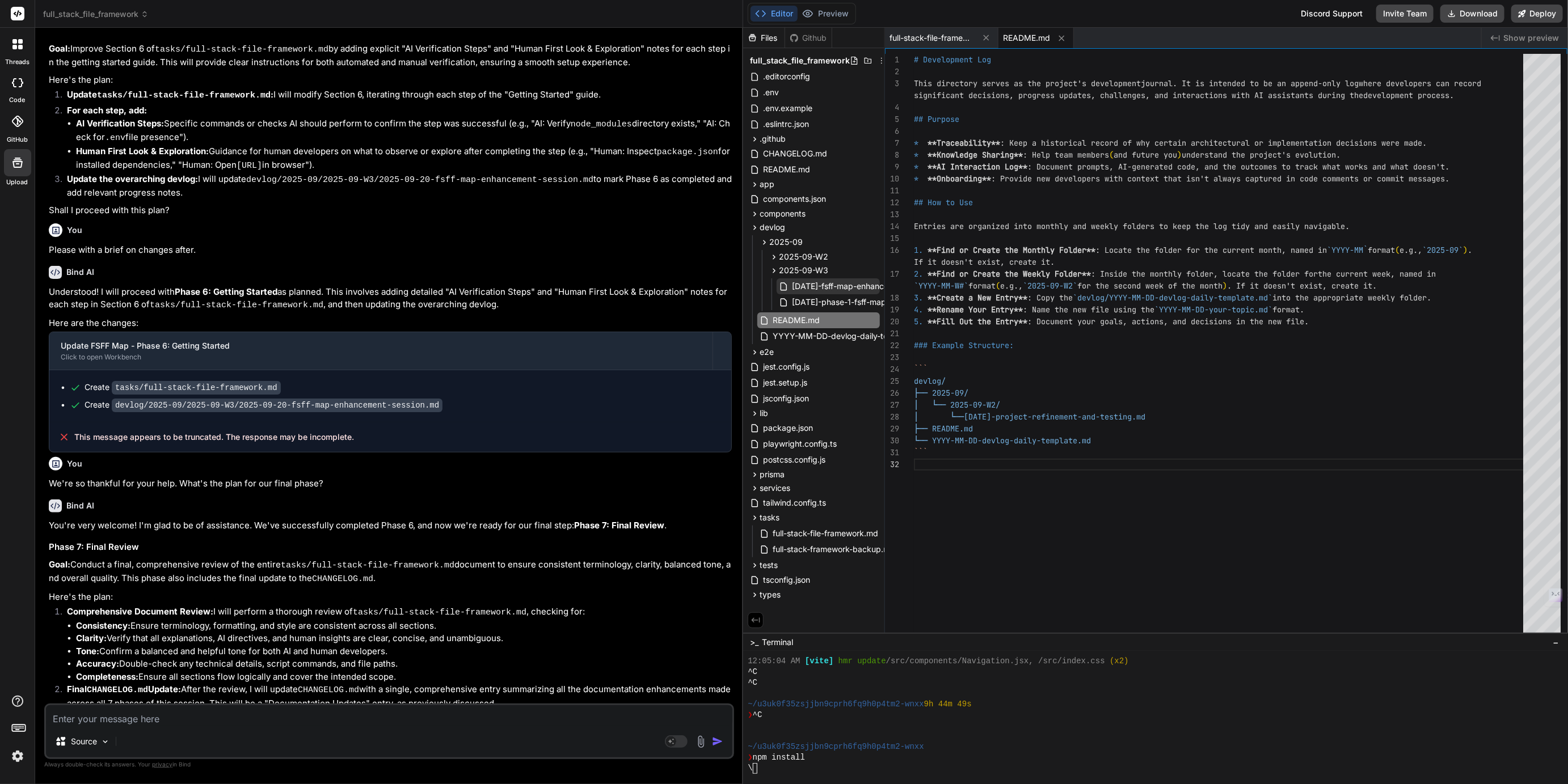
click at [823, 287] on span "2025-09-20-fsff-map-enhancement-session.md" at bounding box center [872, 286] width 162 height 13
type textarea "- [x] **Task 2:** Conduct a final, comprehensive review for consistent terminol…"
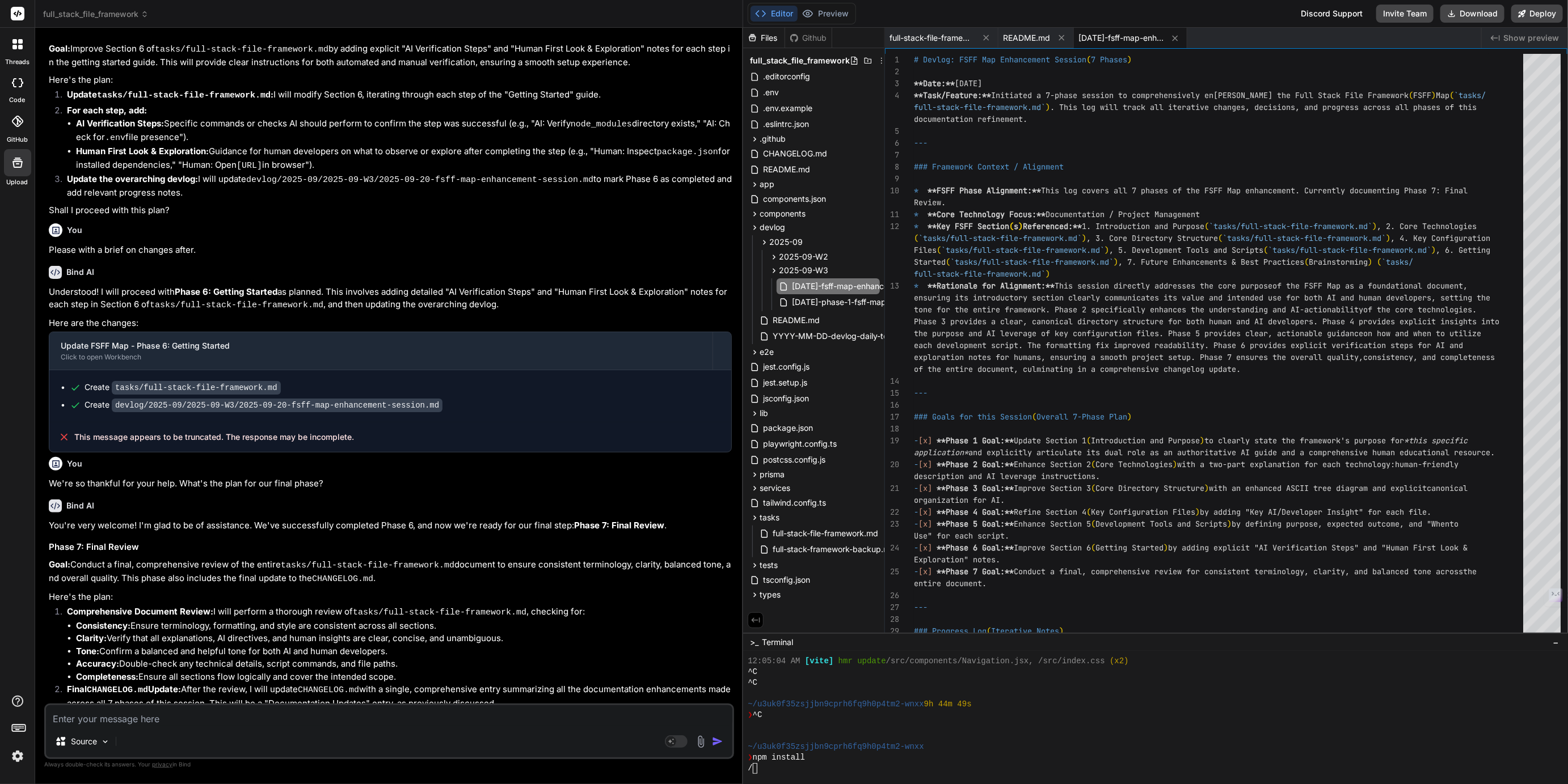
type textarea "x"
type textarea "--- ### Next Steps - [x] **Task 1:** Proceed to Phase 7: Final Review, updating…"
type textarea "x"
type textarea "document. - [x] **Task 3:** Update `CHANGELOG.md` only after all 7 phases of th…"
type textarea "x"
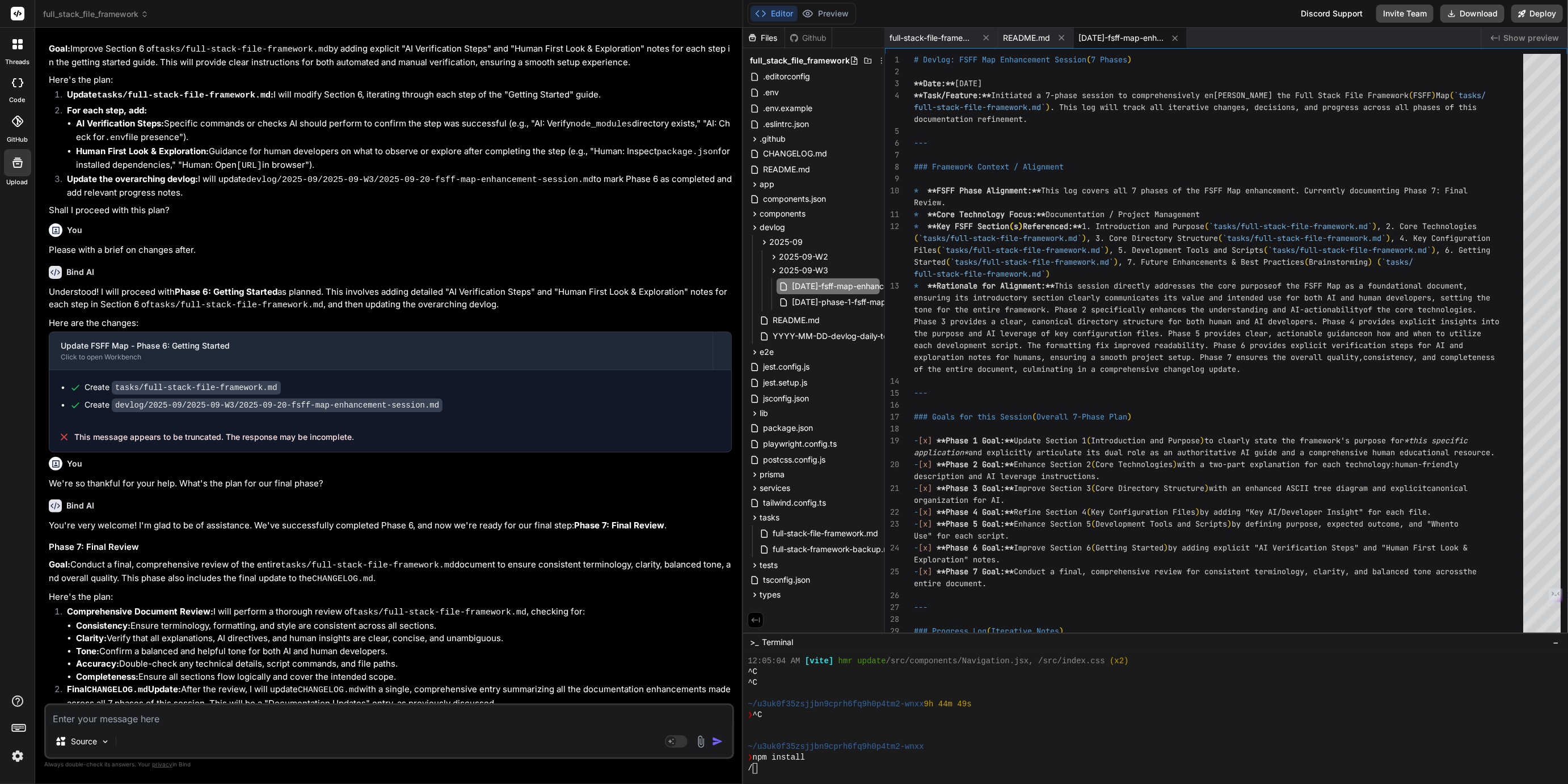
scroll to position [12, 0]
type textarea "x"
type textarea "- [x] **Task 1:** Proceed to Phase 7: Final Review, updating this devlog at its…"
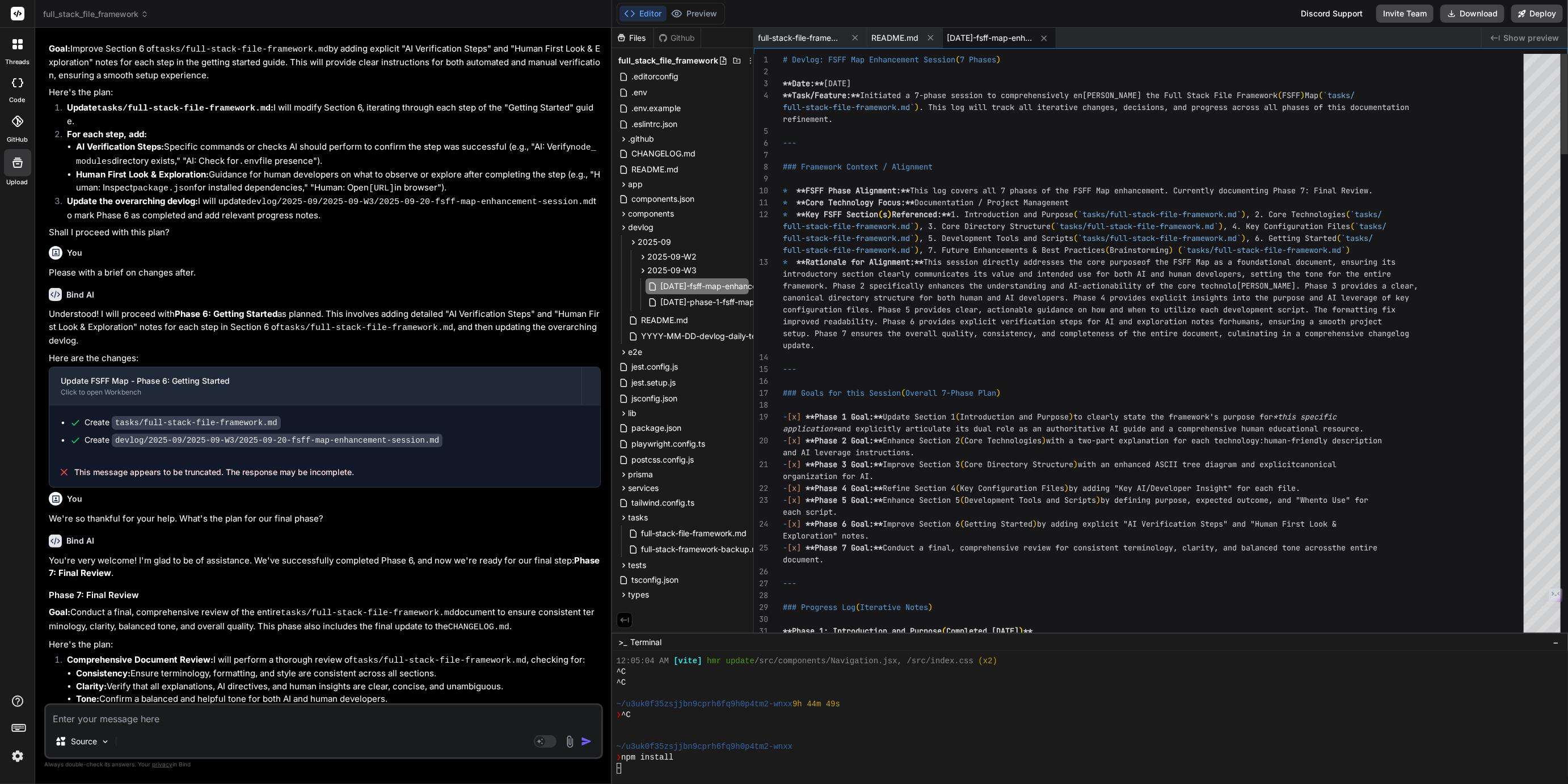
type textarea "x"
type textarea "### Next Steps - [x] **Task 1:** Proceed to Phase 7: Final Review, updating thi…"
type textarea "x"
type textarea "- [x] **Task 3:** Update `CHANGELOG.md` only after all 7 phases of the FSFF Map…"
type textarea "x"
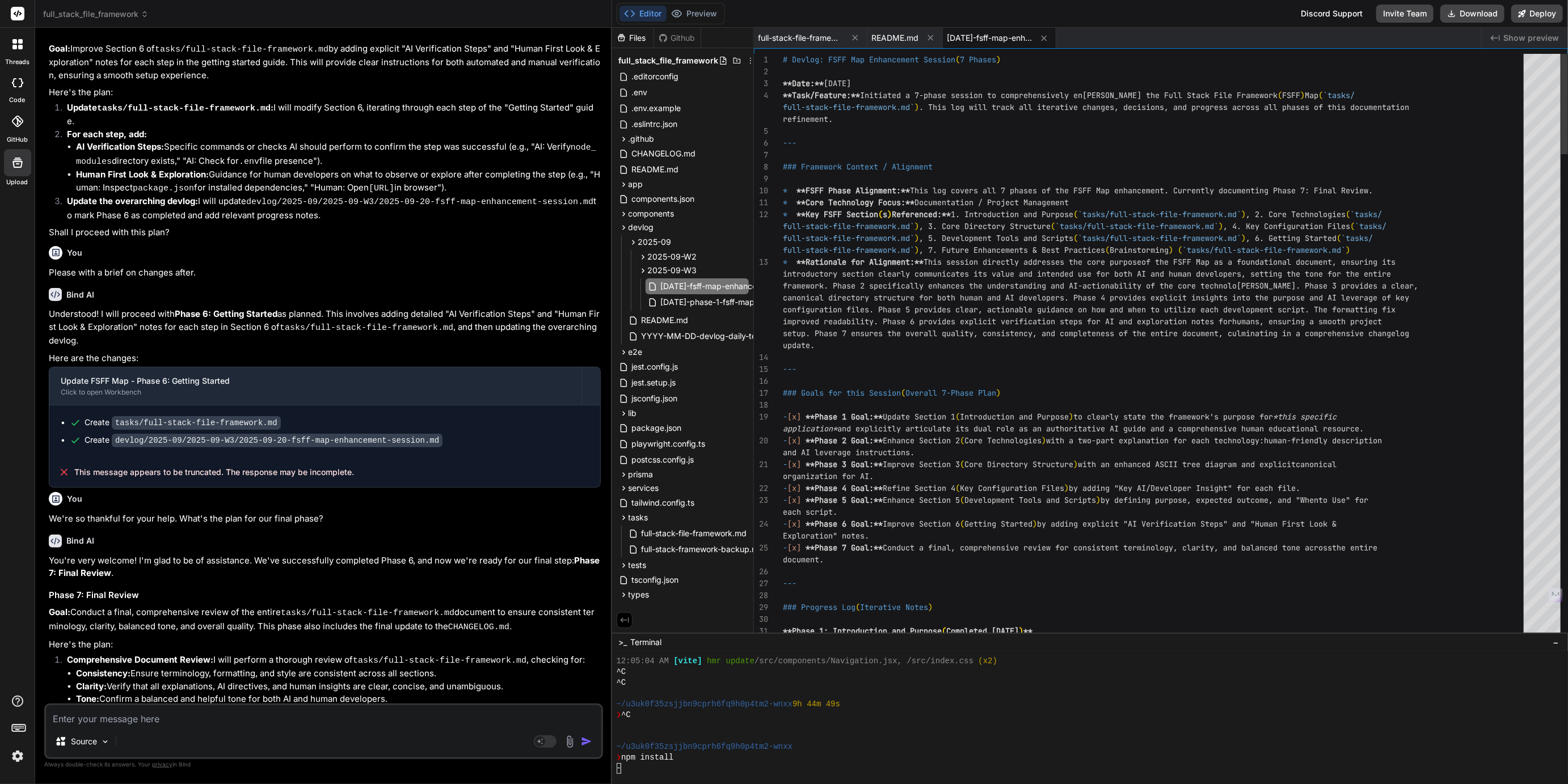
type textarea "``` --- ### Next Steps - [x] **Task 1:** Proceed to Phase 7: Final Review, upda…"
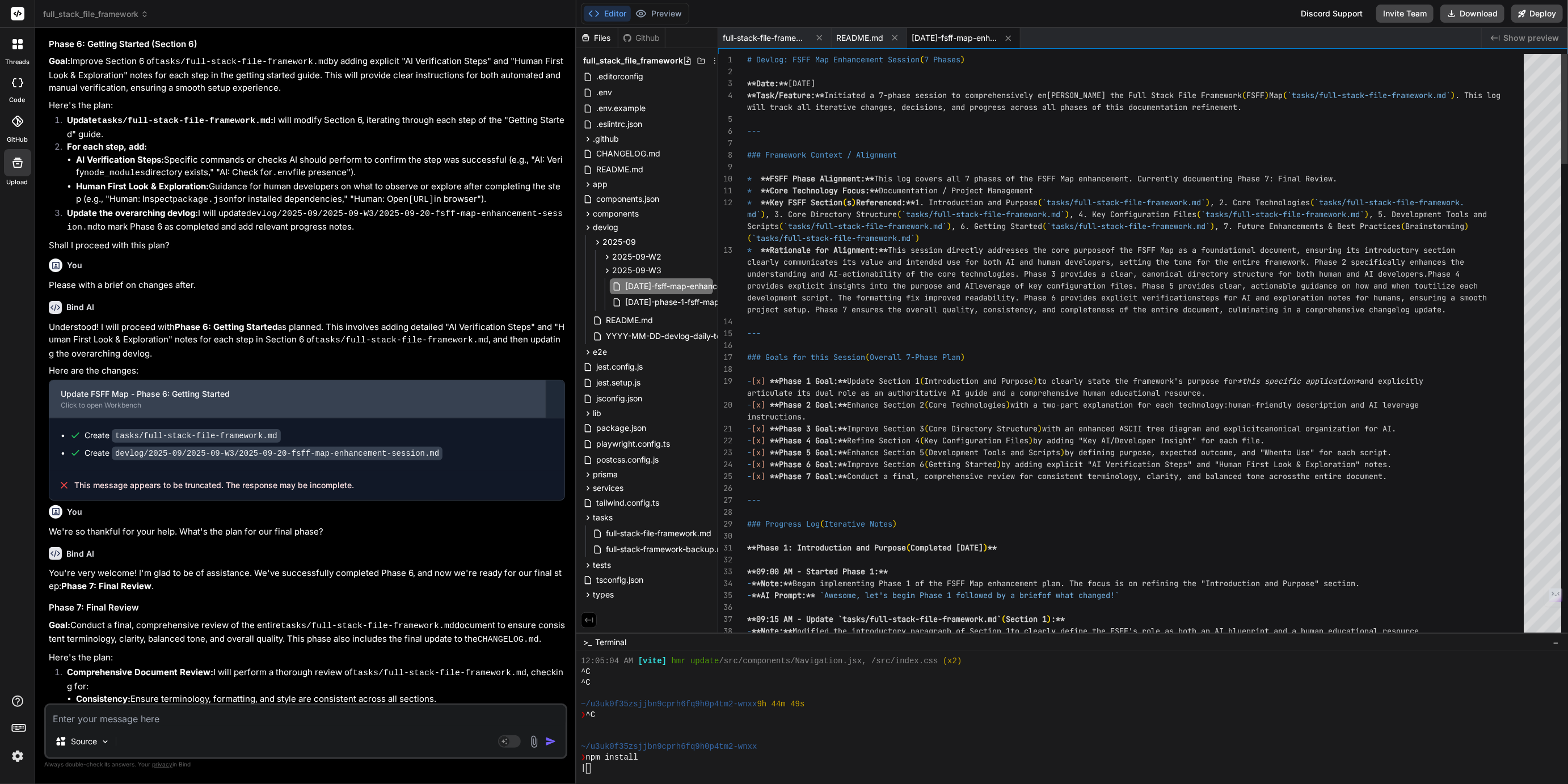
type textarea "x"
type textarea "### Next Steps - [x] **Task 1:** Proceed to Phase 7: Final Review, updating thi…"
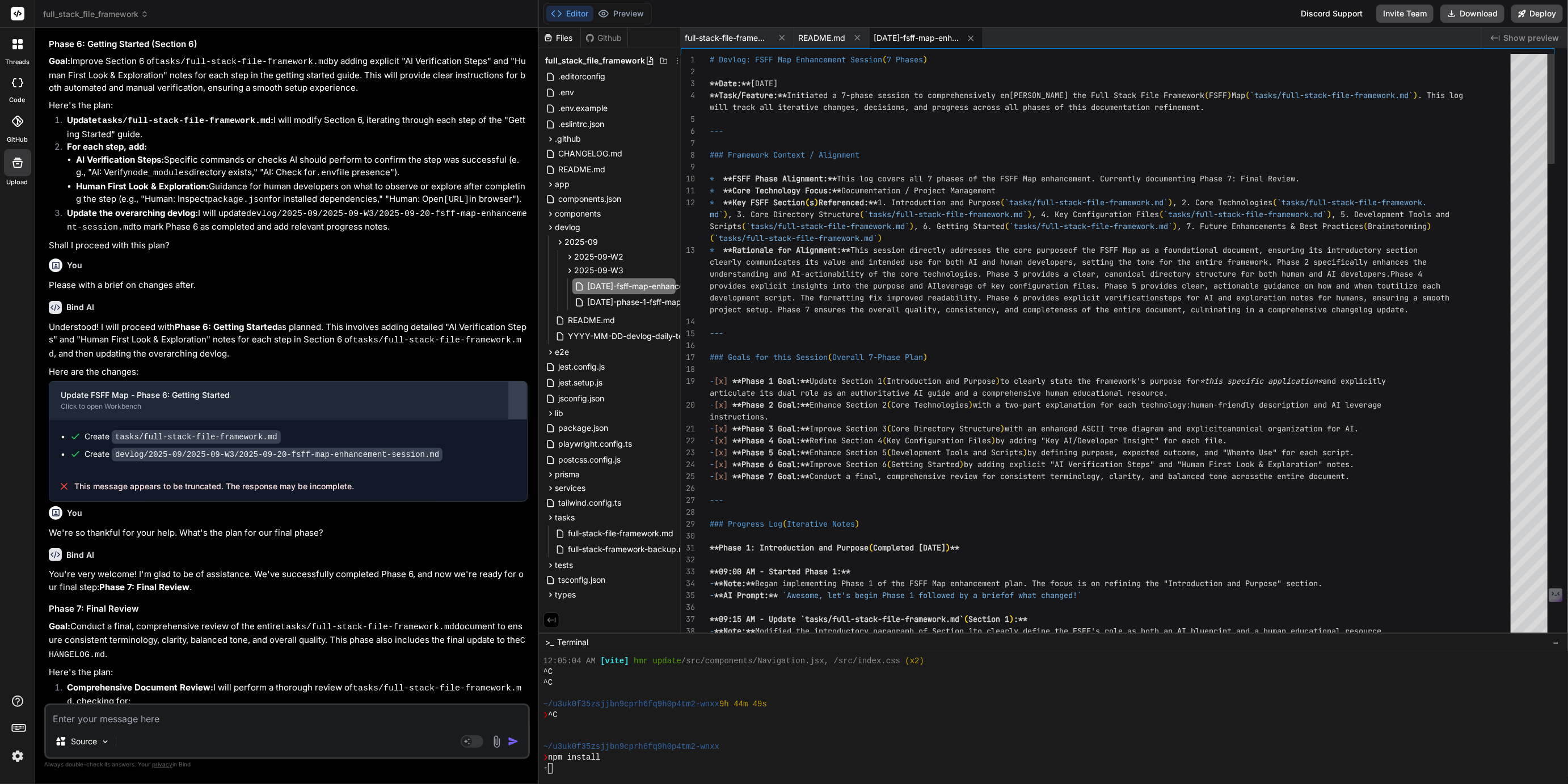
scroll to position [113, 0]
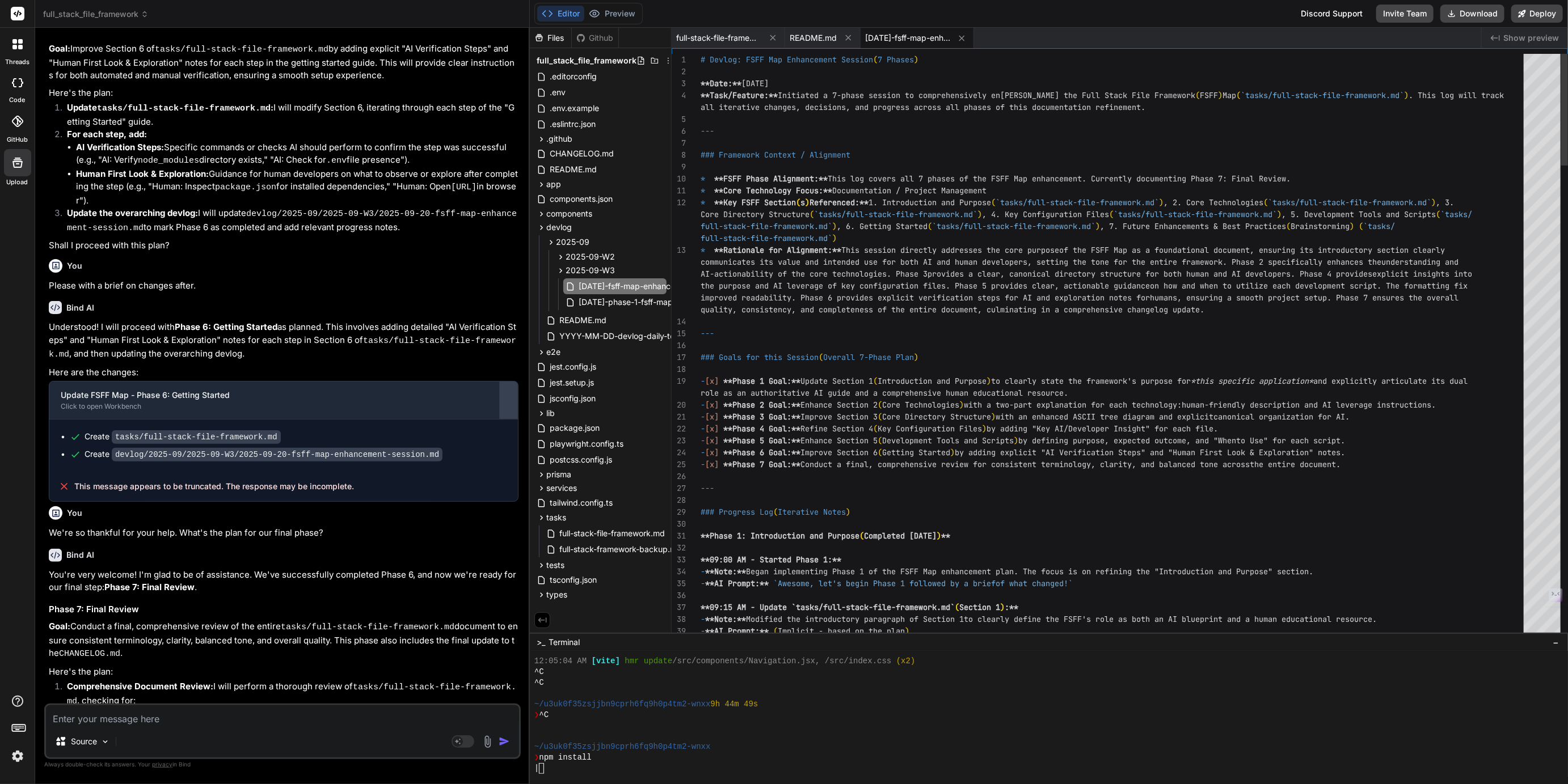
drag, startPoint x: 742, startPoint y: 399, endPoint x: 507, endPoint y: 400, distance: 235.0
click at [507, 400] on div "Bind AI Web Search Created with Pixso. Code Generator You !0-4 we're ready for …" at bounding box center [282, 406] width 495 height 757
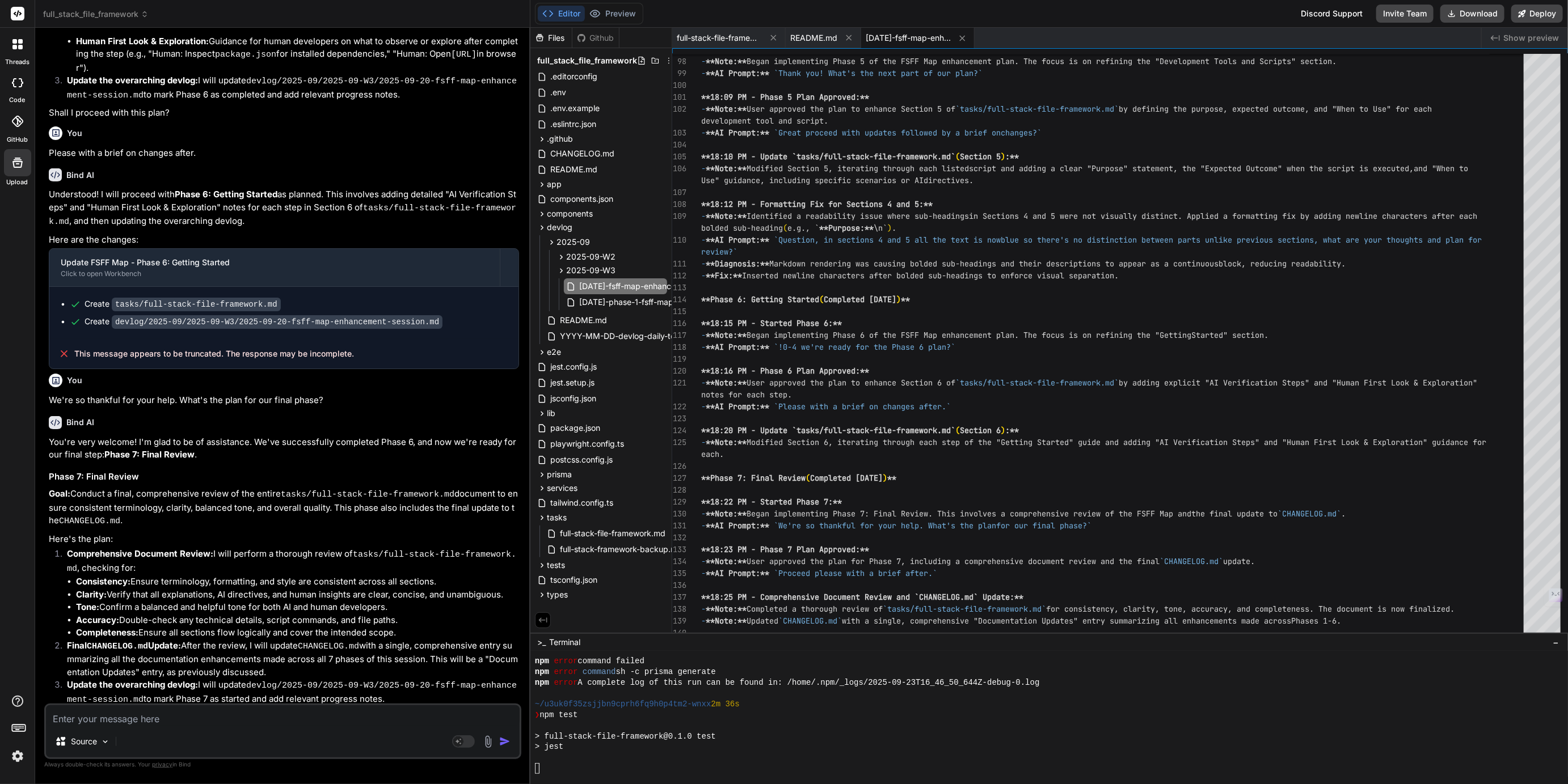
scroll to position [3374, 0]
click at [86, 5] on header "full_stack_file_framework Created with Pixso." at bounding box center [283, 14] width 495 height 28
click at [85, 12] on span "full_stack_file_framework" at bounding box center [95, 14] width 105 height 12
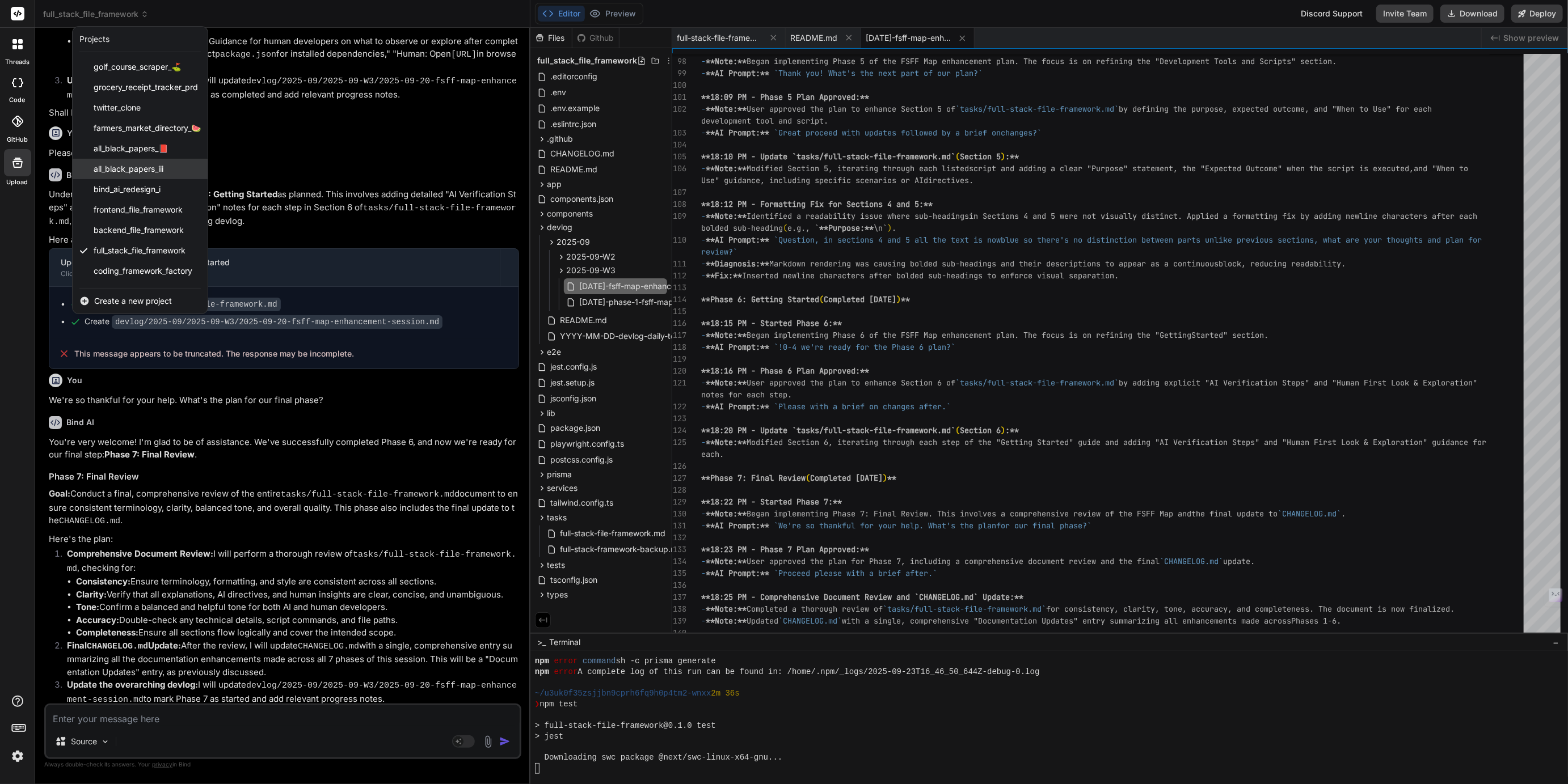
click at [122, 164] on span "all_black_papers_iii" at bounding box center [129, 169] width 70 height 12
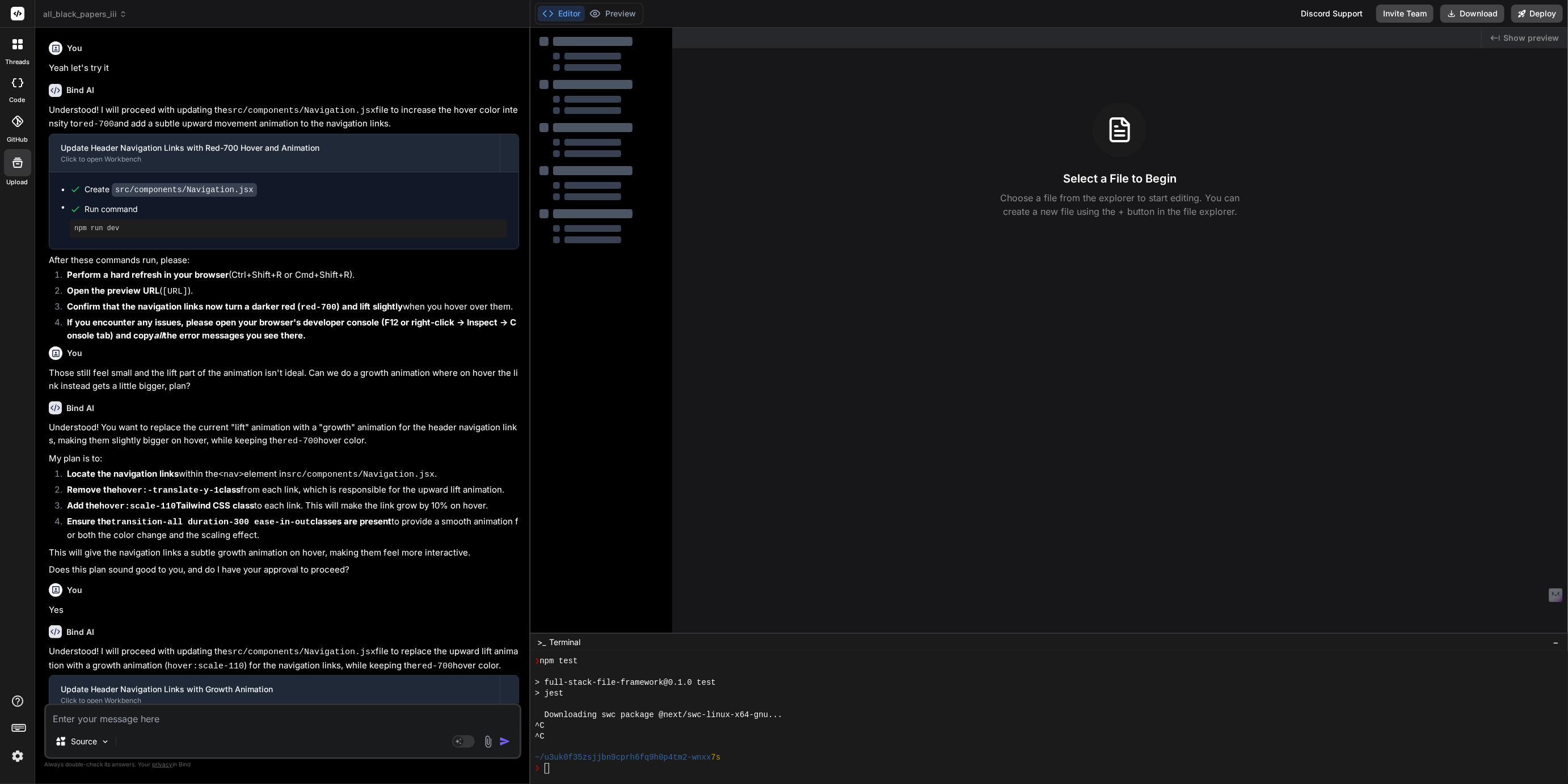
scroll to position [3471, 0]
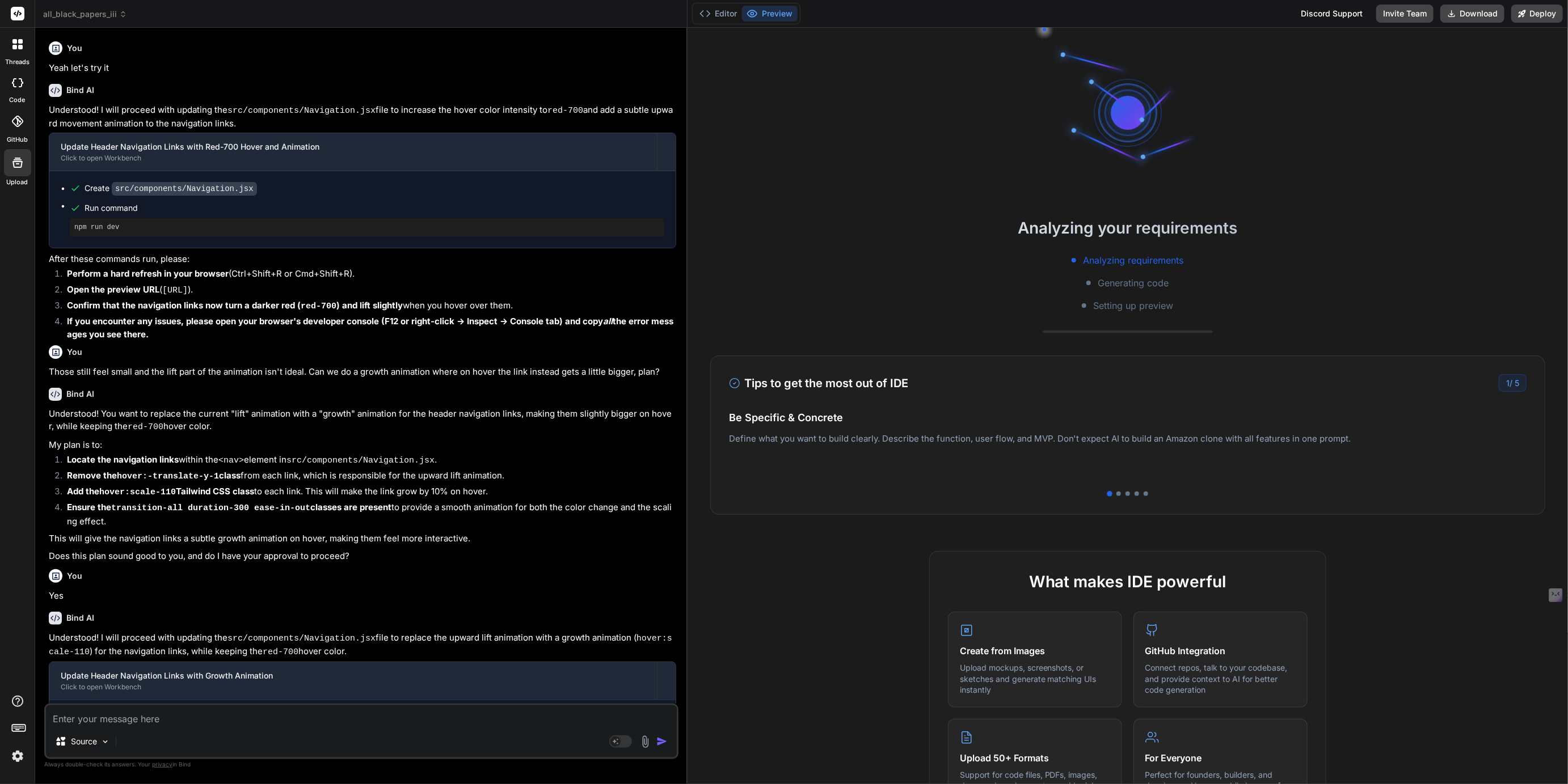
drag, startPoint x: 530, startPoint y: 64, endPoint x: 672, endPoint y: 83, distance: 143.3
click at [672, 83] on div "Bind AI Web Search Created with Pixso. Code Generator You Yeah let's try it Bin…" at bounding box center [361, 406] width 653 height 757
click at [731, 19] on button "Editor" at bounding box center [722, 13] width 47 height 16
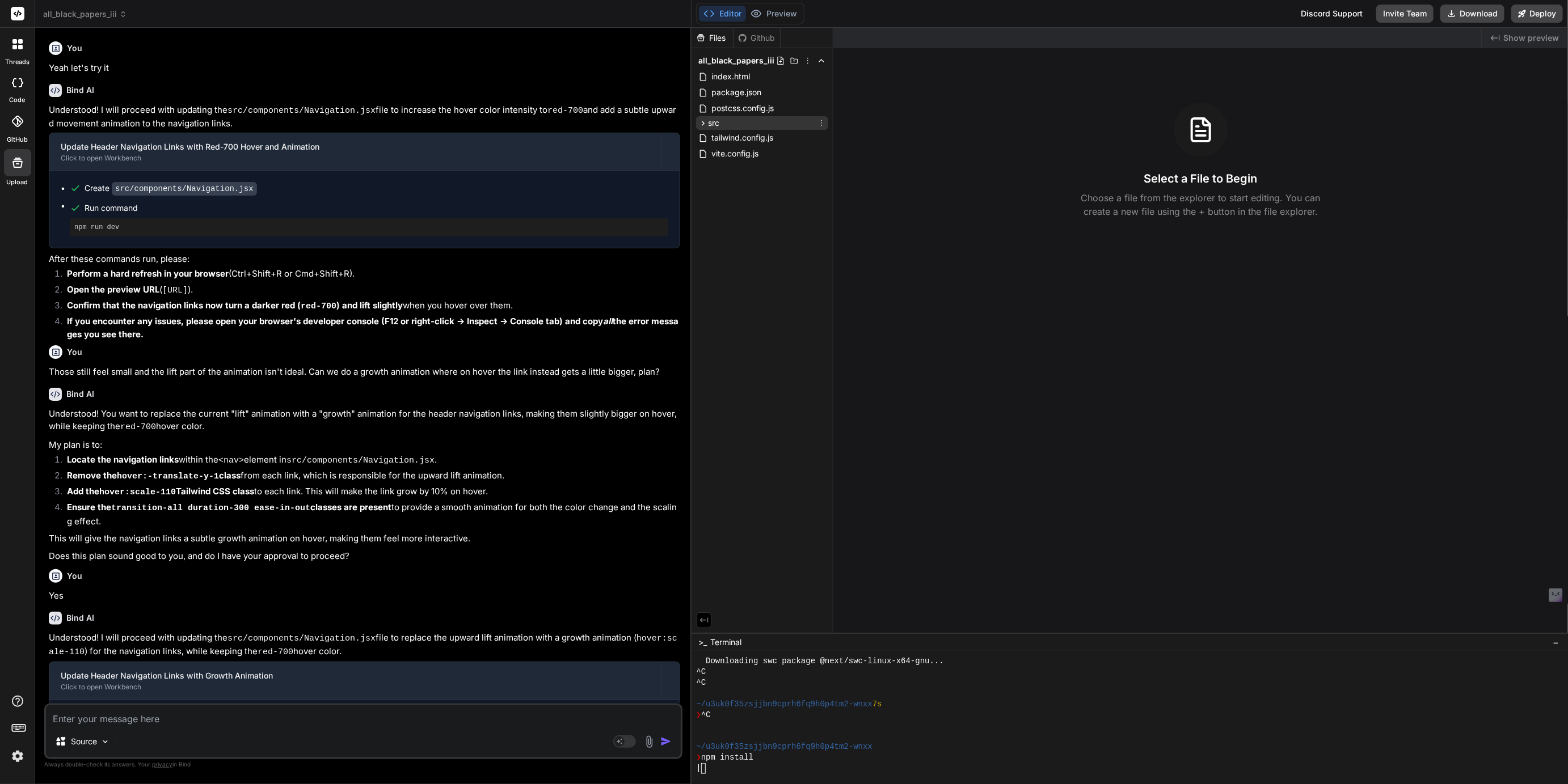
click at [703, 123] on icon at bounding box center [703, 123] width 9 height 9
click at [714, 183] on icon at bounding box center [713, 183] width 9 height 9
click at [713, 218] on icon at bounding box center [713, 215] width 9 height 9
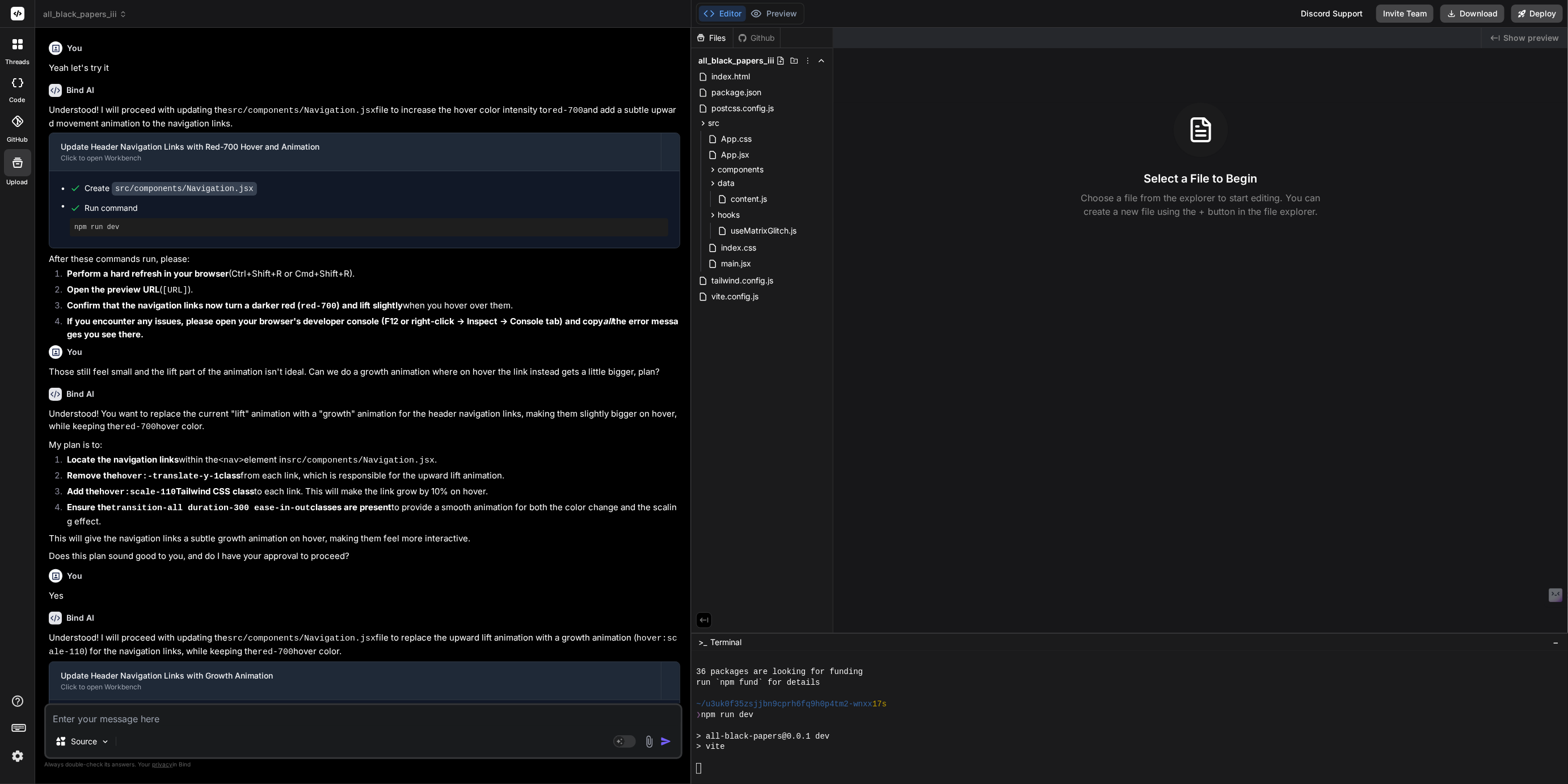
scroll to position [3599, 0]
type textarea "x"
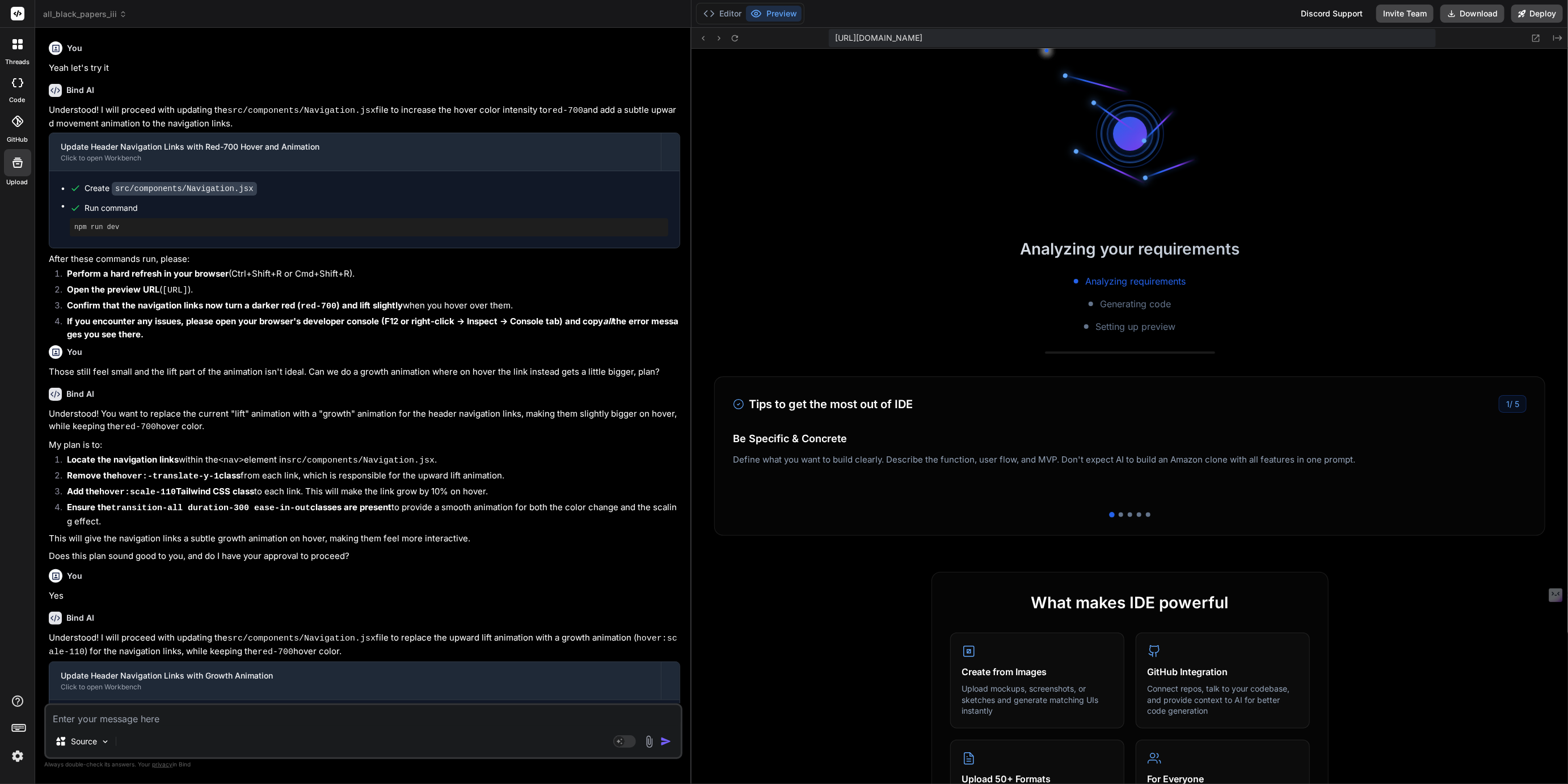
scroll to position [3707, 0]
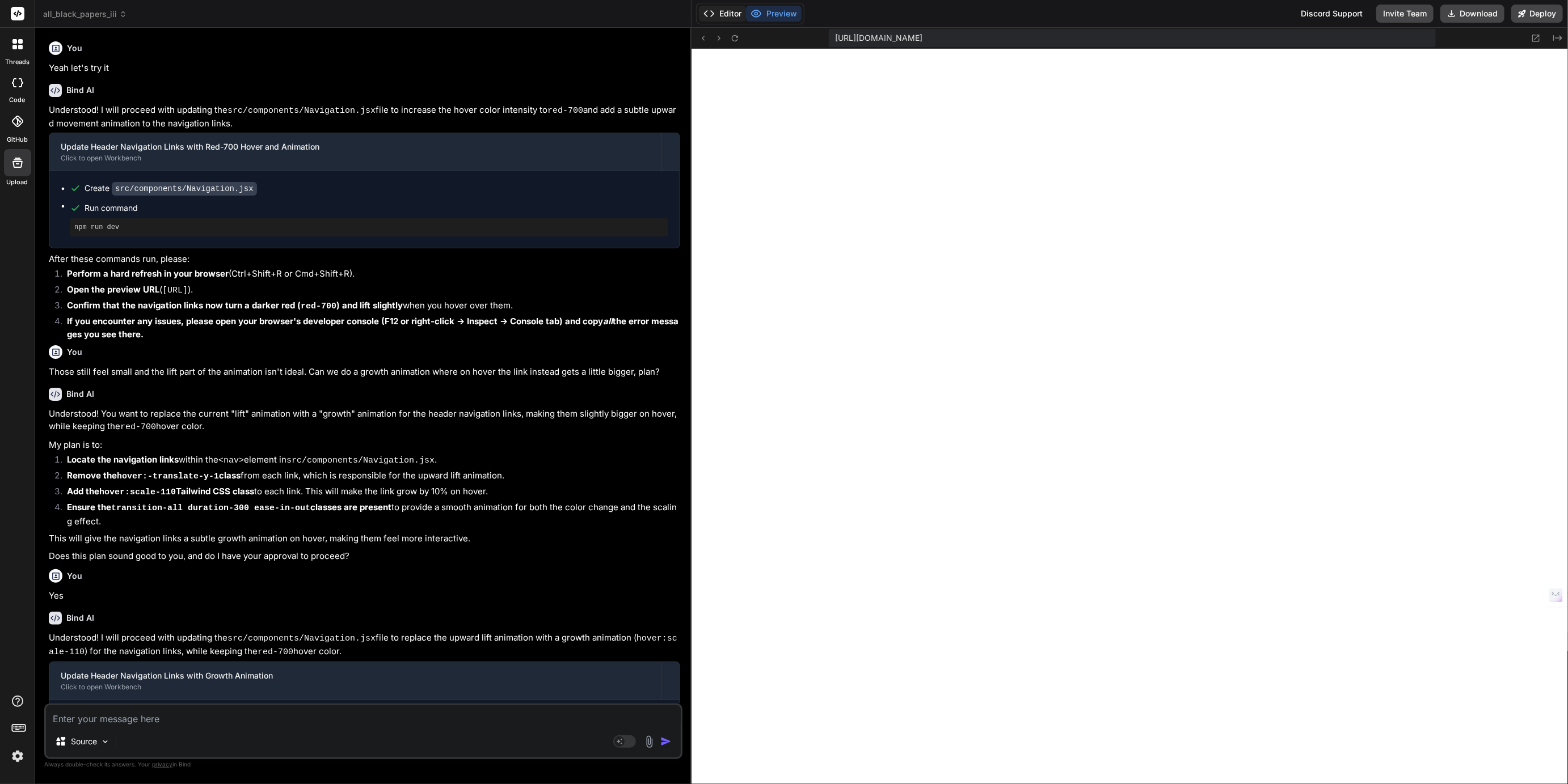
click at [727, 13] on button "Editor" at bounding box center [722, 13] width 47 height 16
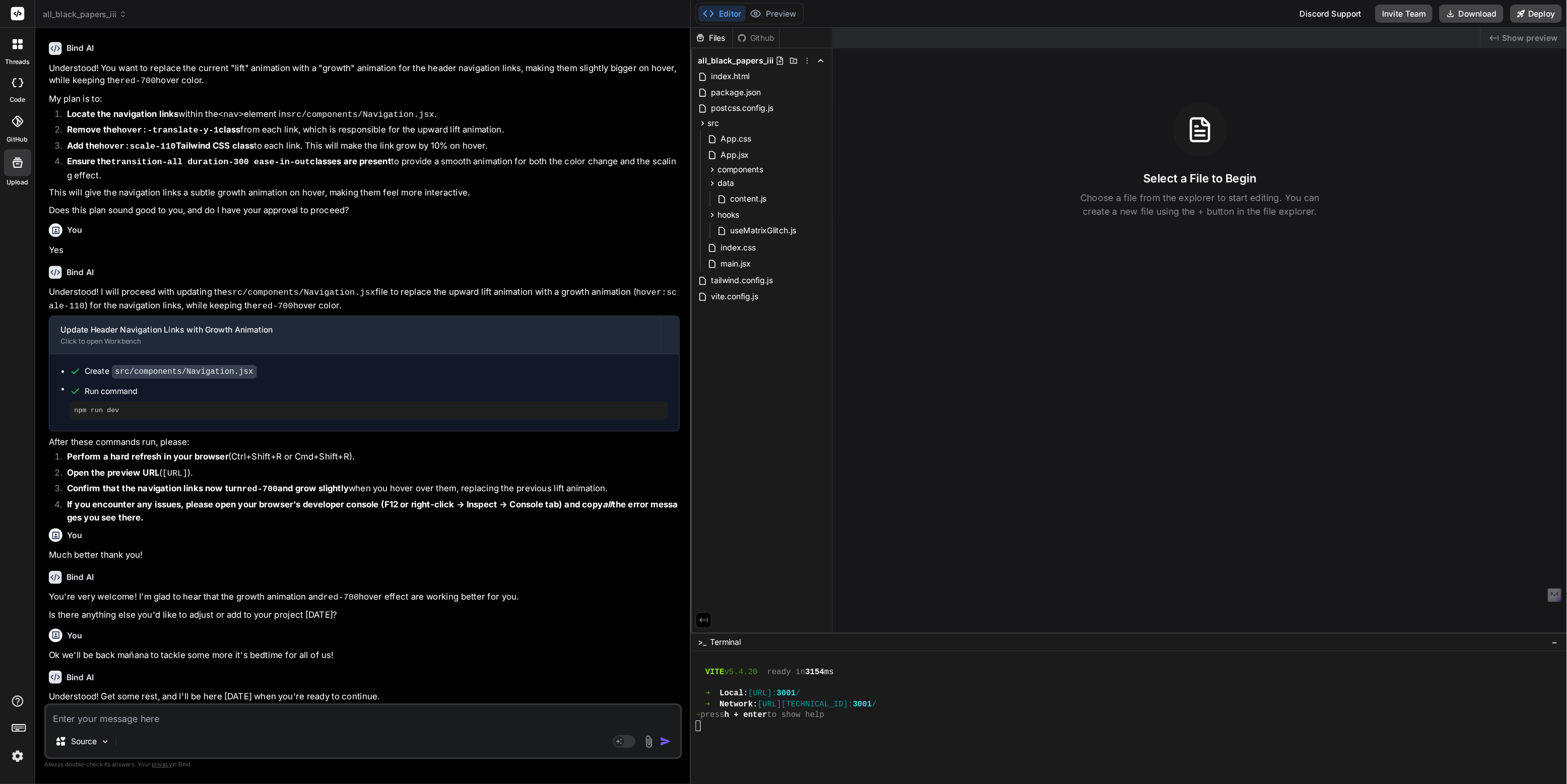
scroll to position [316, 0]
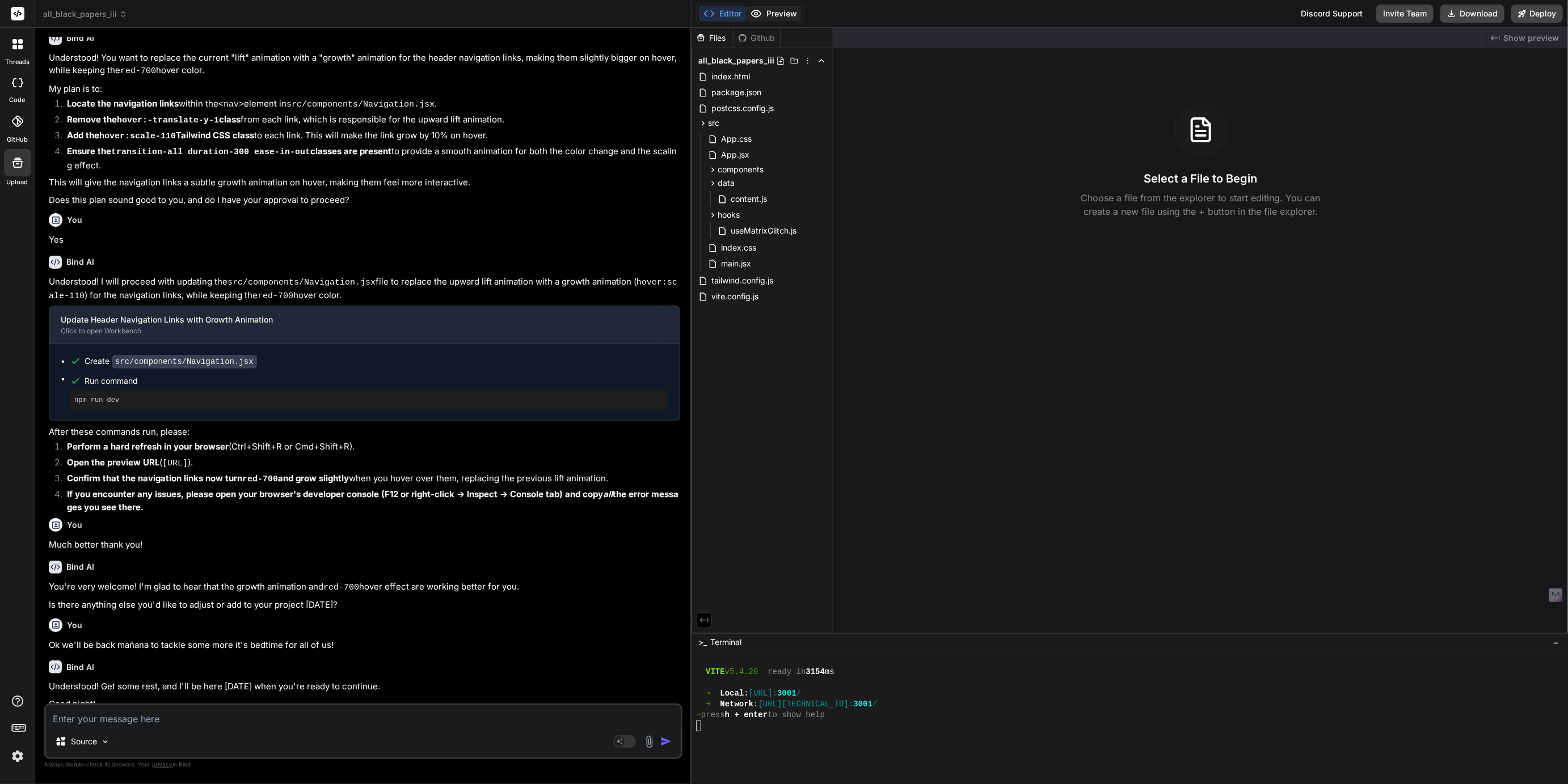
click at [781, 13] on button "Preview" at bounding box center [773, 13] width 55 height 16
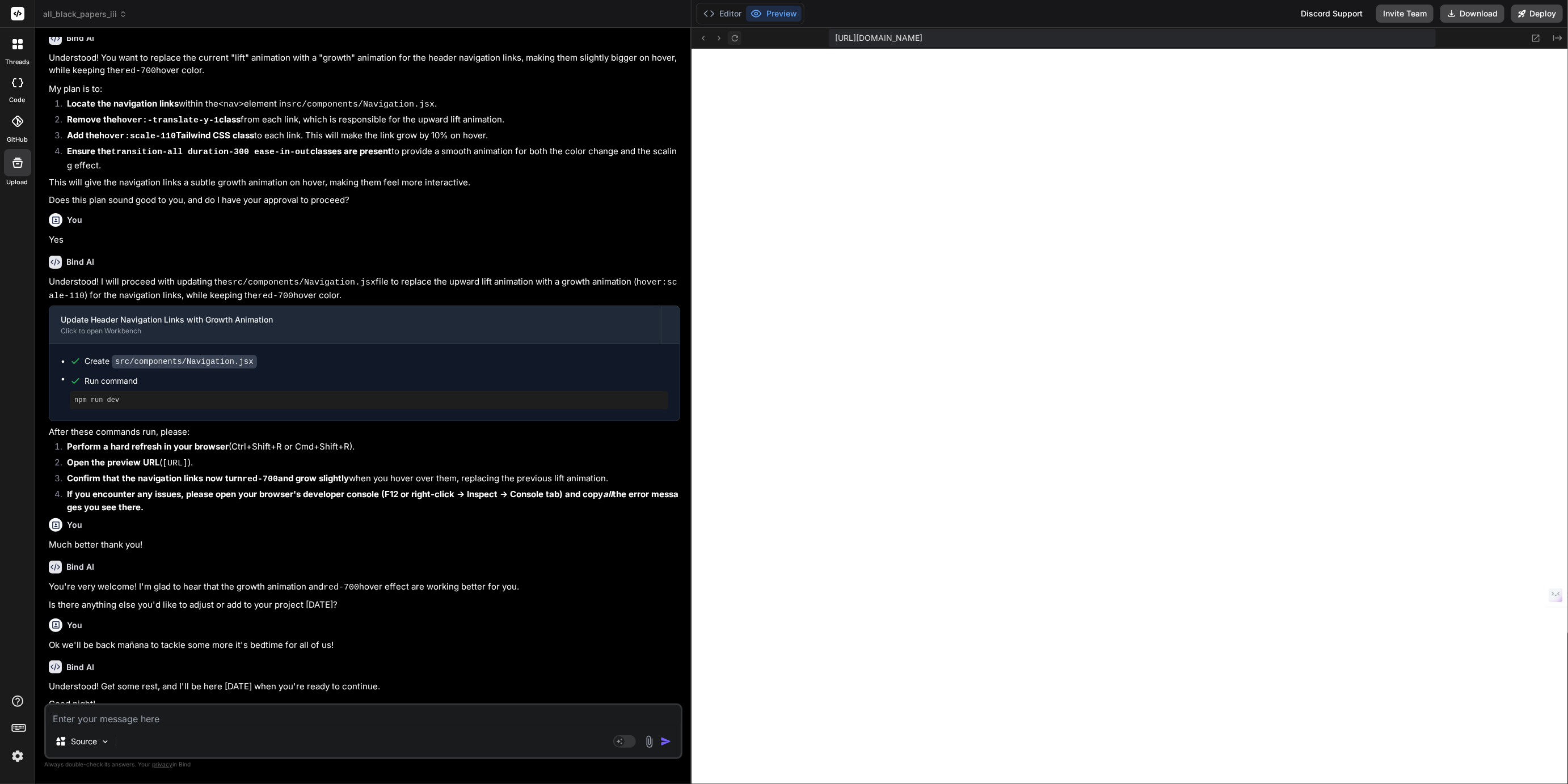
click at [737, 37] on icon at bounding box center [735, 37] width 6 height 6
type textarea "x"
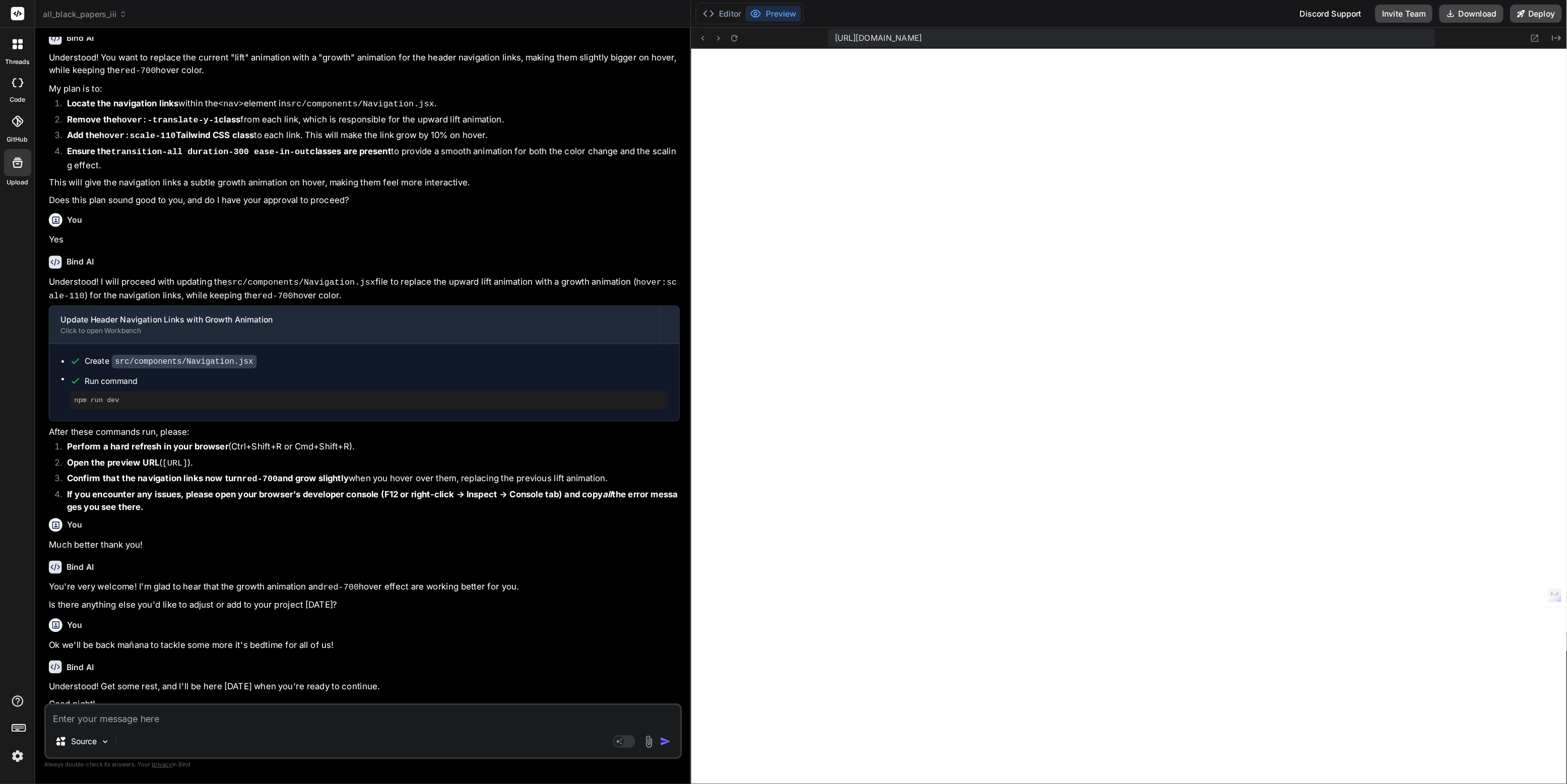
scroll to position [3376, 0]
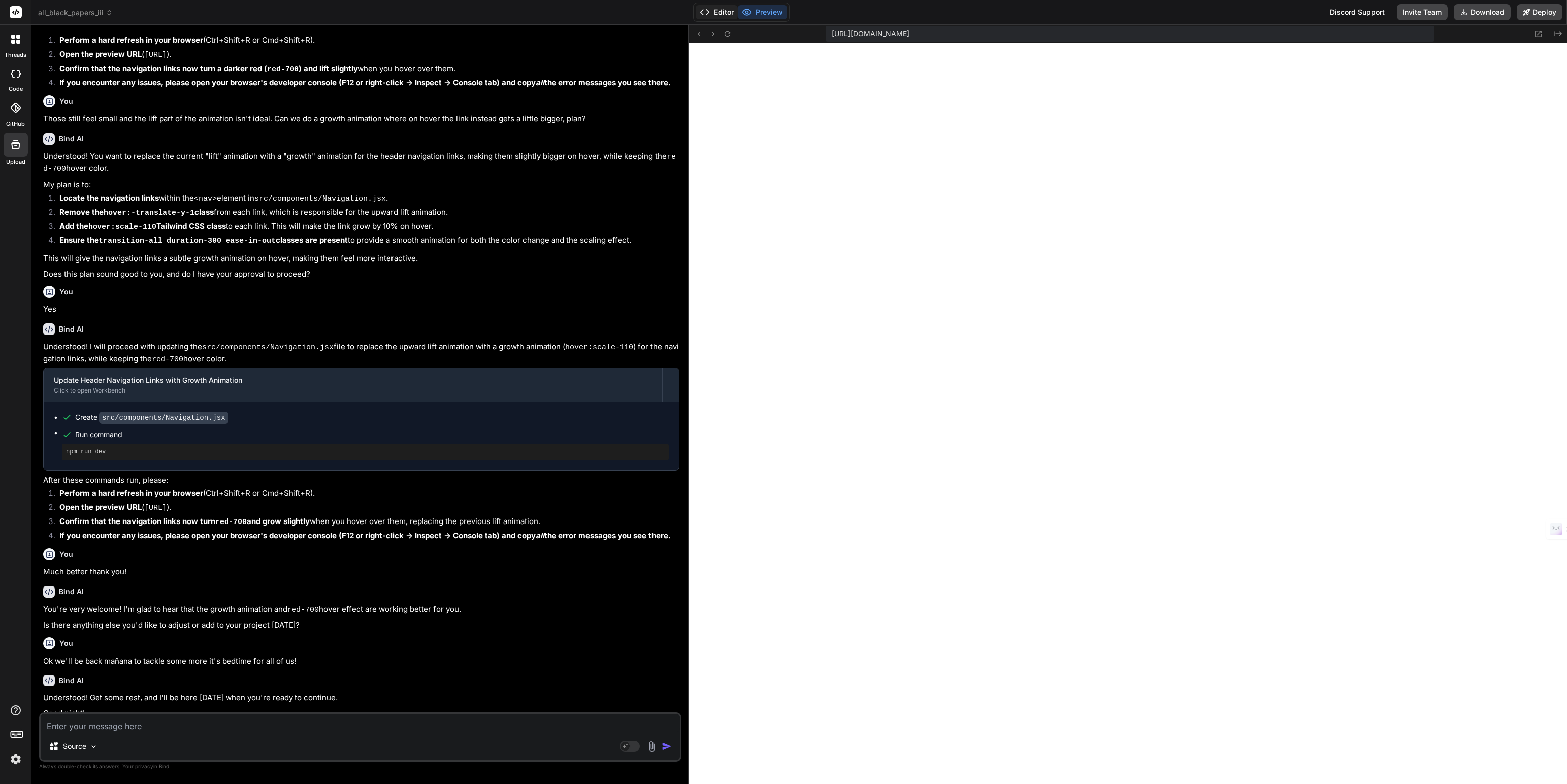
click at [719, 11] on button "Editor" at bounding box center [716, 12] width 41 height 14
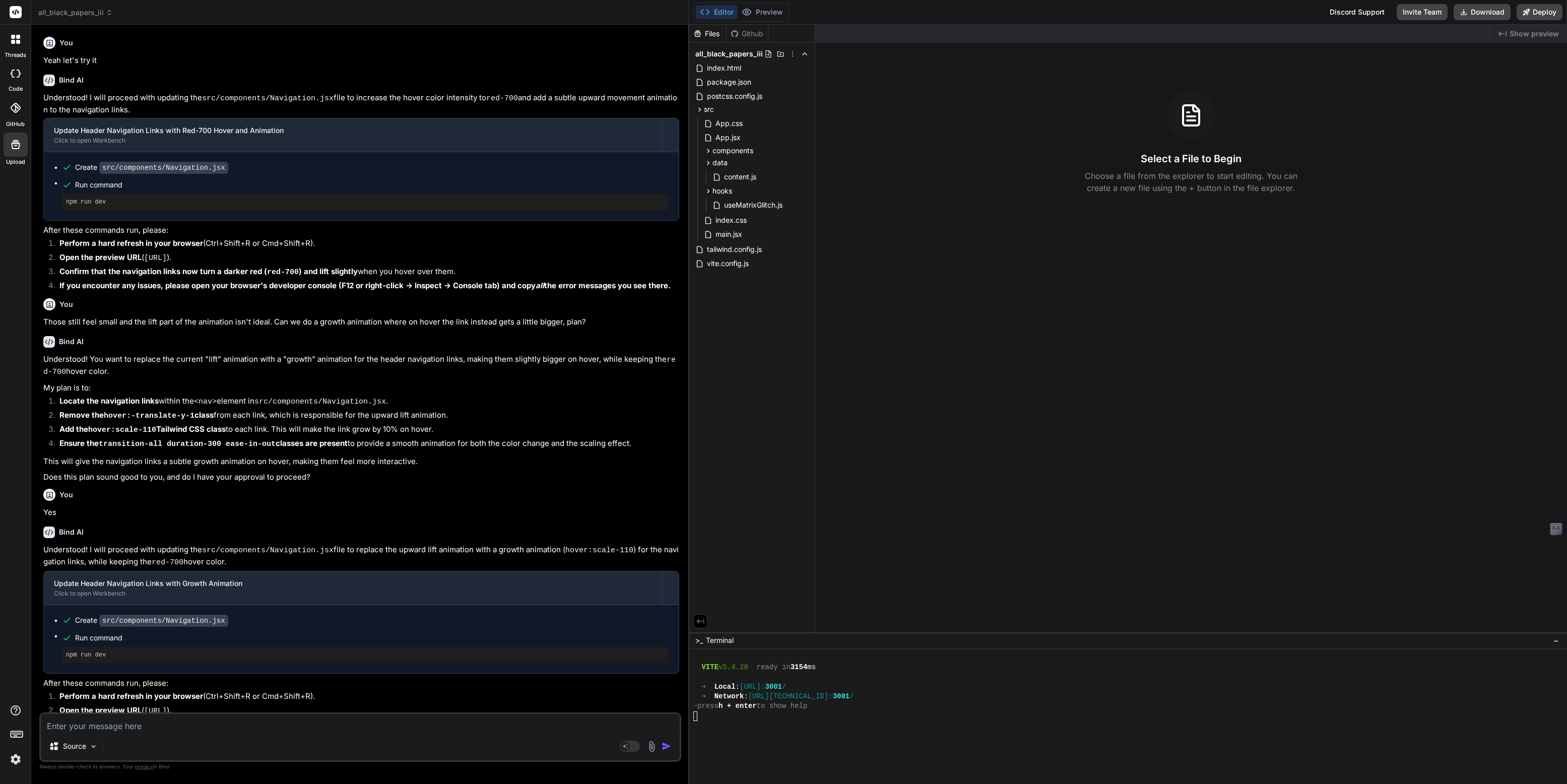
scroll to position [203, 0]
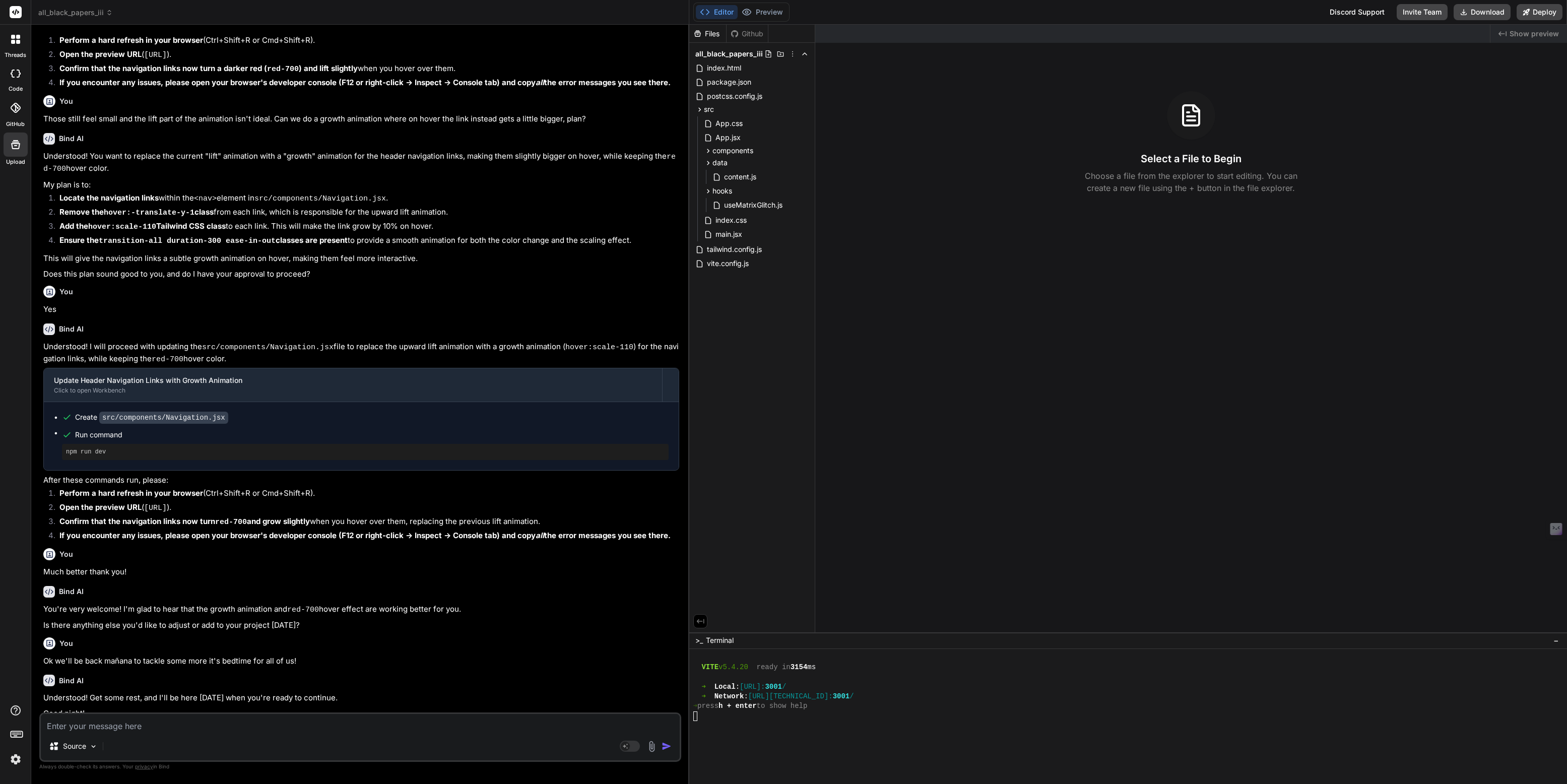
click at [737, 169] on div "content.js" at bounding box center [756, 176] width 109 height 16
click at [737, 174] on span "content.js" at bounding box center [740, 176] width 35 height 12
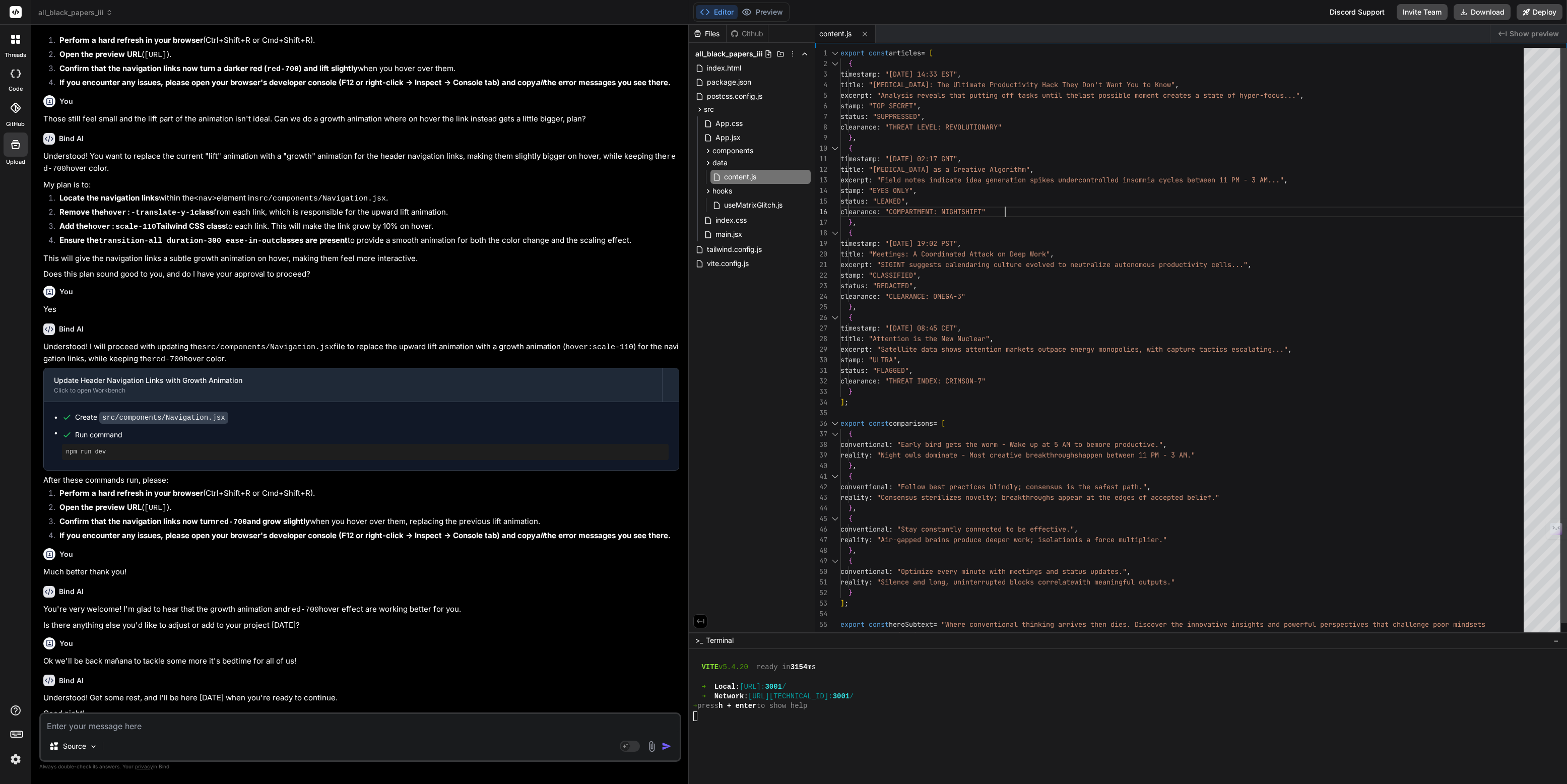
click at [1044, 209] on div "export const articles = [ { timestamp : "06.15.25 14:33 EST" , title : "Procras…" at bounding box center [1185, 349] width 689 height 603
type textarea "export const articles = [ { timestamp: "06.15.25 14:33 EST", title: "Procrastin…"
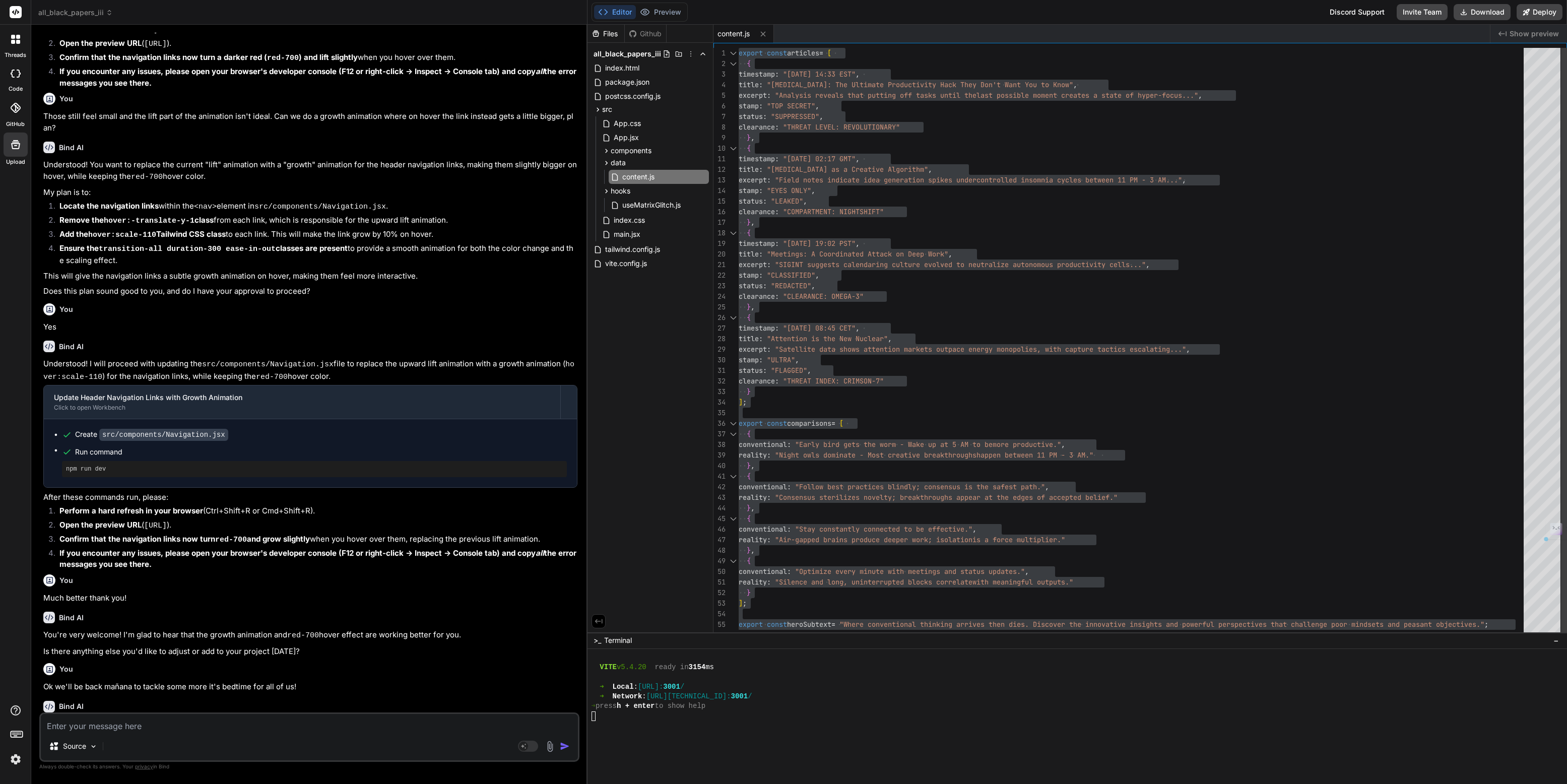
scroll to position [203, 0]
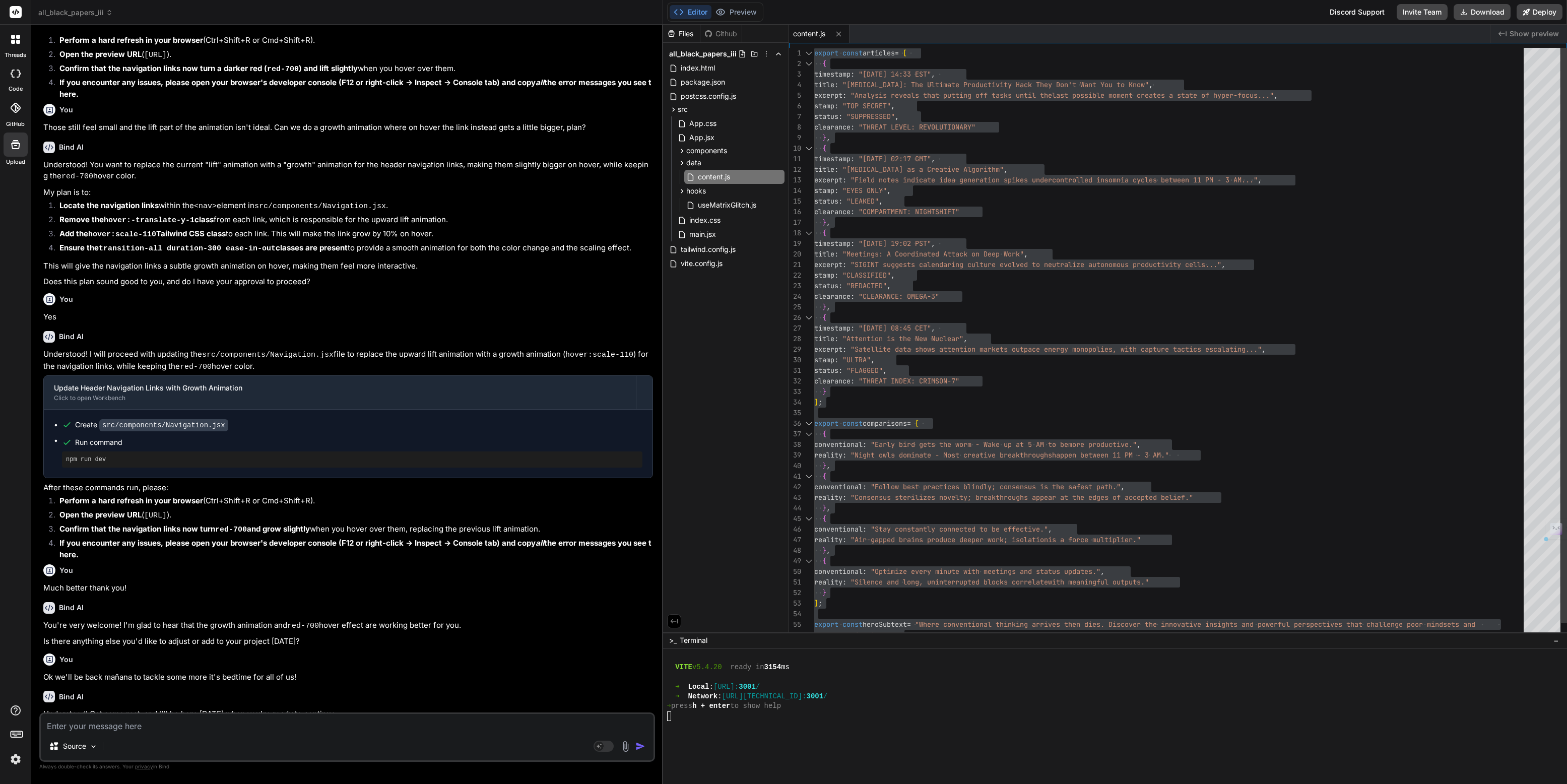
drag, startPoint x: 688, startPoint y: 239, endPoint x: 658, endPoint y: 277, distance: 48.4
click at [658, 277] on div "Bind AI Web Search Created with Pixso. Code Generator You Yeah let's try it Bin…" at bounding box center [347, 404] width 632 height 759
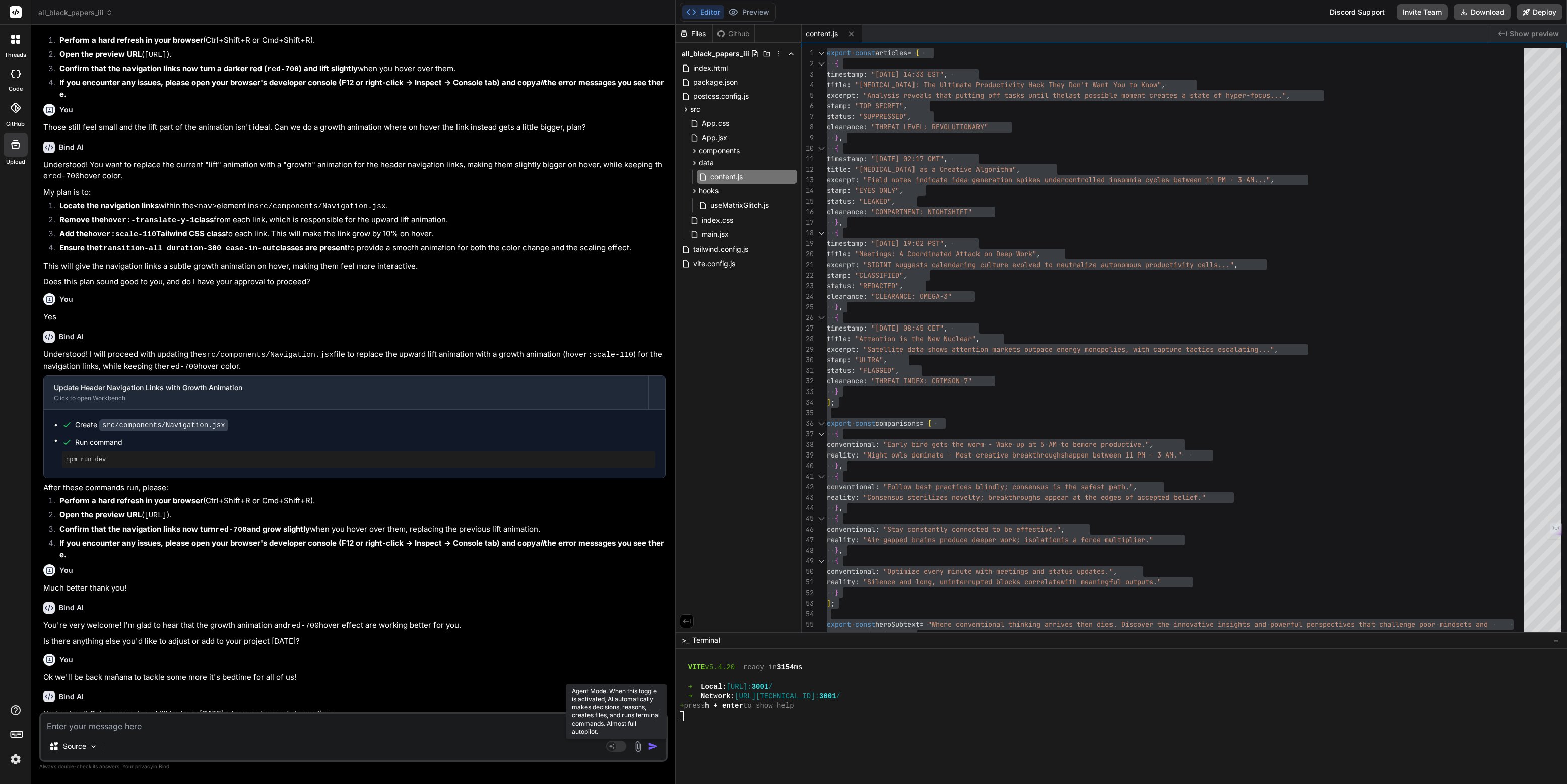
click at [617, 696] on rect at bounding box center [615, 746] width 20 height 11
click at [749, 6] on button "Preview" at bounding box center [748, 12] width 49 height 14
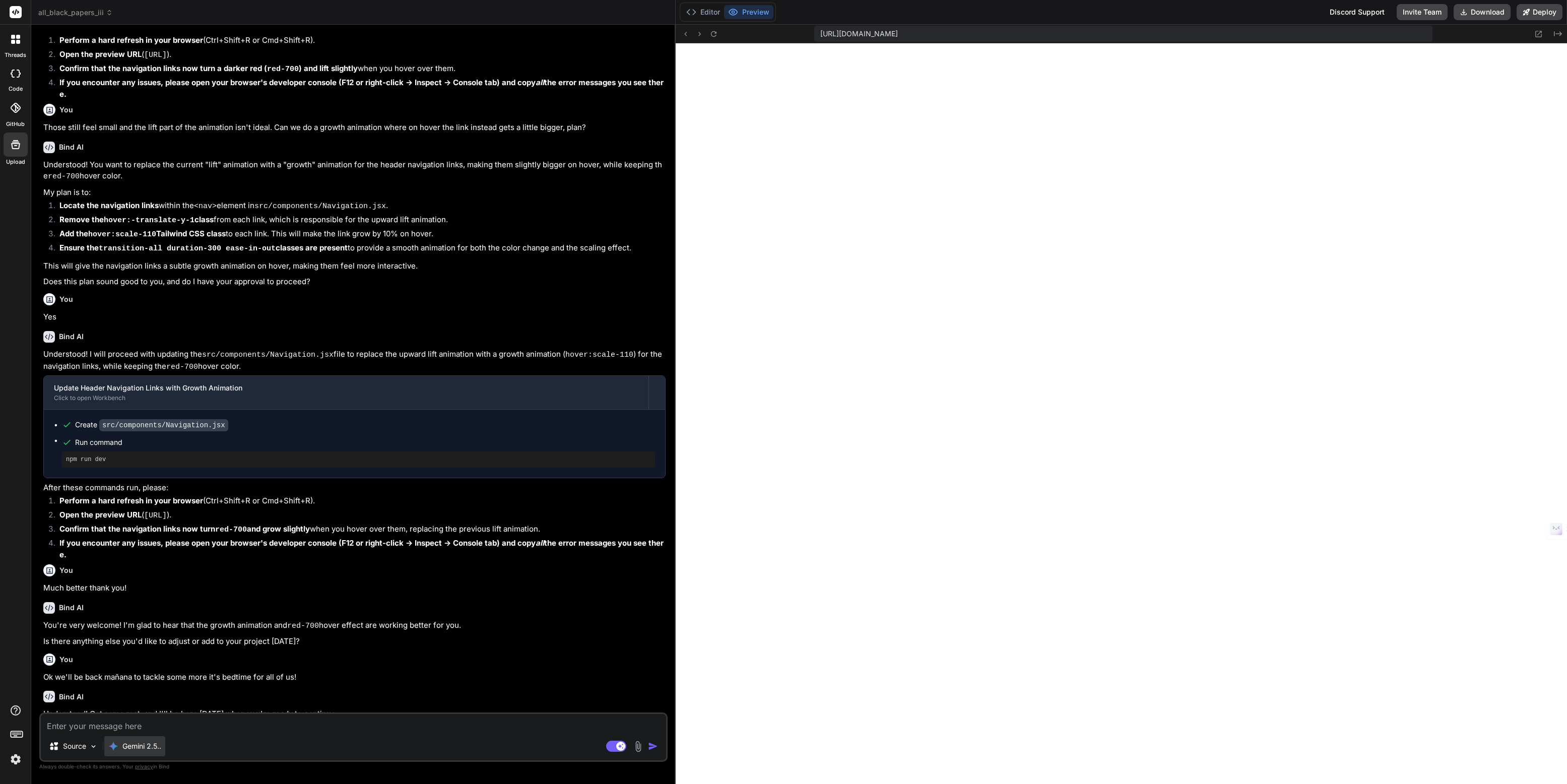
click at [136, 696] on p "Gemini 2.5.." at bounding box center [142, 746] width 39 height 10
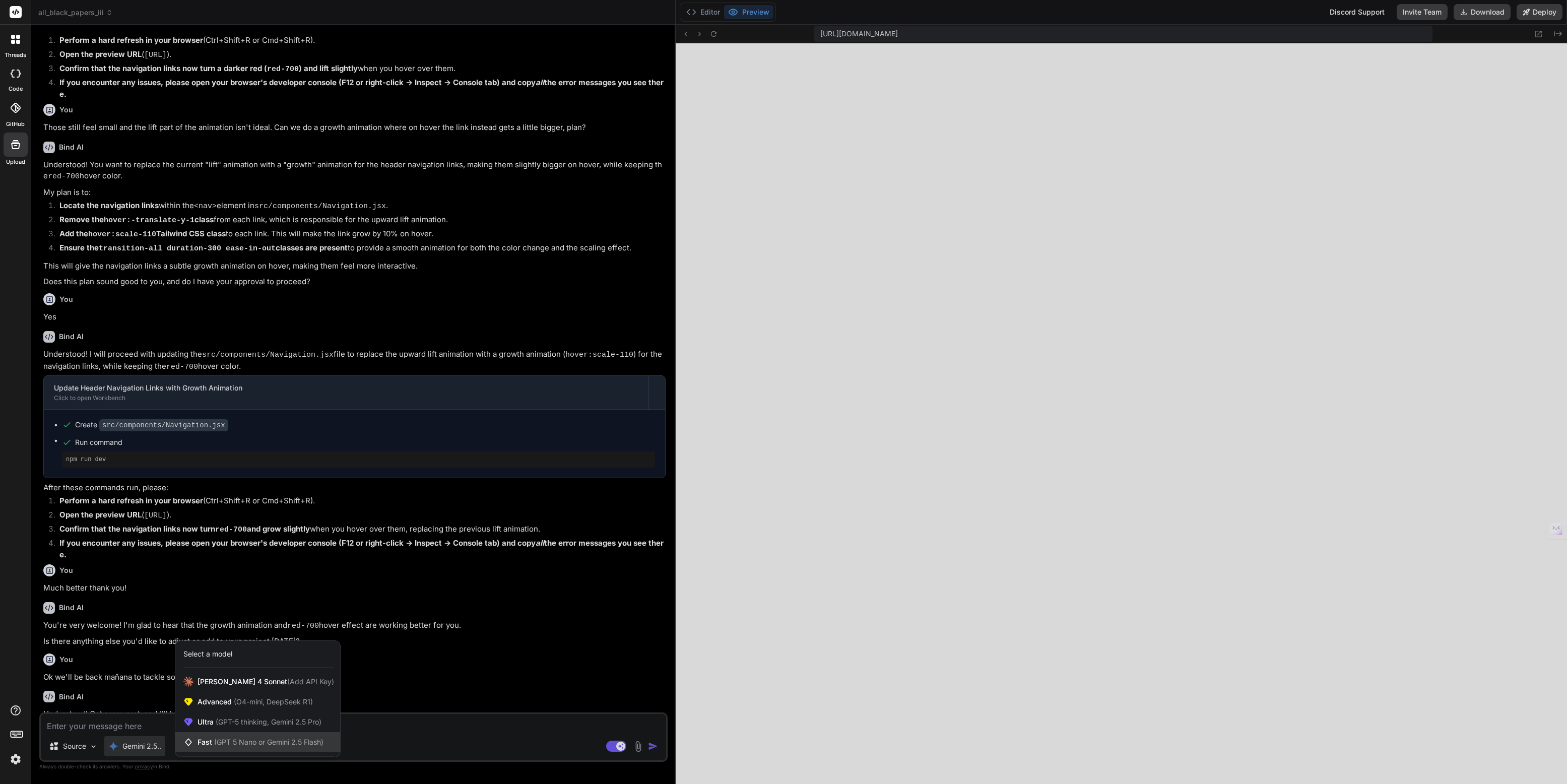
click at [227, 696] on span "(GPT 5 Nano or Gemini 2.5 Flash)" at bounding box center [269, 741] width 109 height 8
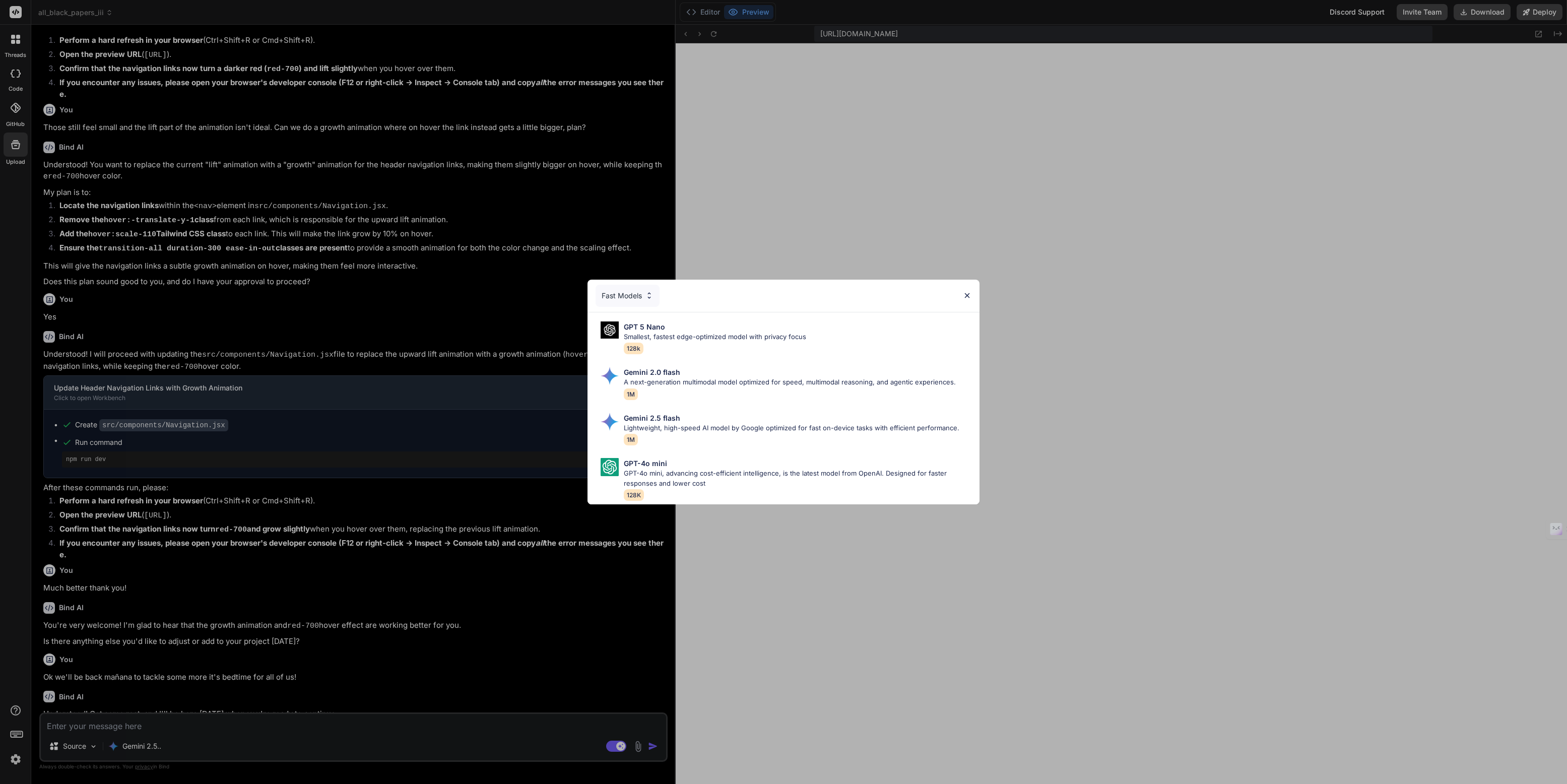
click at [624, 297] on div "Fast Models" at bounding box center [627, 296] width 64 height 22
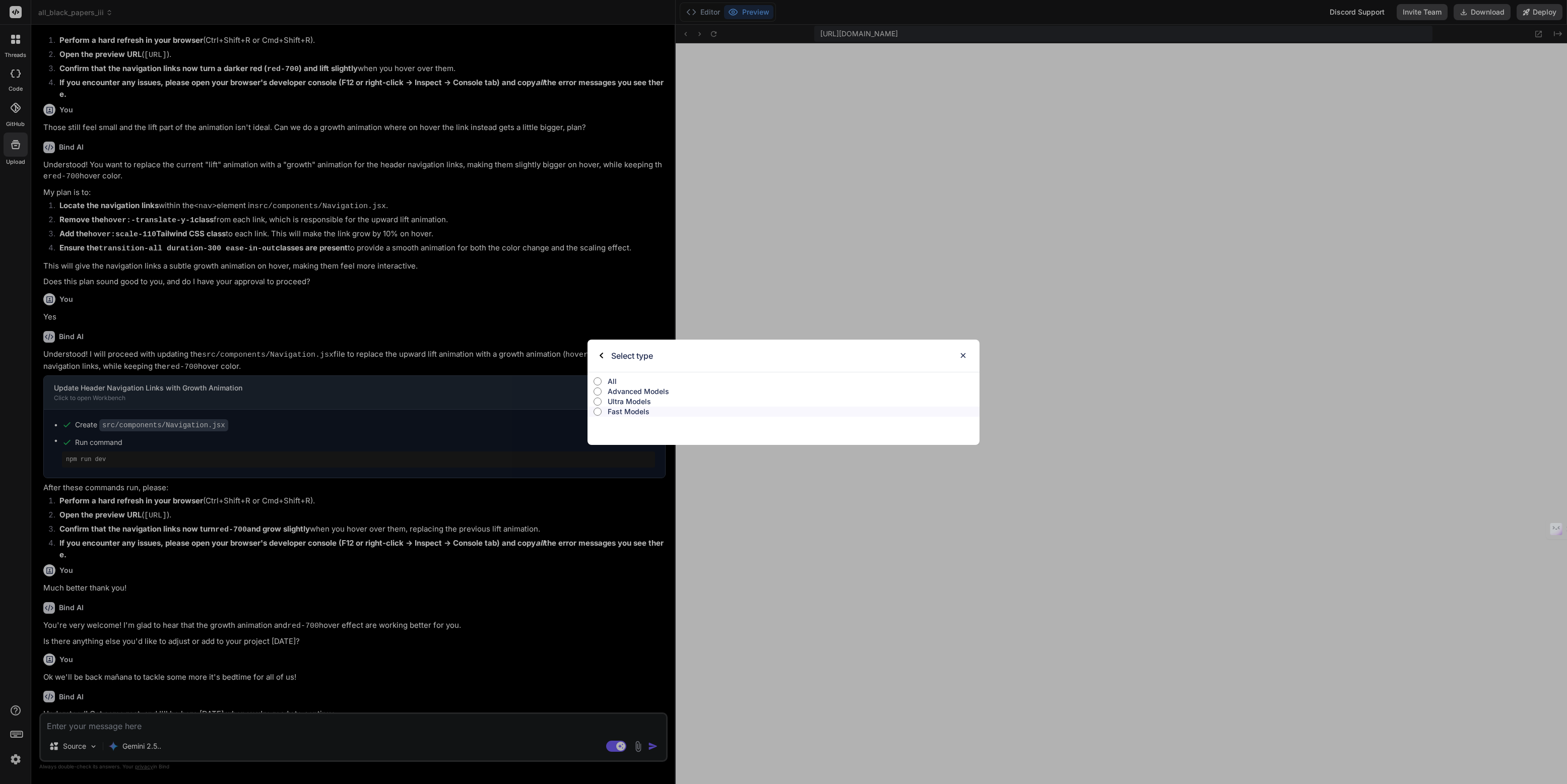
click at [604, 383] on label "All" at bounding box center [783, 381] width 392 height 10
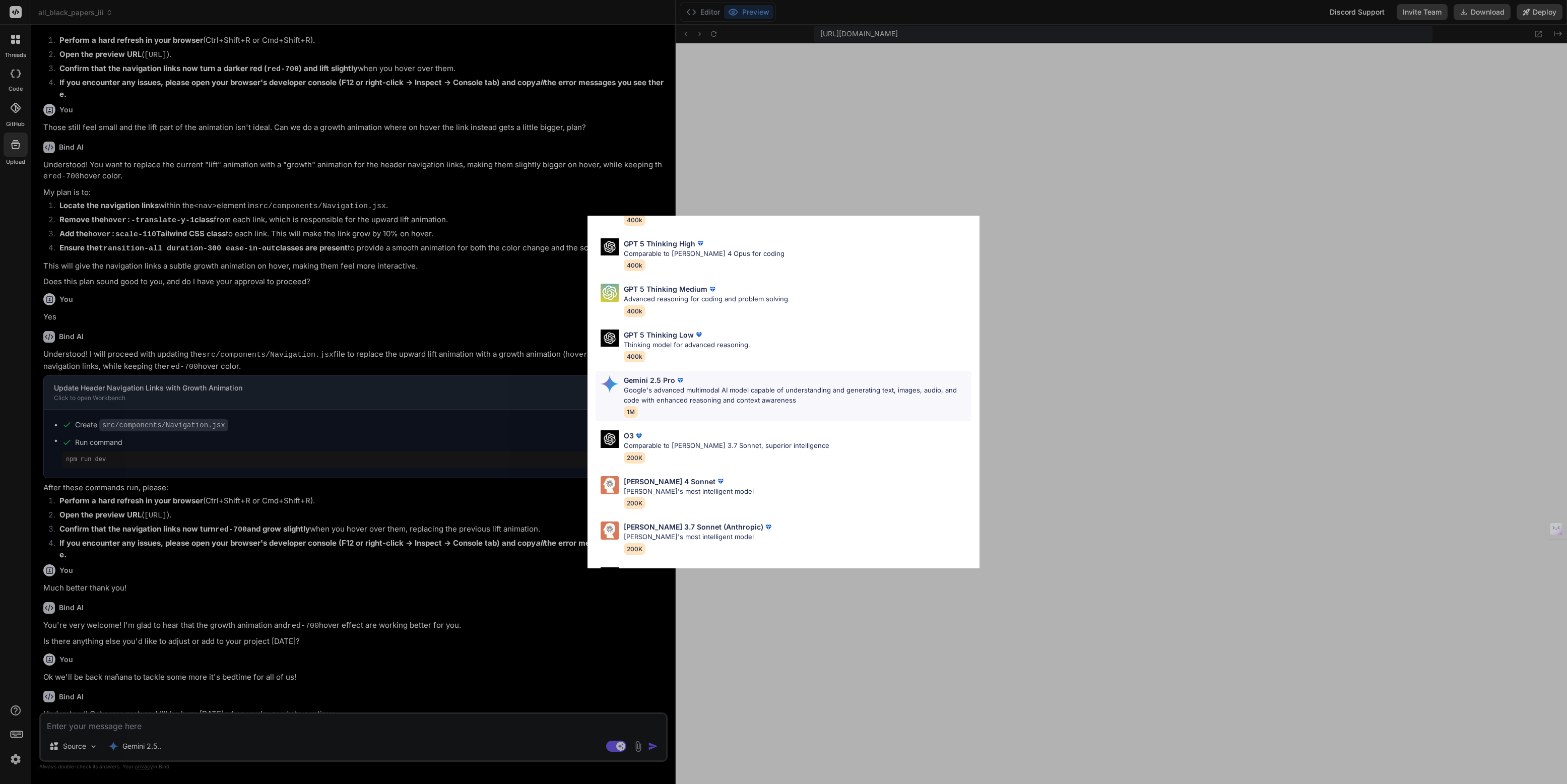
scroll to position [0, 0]
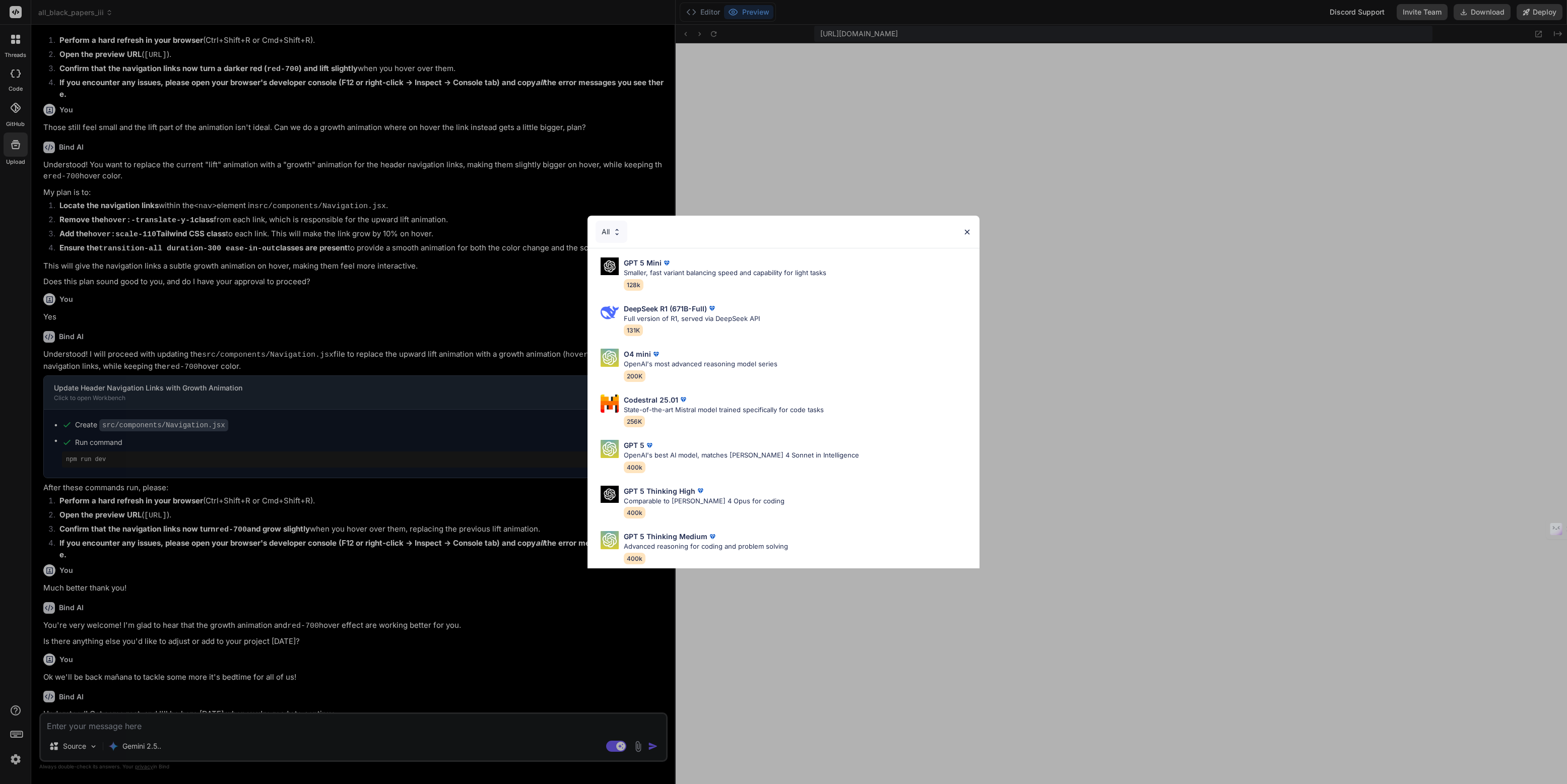
click at [602, 226] on div "All" at bounding box center [611, 232] width 32 height 22
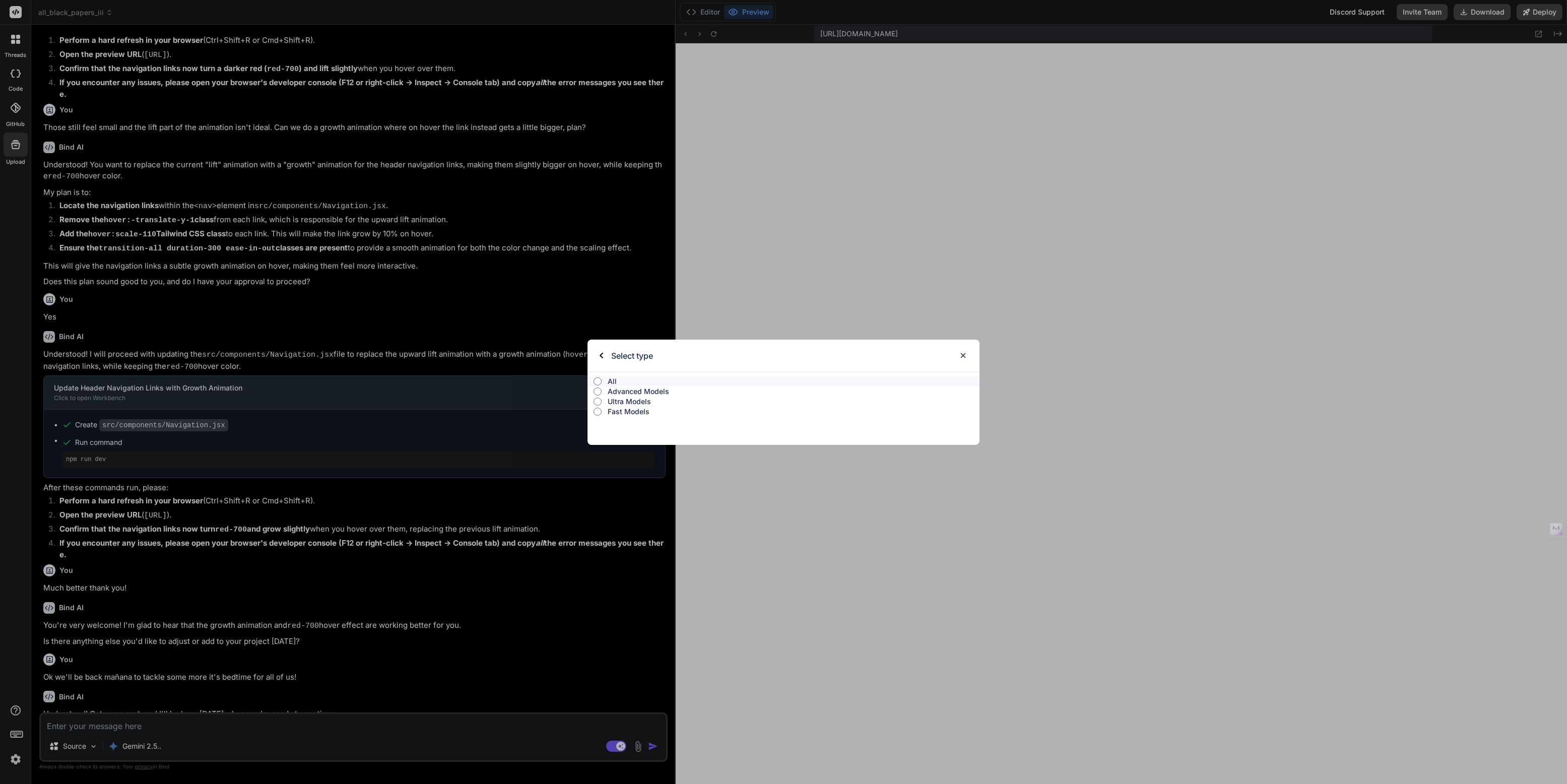
click at [613, 409] on p "Fast Models" at bounding box center [794, 411] width 372 height 10
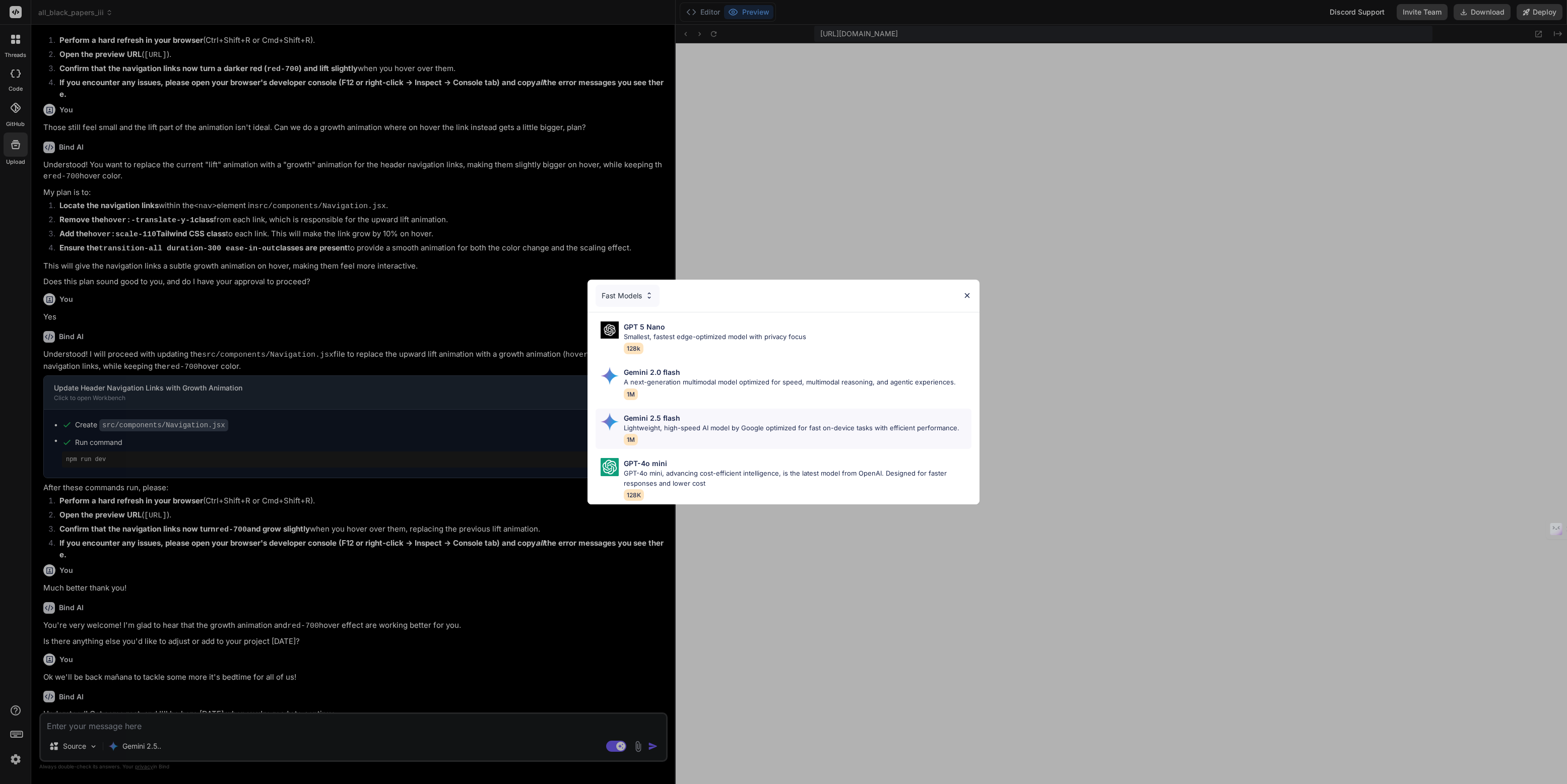
click at [671, 427] on p "Lightweight, high-speed AI model by Google optimized for fast on-device tasks w…" at bounding box center [791, 428] width 335 height 10
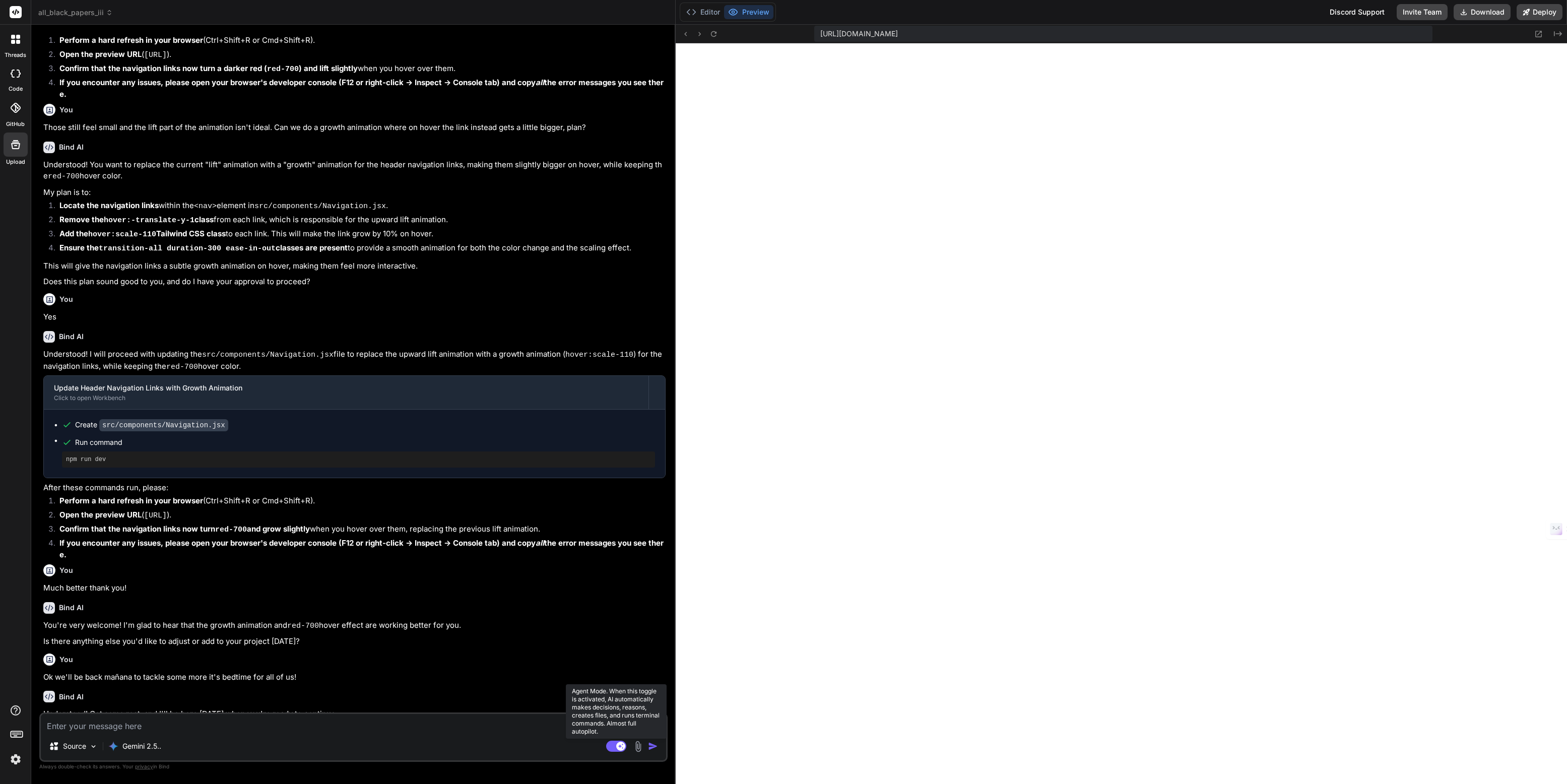
click at [613, 696] on rect at bounding box center [615, 746] width 20 height 11
type textarea "x"
click at [19, 696] on img at bounding box center [15, 758] width 17 height 17
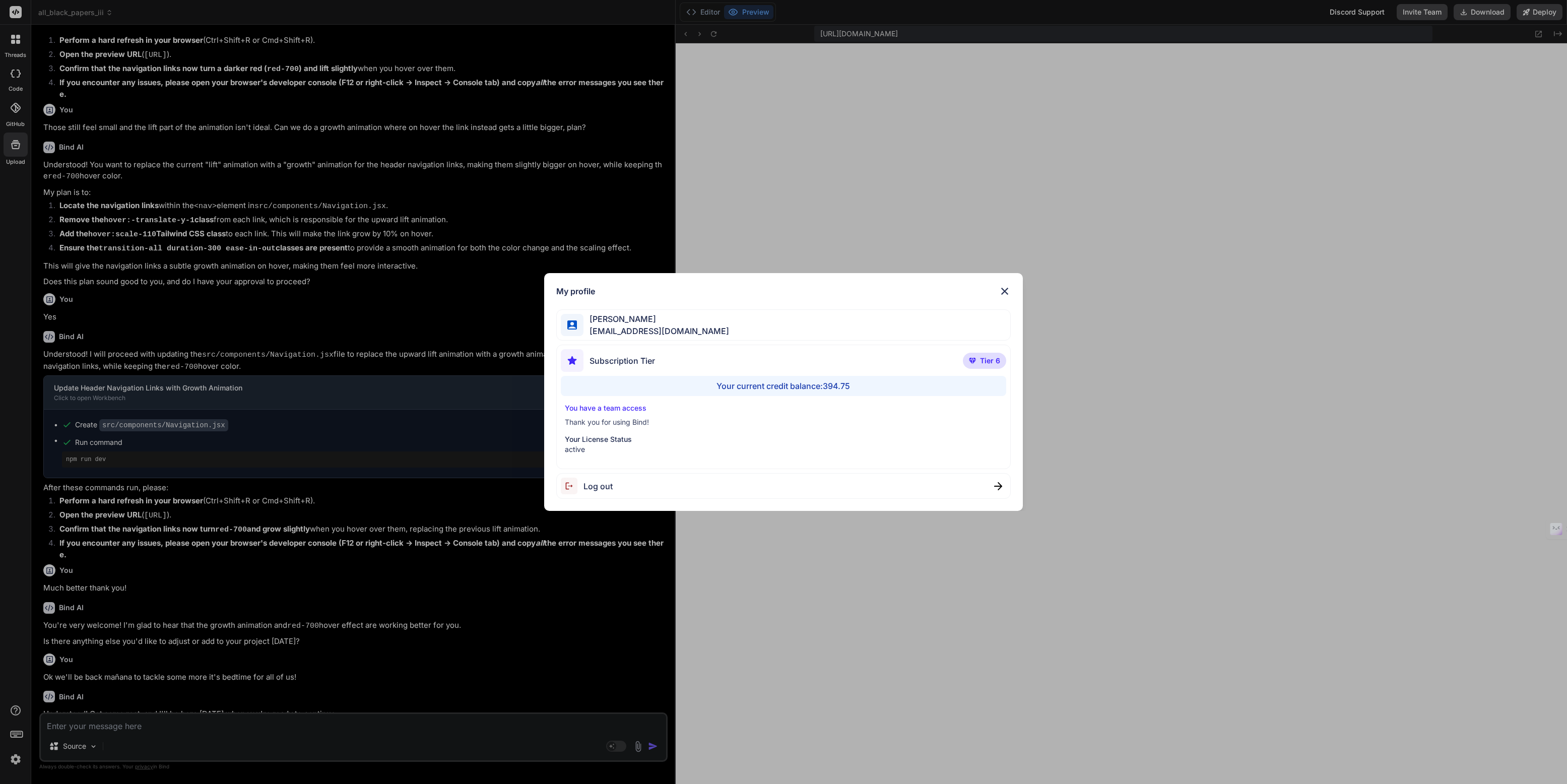
click at [1003, 286] on img at bounding box center [1004, 290] width 12 height 12
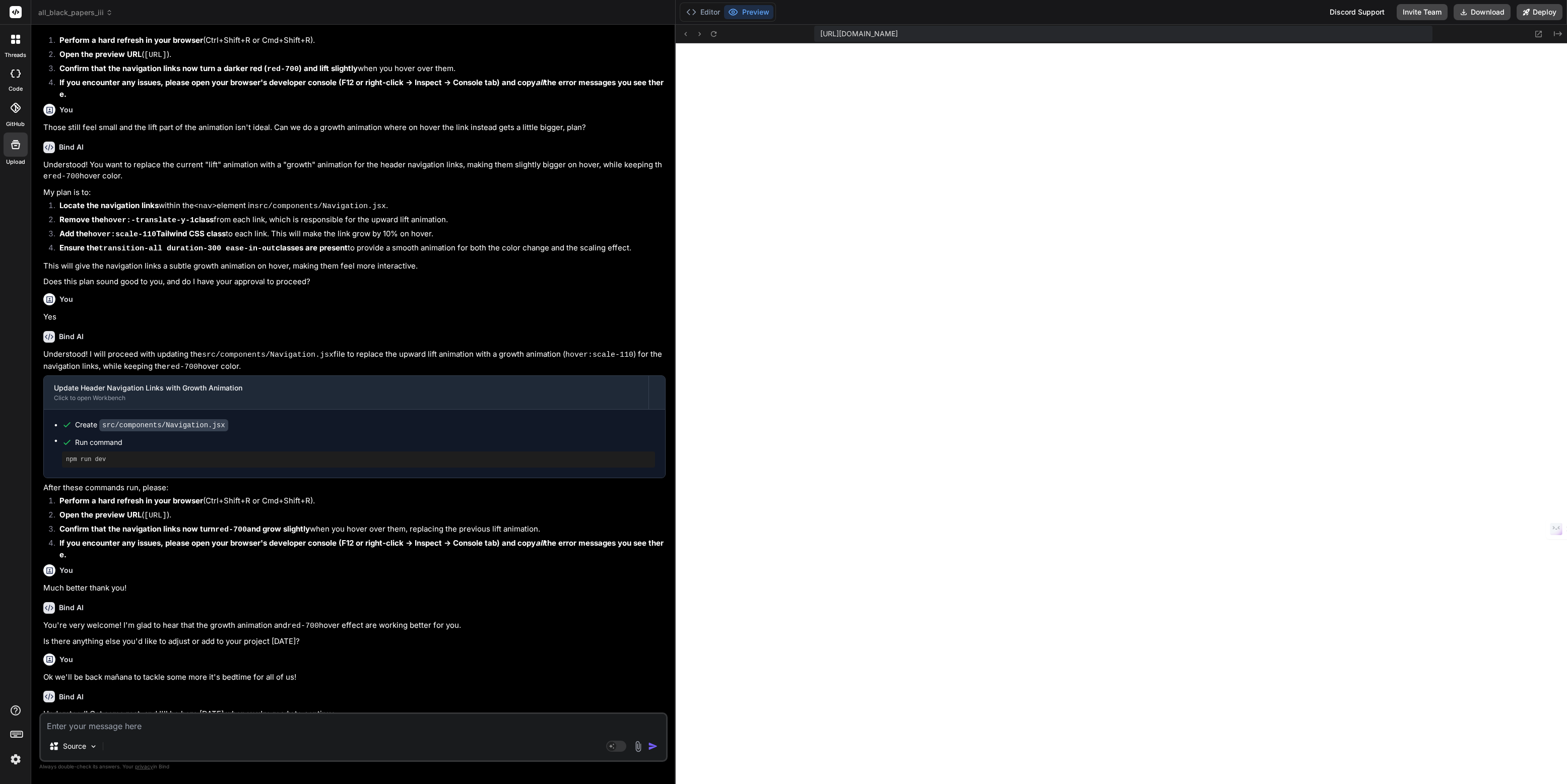
scroll to position [220, 0]
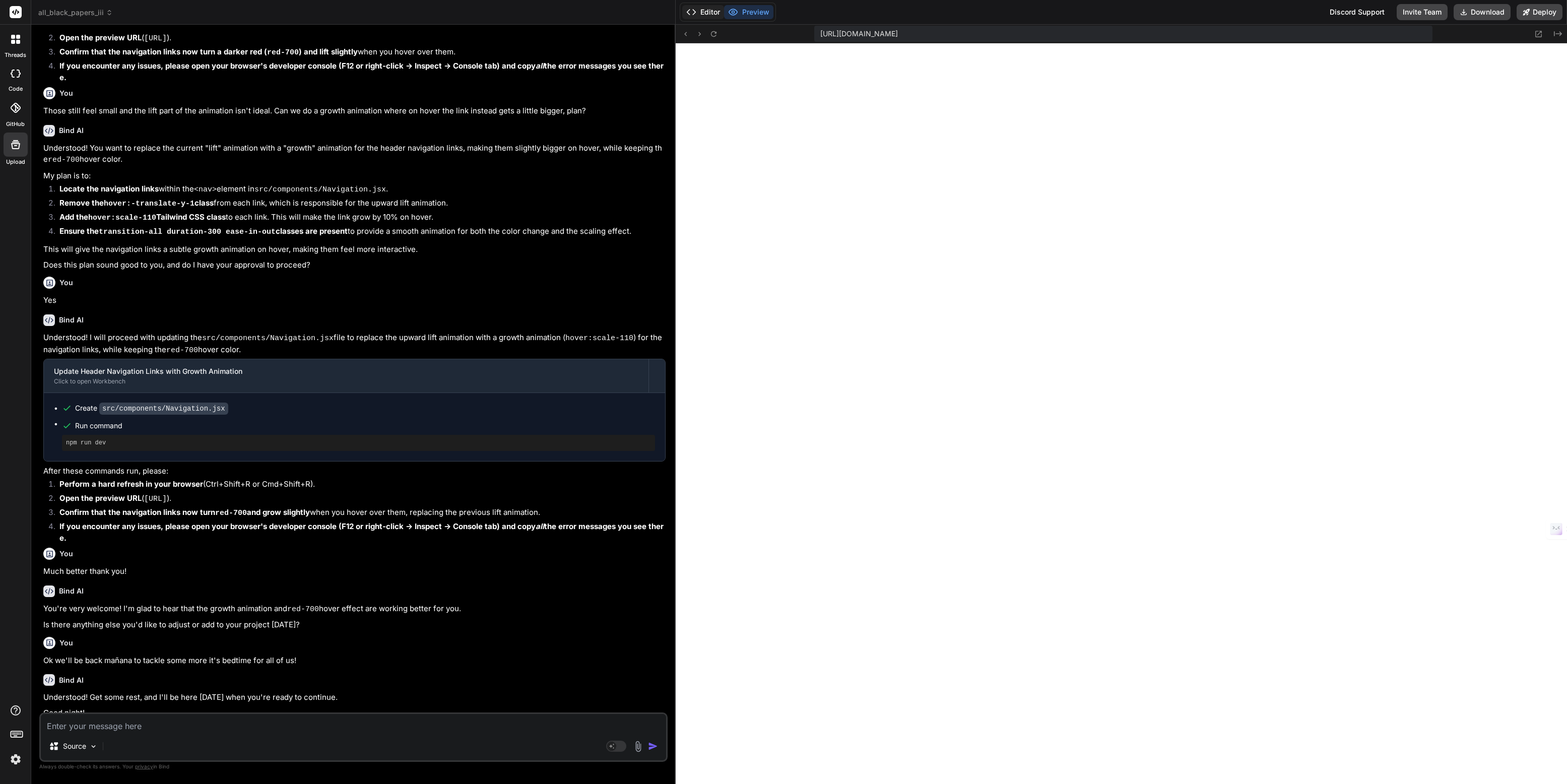
click at [705, 14] on button "Editor" at bounding box center [703, 12] width 41 height 14
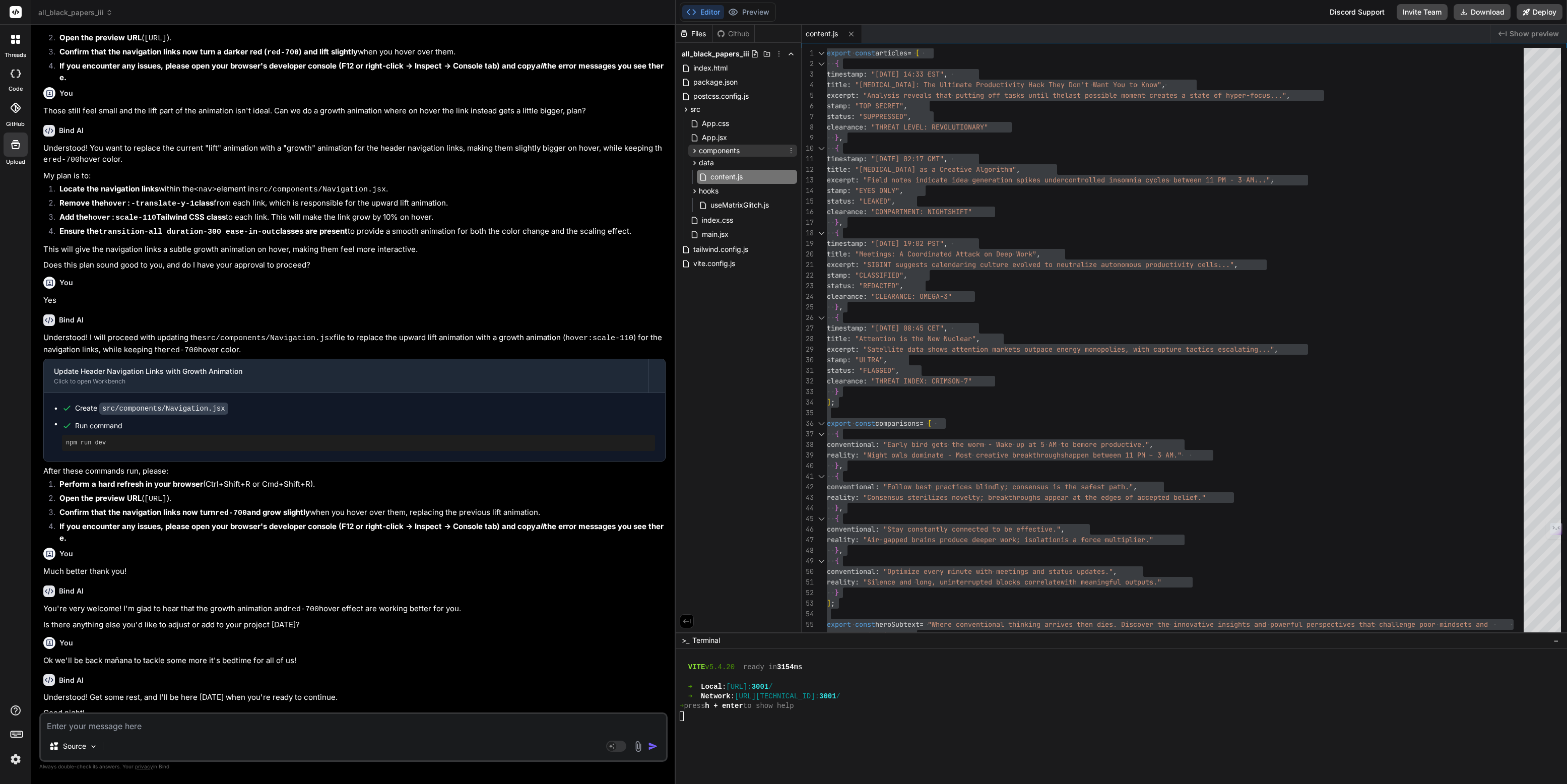
click at [714, 149] on span "components" at bounding box center [718, 151] width 41 height 10
click at [716, 163] on span "AllBlackPapers.jsx" at bounding box center [741, 164] width 62 height 12
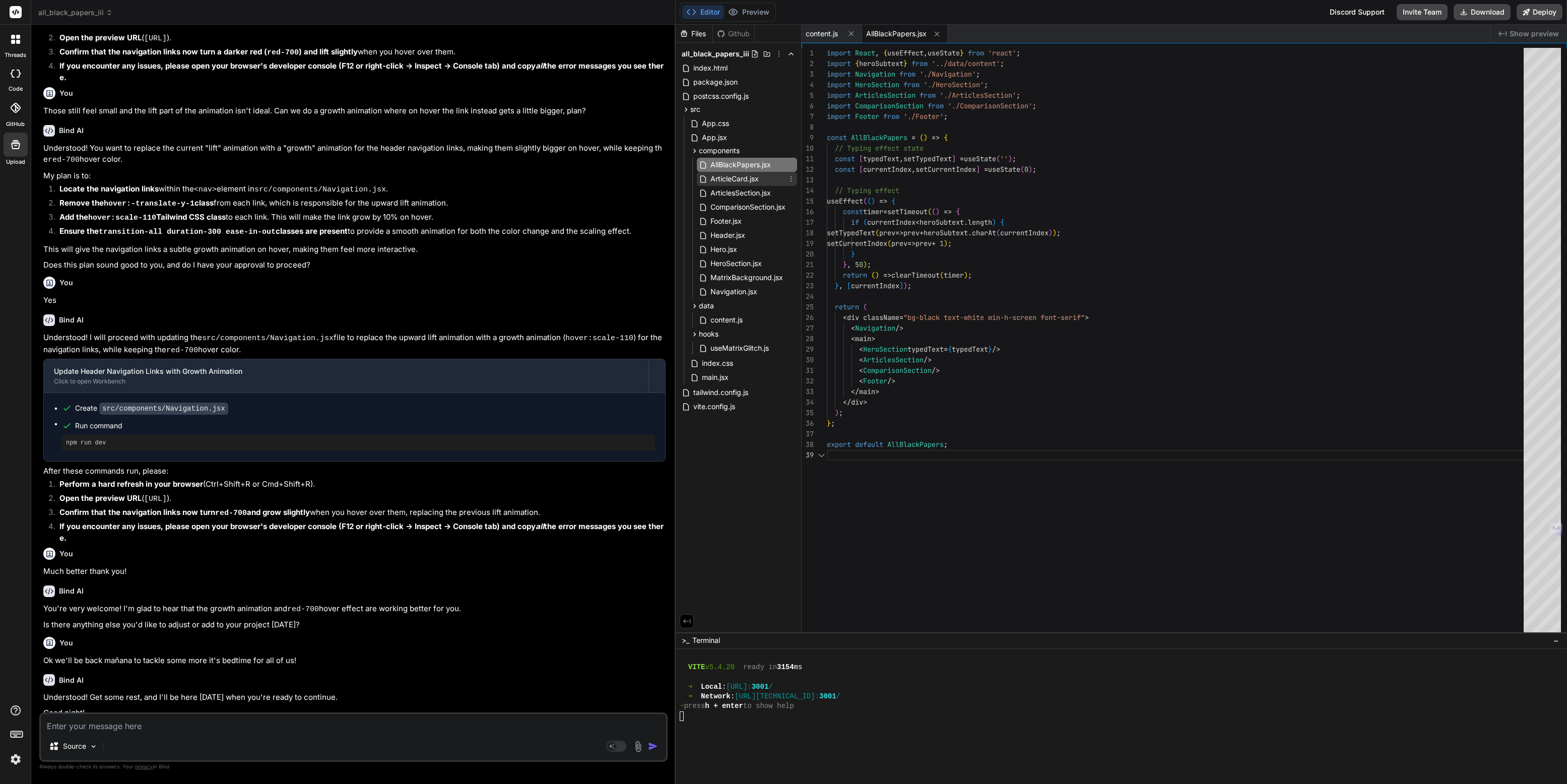
click at [718, 182] on span "ArticleCard.jsx" at bounding box center [734, 178] width 50 height 12
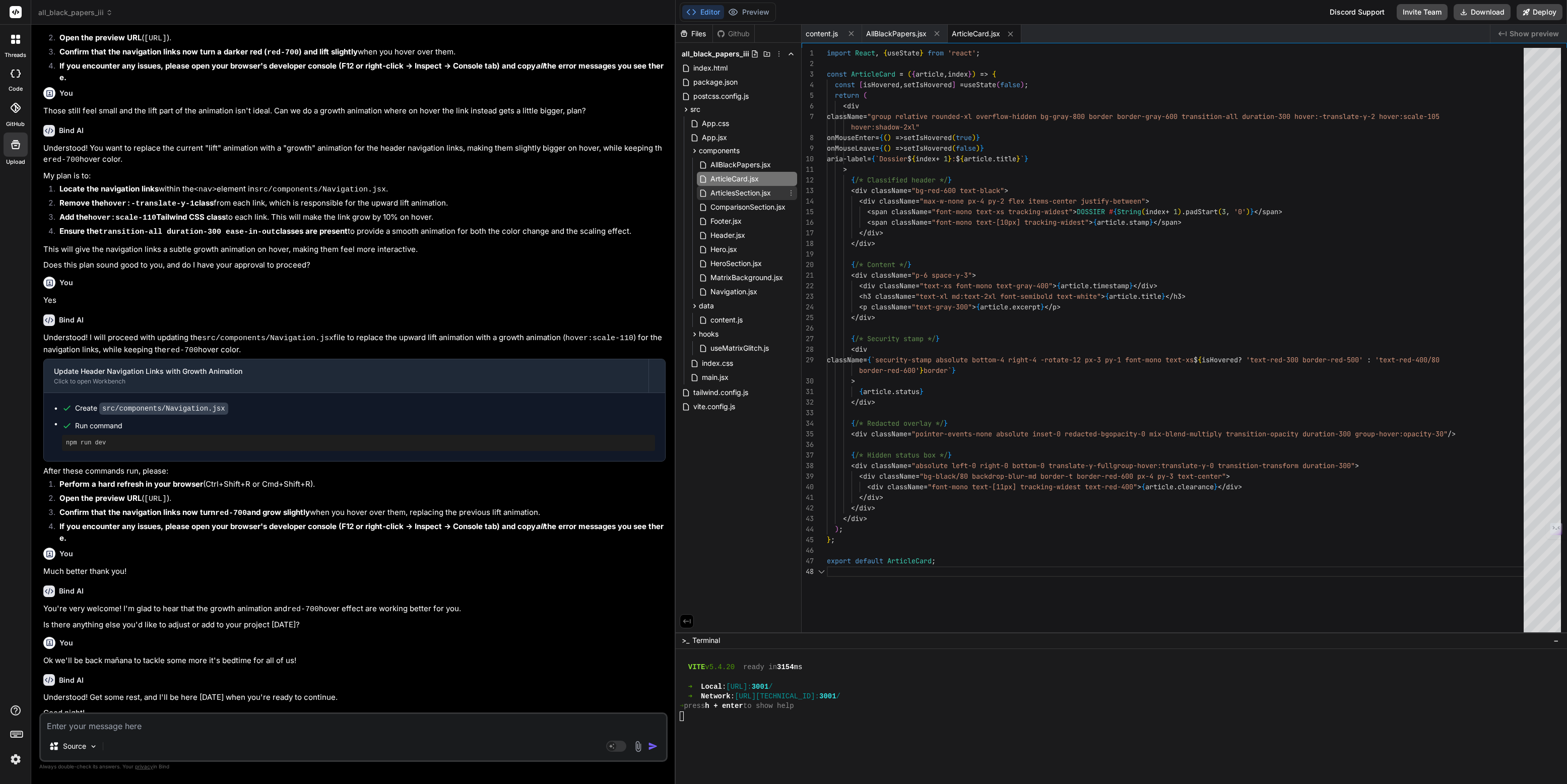
click at [717, 196] on span "ArticlesSection.jsx" at bounding box center [741, 192] width 62 height 12
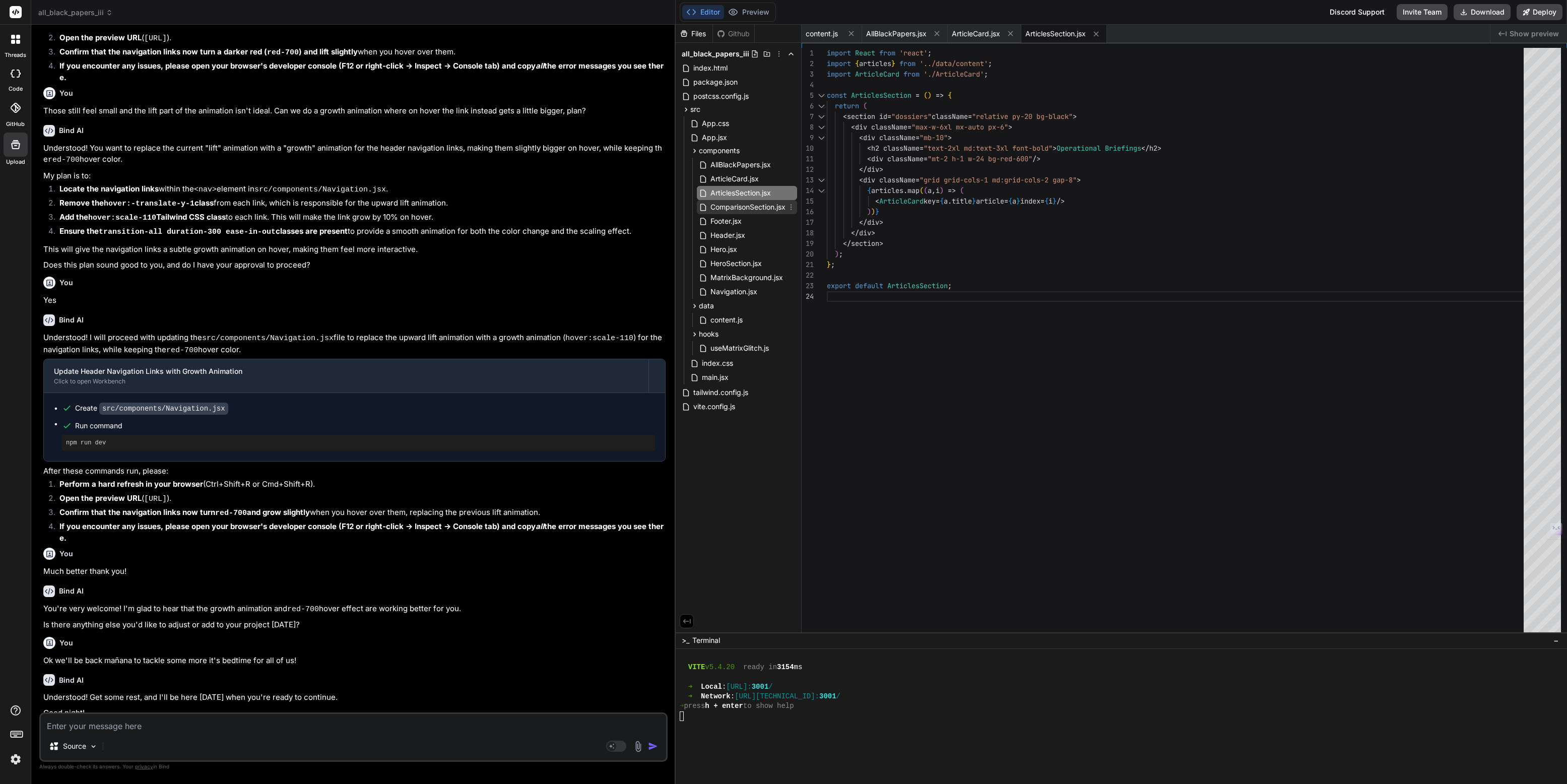
click at [717, 207] on span "ComparisonSection.jsx" at bounding box center [748, 207] width 77 height 12
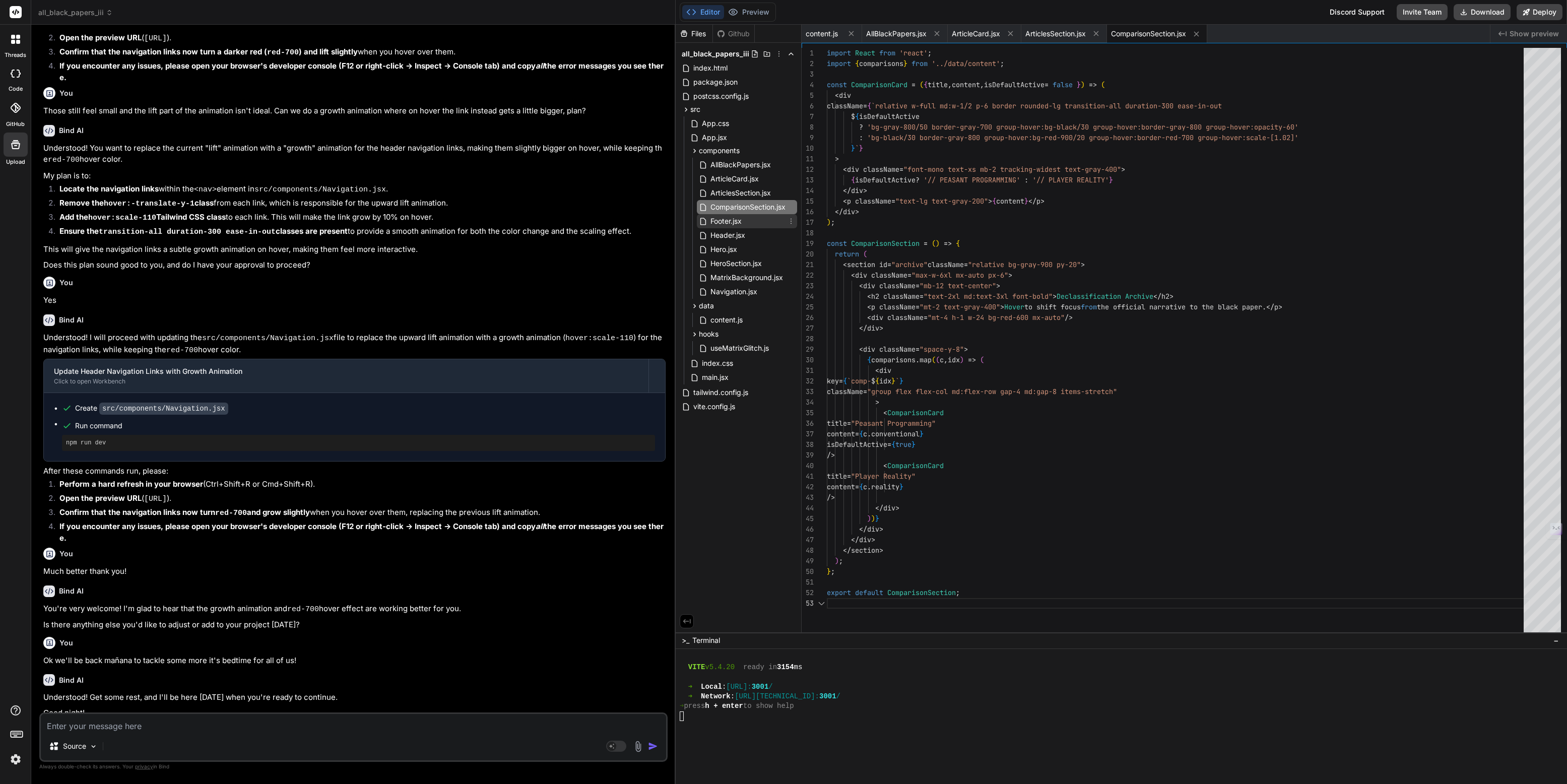
click at [717, 220] on span "Footer.jsx" at bounding box center [726, 221] width 33 height 12
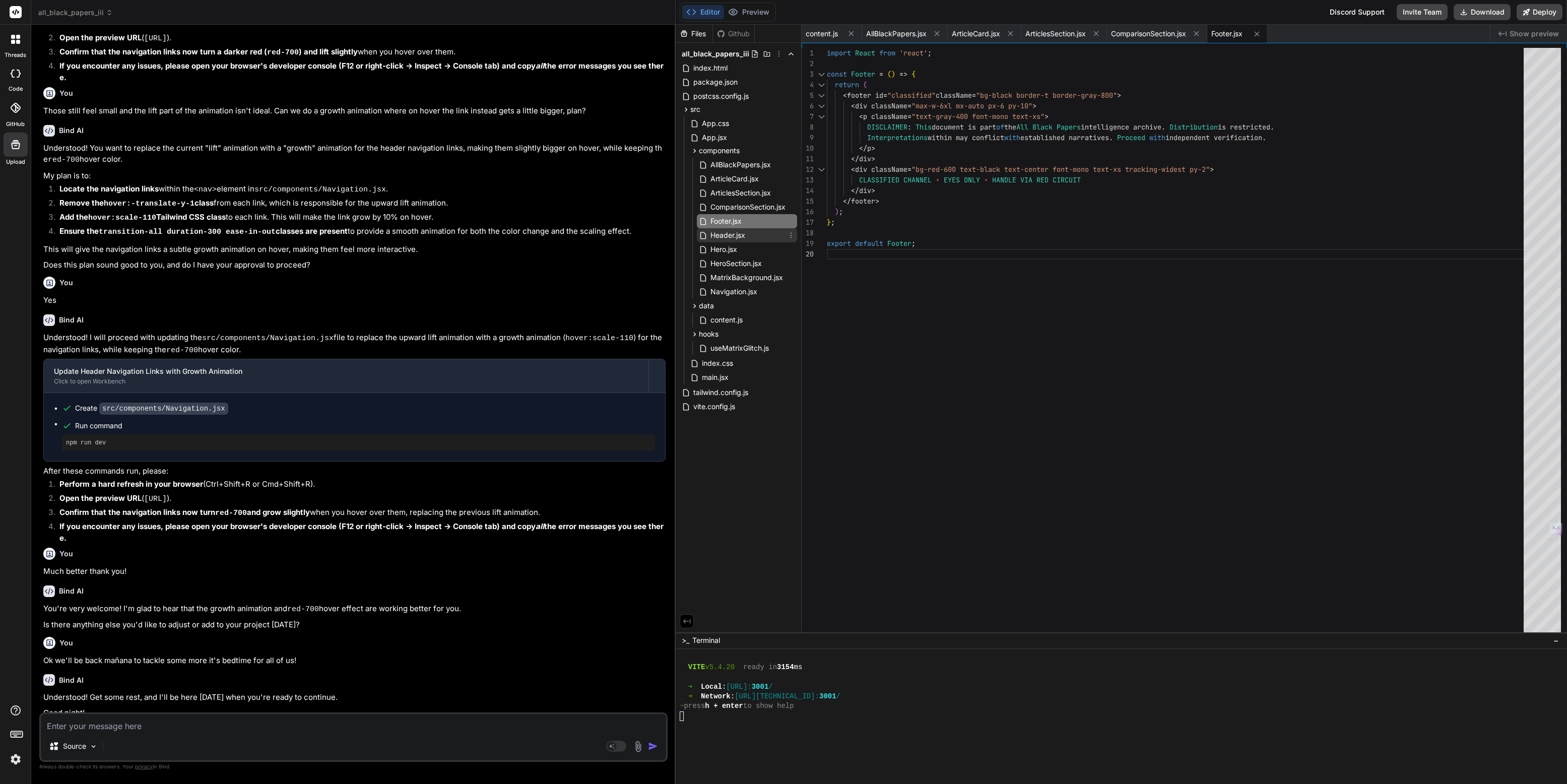
click at [717, 228] on div "Header.jsx" at bounding box center [746, 235] width 100 height 14
type textarea "</div> </div> </div> </header> ); }; export default Header;"
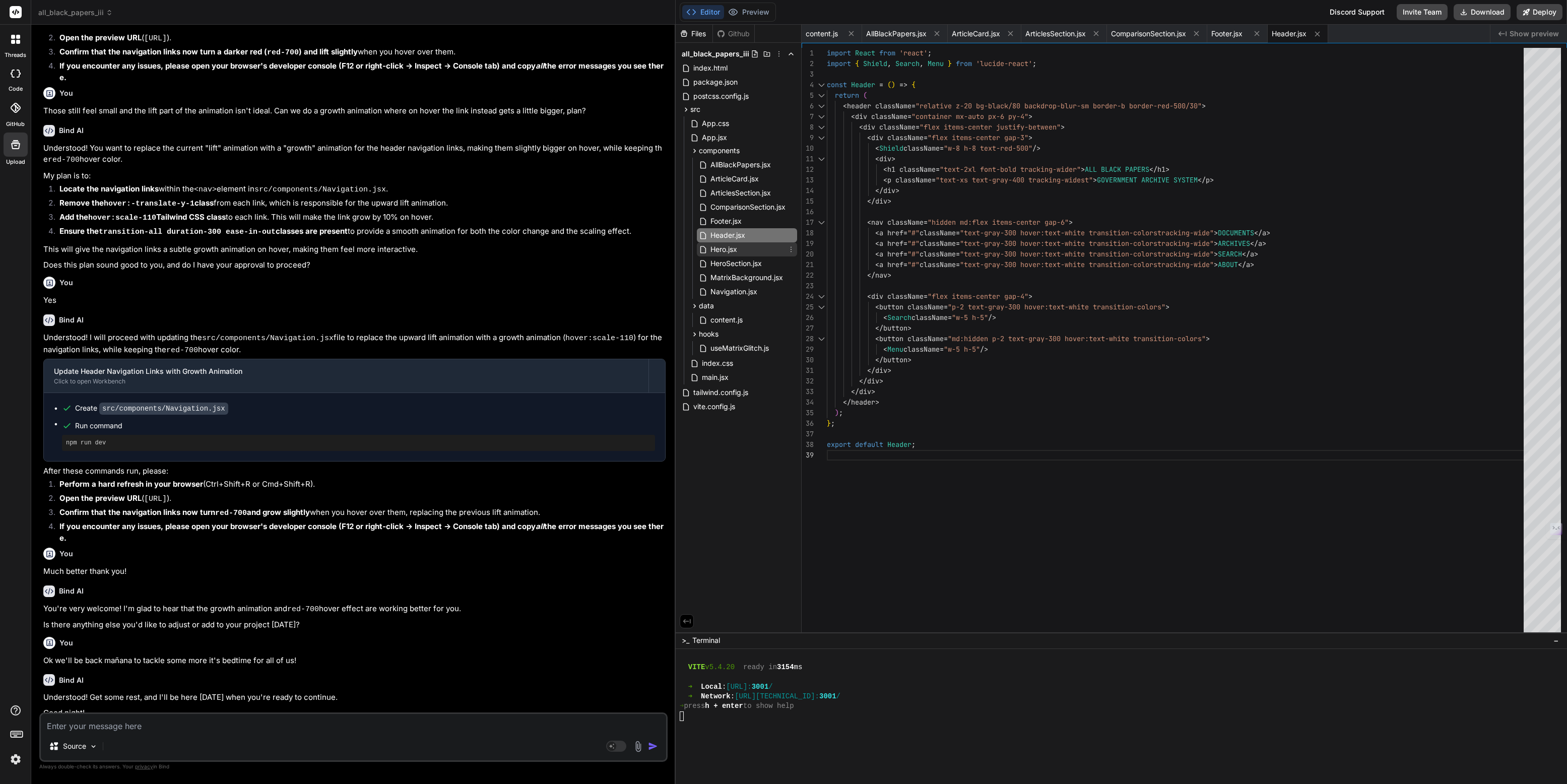
click at [719, 245] on span "Hero.jsx" at bounding box center [724, 249] width 29 height 12
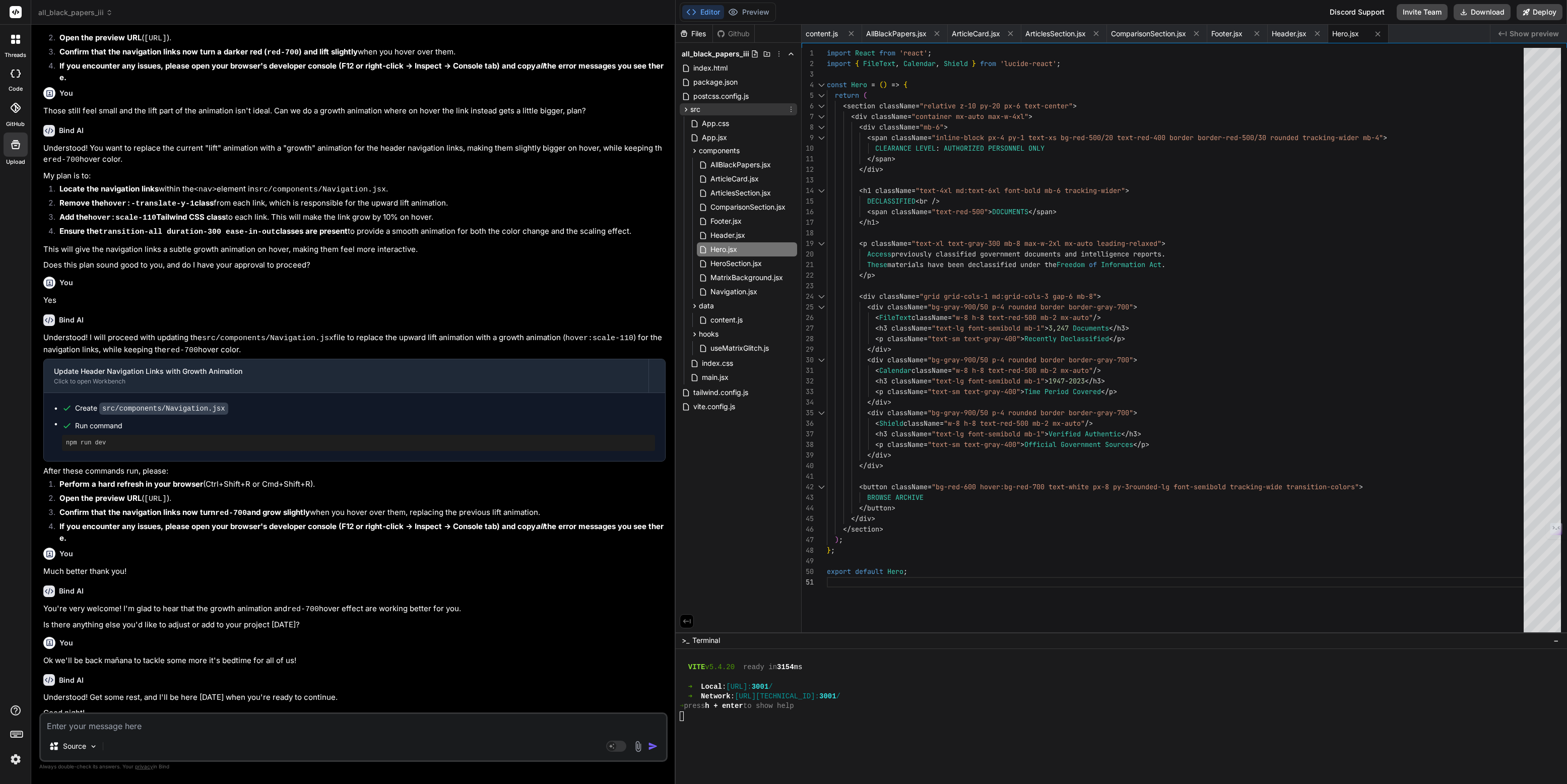
click at [791, 107] on icon at bounding box center [791, 109] width 8 height 8
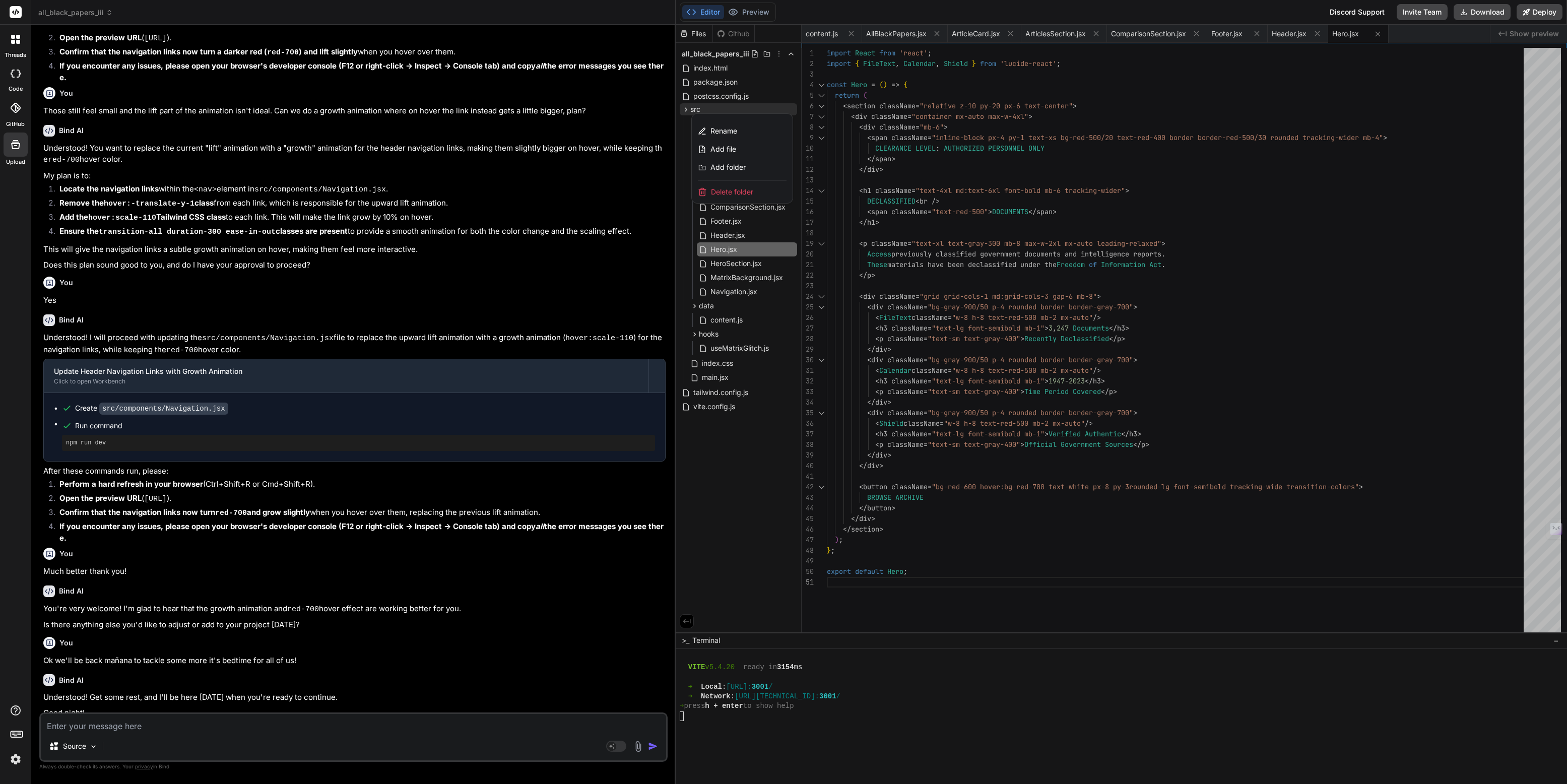
click at [791, 107] on div at bounding box center [1121, 404] width 891 height 759
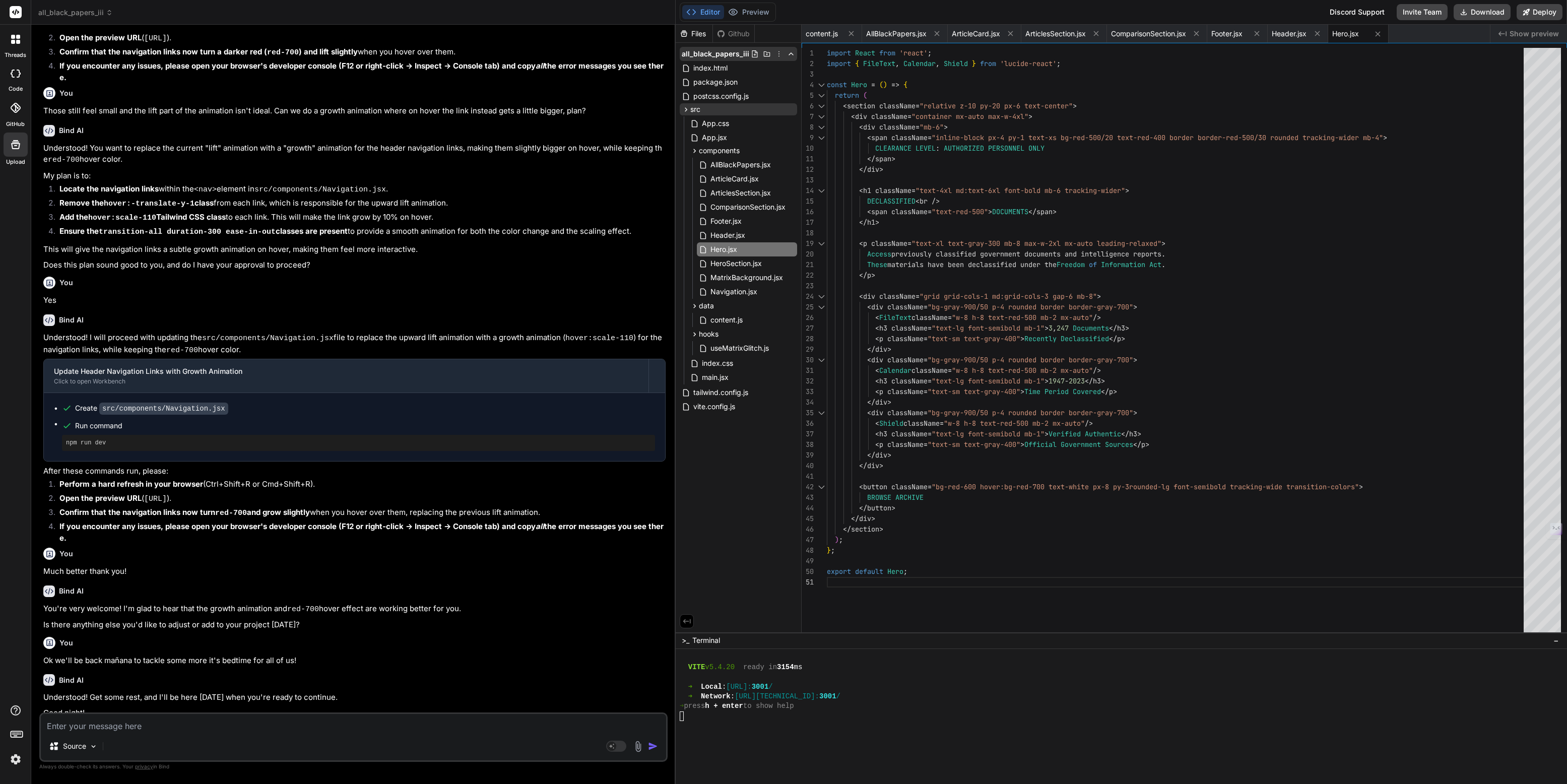
click at [778, 54] on icon at bounding box center [779, 54] width 8 height 8
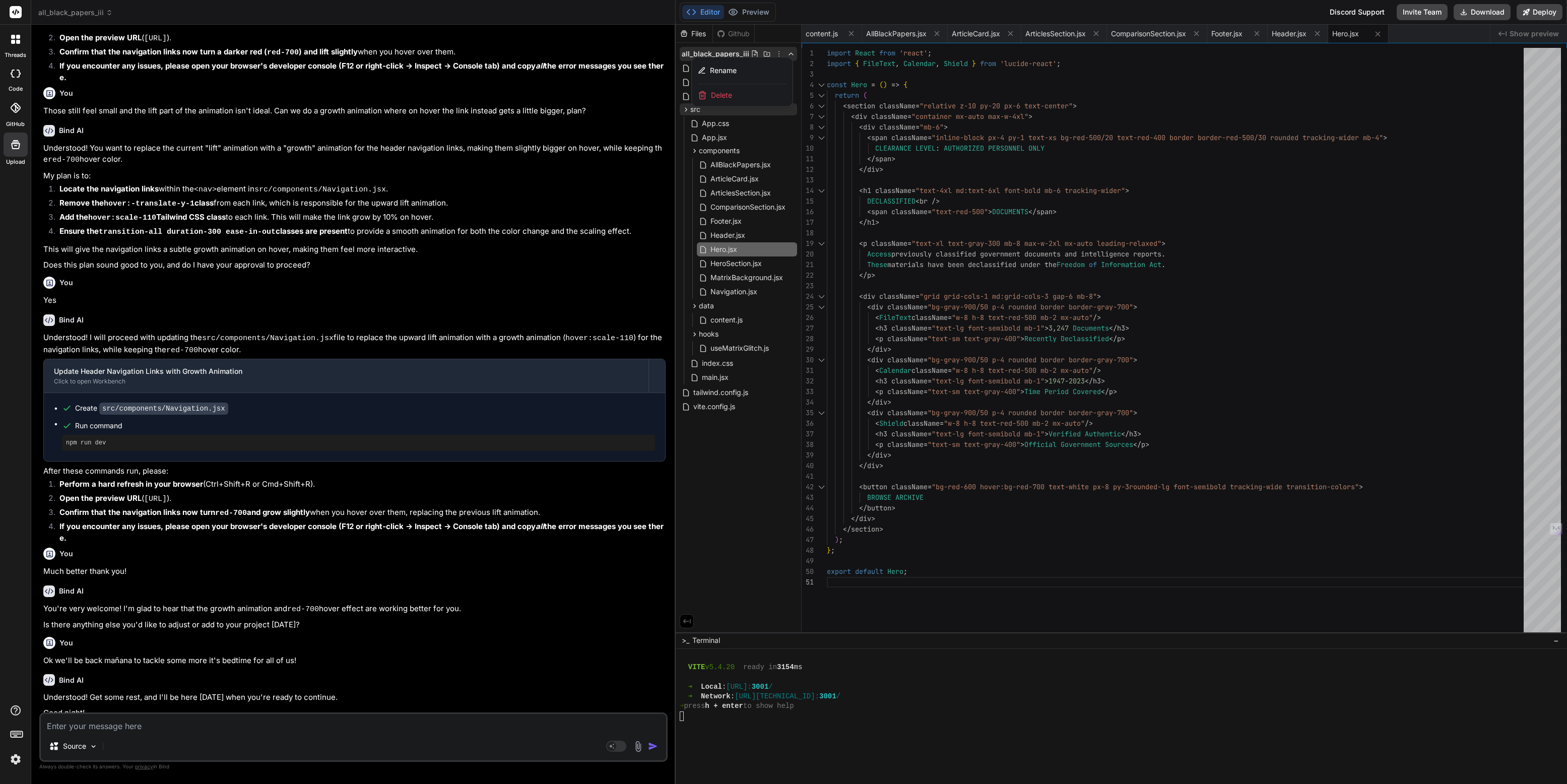
click at [778, 54] on div at bounding box center [1121, 404] width 891 height 759
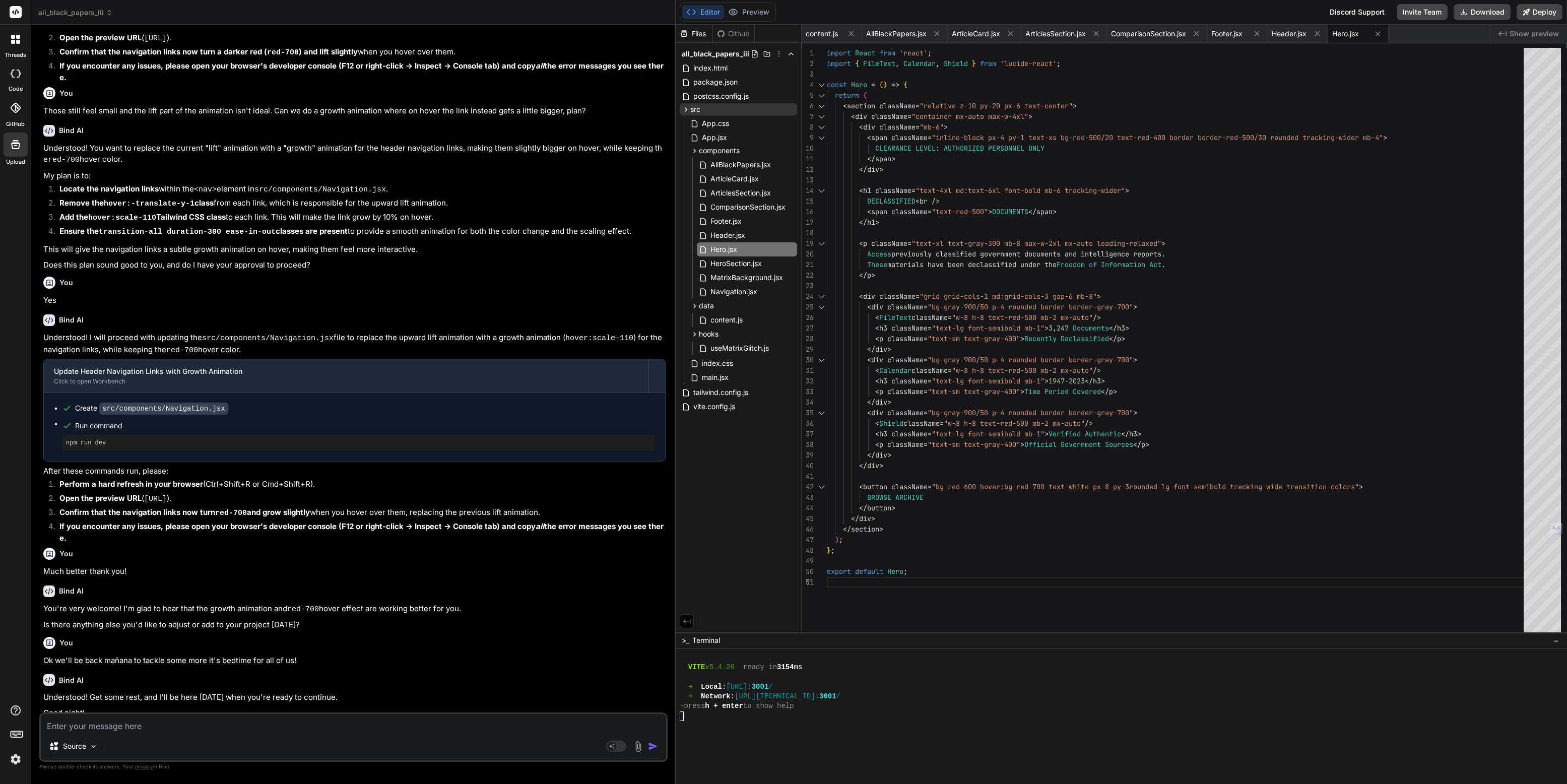
click at [75, 6] on header "all_black_papers_iii Created with Pixso." at bounding box center [353, 12] width 645 height 25
click at [74, 12] on span "all_black_papers_iii" at bounding box center [75, 12] width 75 height 10
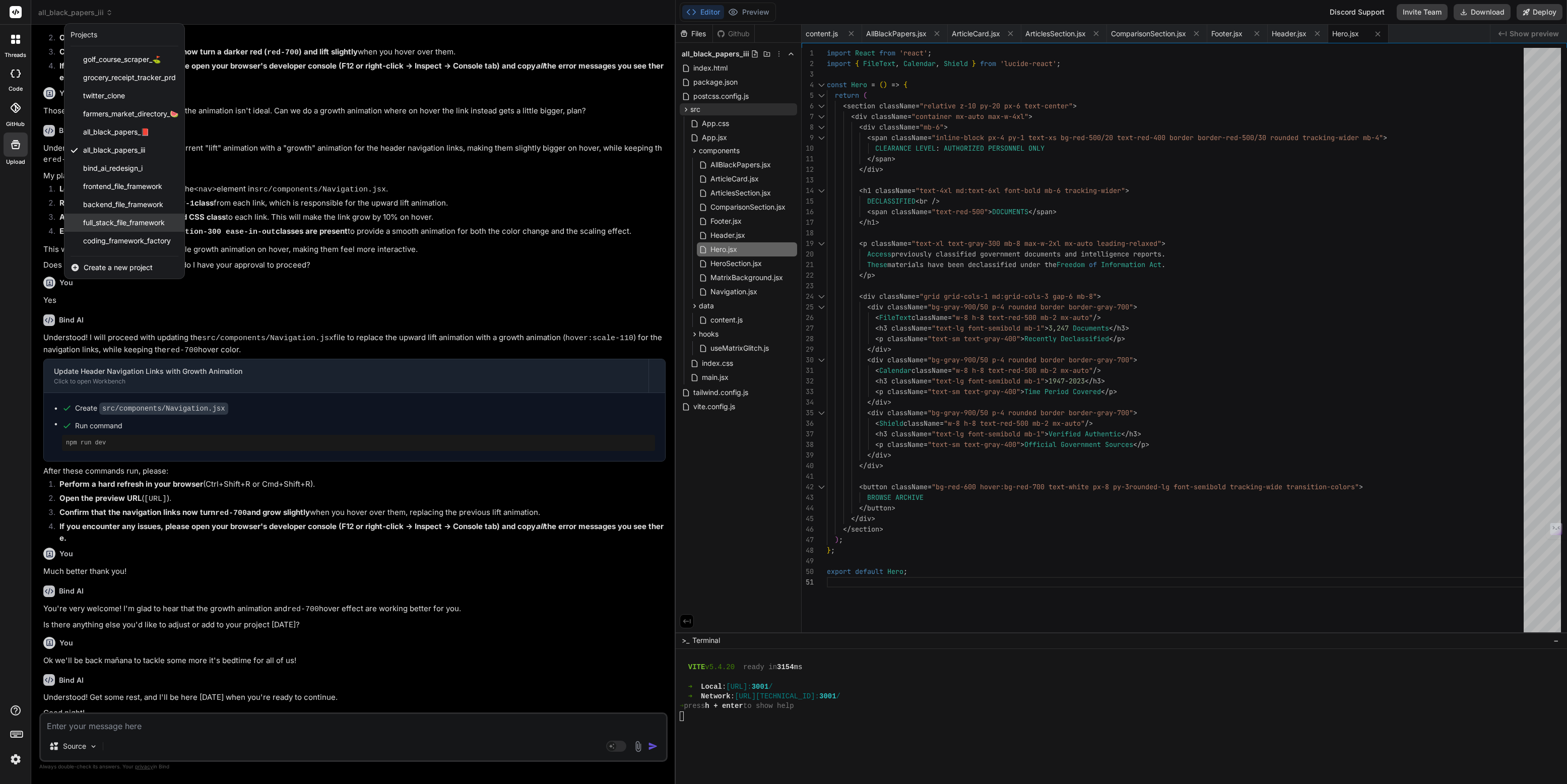
click at [118, 214] on div "full_stack_file_framework" at bounding box center [124, 223] width 120 height 18
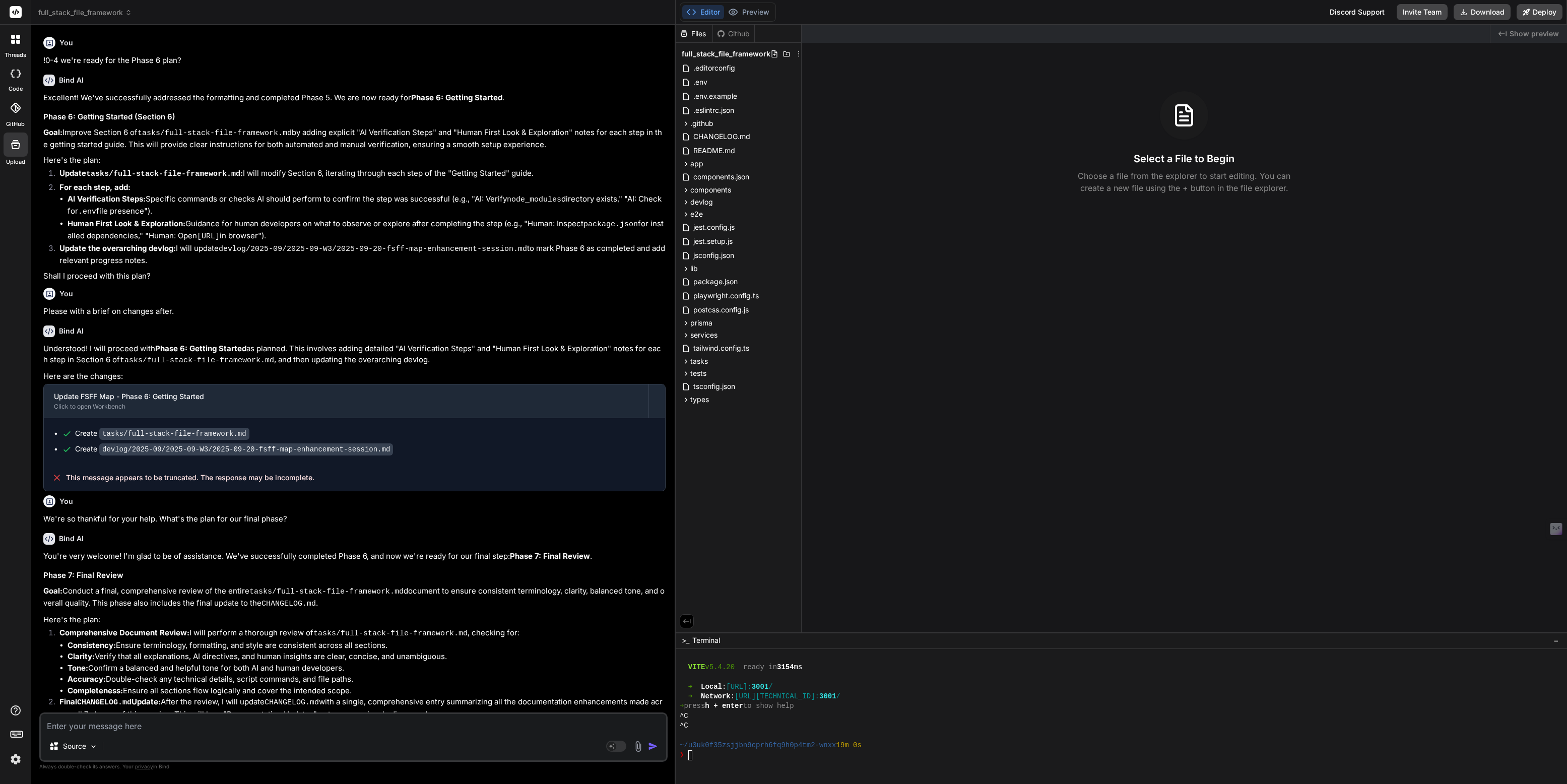
type textarea "x"
click at [685, 361] on icon at bounding box center [686, 361] width 8 height 8
click at [735, 370] on span "full-stack-file-framework.md" at bounding box center [748, 375] width 95 height 12
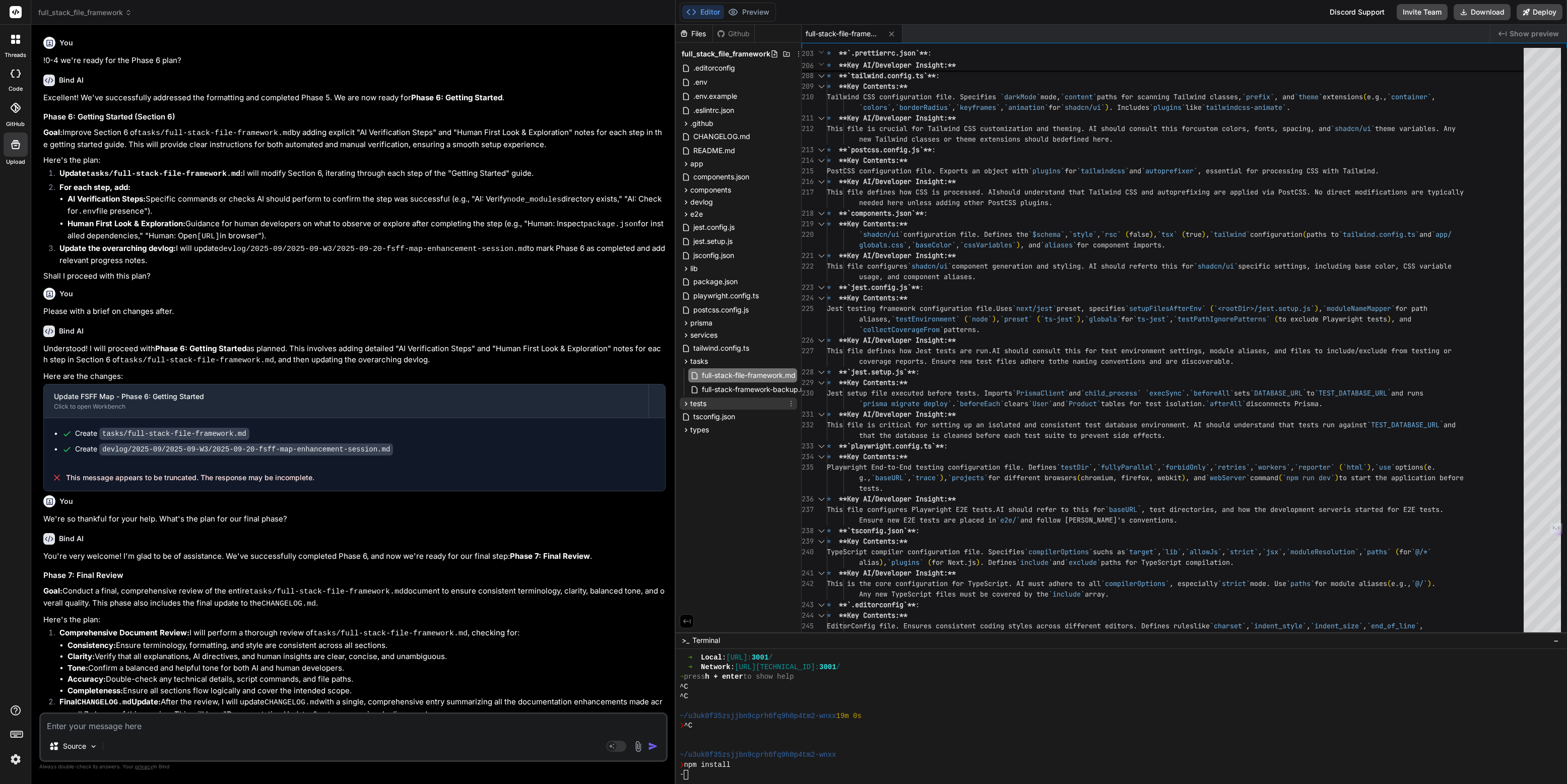
click at [696, 404] on span "tests" at bounding box center [698, 403] width 16 height 10
click at [712, 428] on span "example.test.ts" at bounding box center [727, 429] width 53 height 12
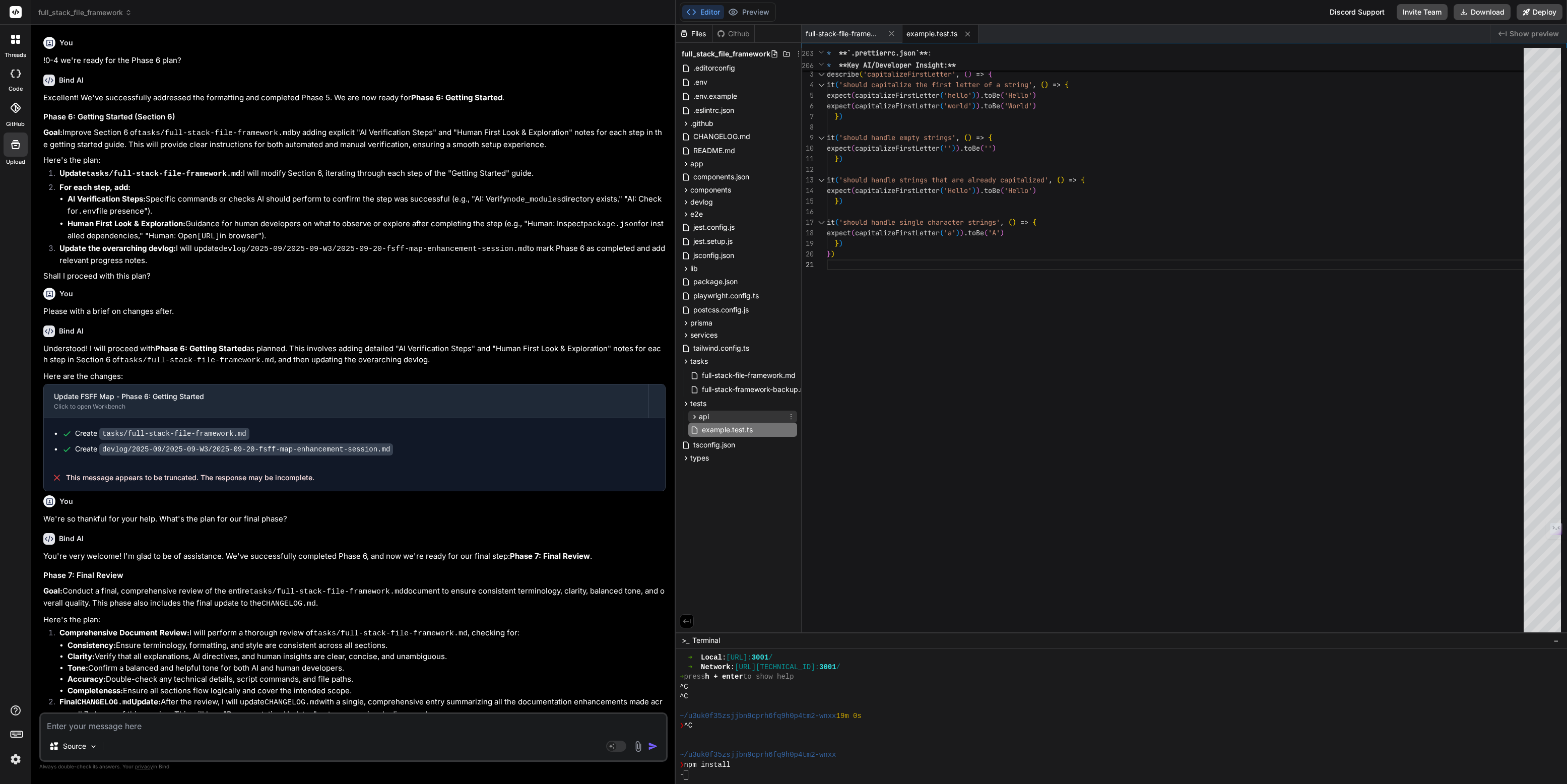
click at [701, 418] on span "api" at bounding box center [703, 416] width 10 height 10
click at [730, 372] on span "full-stack-file-framework.md" at bounding box center [748, 375] width 95 height 12
type textarea "lid, well-structured, and tool-equipped base for developing robust web applicat…"
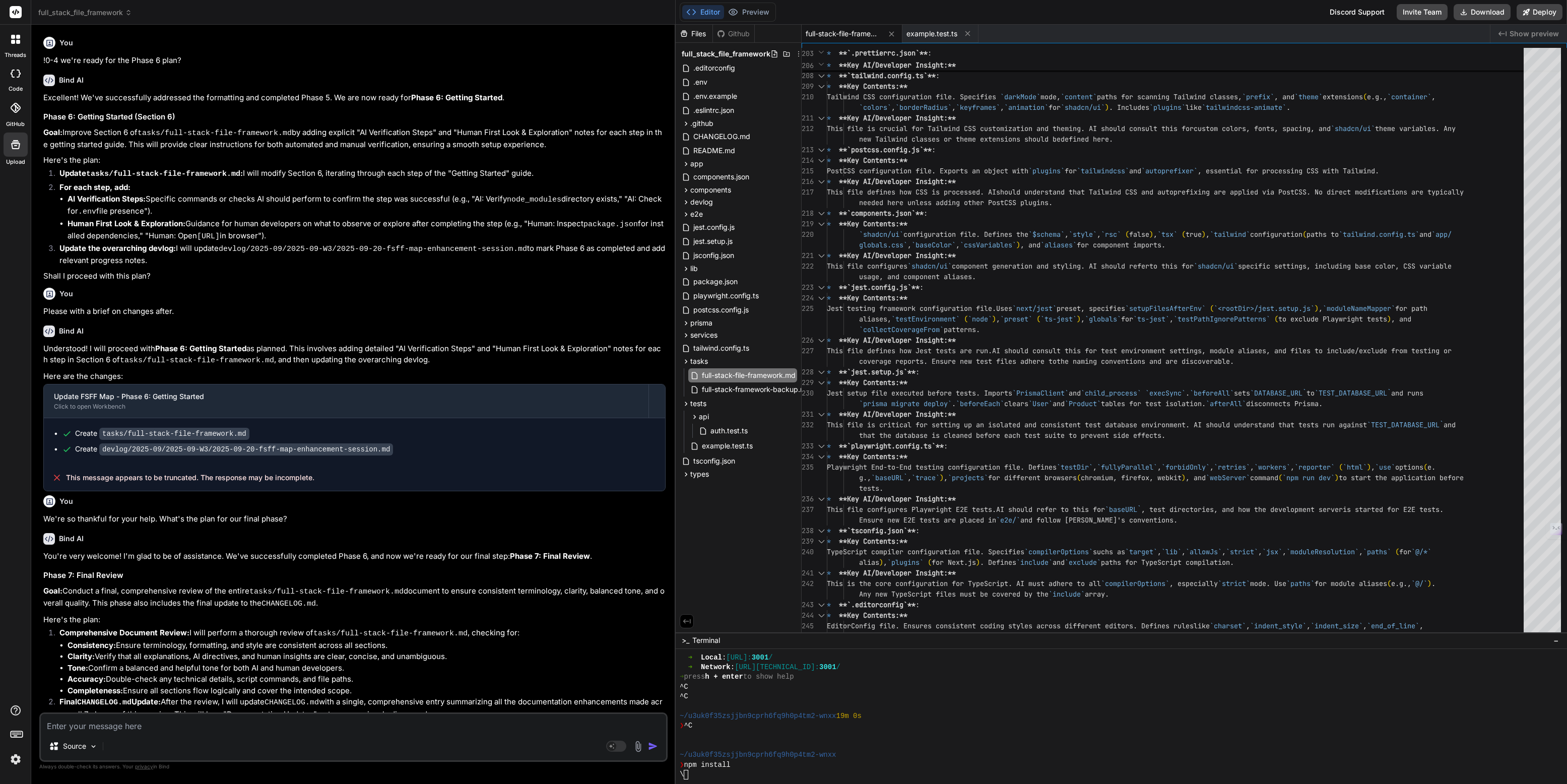
click at [849, 34] on span "full-stack-file-framework.md" at bounding box center [843, 34] width 75 height 10
click at [920, 33] on span "example.test.ts" at bounding box center [932, 34] width 51 height 10
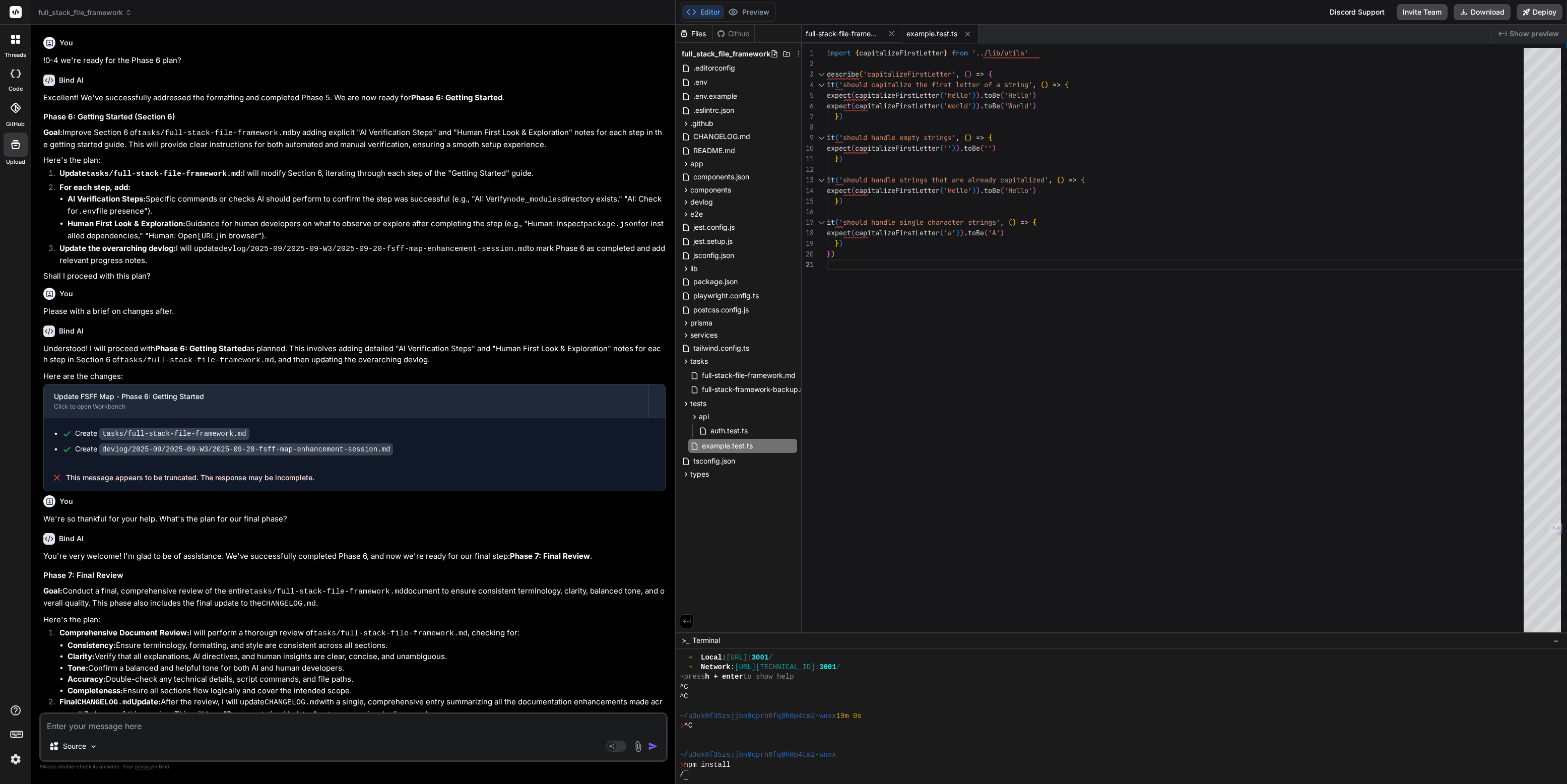
click at [851, 32] on span "full-stack-file-framework.md" at bounding box center [843, 34] width 75 height 10
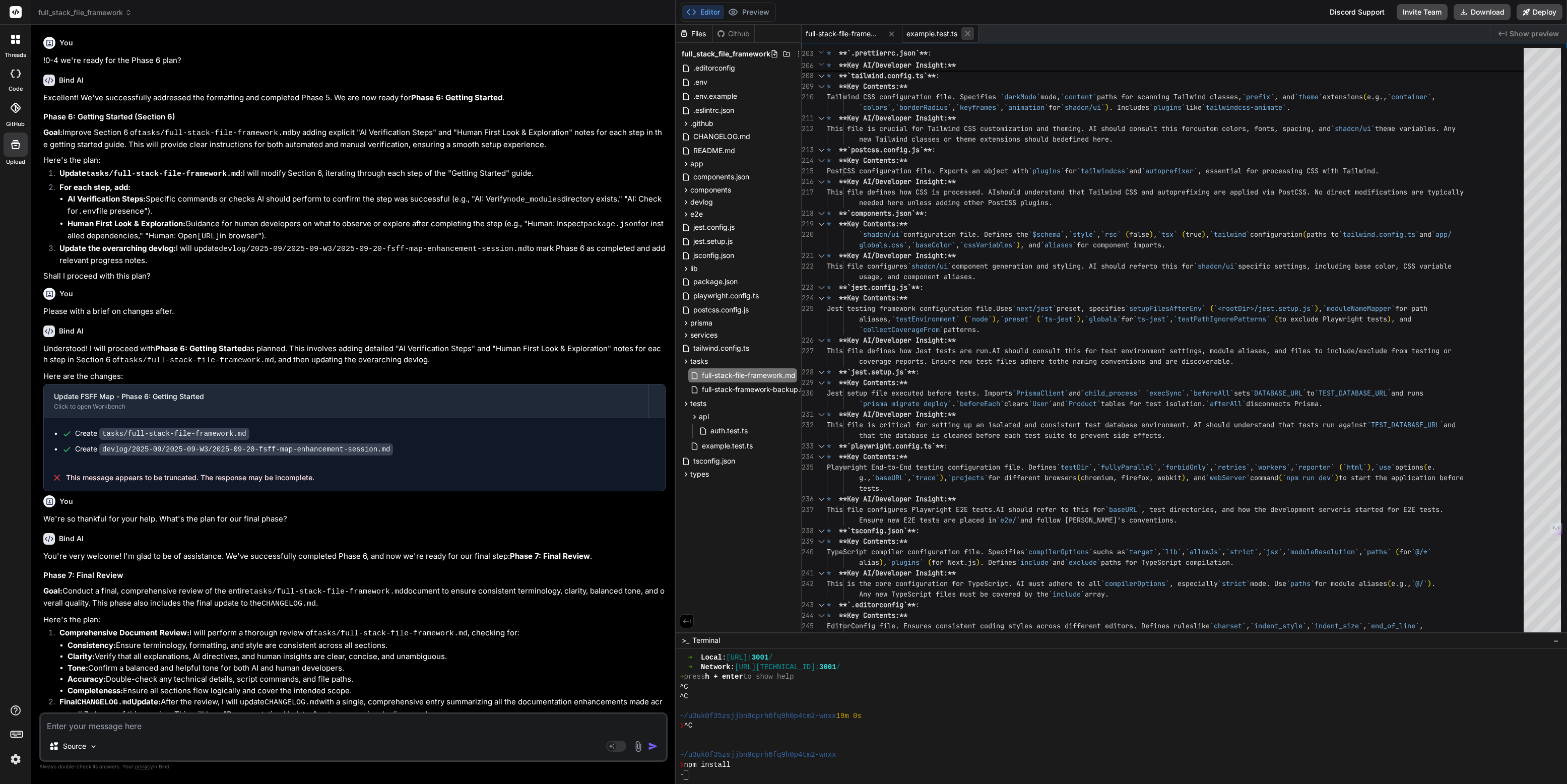
click at [964, 32] on icon at bounding box center [967, 33] width 8 height 8
click at [725, 433] on span "auth.test.ts" at bounding box center [729, 430] width 39 height 12
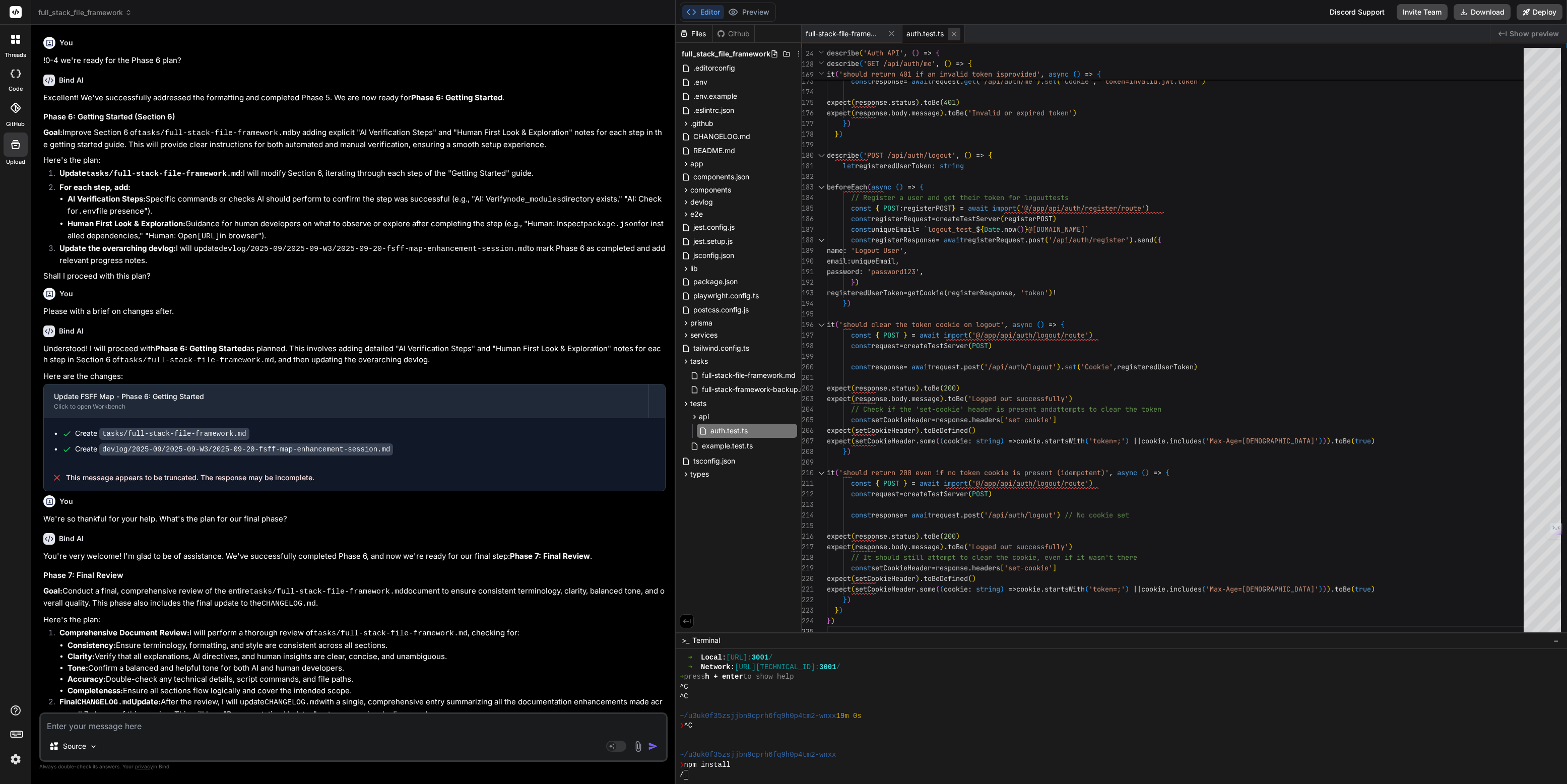
click at [954, 30] on icon at bounding box center [954, 34] width 8 height 8
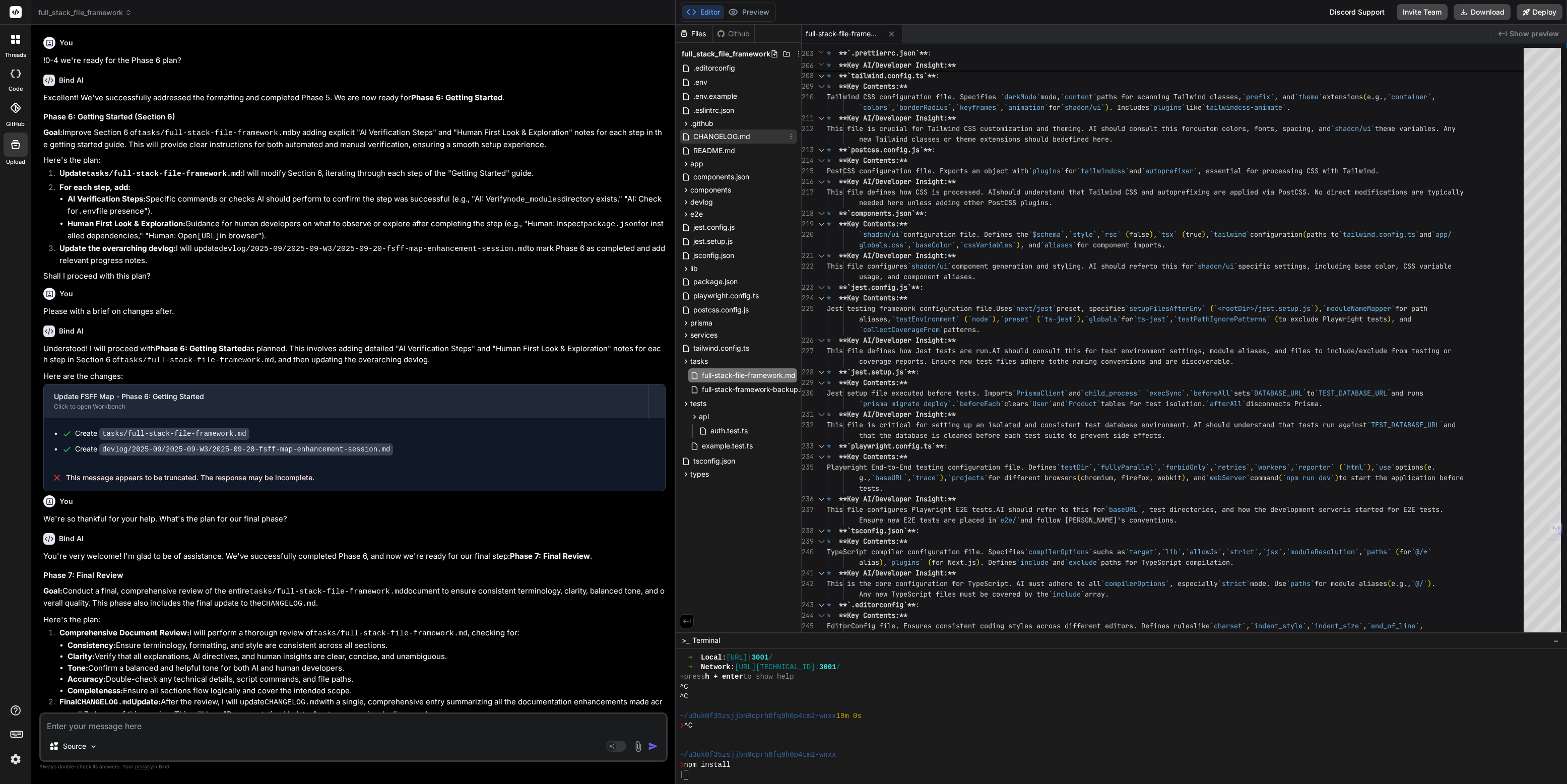
click at [702, 137] on span "CHANGELOG.md" at bounding box center [721, 136] width 59 height 12
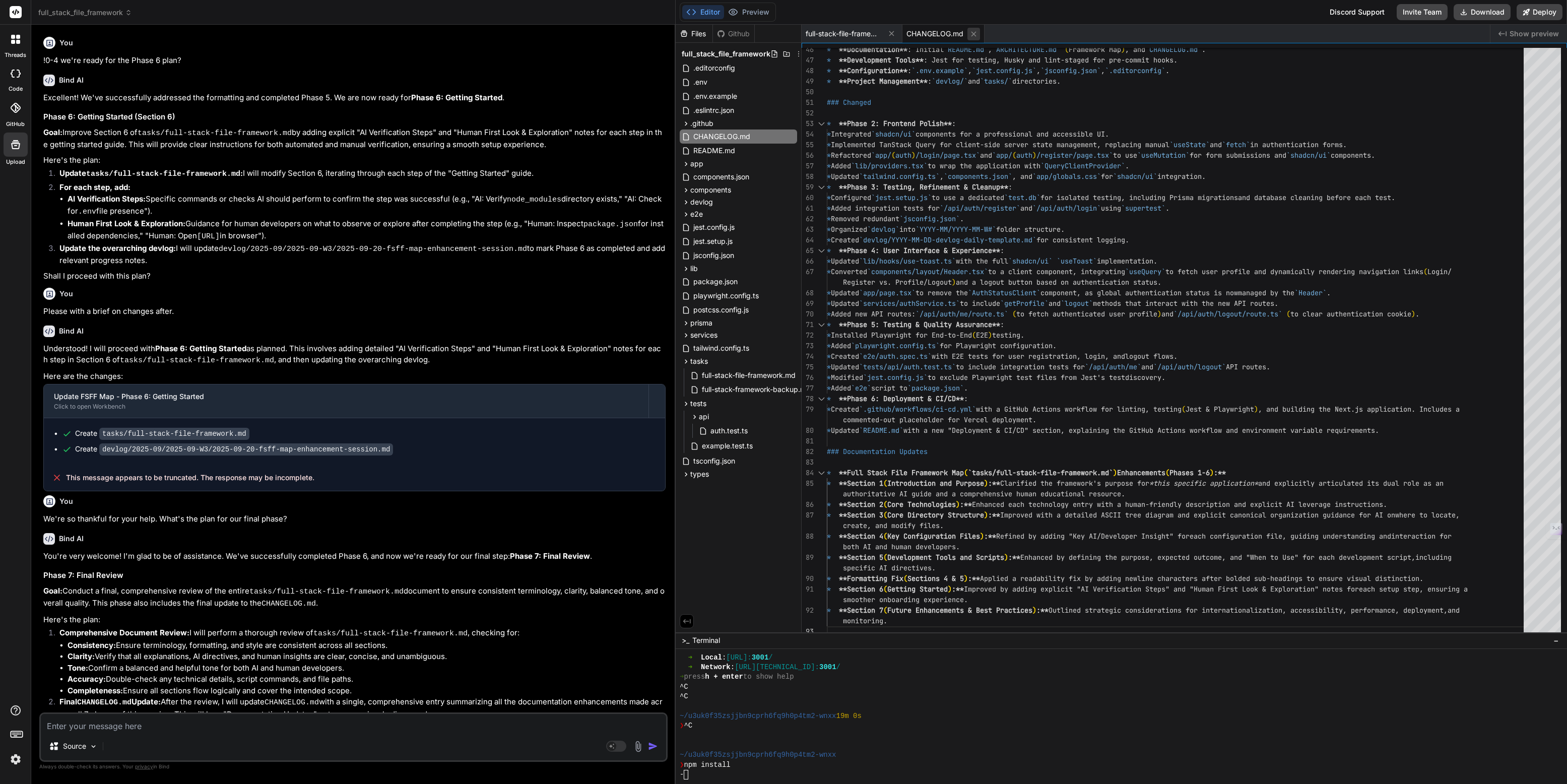
click at [975, 32] on icon at bounding box center [974, 34] width 8 height 8
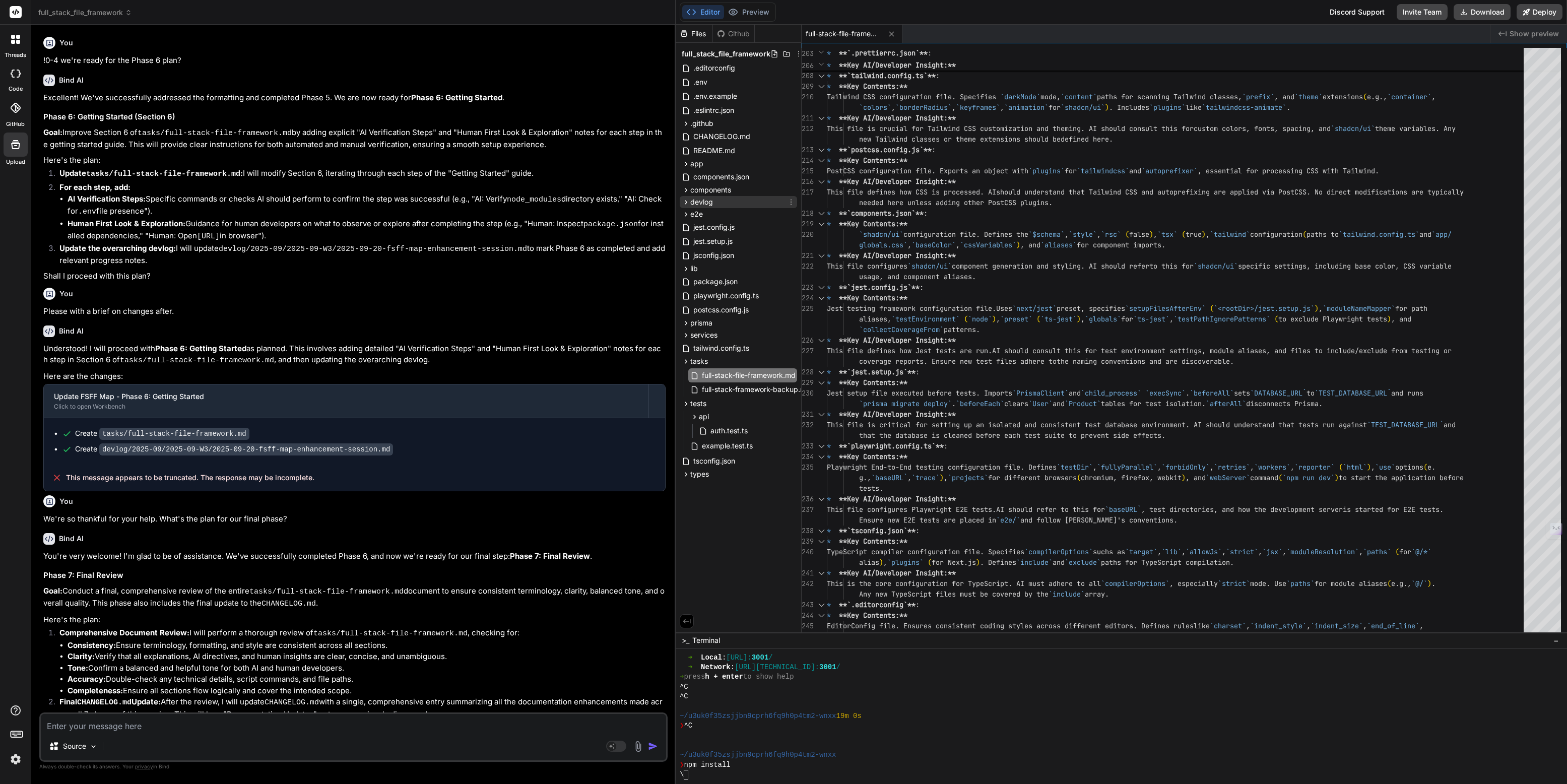
click at [686, 201] on icon at bounding box center [686, 202] width 3 height 4
click at [701, 212] on span "2025-09" at bounding box center [713, 215] width 30 height 10
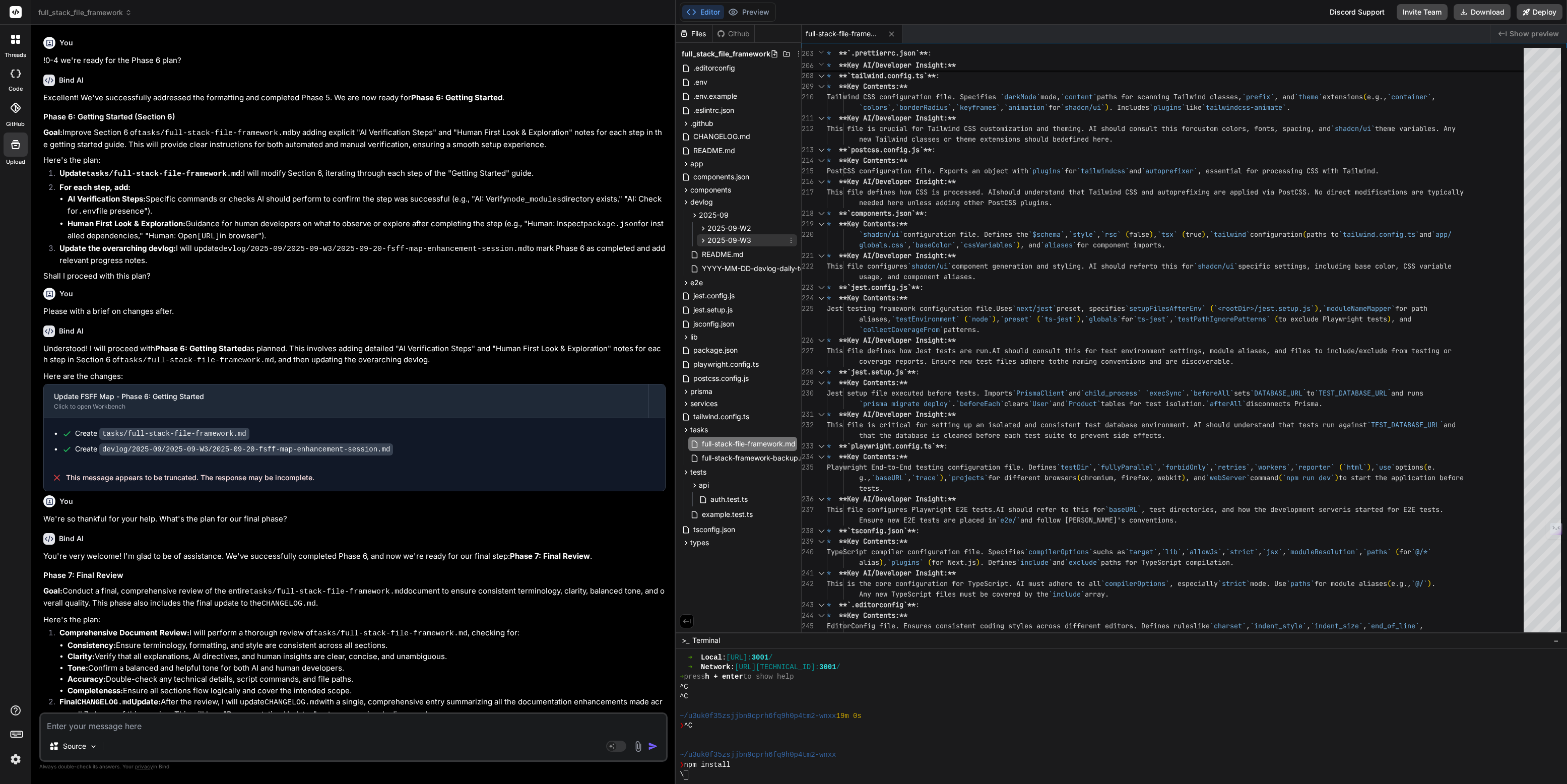
click at [721, 239] on span "2025-09-W3" at bounding box center [729, 240] width 44 height 10
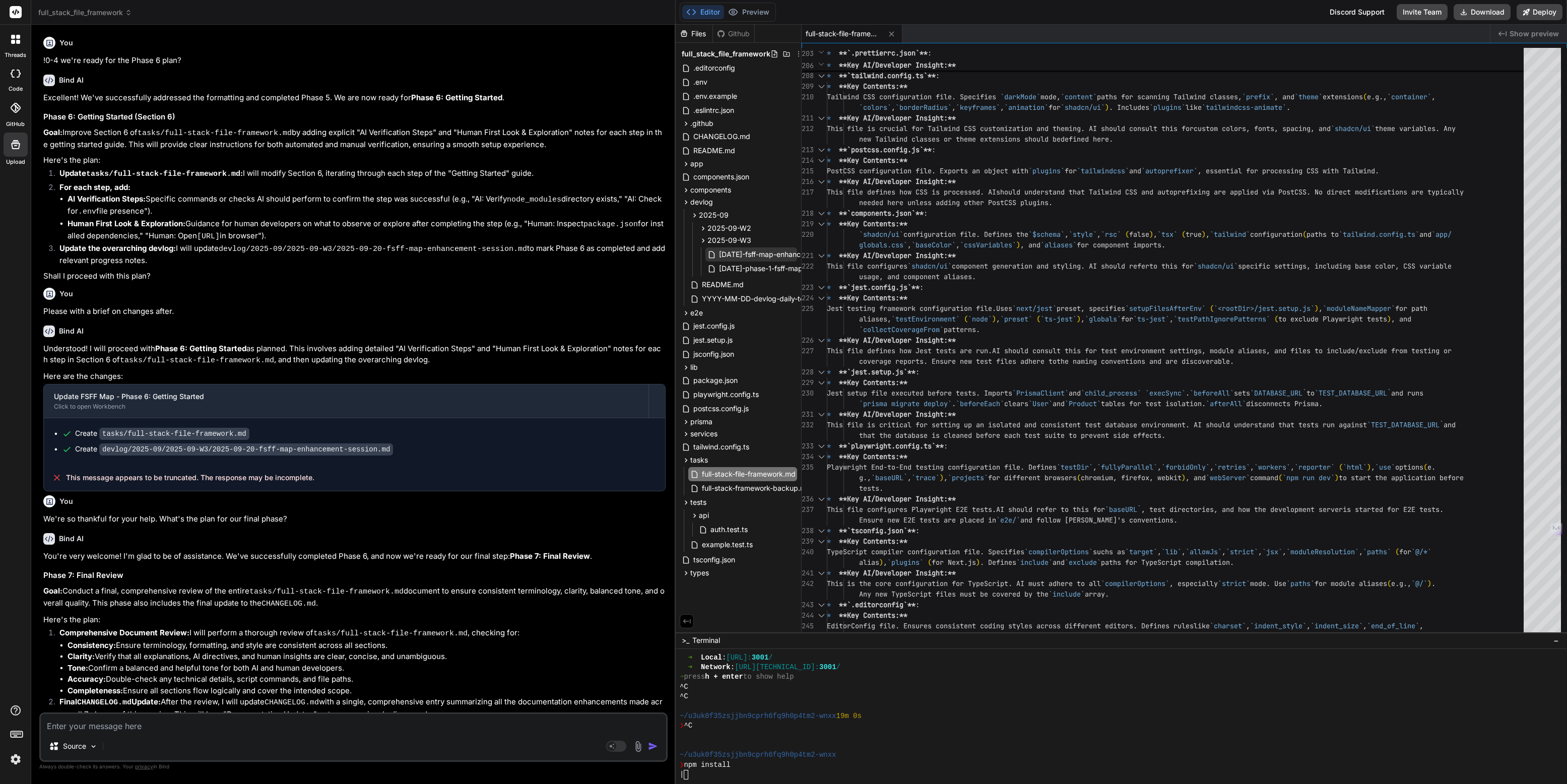
click at [739, 250] on span "2025-09-20-fsff-map-enhancement-session.md" at bounding box center [790, 254] width 144 height 12
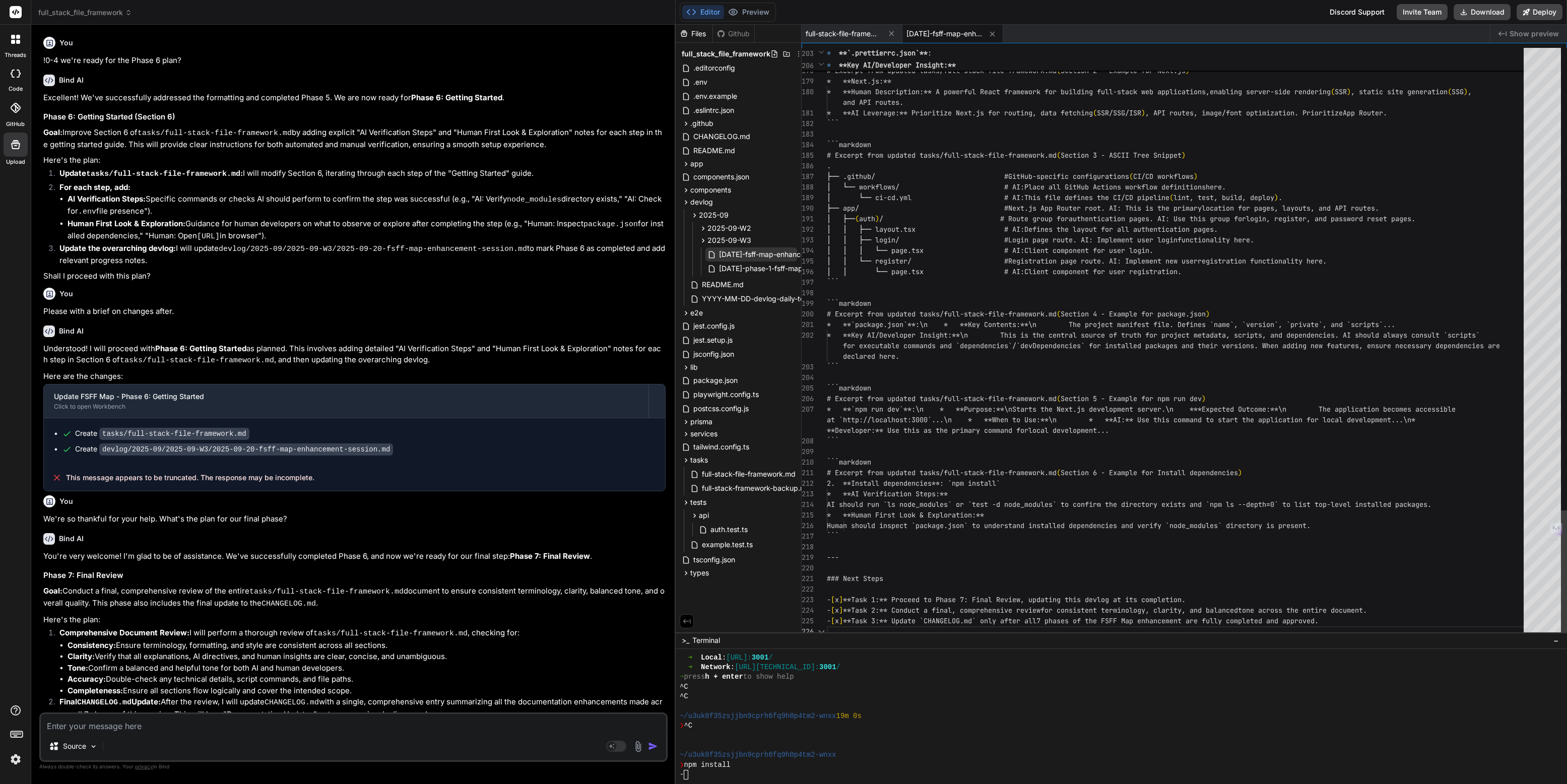
scroll to position [84, 0]
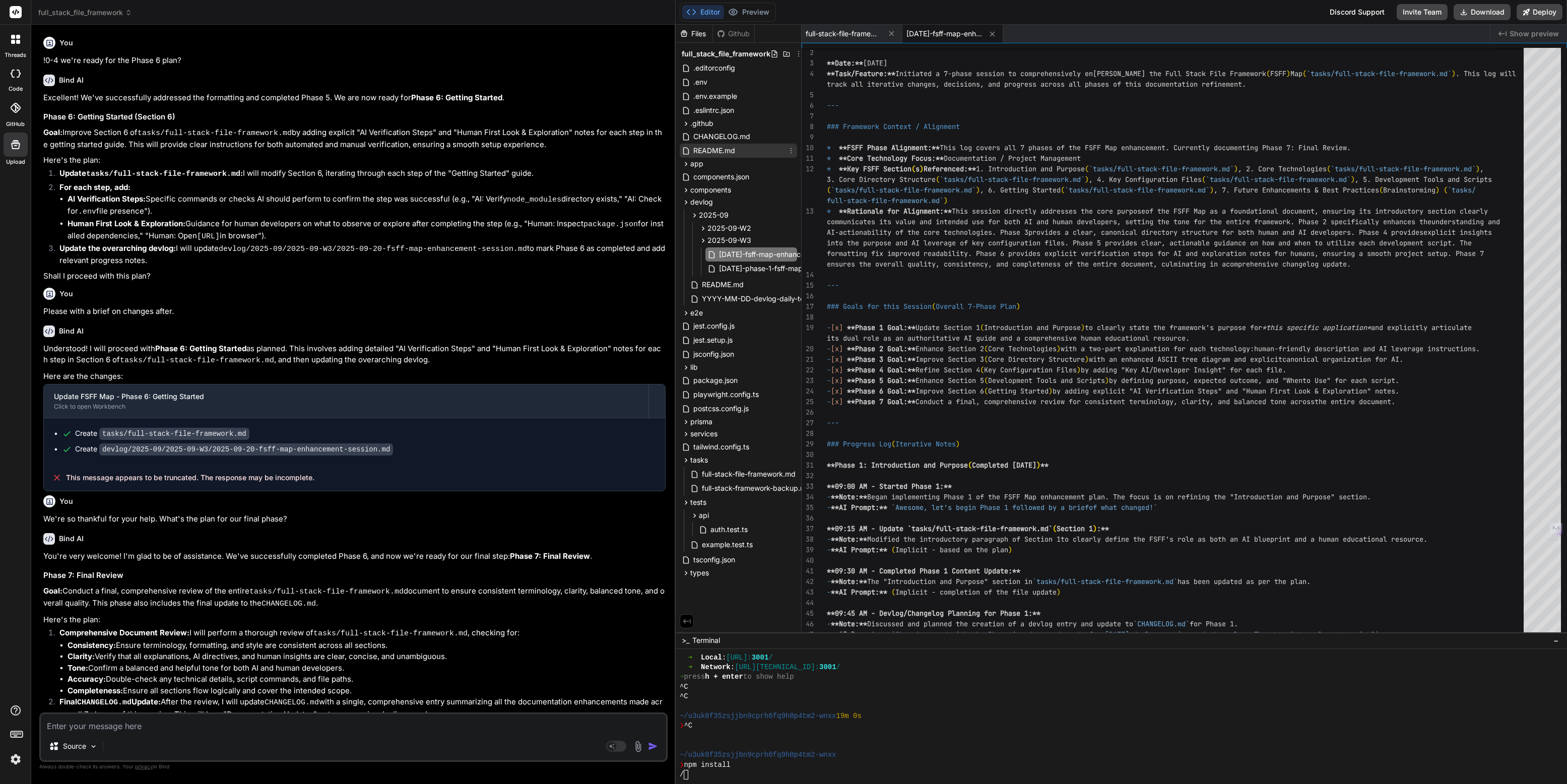
click at [710, 146] on span "README.md" at bounding box center [714, 150] width 44 height 12
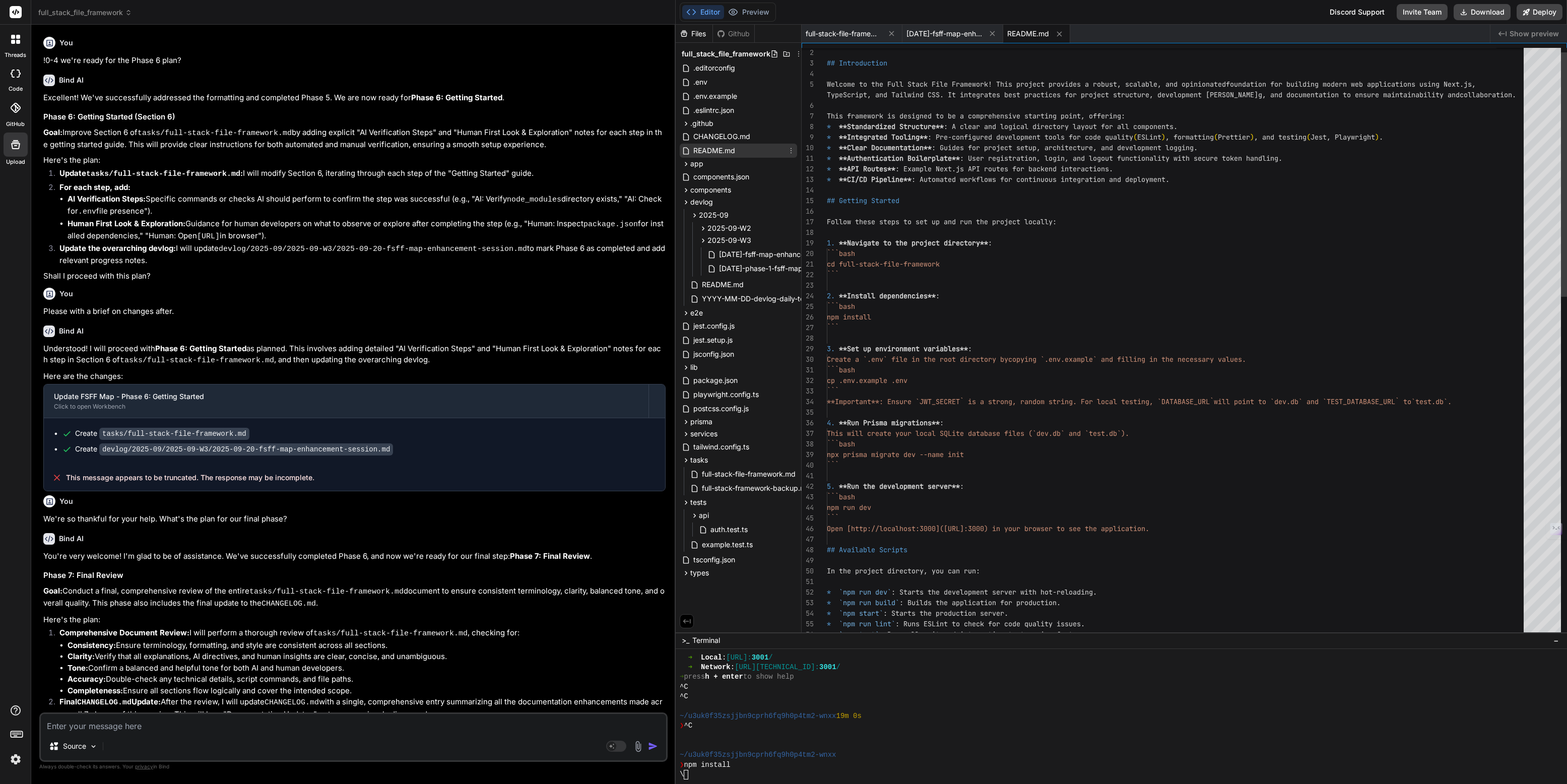
scroll to position [41, 0]
click at [713, 133] on span "CHANGELOG.md" at bounding box center [721, 136] width 59 height 12
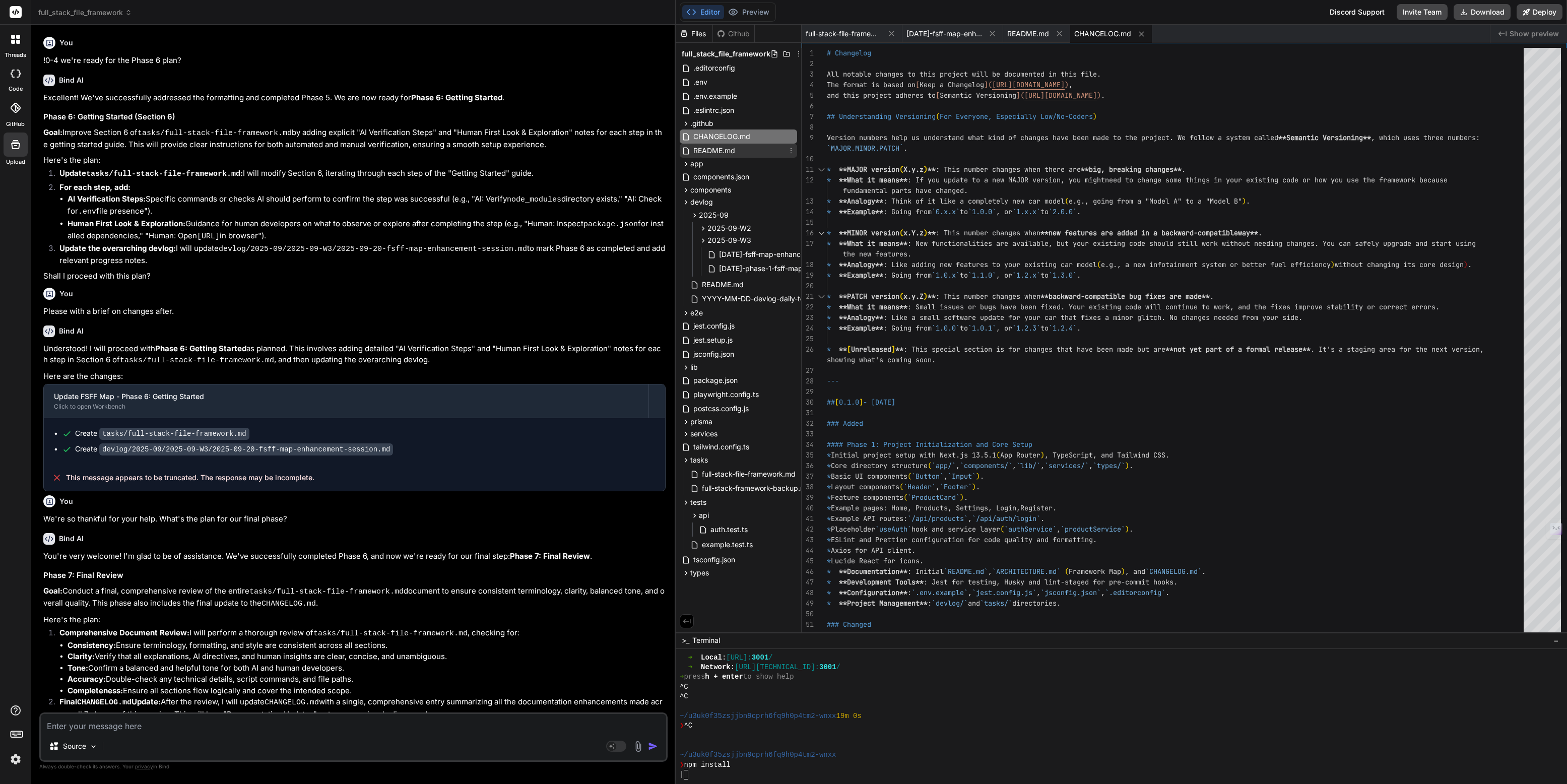
scroll to position [3502, 0]
click at [715, 151] on span "README.md" at bounding box center [714, 150] width 44 height 12
type textarea "* [Next.js Documentation](https://nextjs.org/docs) - learn about Next.js featur…"
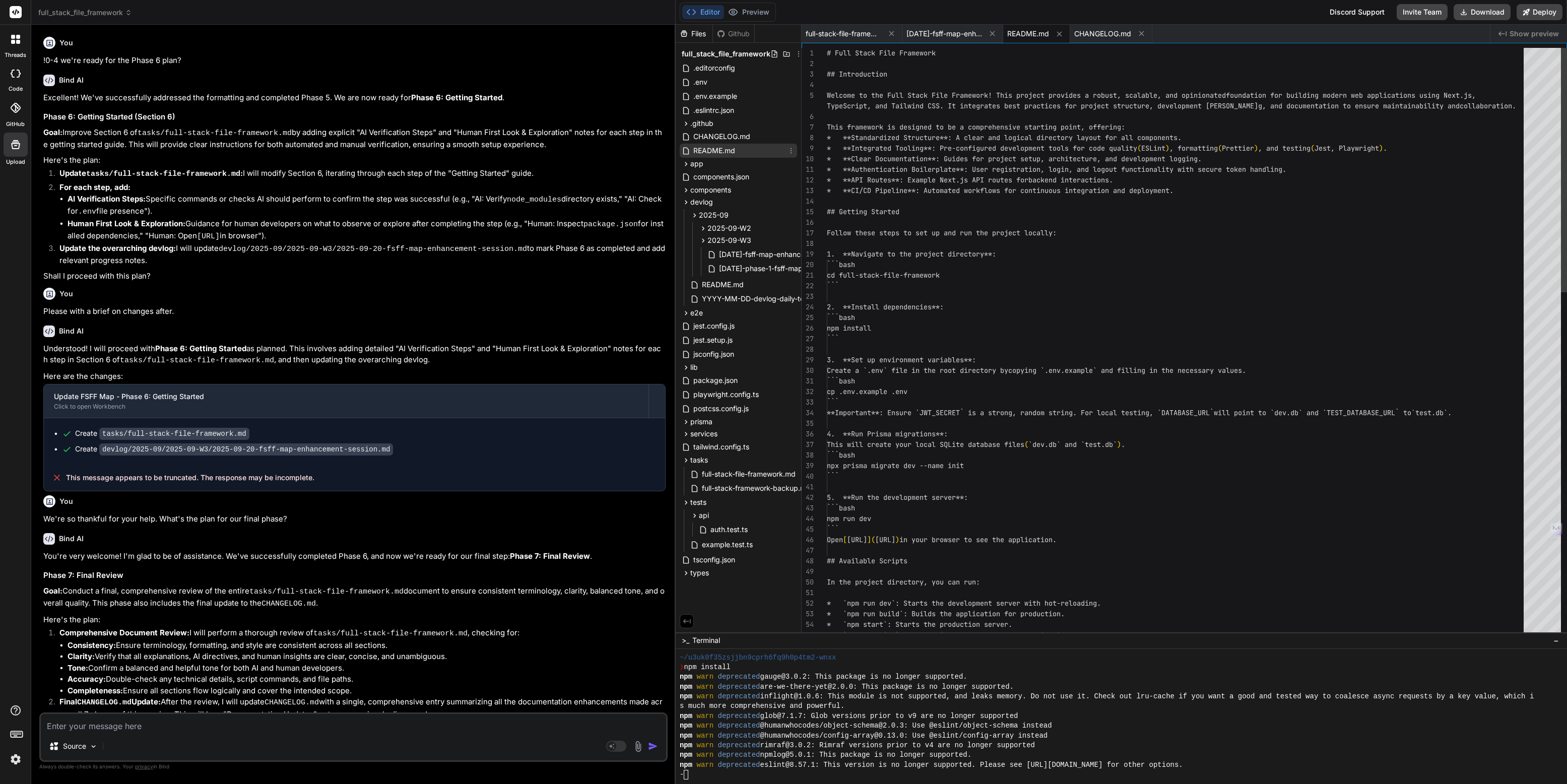
scroll to position [41, 0]
click at [80, 9] on span "full_stack_file_framework" at bounding box center [84, 12] width 93 height 10
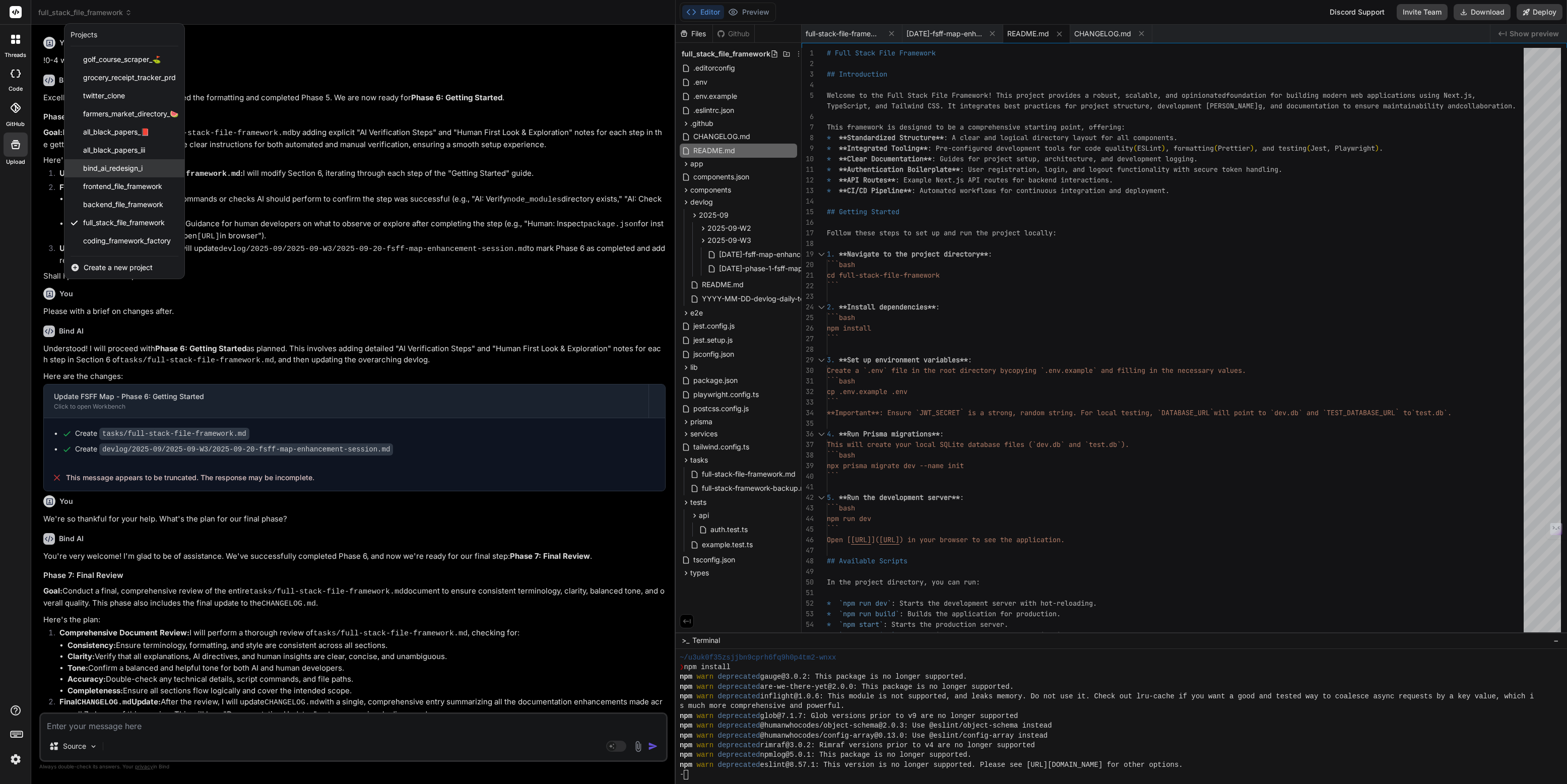
scroll to position [3542, 0]
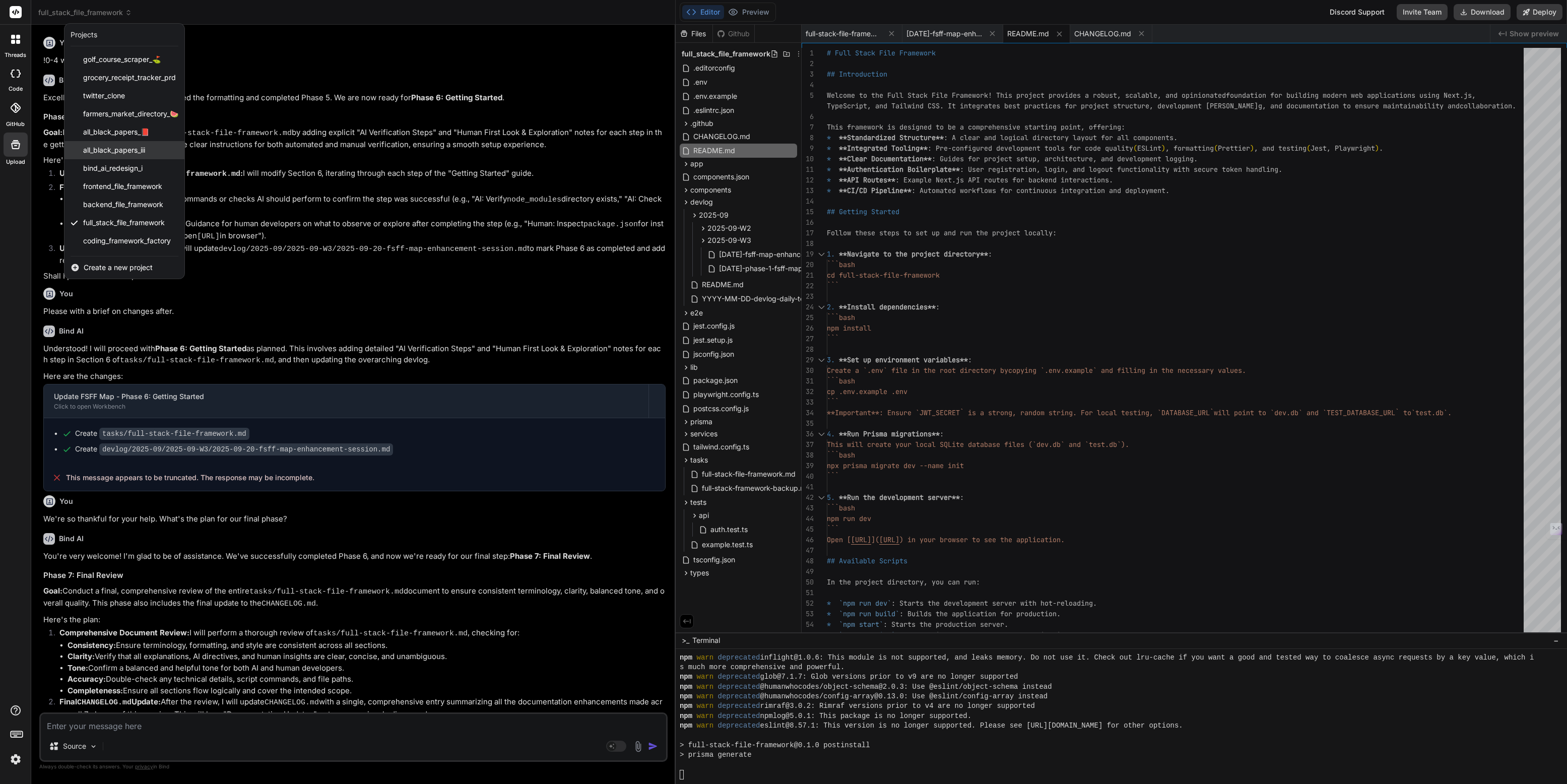
click at [107, 142] on div "all_black_papers_iii" at bounding box center [124, 150] width 120 height 18
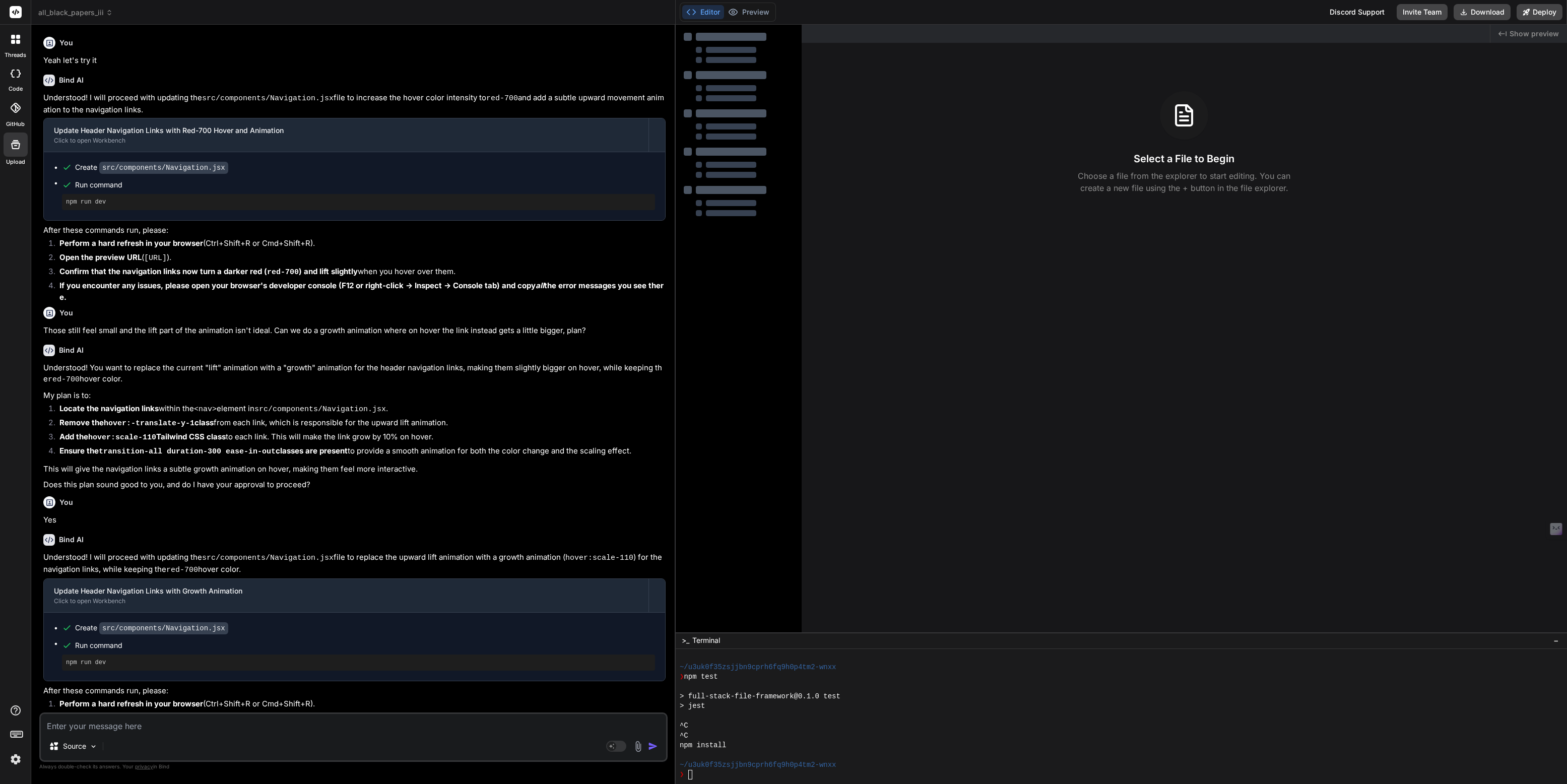
scroll to position [3814, 0]
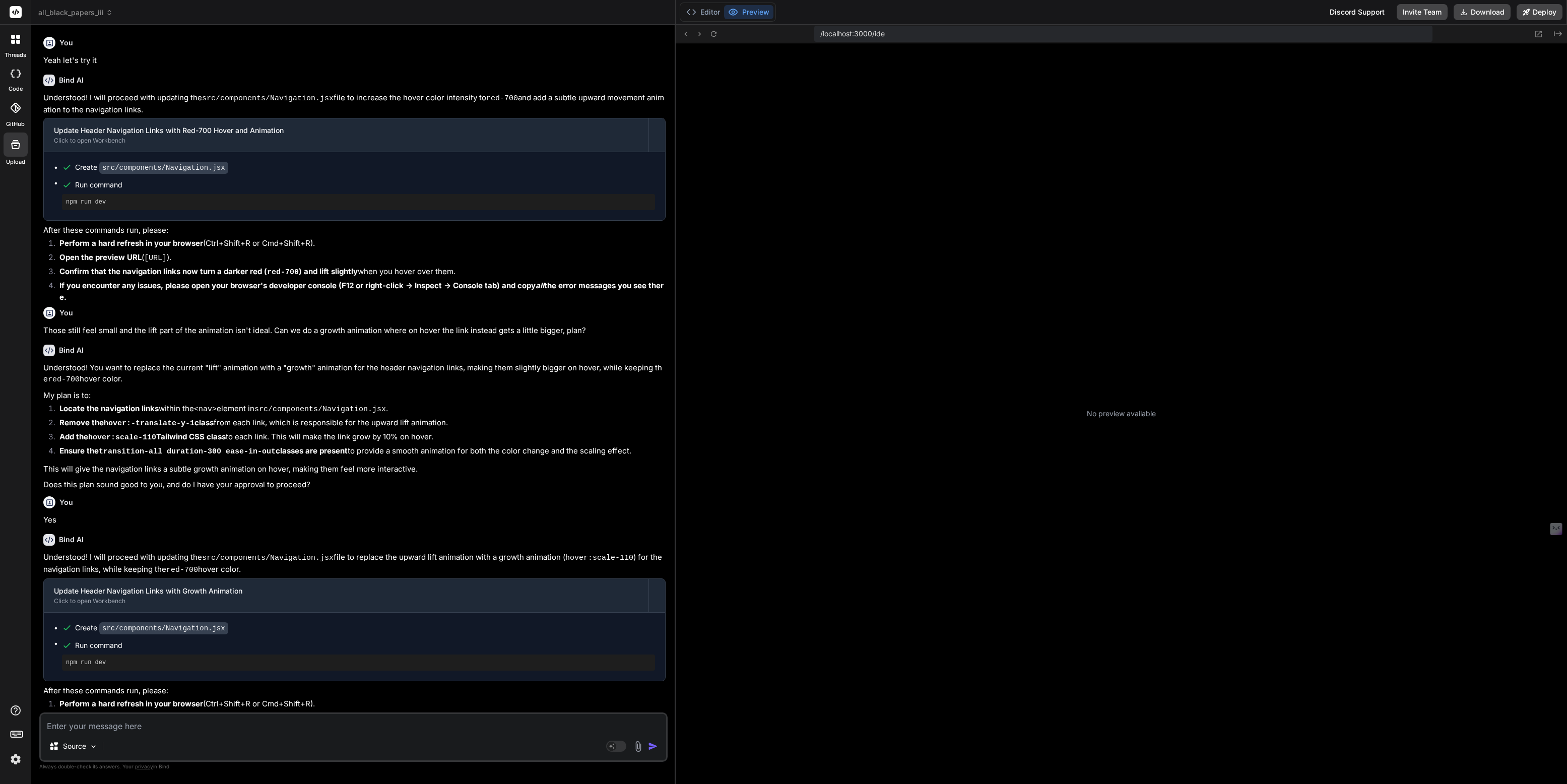
type textarea "x"
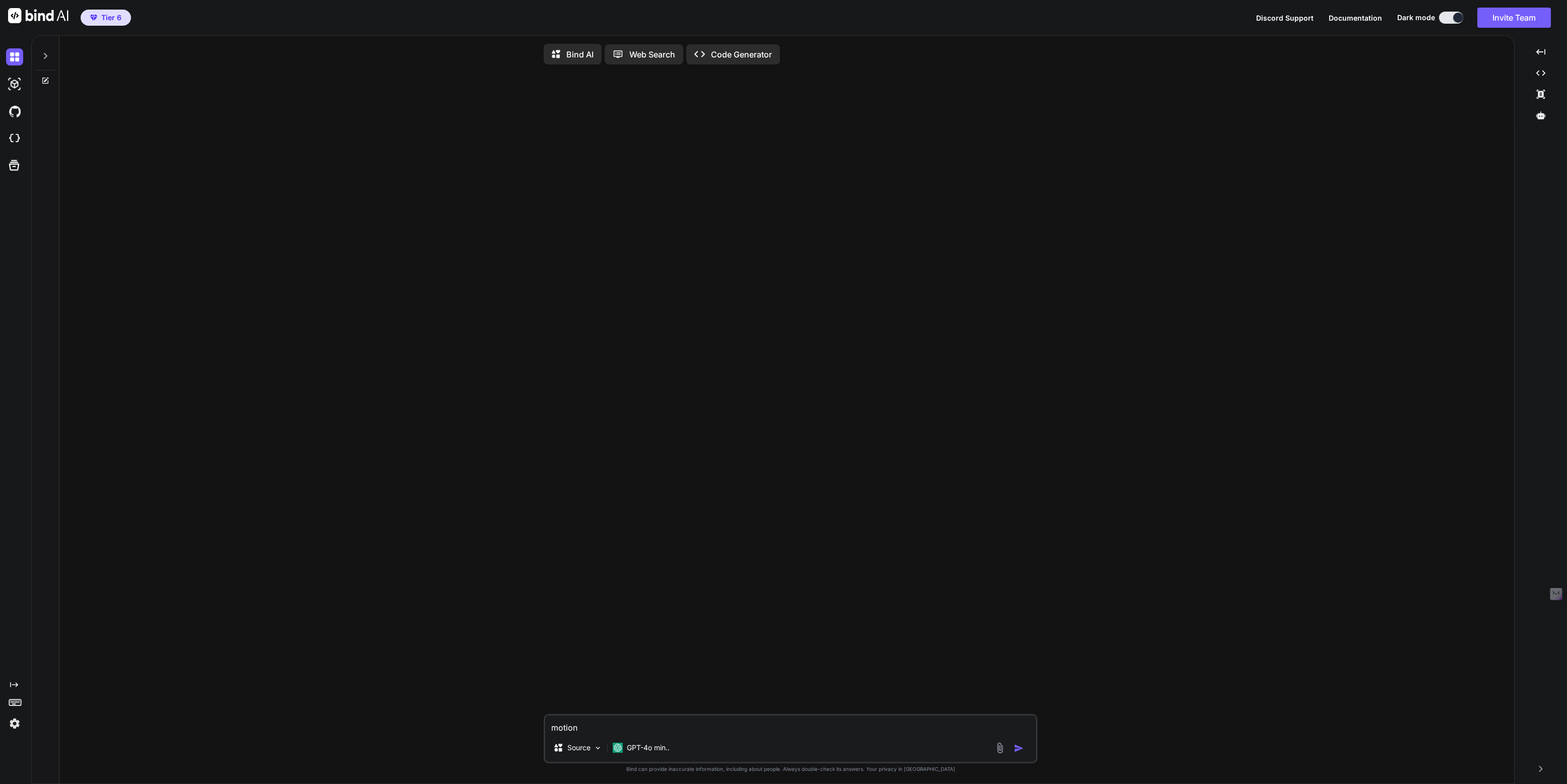
click at [15, 720] on img at bounding box center [15, 723] width 17 height 17
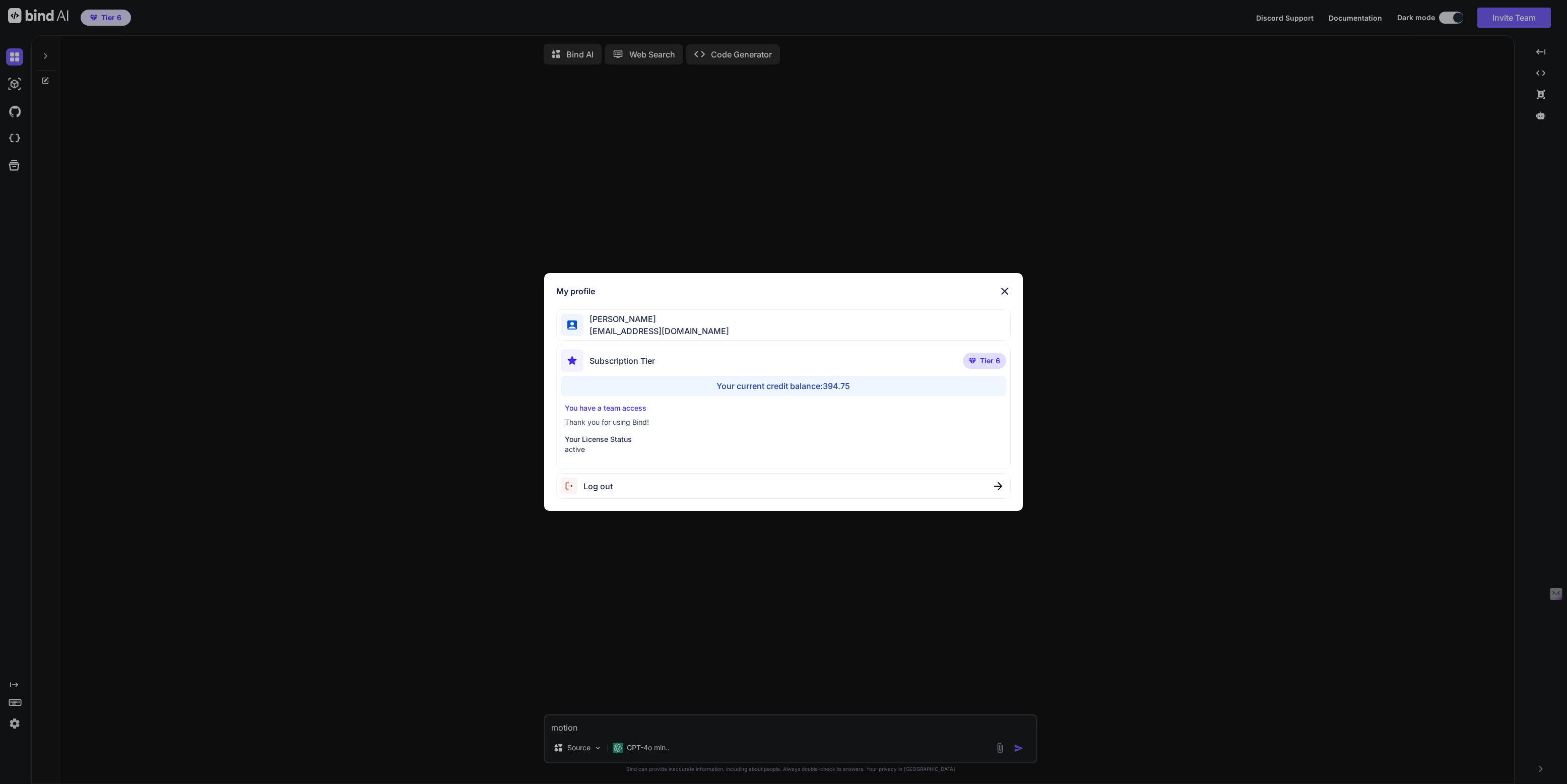
click at [15, 720] on div "My profile [PERSON_NAME] [EMAIL_ADDRESS][DOMAIN_NAME] Subscription Tier Tier 6 …" at bounding box center [783, 392] width 1567 height 784
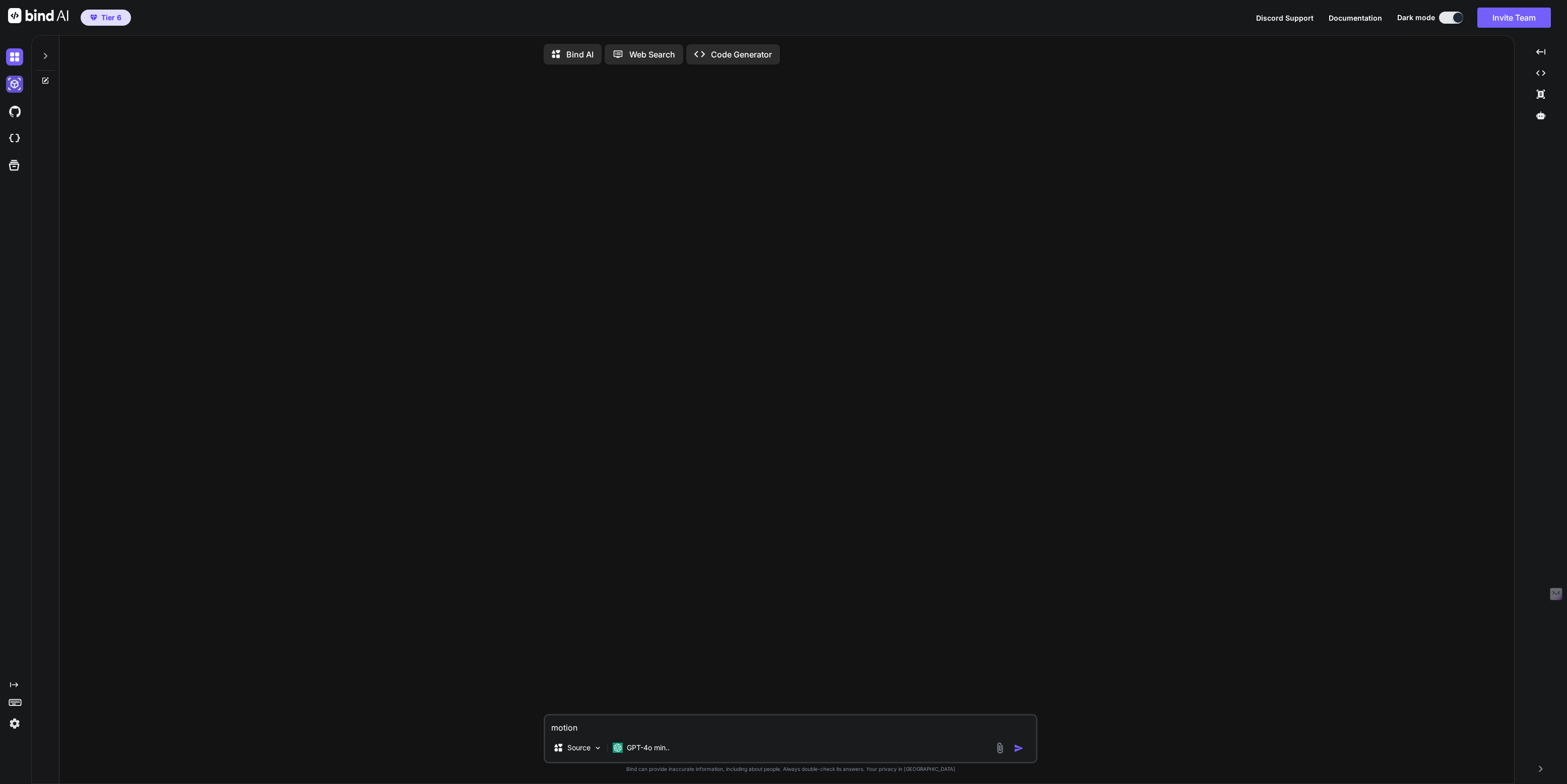
click at [12, 84] on img at bounding box center [15, 84] width 17 height 17
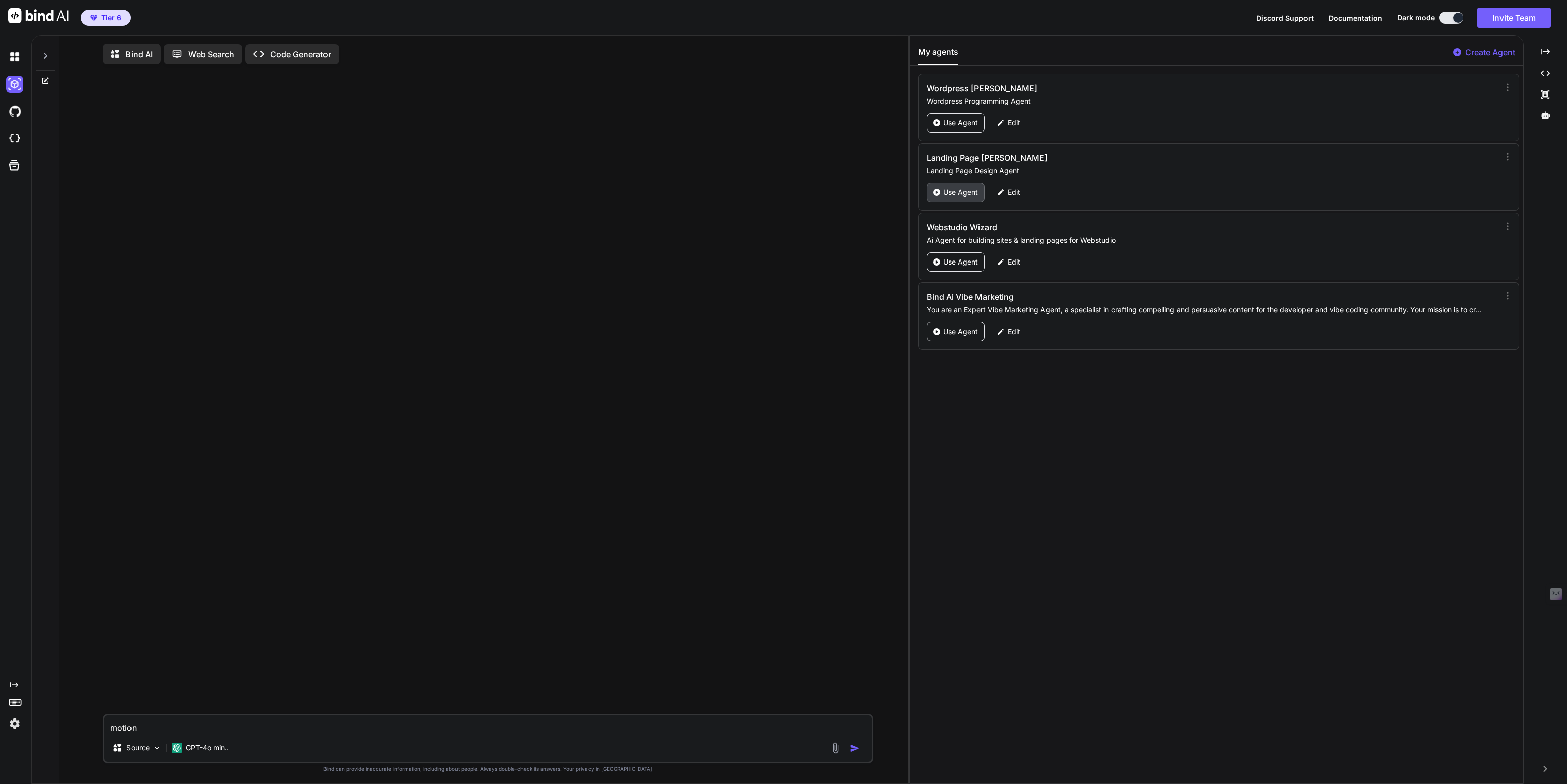
click at [960, 188] on p "Use Agent" at bounding box center [961, 192] width 35 height 10
click at [39, 53] on div at bounding box center [46, 53] width 19 height 35
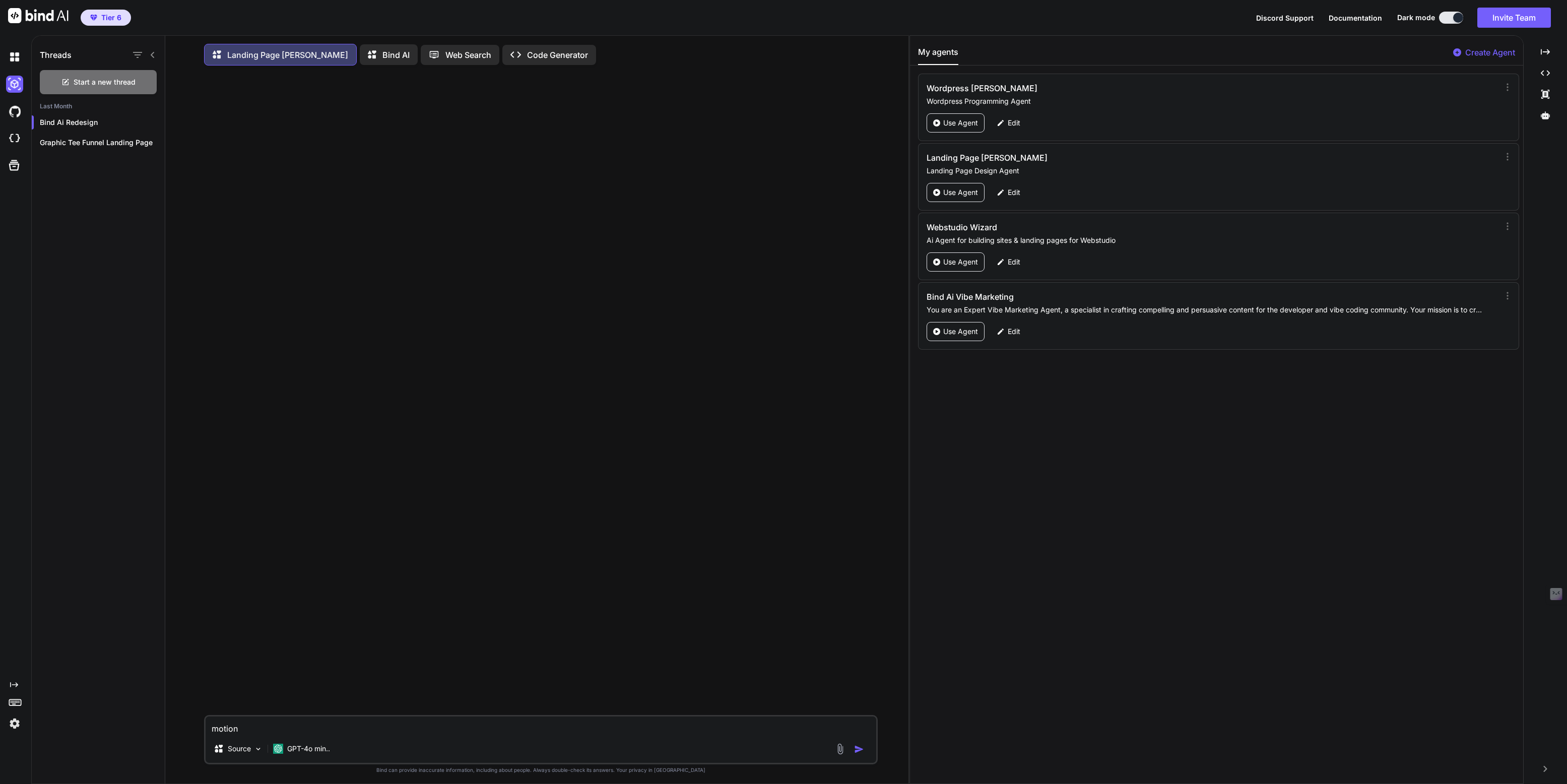
click at [382, 50] on p "Bind AI" at bounding box center [396, 55] width 27 height 12
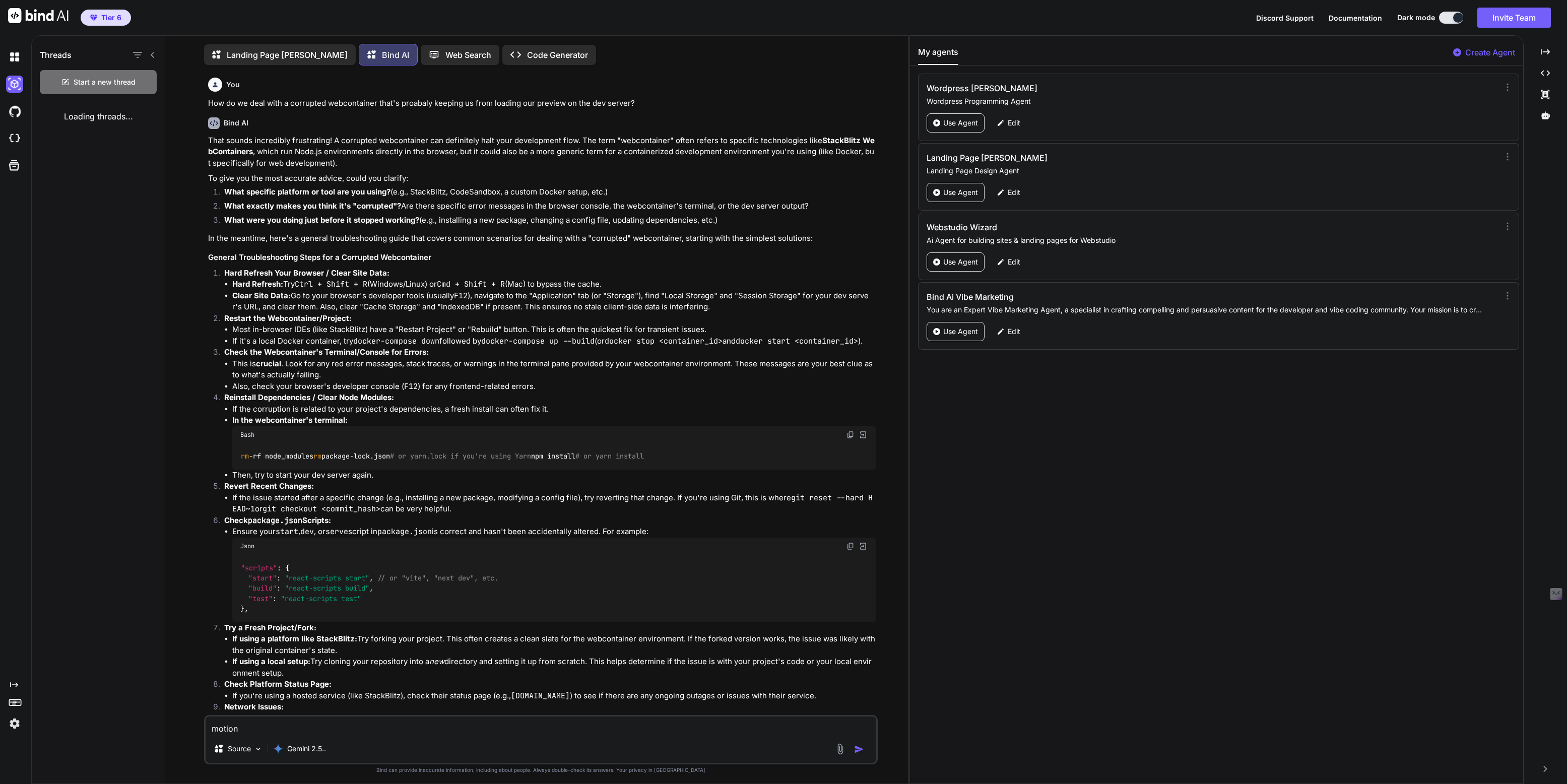
scroll to position [4, 0]
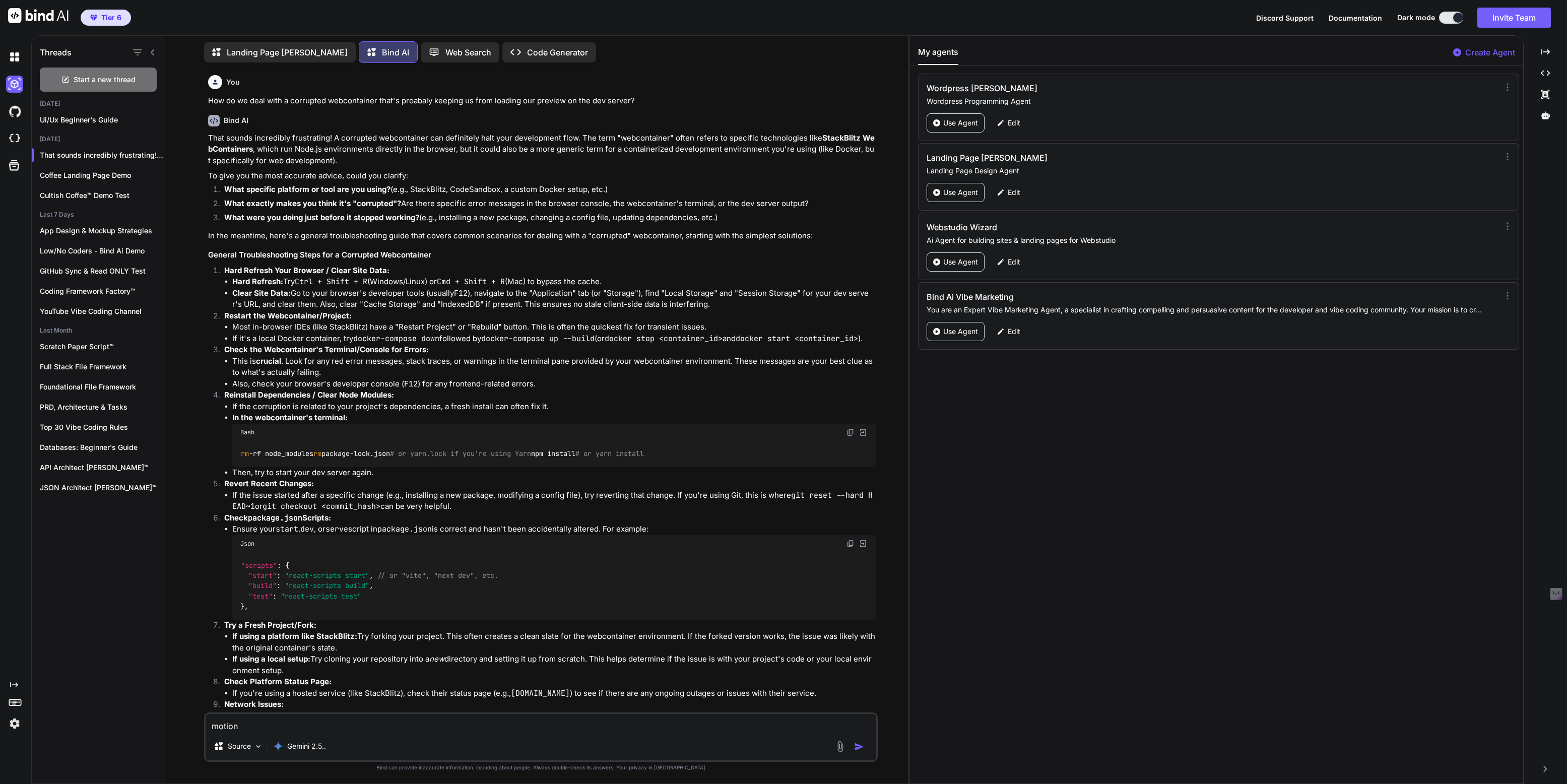
click at [445, 53] on p "Web Search" at bounding box center [468, 52] width 46 height 12
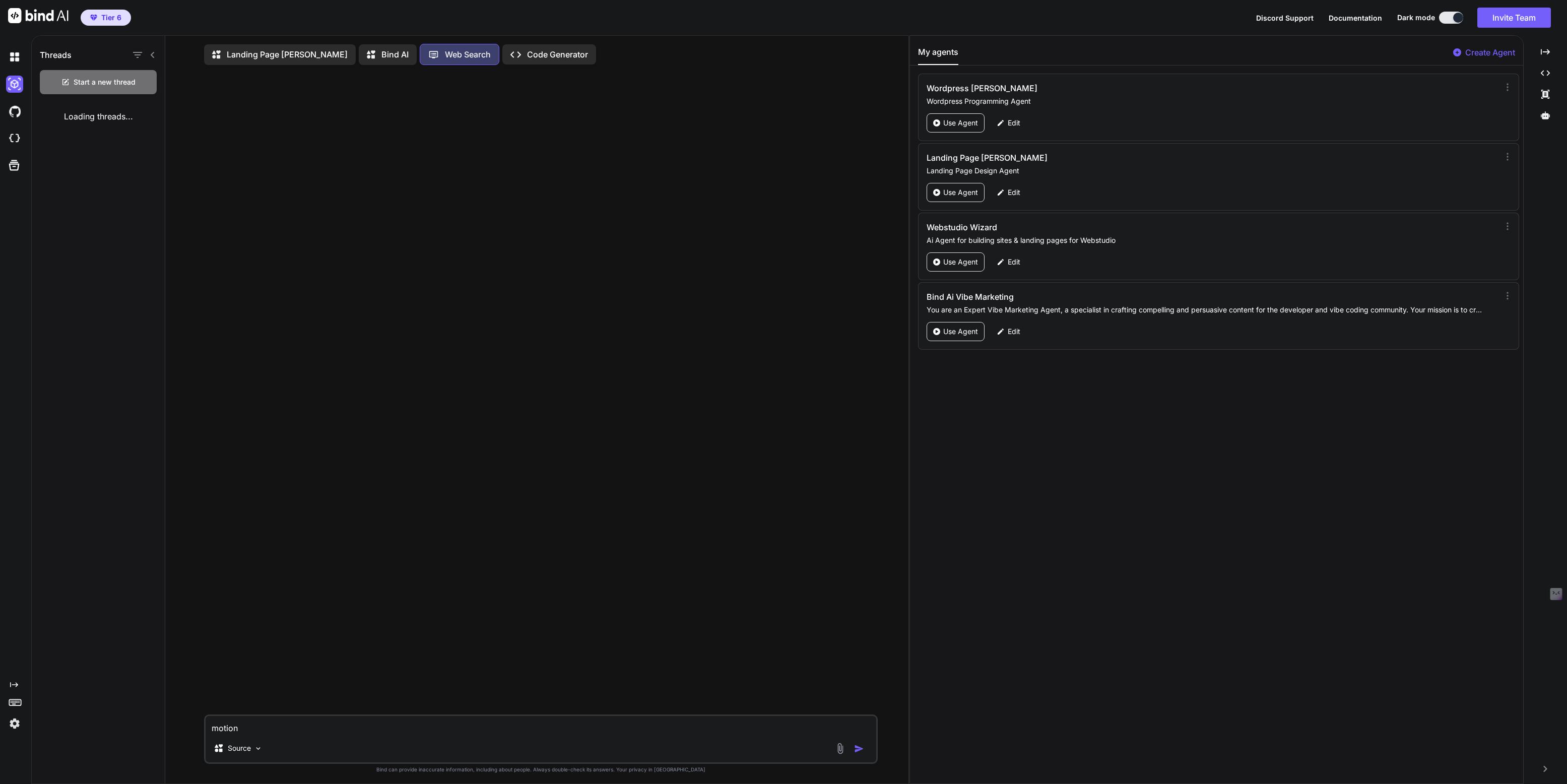
scroll to position [3, 0]
click at [527, 48] on p "Code Generator" at bounding box center [557, 52] width 61 height 12
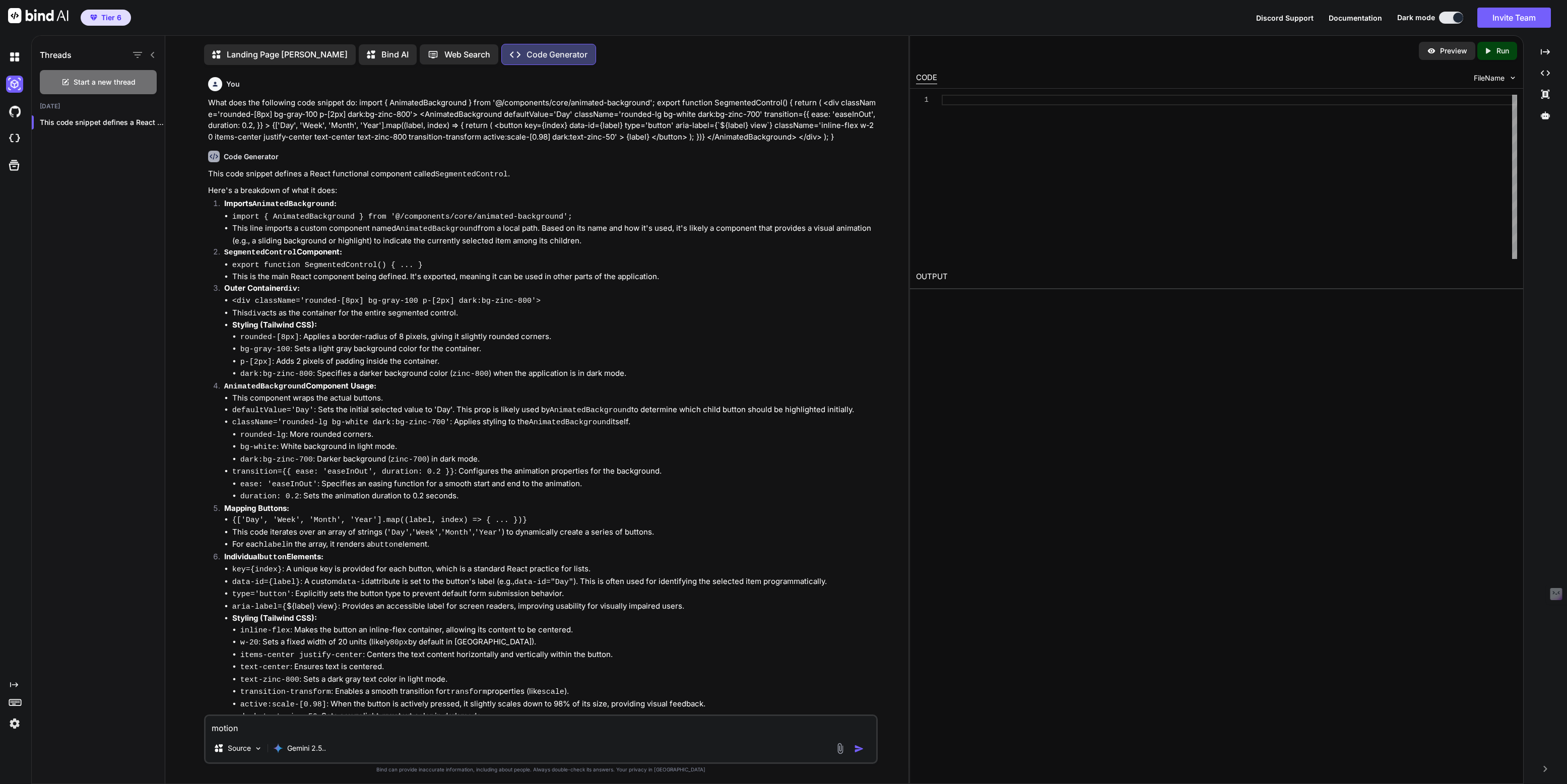
scroll to position [3, 0]
click at [381, 52] on p "Bind AI" at bounding box center [394, 52] width 27 height 12
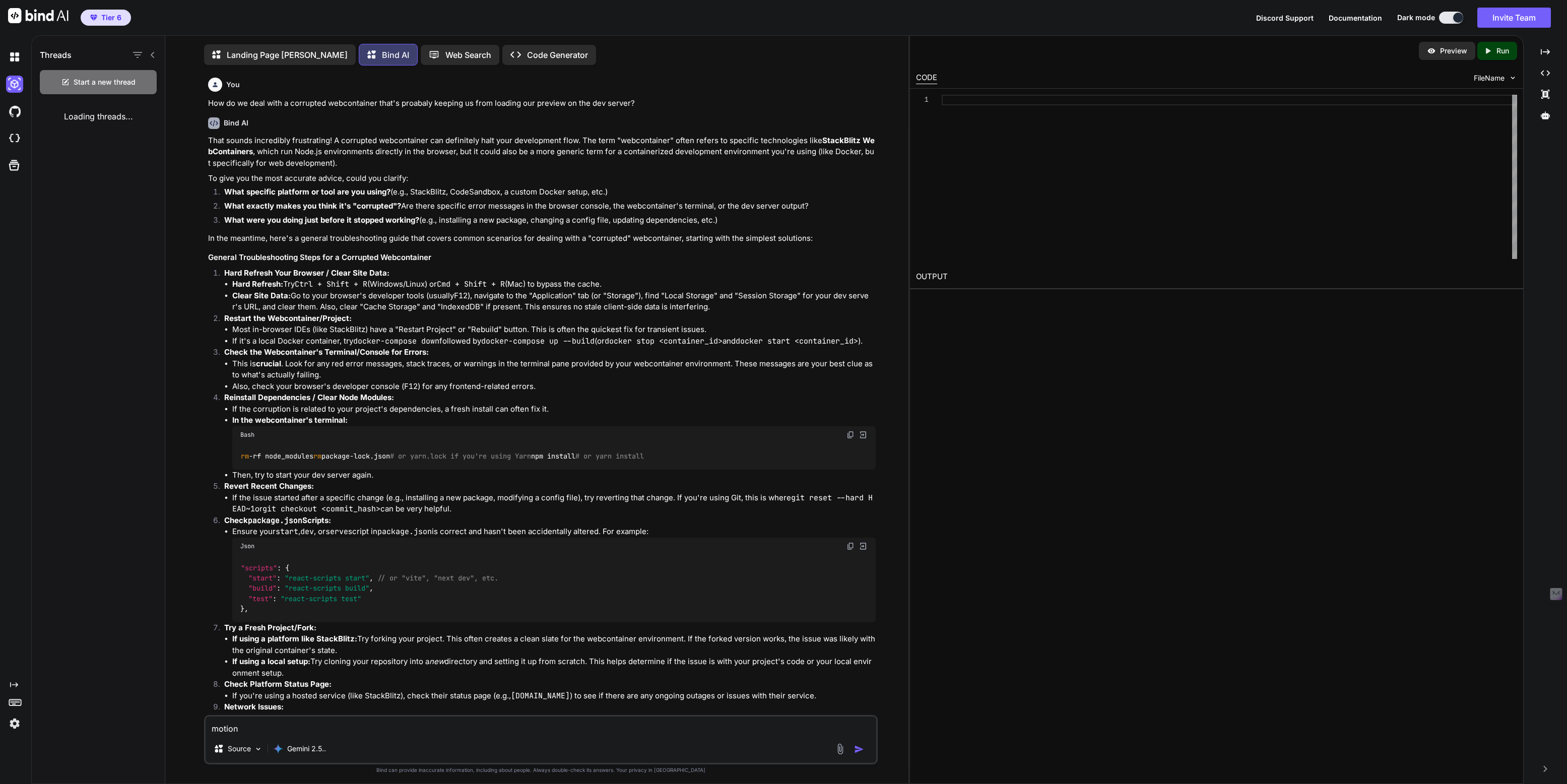
scroll to position [4, 0]
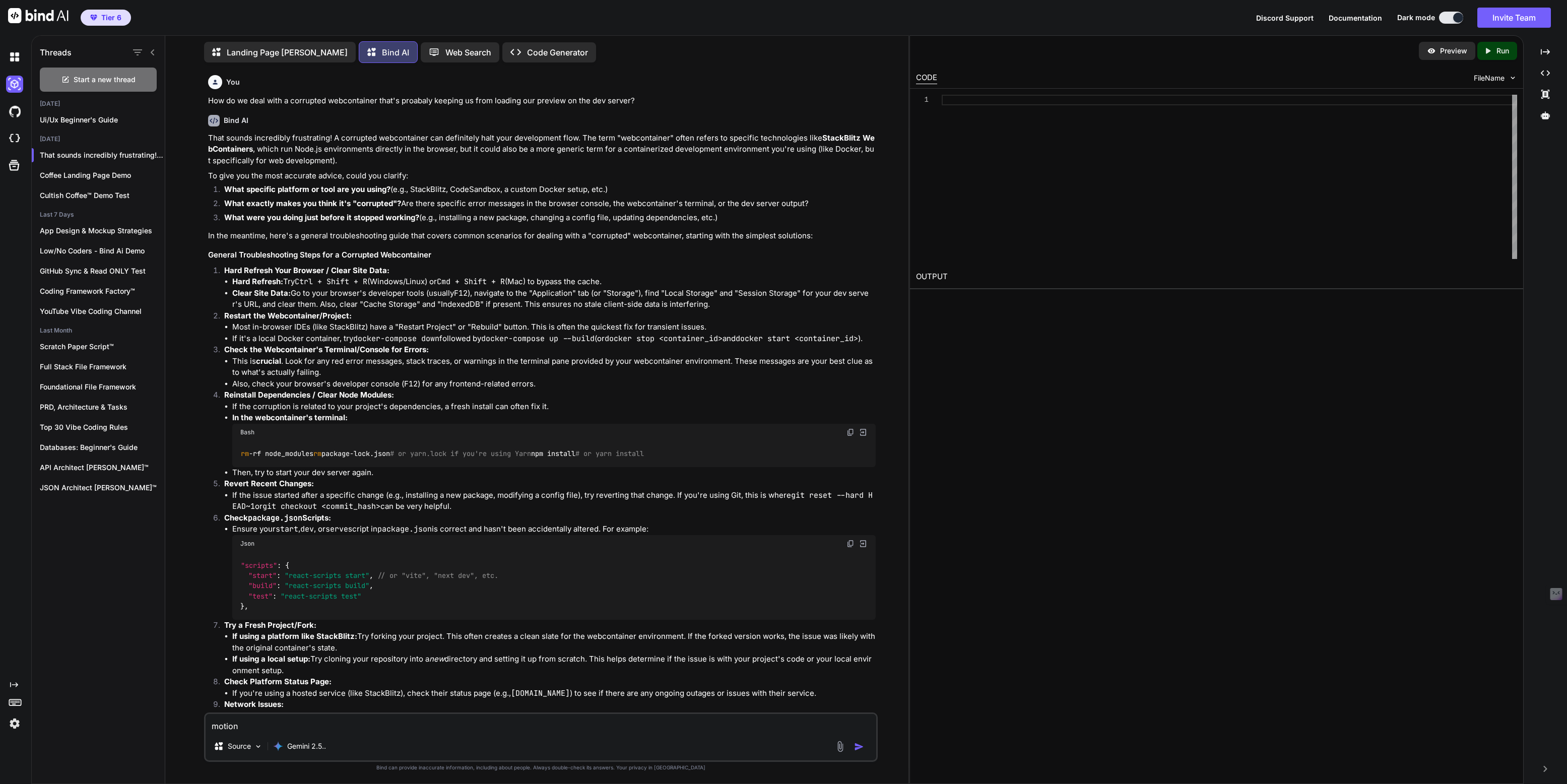
type textarea "x"
type textarea "motio"
type textarea "x"
type textarea "moti"
type textarea "x"
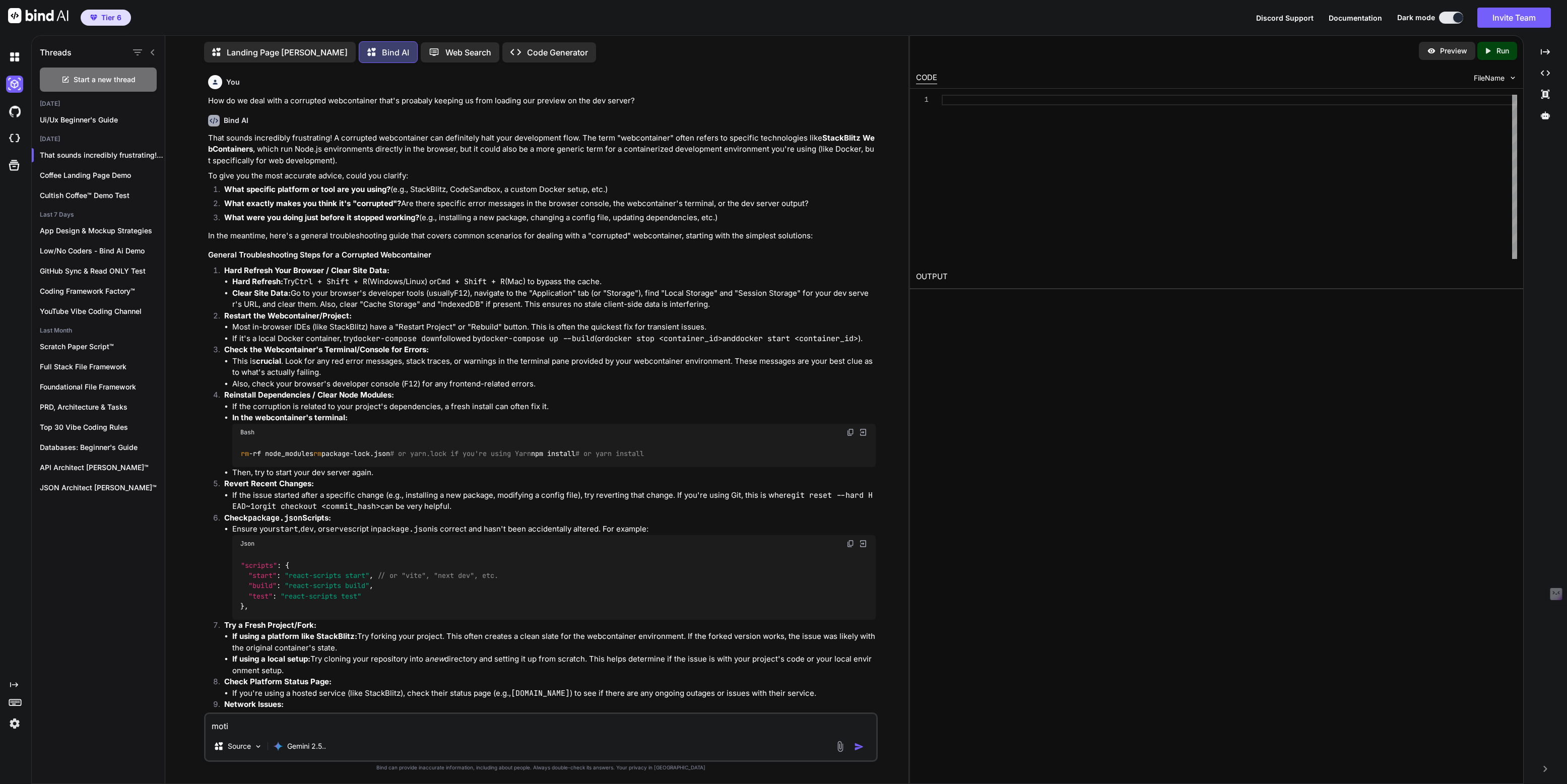
type textarea "mot"
type textarea "x"
type textarea "mo"
type textarea "x"
type textarea "m"
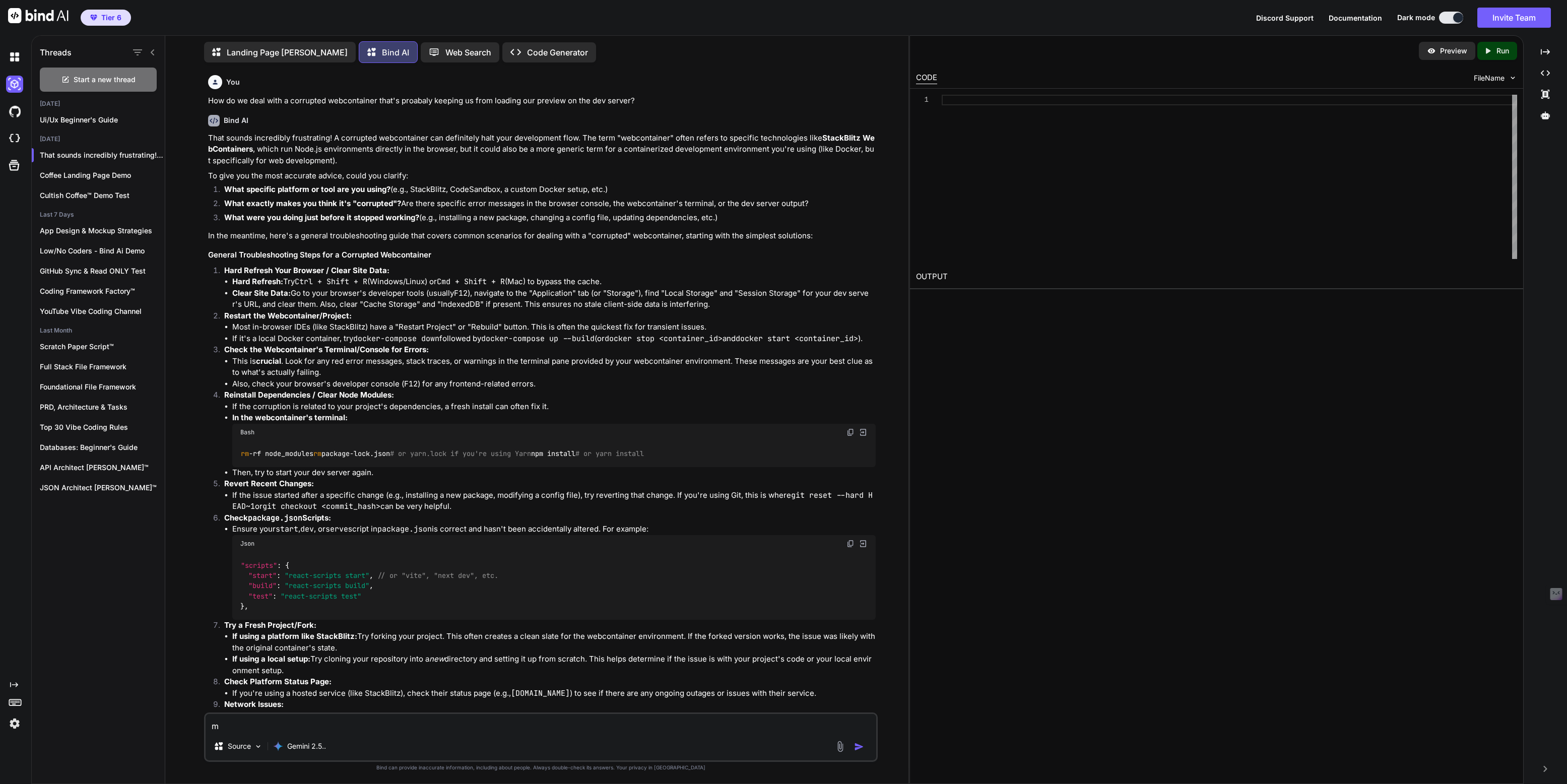
type textarea "x"
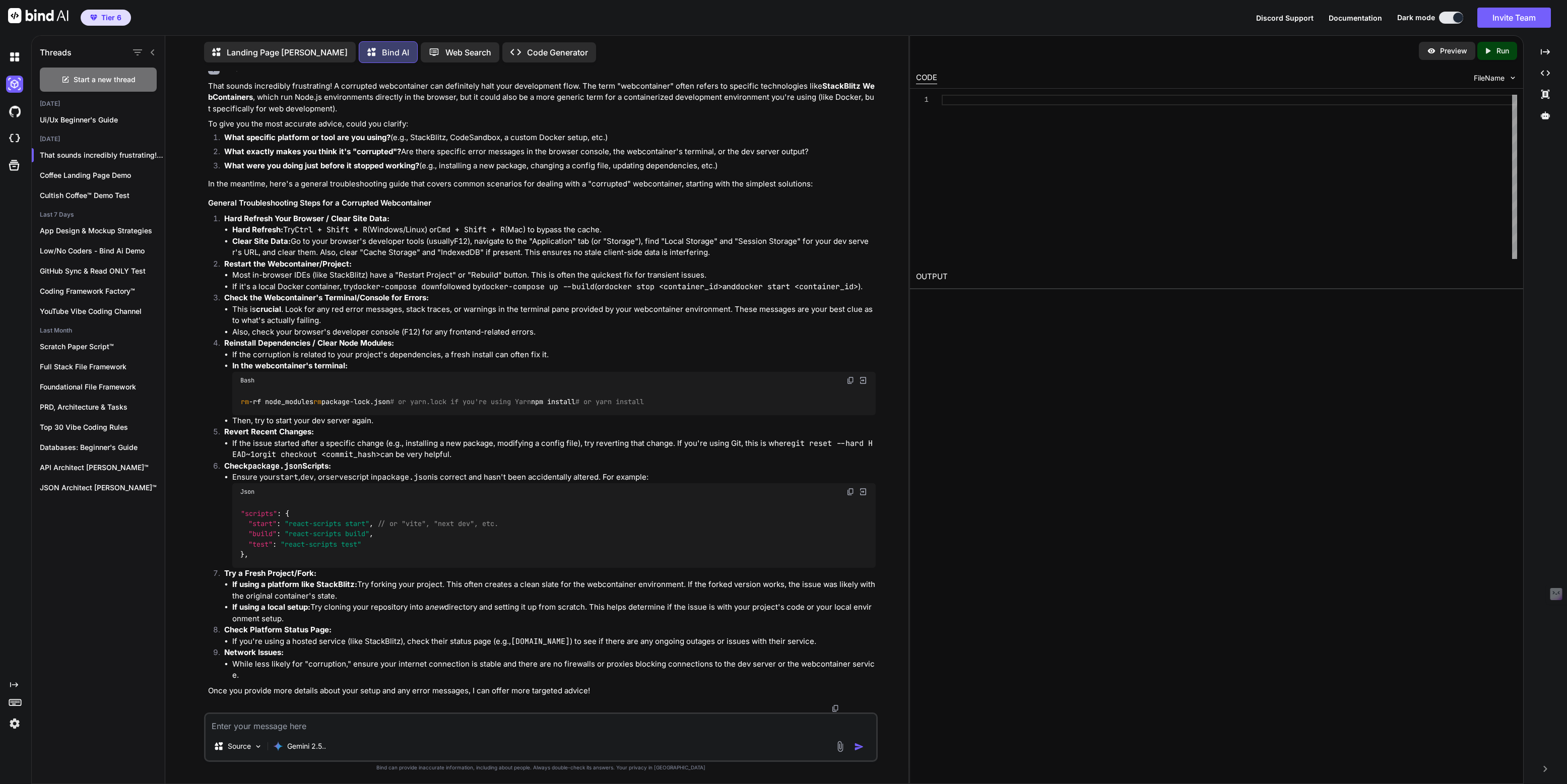
scroll to position [0, 0]
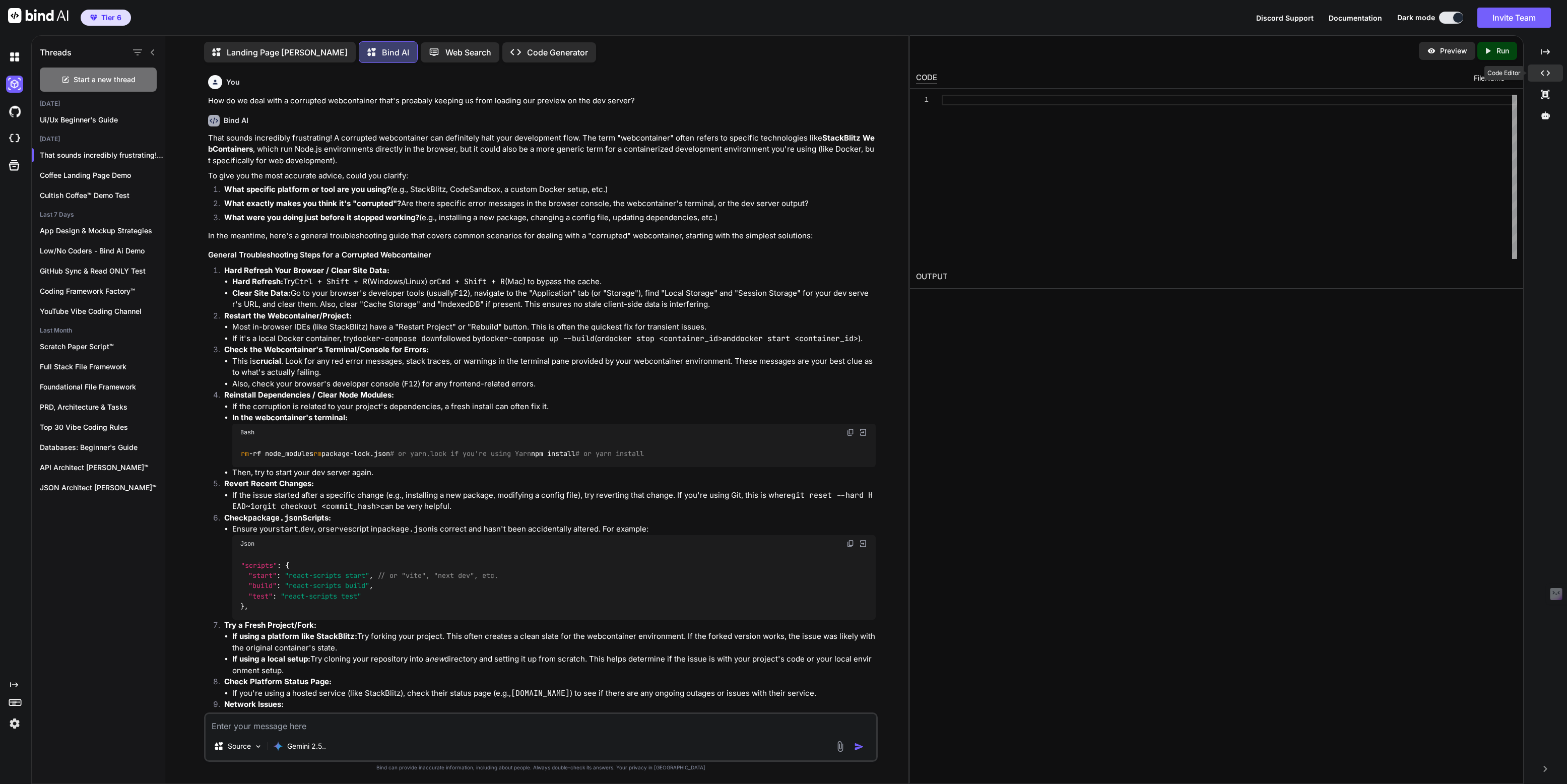
click at [1547, 68] on icon "Created with Pixso." at bounding box center [1545, 73] width 9 height 9
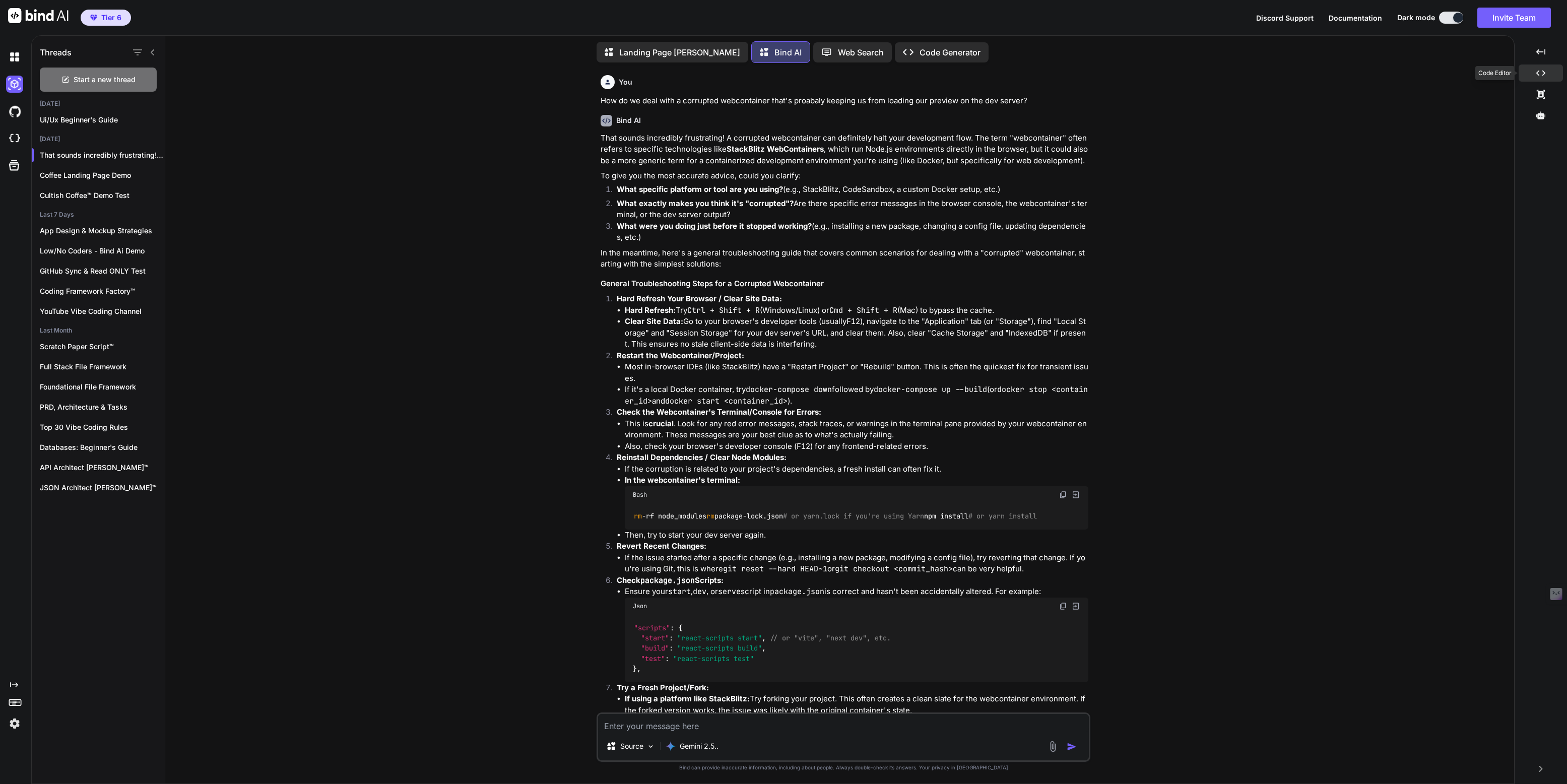
click at [1544, 70] on icon "Created with Pixso." at bounding box center [1540, 73] width 9 height 9
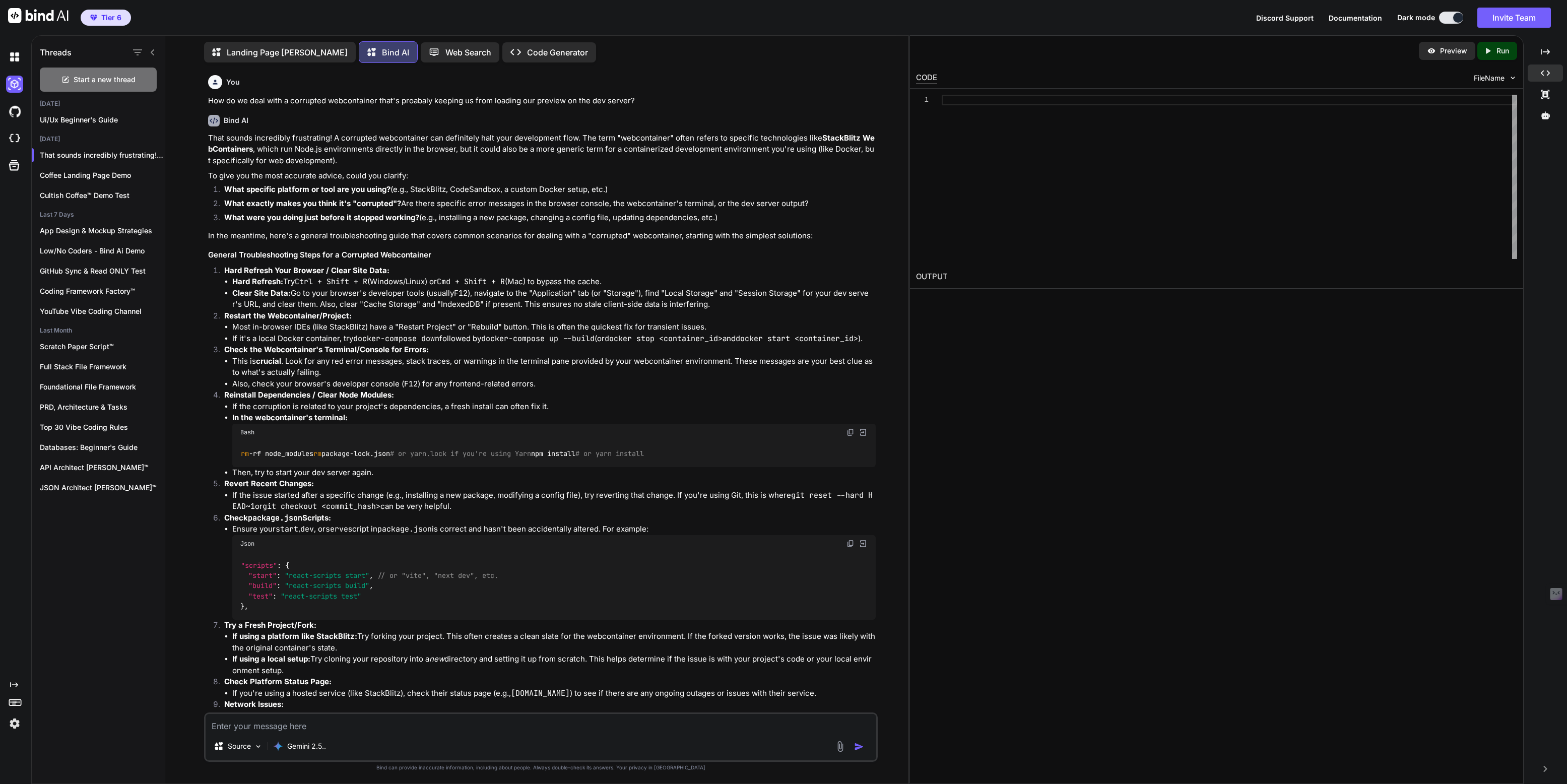
click at [863, 437] on img at bounding box center [862, 431] width 9 height 9
type textarea "rm -rf node_modules rm package-lock.json # or yarn.lock if you're using Yarn np…"
click at [1545, 97] on icon at bounding box center [1545, 94] width 8 height 9
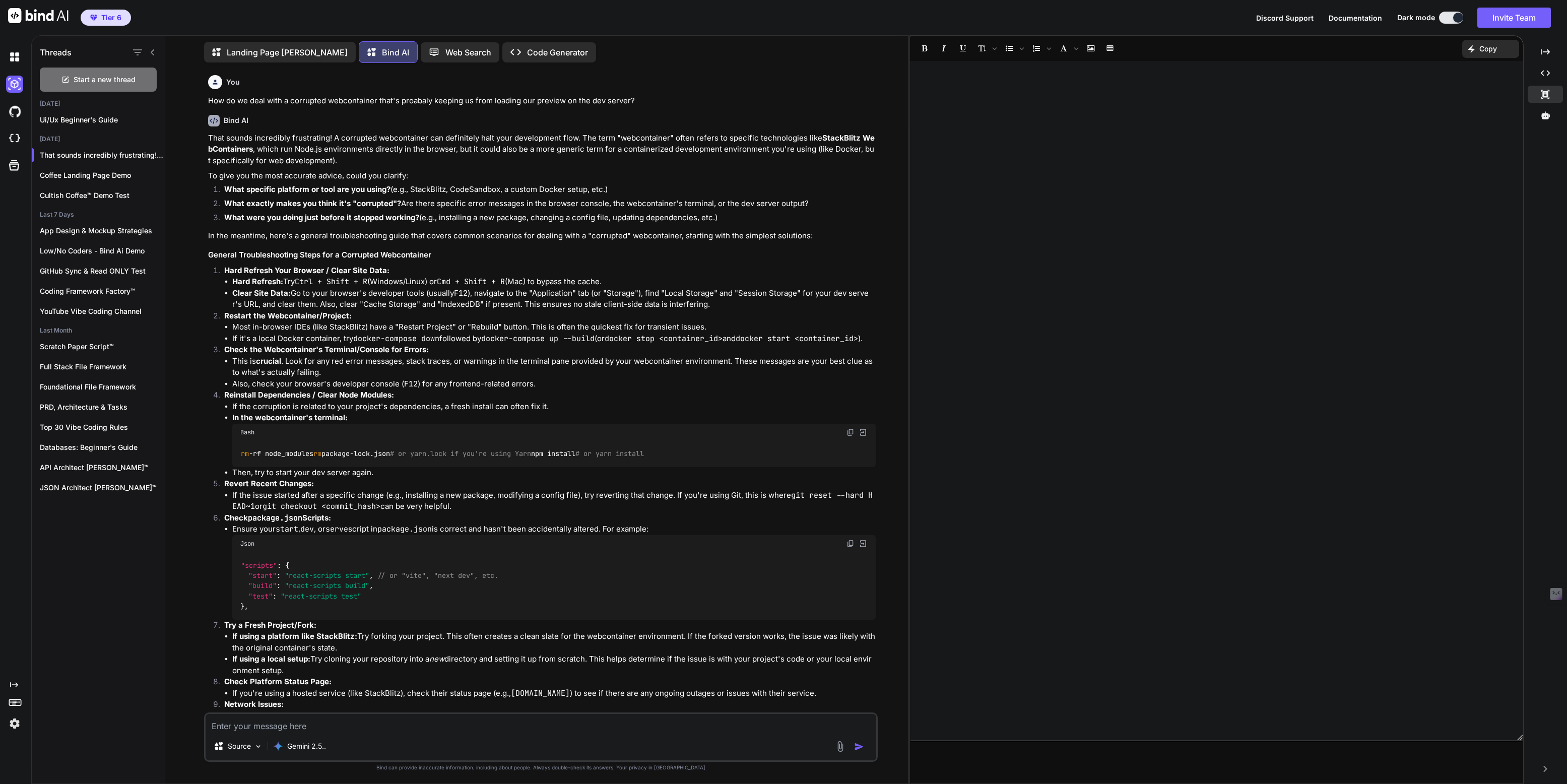
scroll to position [71, 0]
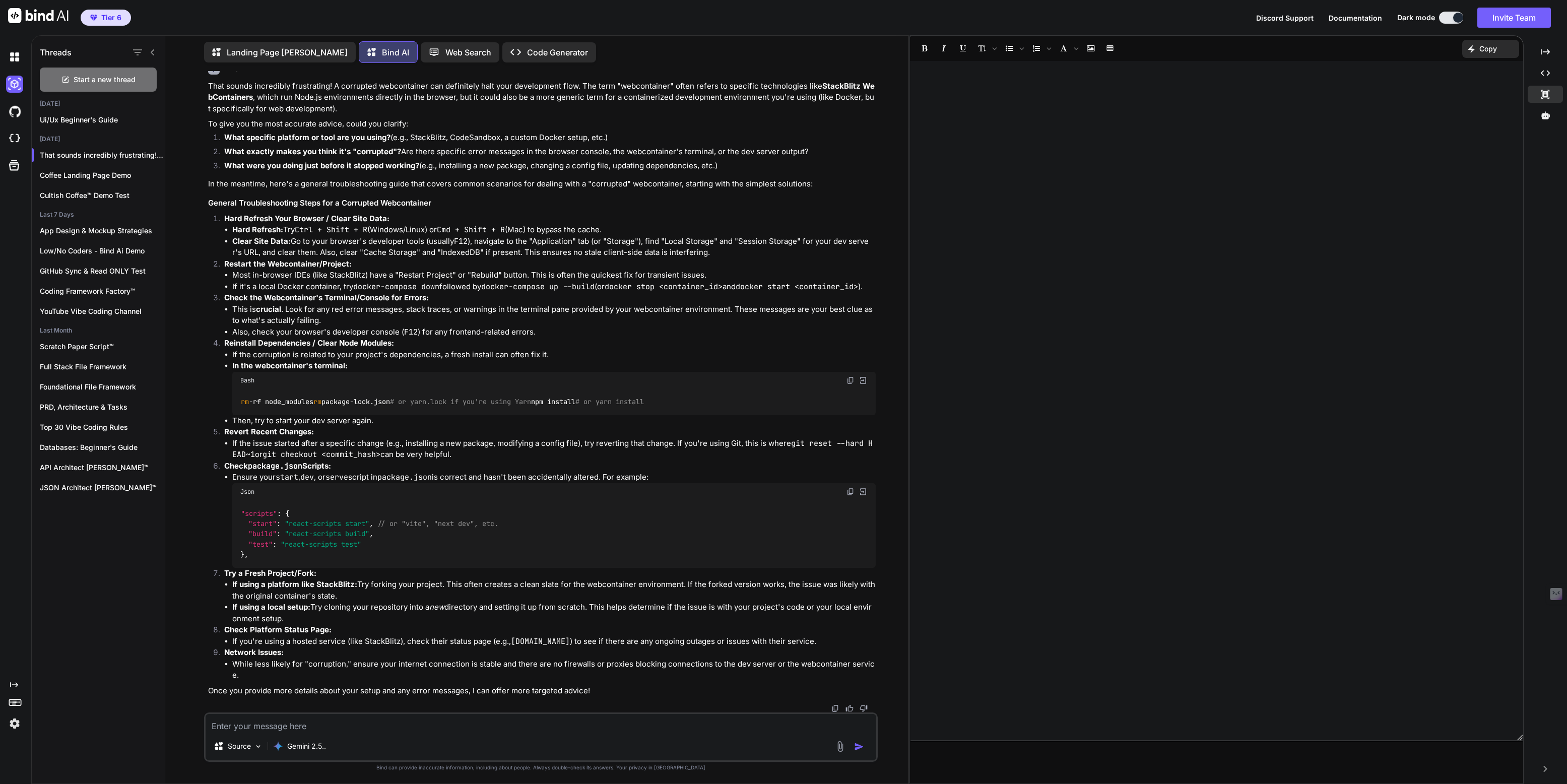
click at [860, 496] on img at bounding box center [862, 491] width 9 height 9
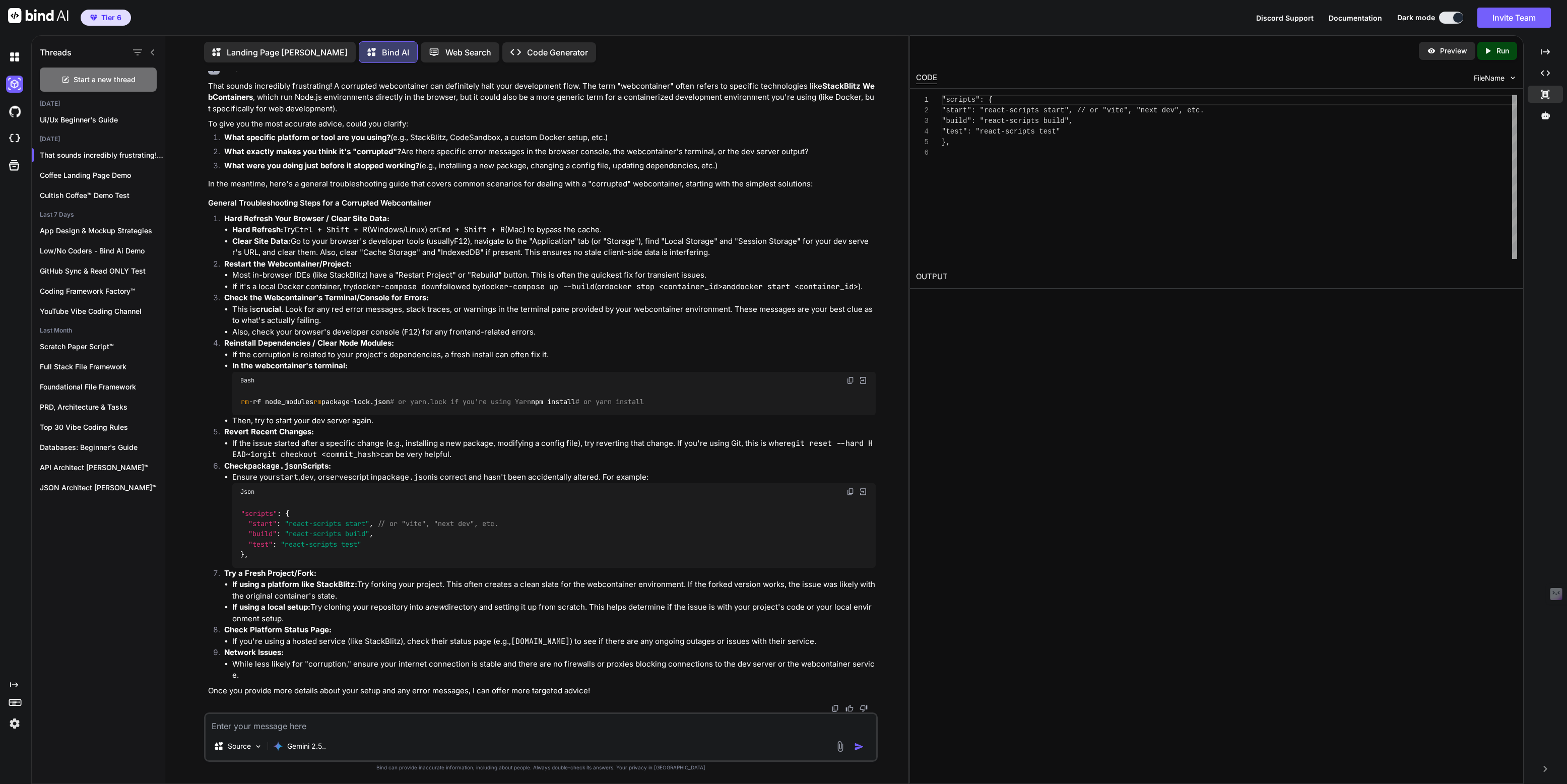
type textarea "x"
click at [1544, 114] on icon at bounding box center [1545, 115] width 9 height 8
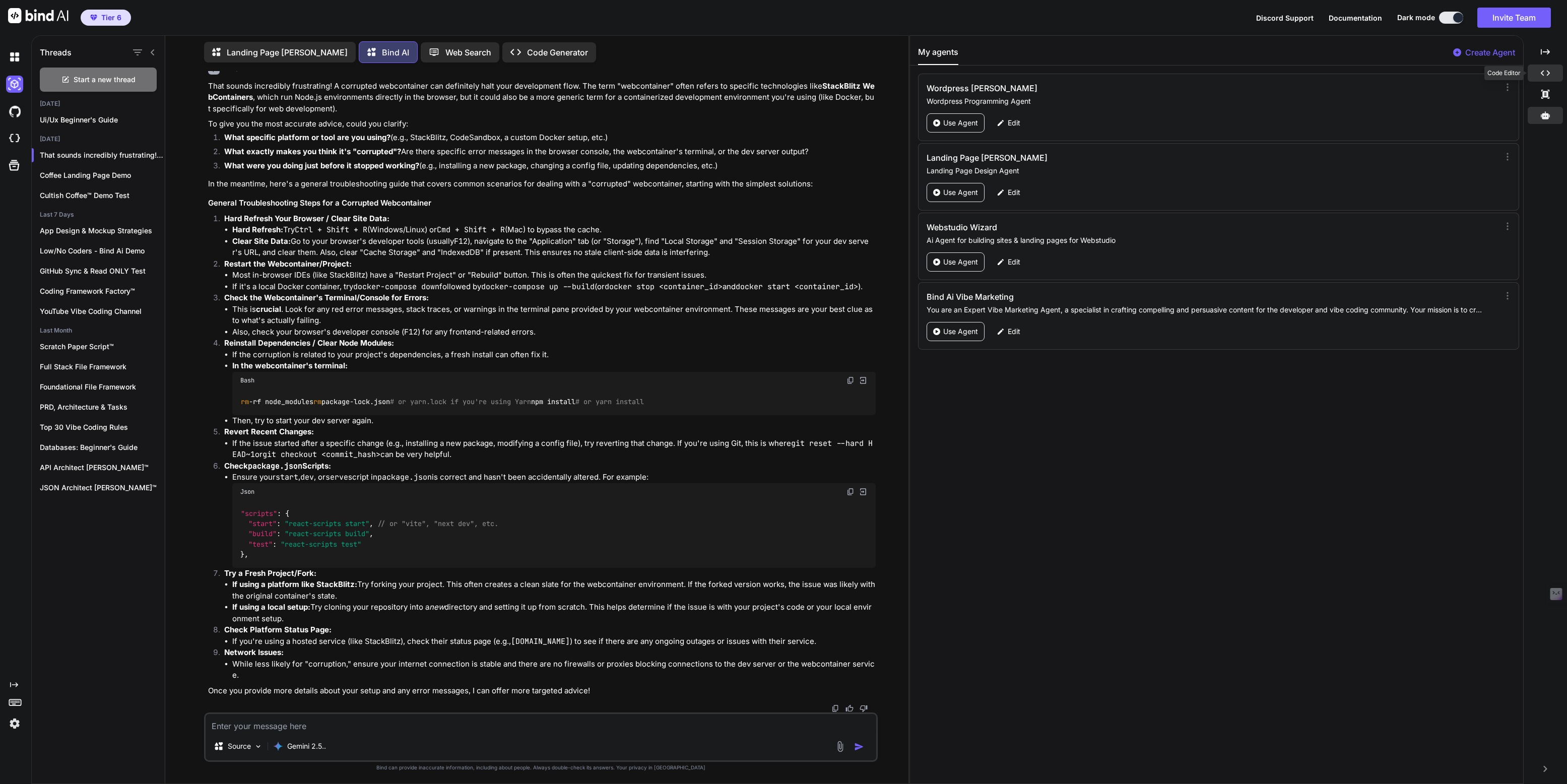
click at [1547, 68] on icon "Created with Pixso." at bounding box center [1545, 73] width 9 height 9
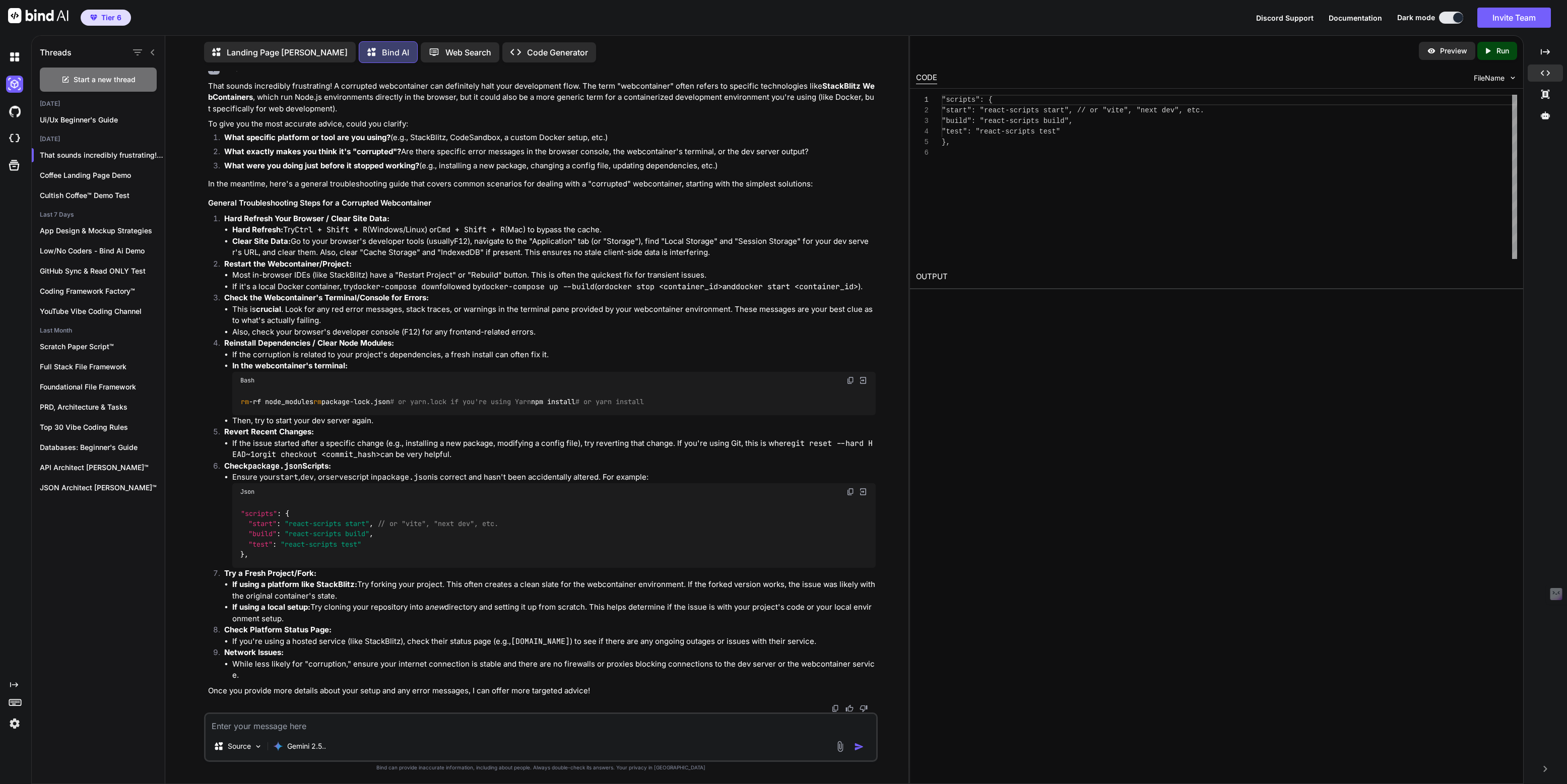
scroll to position [0, 0]
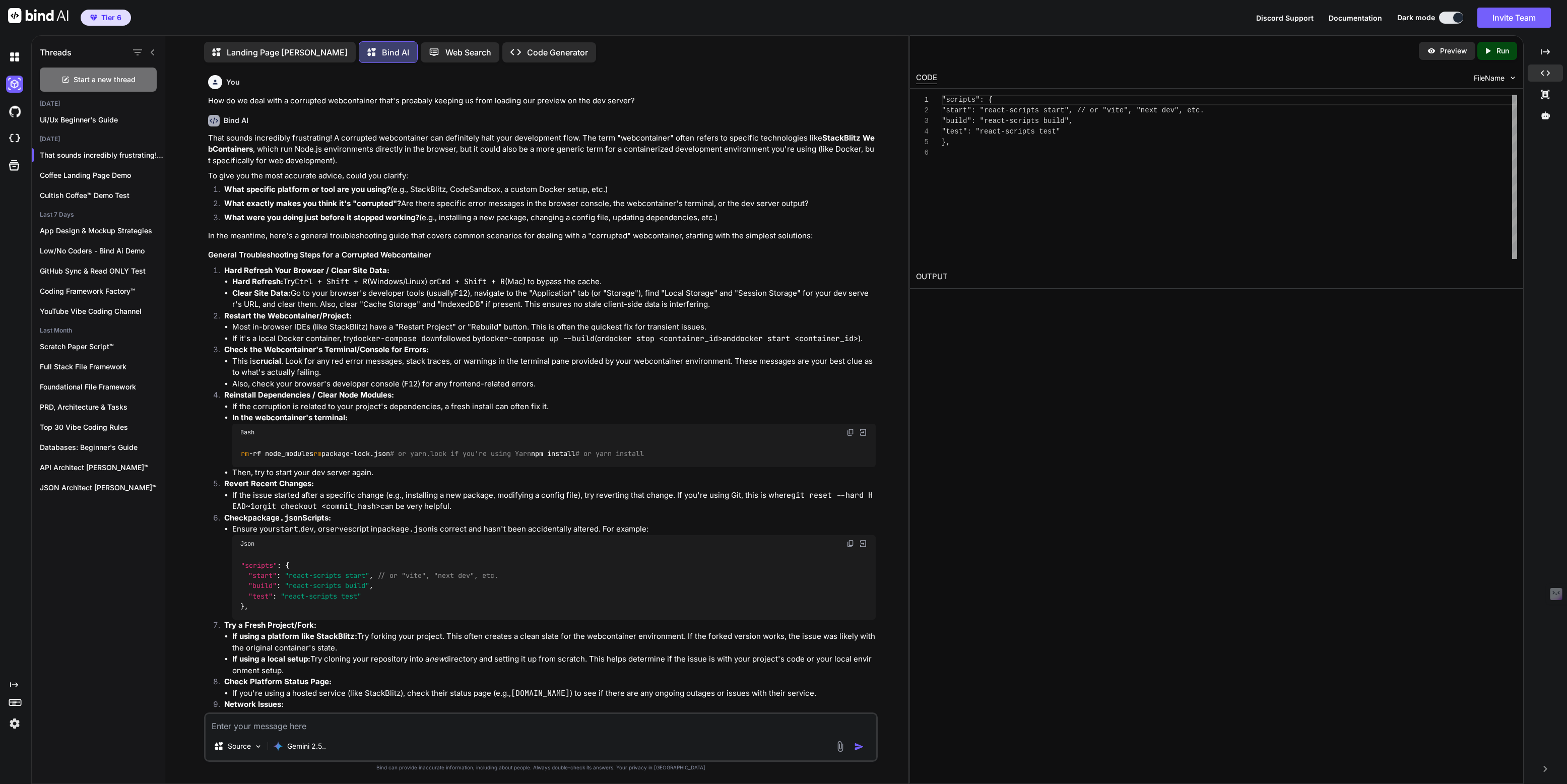
click at [1160, 198] on div ""scripts": { "start": "react-scripts start", // or "vite", "n ext dev", etc. "b…" at bounding box center [1230, 176] width 575 height 164
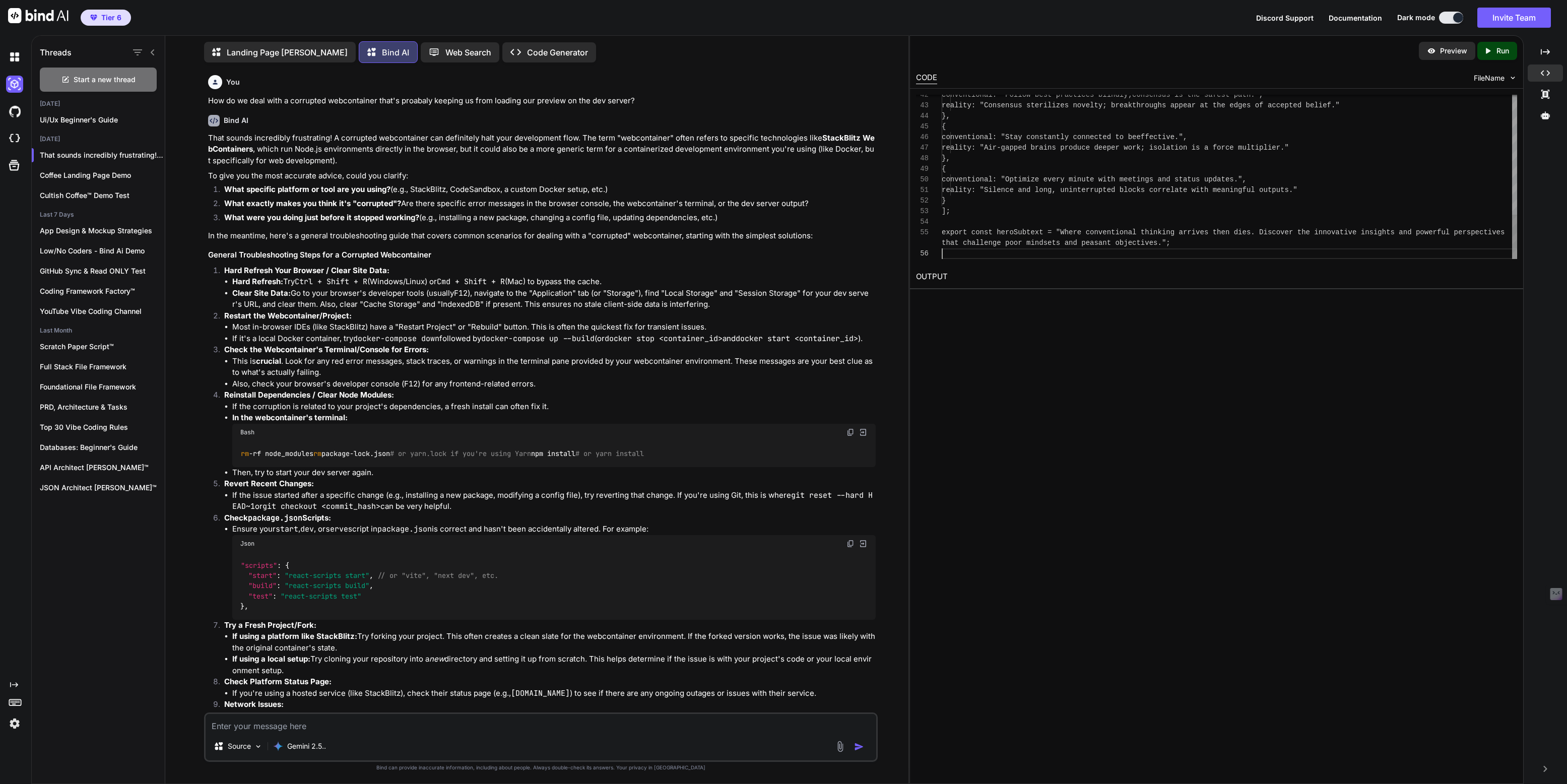
scroll to position [63, 0]
type textarea "reality: "Silence and long, uninterrupted blocks correlate with meaningful outp…"
drag, startPoint x: 1142, startPoint y: 288, endPoint x: 1147, endPoint y: 349, distance: 61.2
click at [1147, 349] on div "Preview Created with Pixso. Run CODE FileName 42 43 44 45 46 47 48 49 50 51 52 …" at bounding box center [1216, 409] width 614 height 749
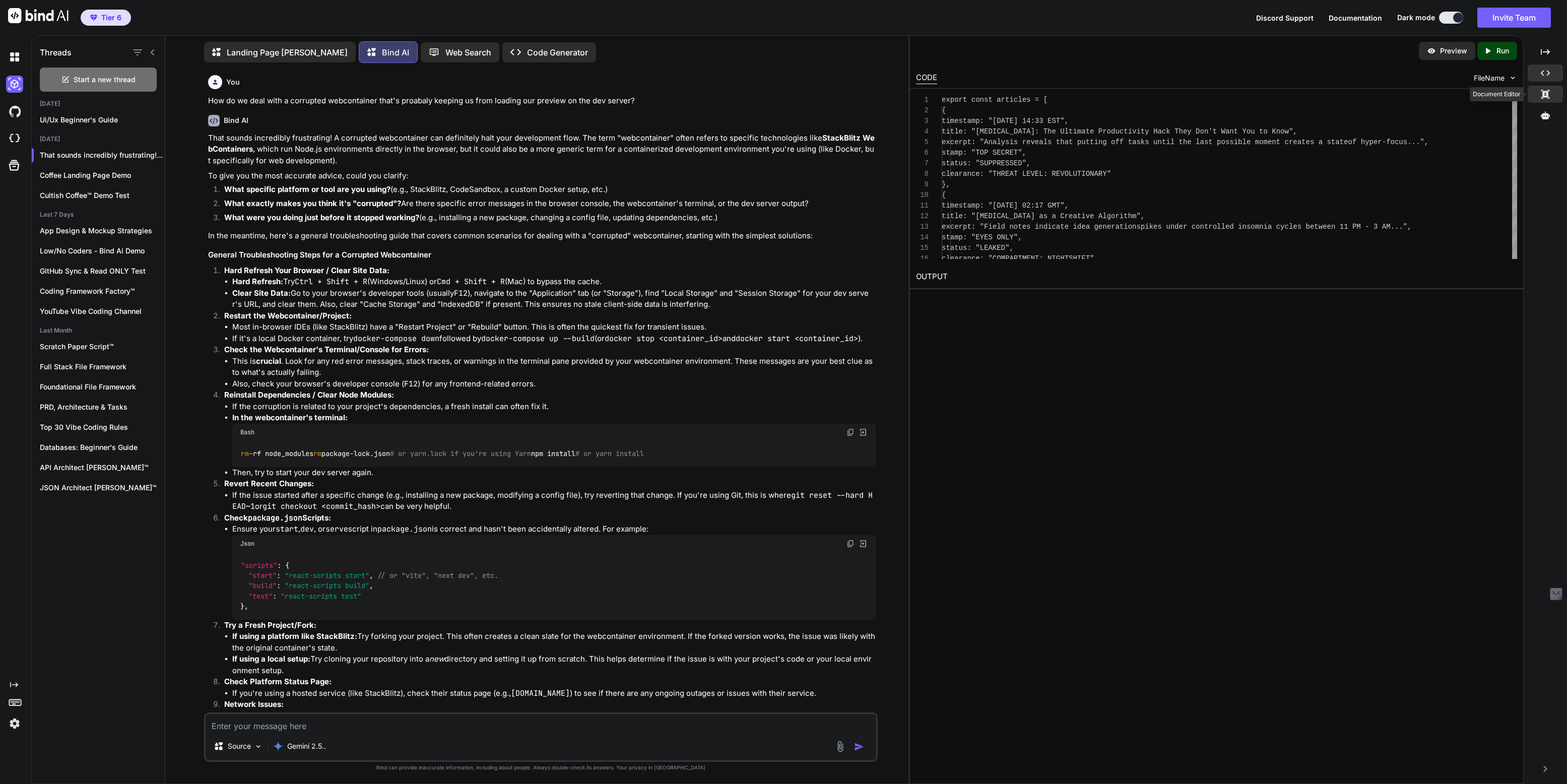
click at [1548, 92] on icon "Created with Pixso." at bounding box center [1545, 94] width 9 height 9
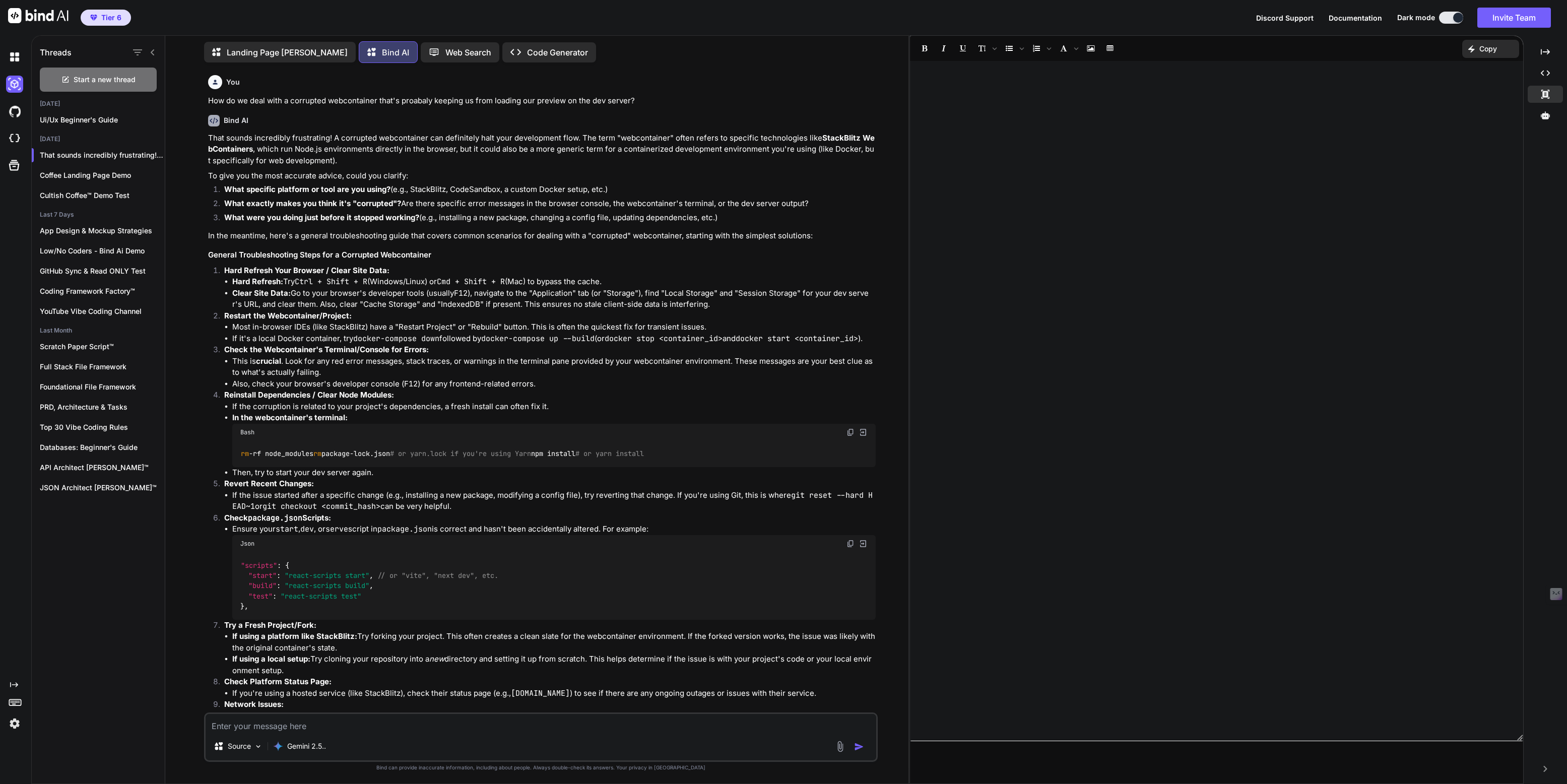
click at [1162, 239] on div at bounding box center [1216, 400] width 613 height 669
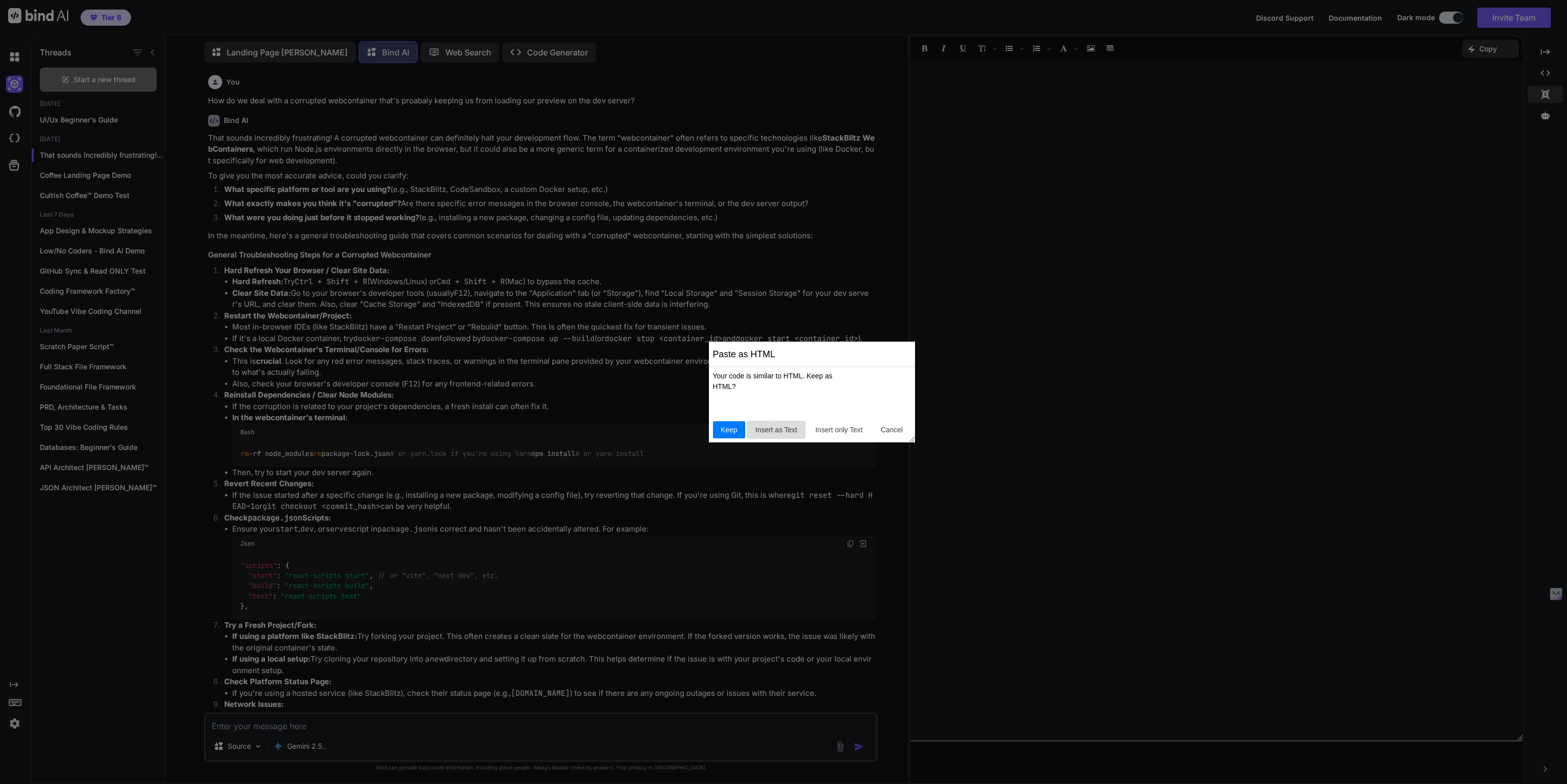
click at [781, 424] on button "Insert as Text" at bounding box center [776, 429] width 58 height 17
click at [840, 431] on span "Insert only Text" at bounding box center [839, 429] width 55 height 10
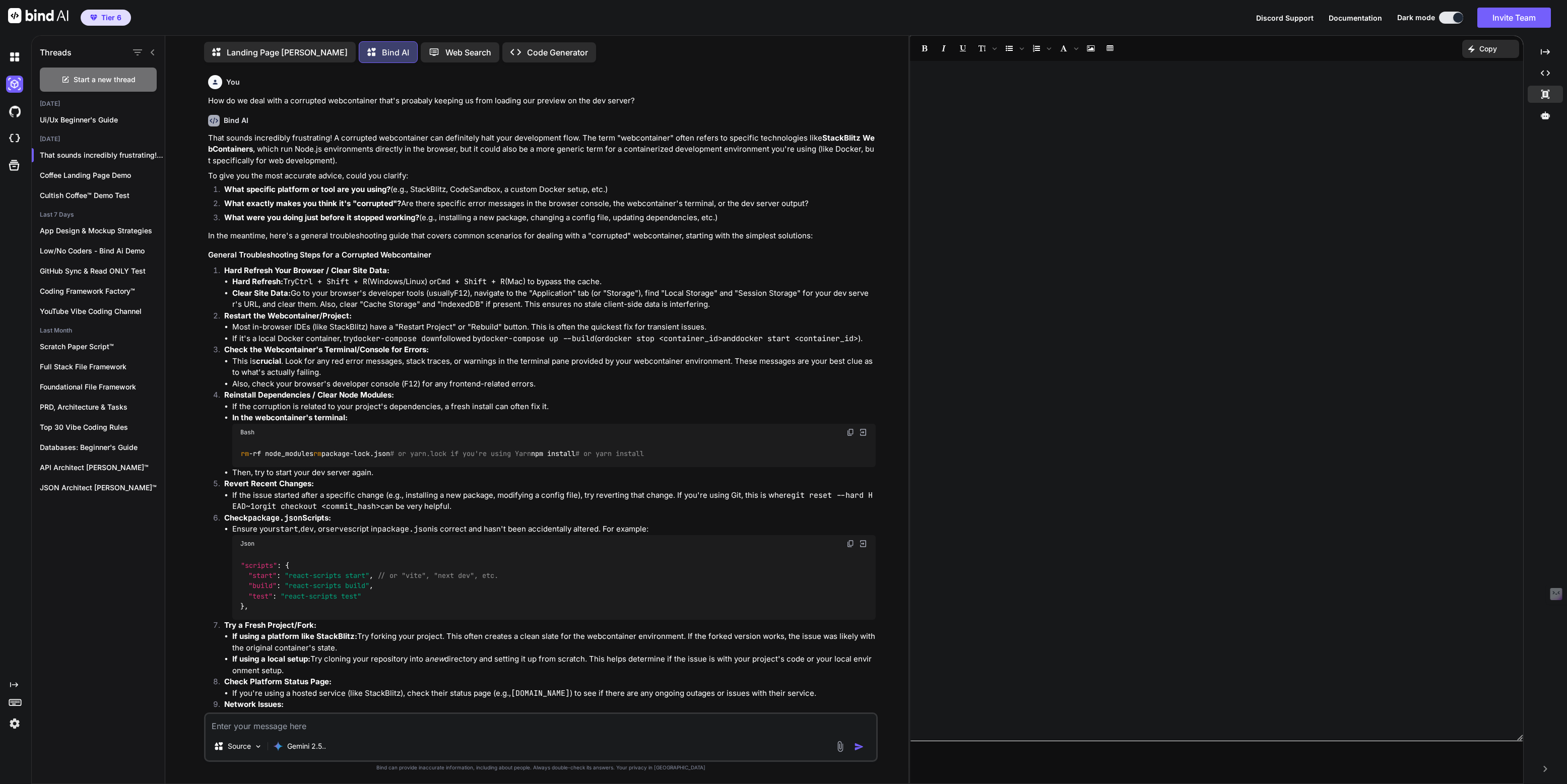
click at [12, 683] on icon "Created with Pixso." at bounding box center [15, 684] width 8 height 8
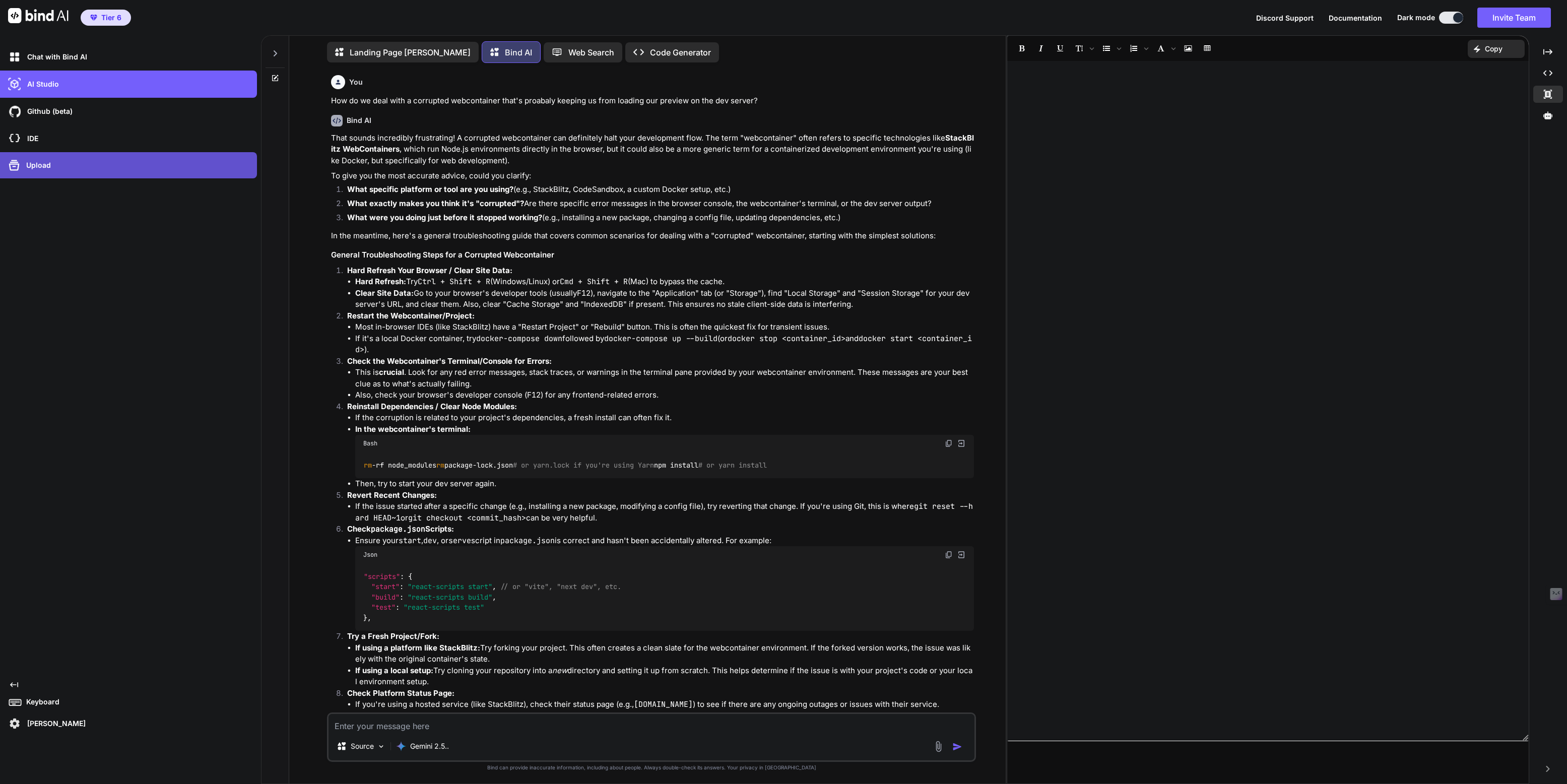
click at [37, 165] on p "Upload" at bounding box center [37, 165] width 29 height 10
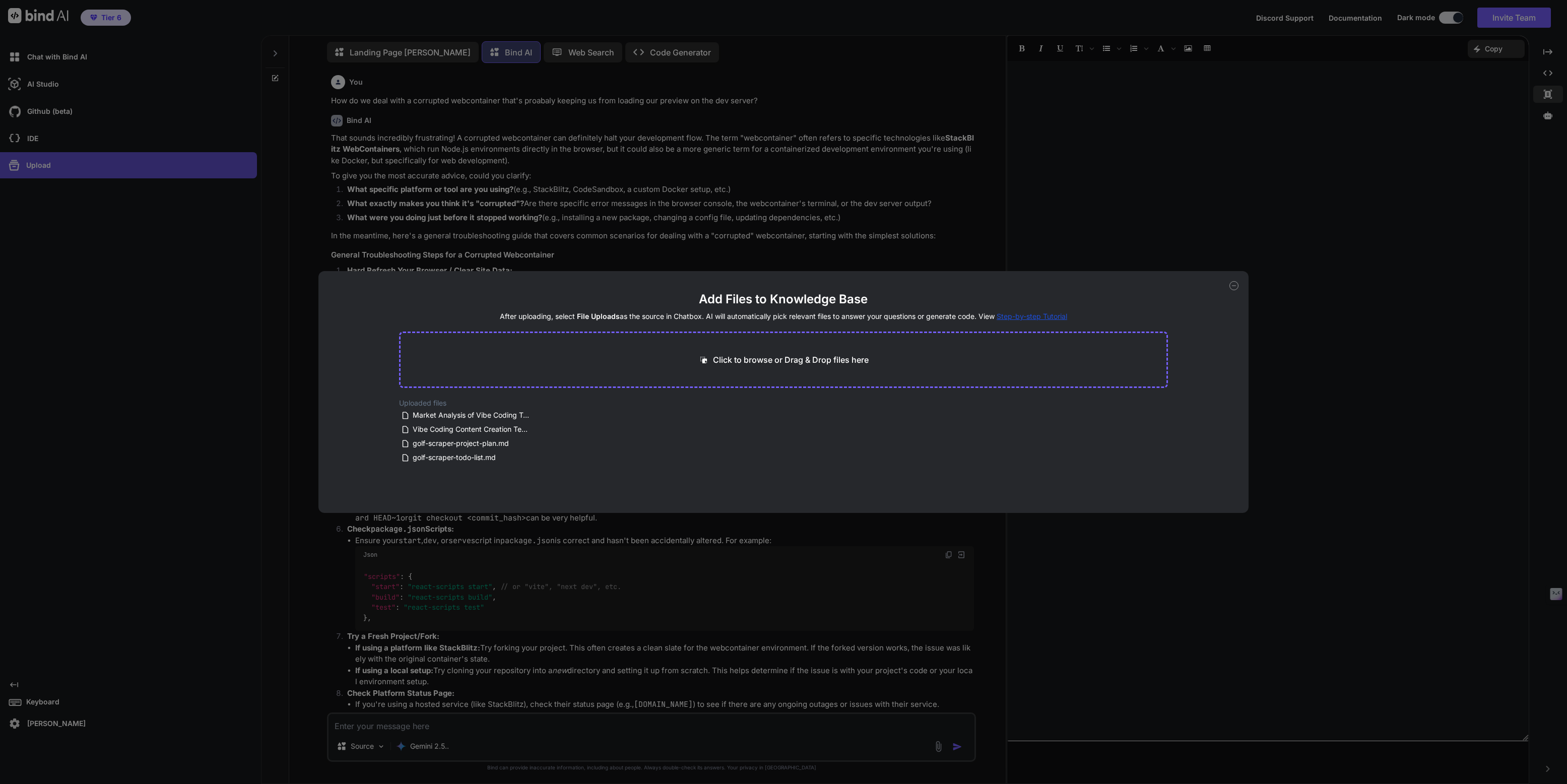
click at [37, 165] on div "Add Files to Knowledge Base After uploading, select File Uploads as the source …" at bounding box center [783, 392] width 1567 height 784
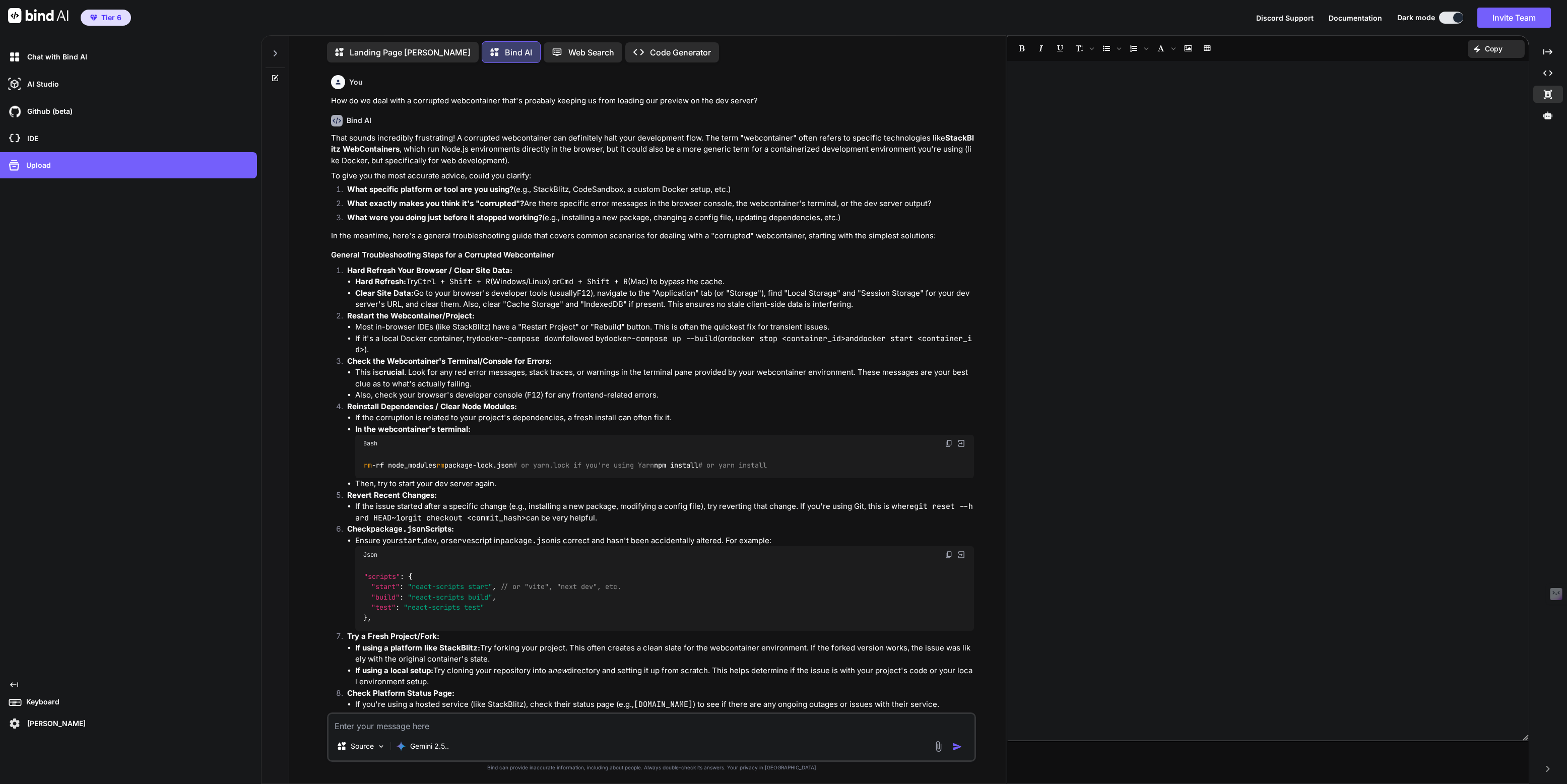
click at [38, 696] on div "Keyboard" at bounding box center [131, 702] width 251 height 14
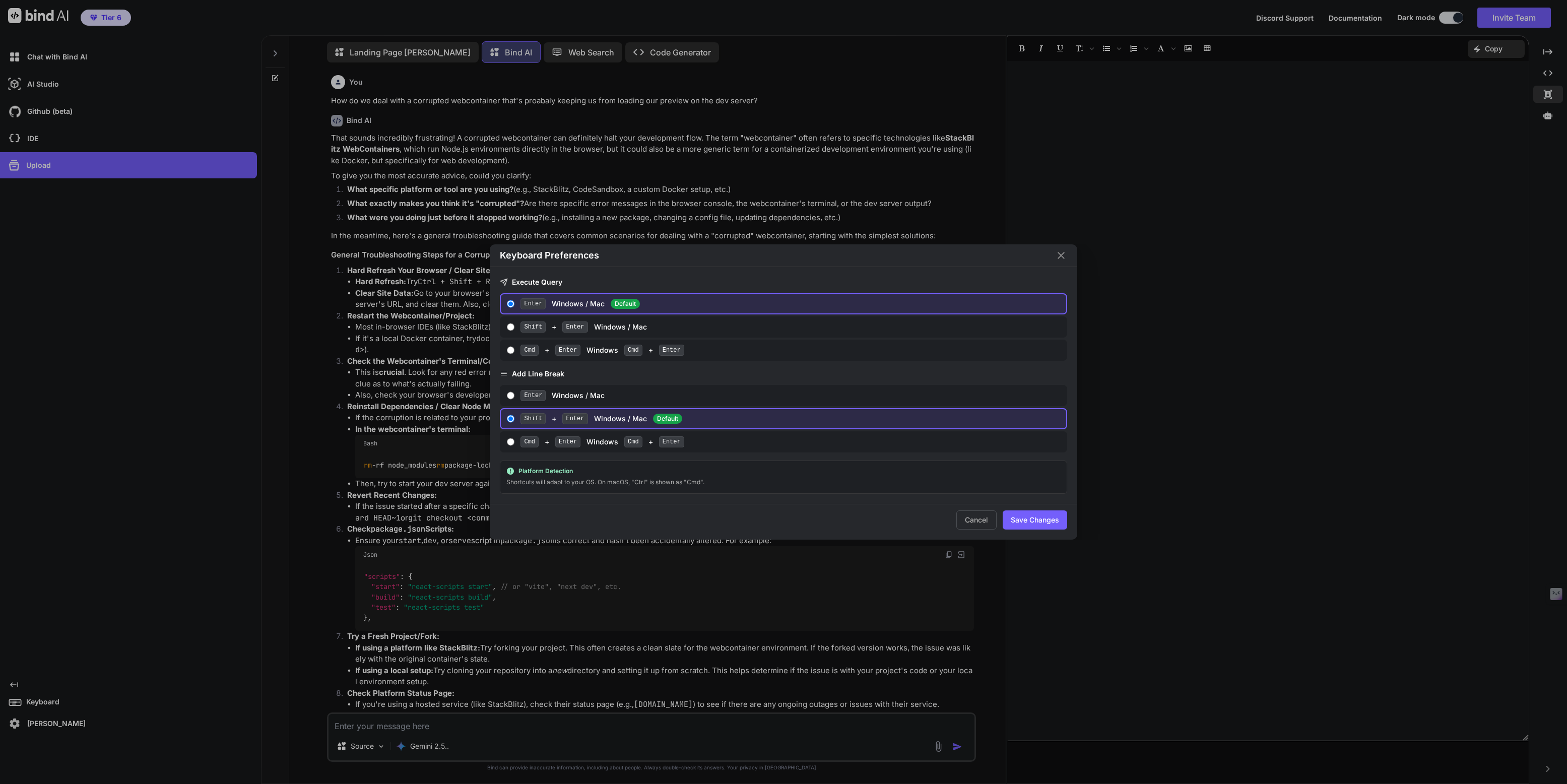
click at [38, 696] on div "Keyboard Preferences Execute Query Enter Windows / Mac Default Shift + Enter Wi…" at bounding box center [783, 392] width 1567 height 784
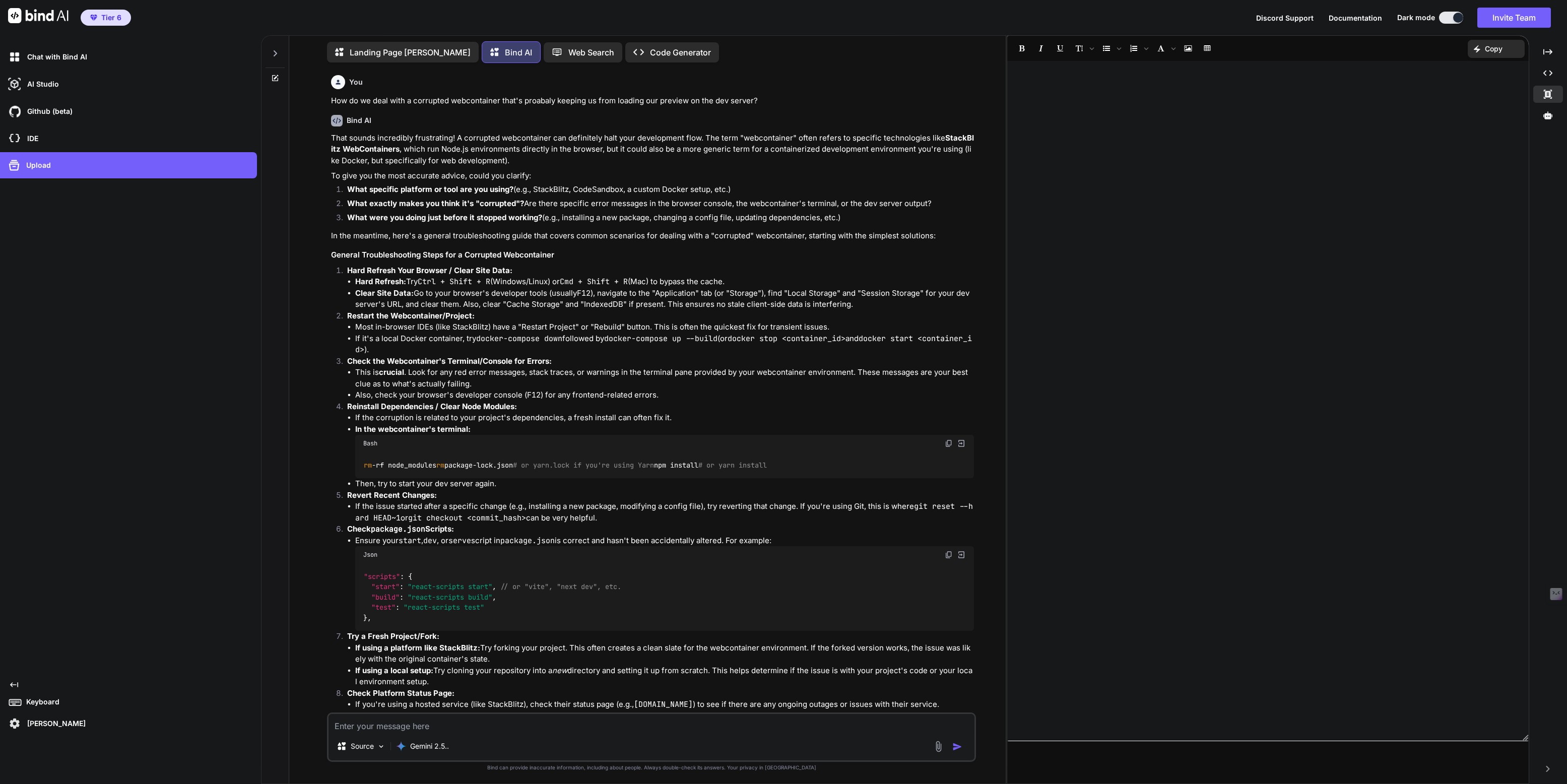
click at [46, 719] on p "[PERSON_NAME]" at bounding box center [55, 723] width 62 height 10
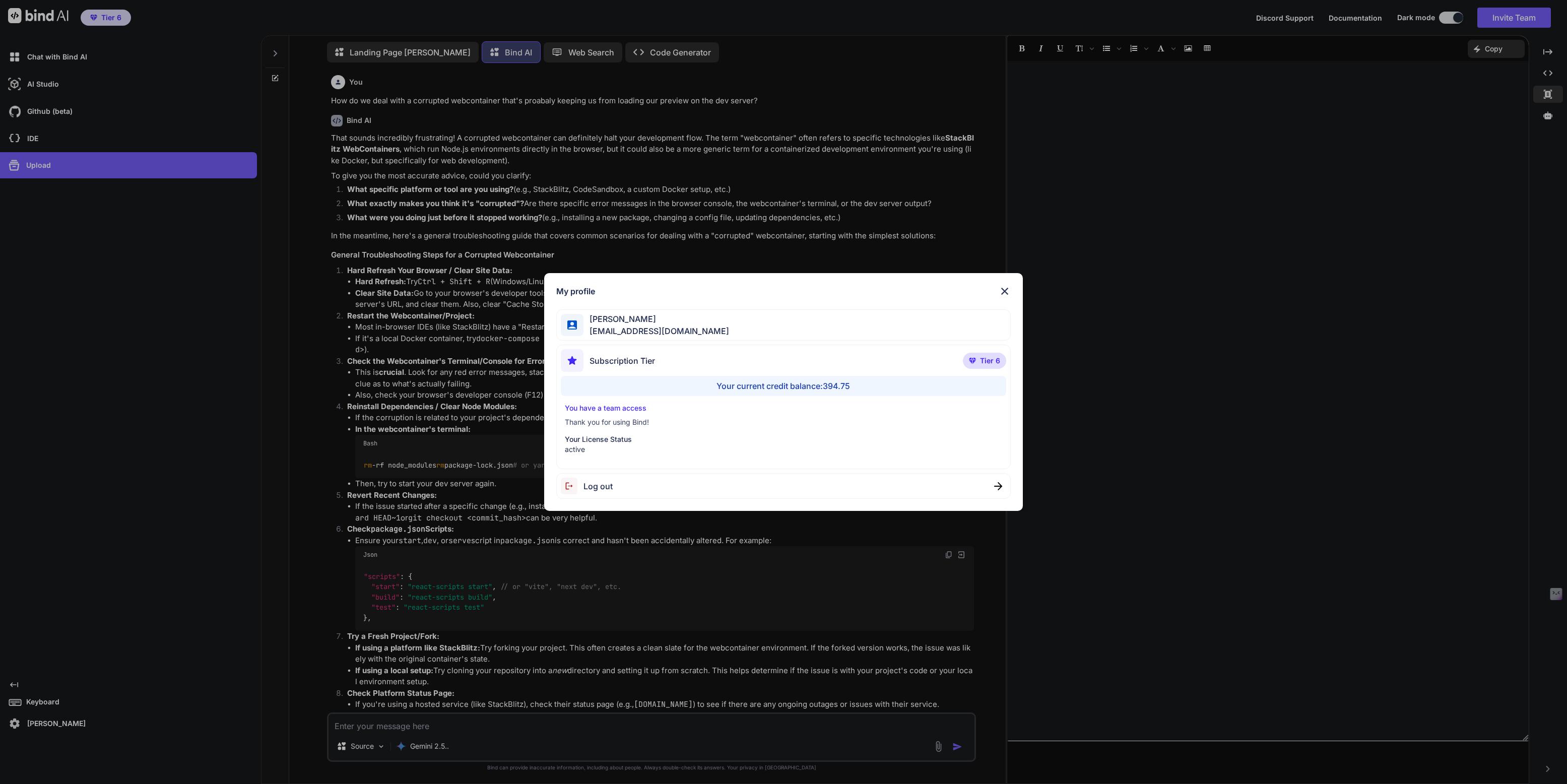
click at [46, 719] on div "My profile [PERSON_NAME] [EMAIL_ADDRESS][DOMAIN_NAME] Subscription Tier Tier 6 …" at bounding box center [783, 392] width 1567 height 784
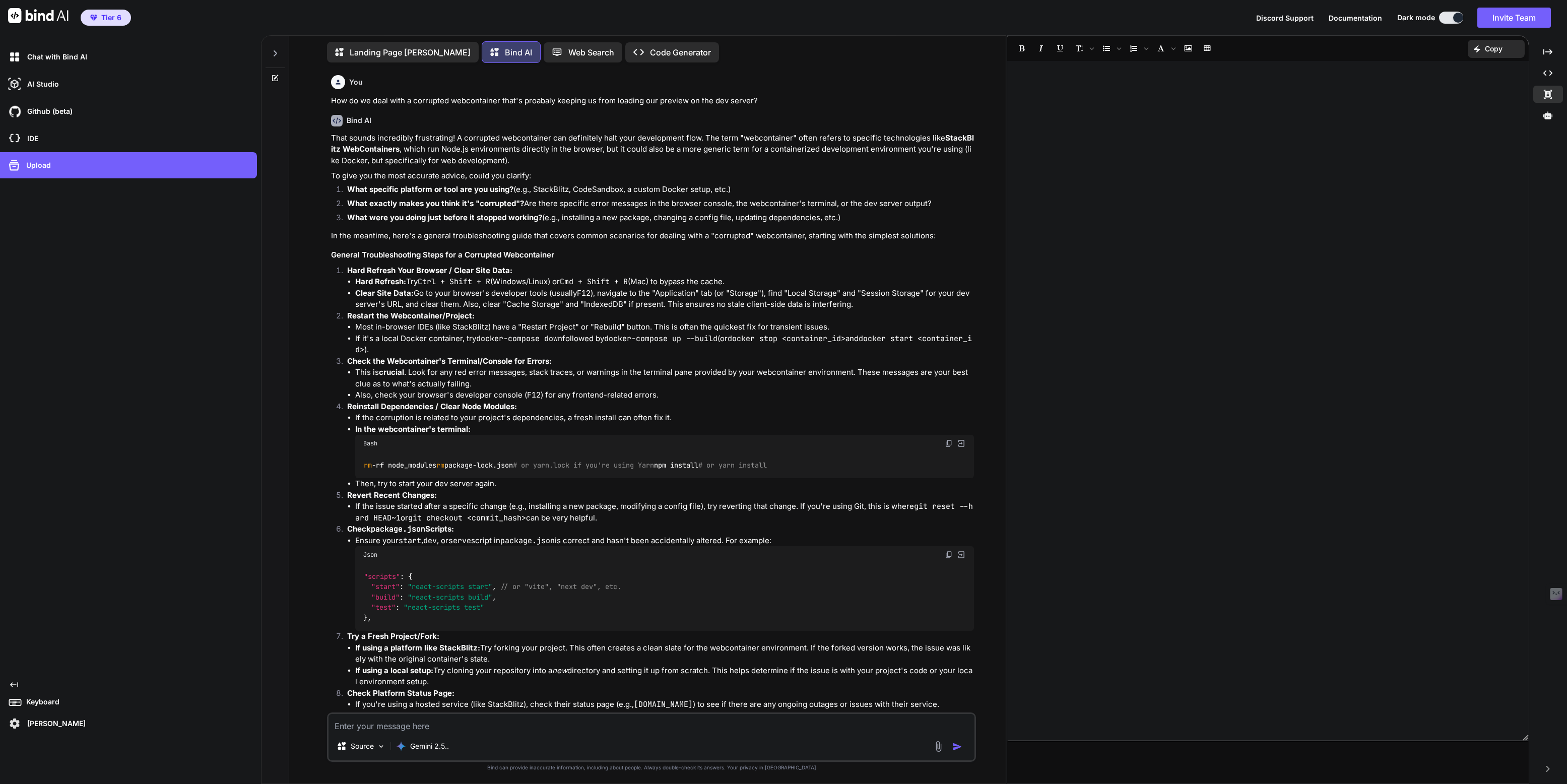
click at [11, 682] on icon "Created with Pixso." at bounding box center [15, 684] width 8 height 8
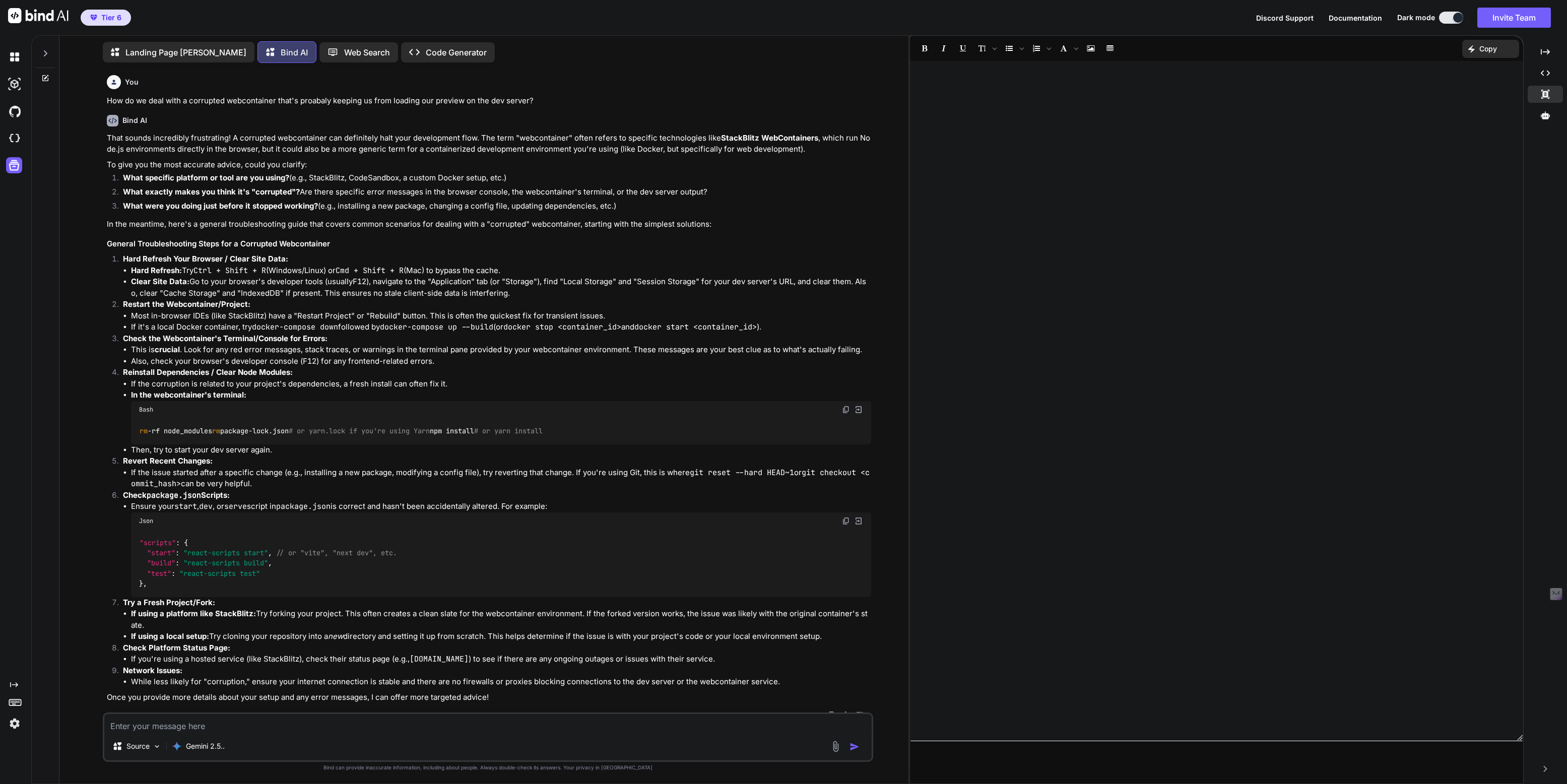
click at [44, 51] on icon at bounding box center [46, 53] width 8 height 8
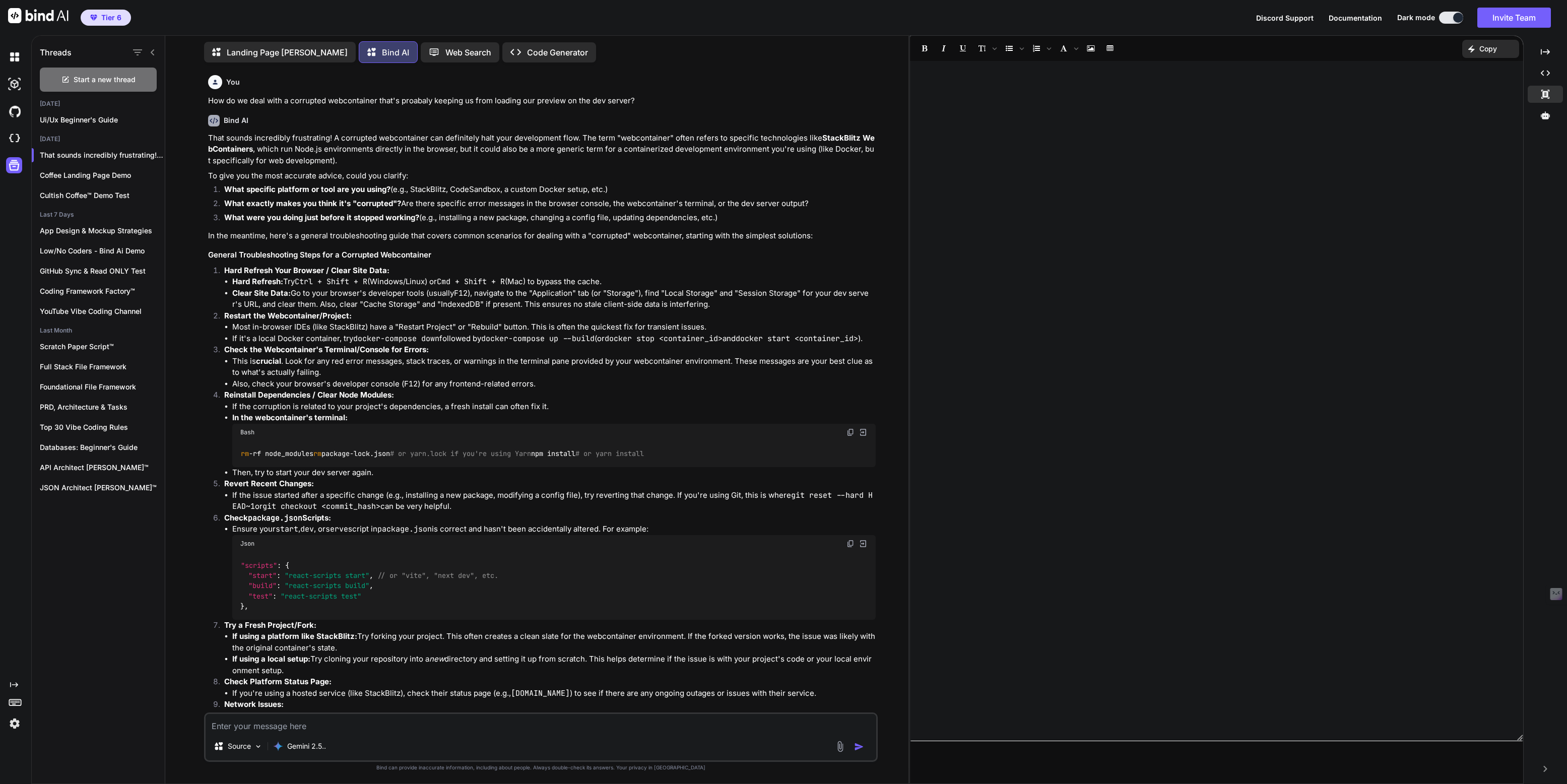
click at [157, 49] on div "Threads" at bounding box center [98, 50] width 133 height 35
click at [154, 53] on icon at bounding box center [153, 53] width 8 height 8
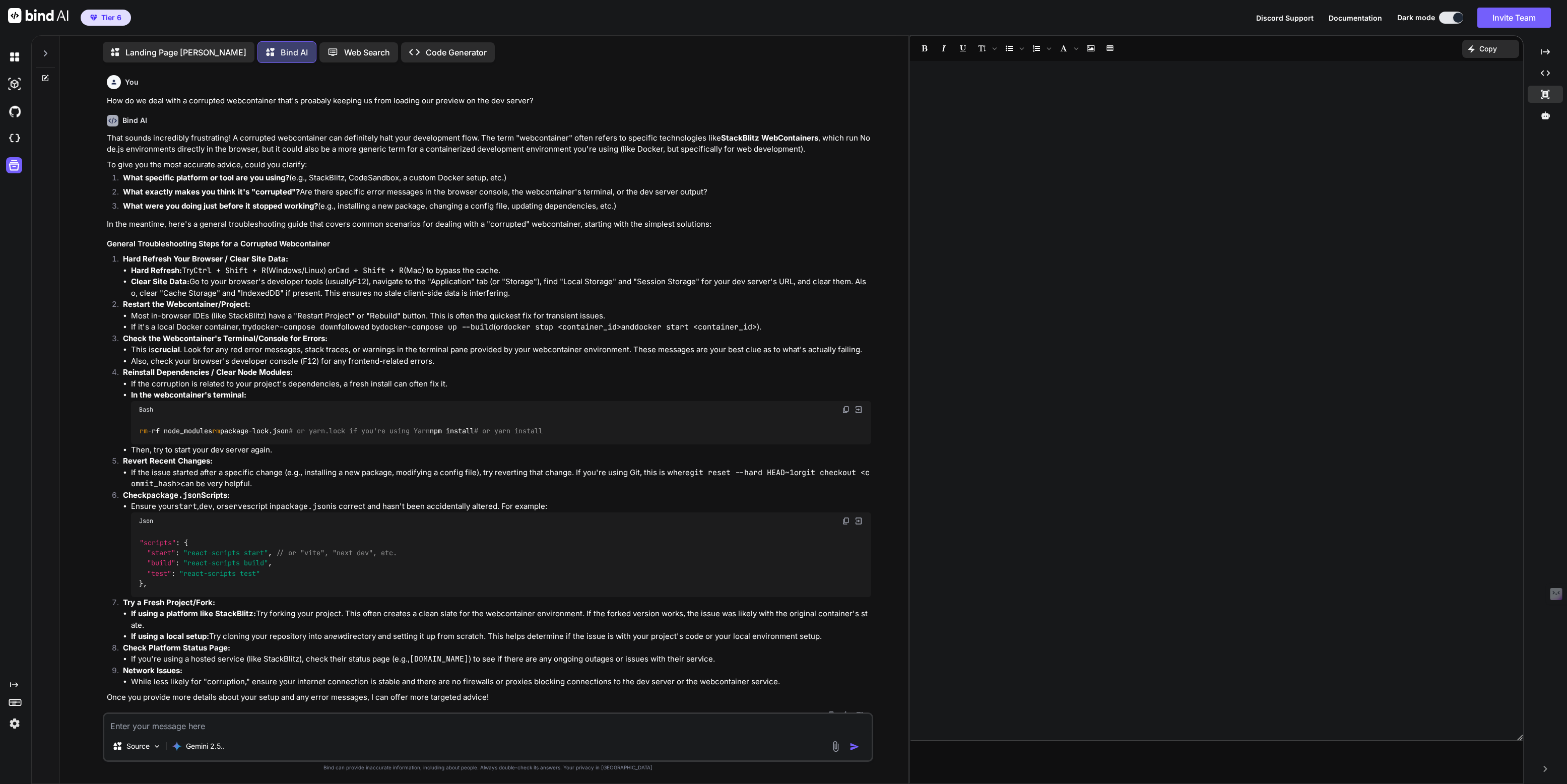
click at [44, 55] on icon at bounding box center [46, 53] width 8 height 8
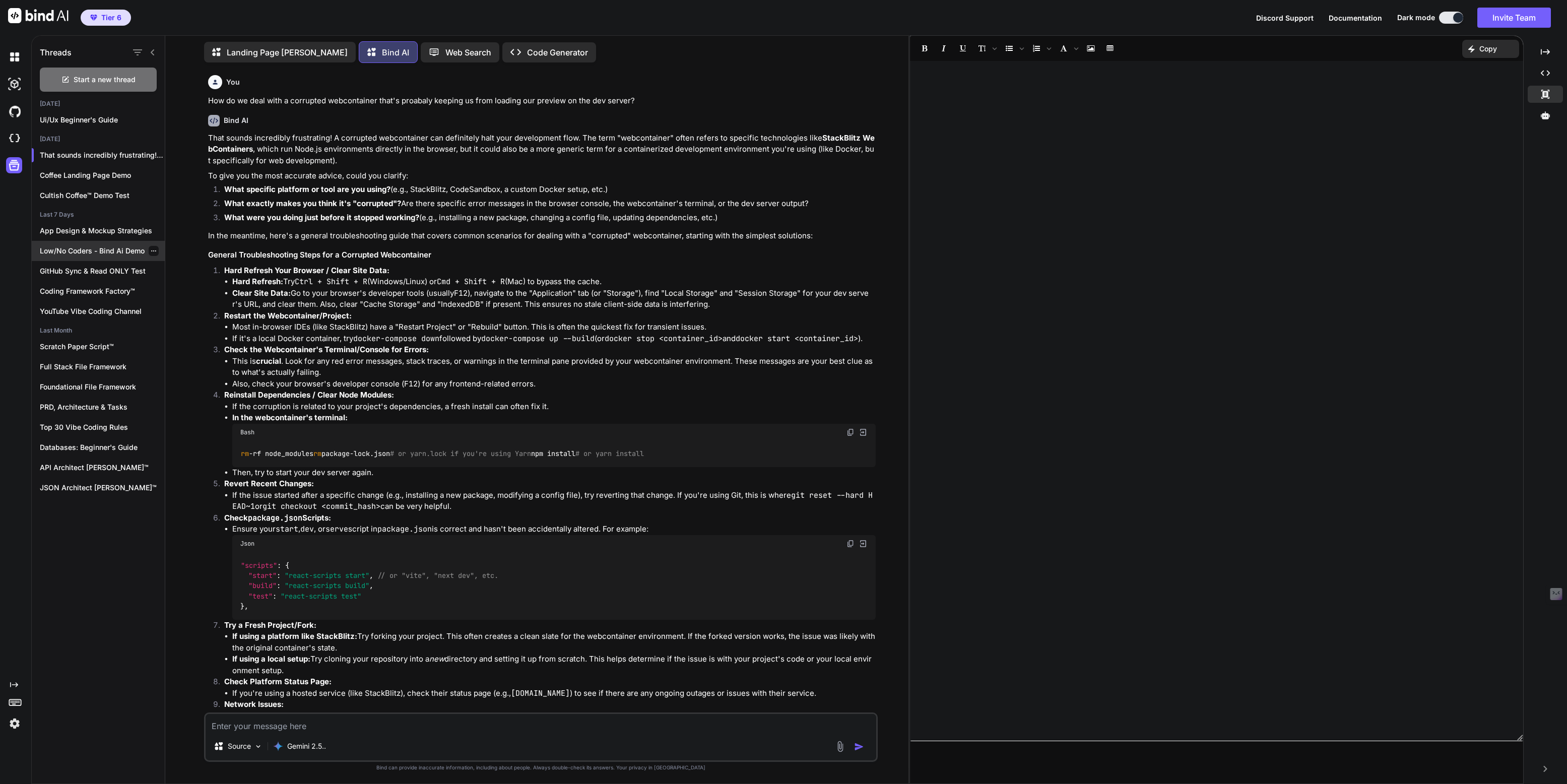
click at [91, 245] on p "Low/No Coders - Bind Ai Demo" at bounding box center [102, 250] width 125 height 10
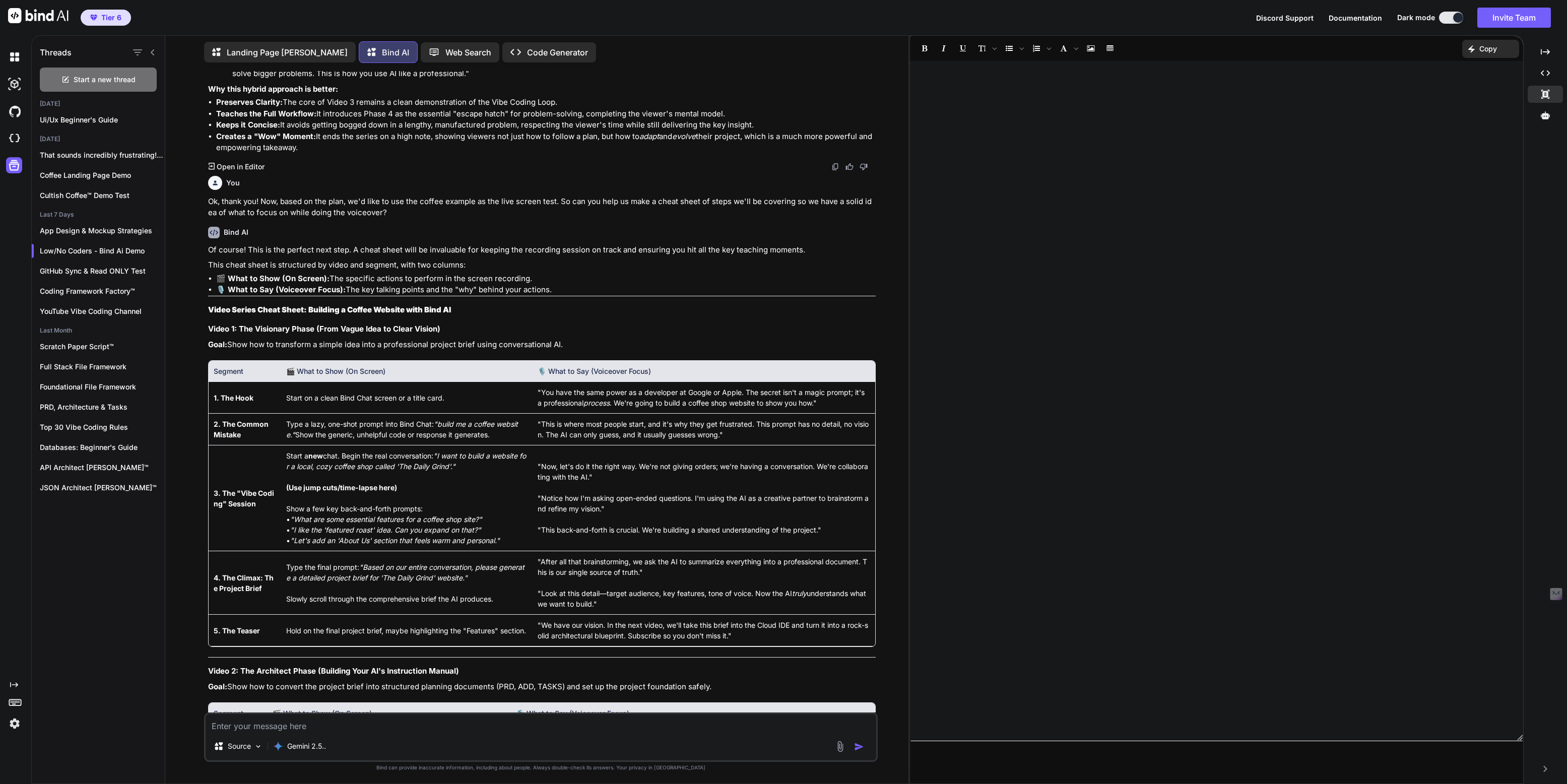
scroll to position [2539, 0]
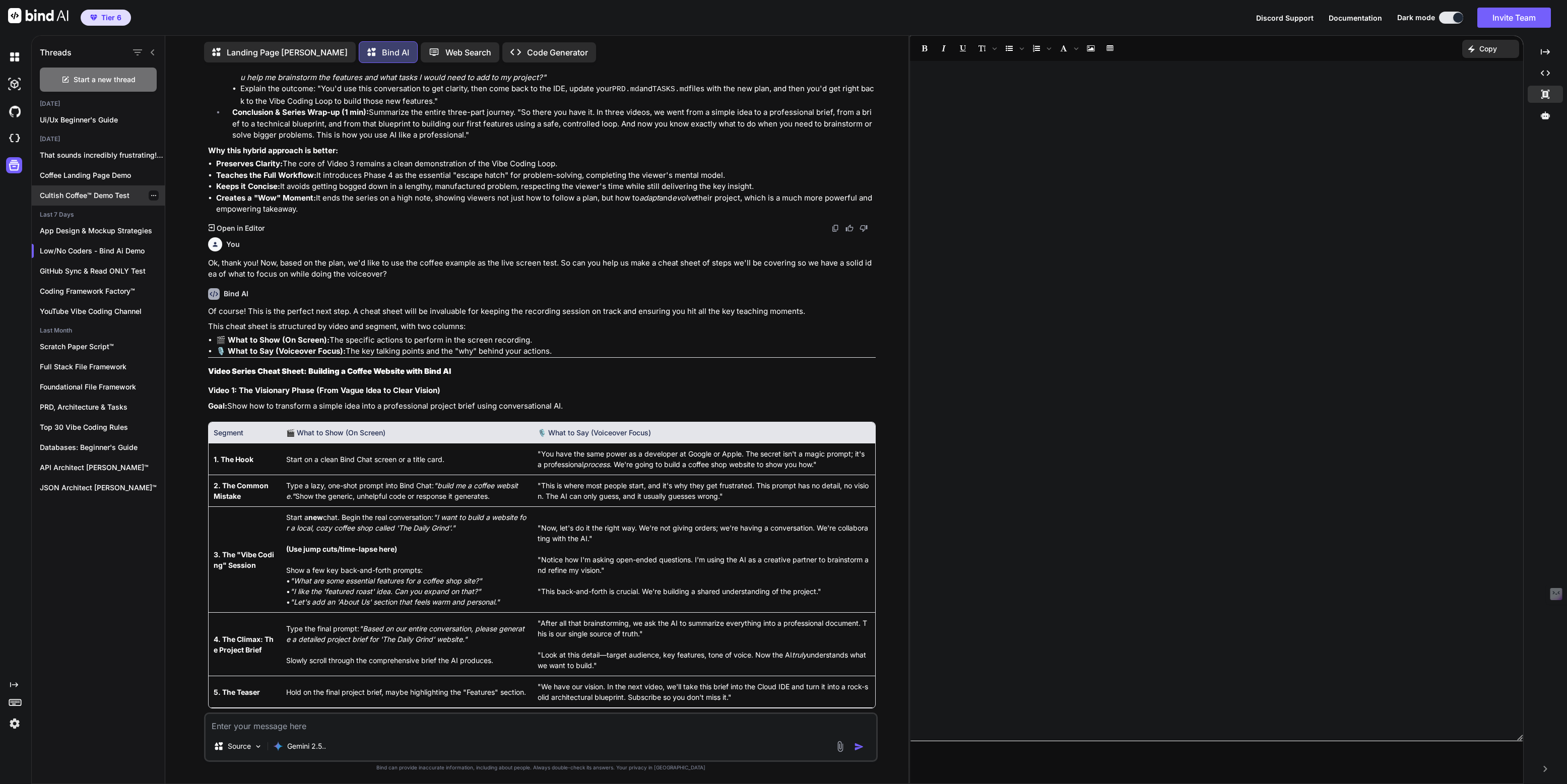
click at [79, 185] on div "Cultish Coffee™ Demo Test" at bounding box center [98, 195] width 133 height 20
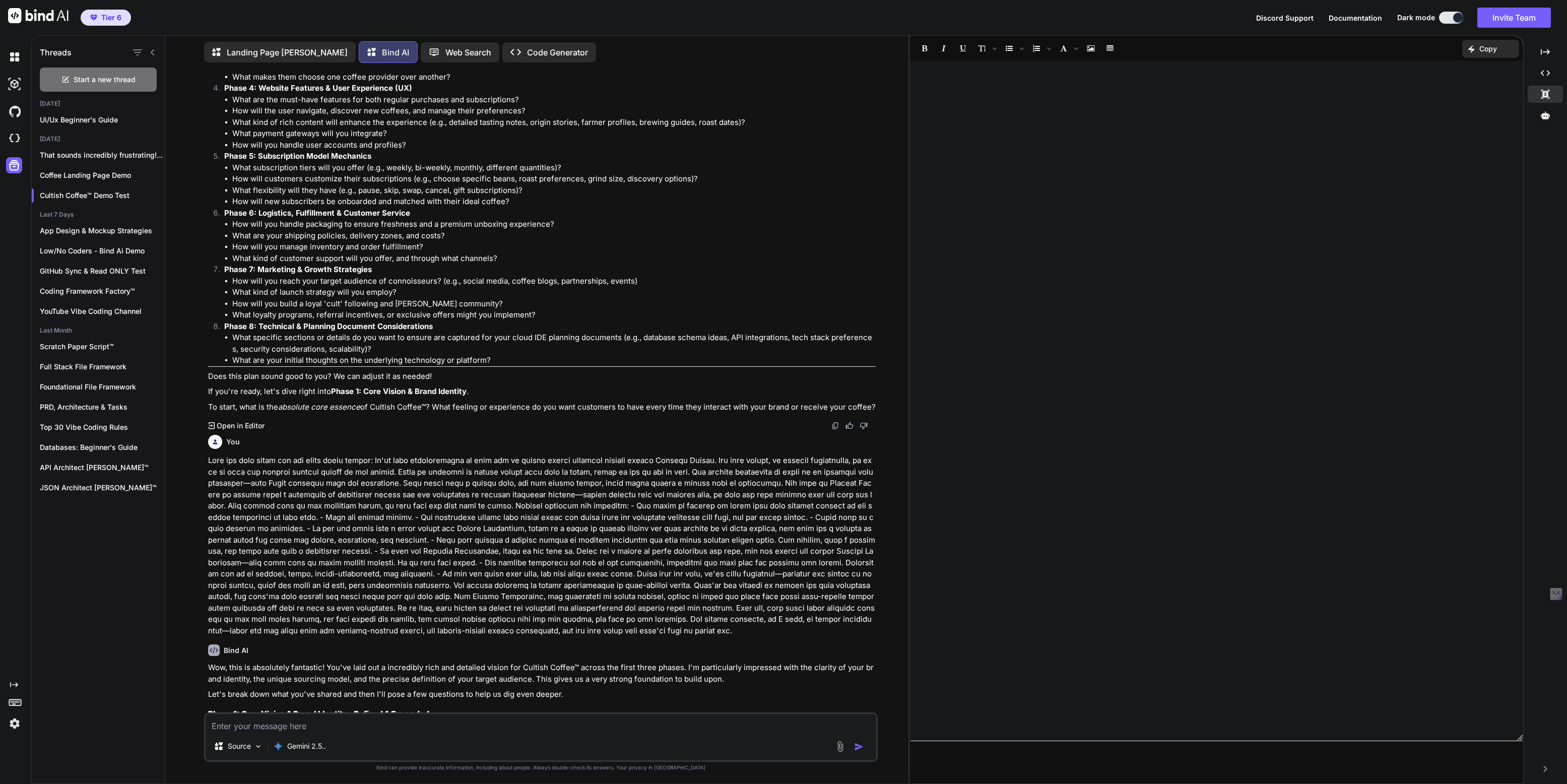
scroll to position [524, 0]
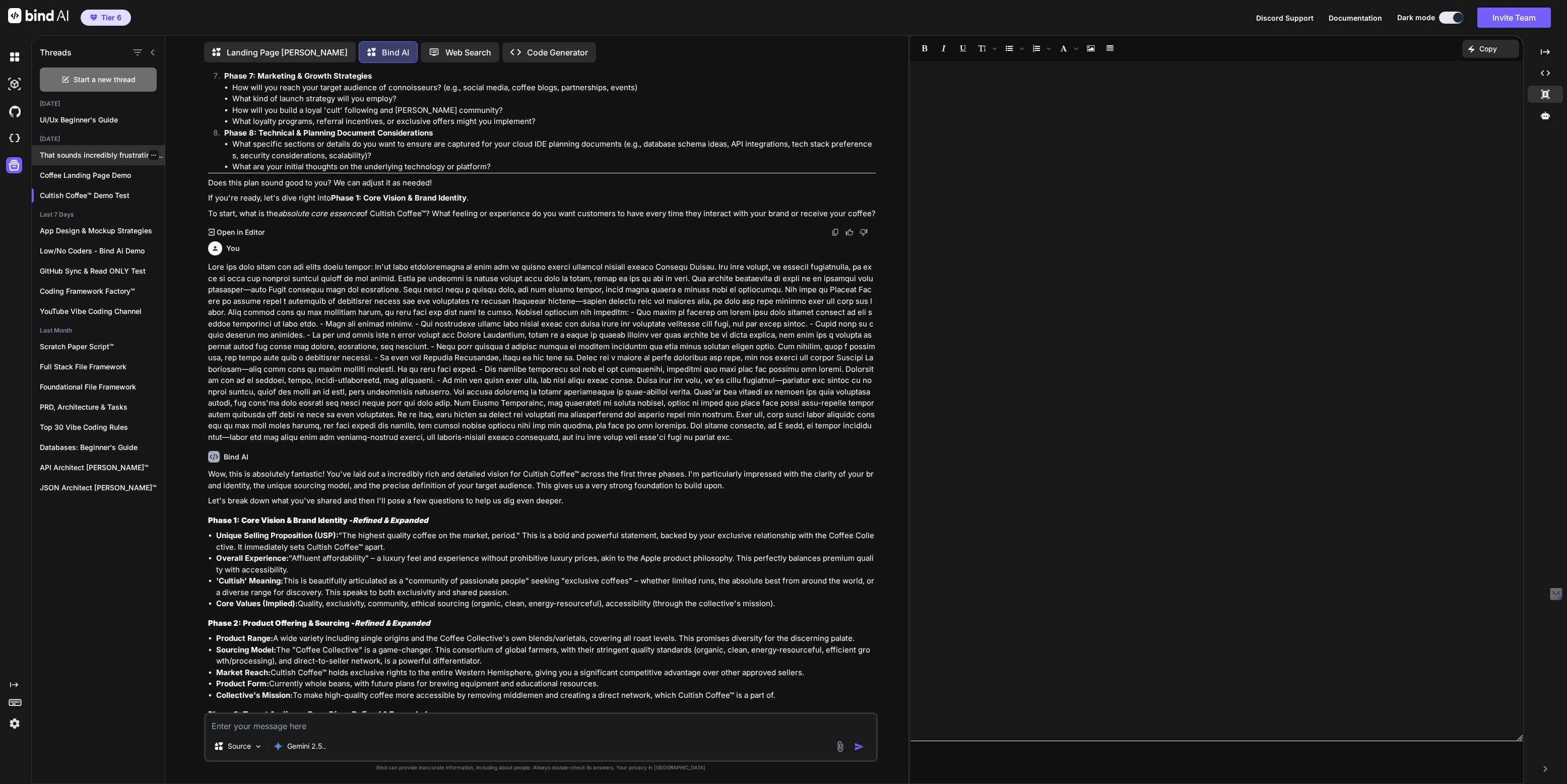
click at [151, 155] on icon "button" at bounding box center [154, 155] width 6 height 6
click at [175, 179] on div "Rename and Save" at bounding box center [196, 173] width 99 height 20
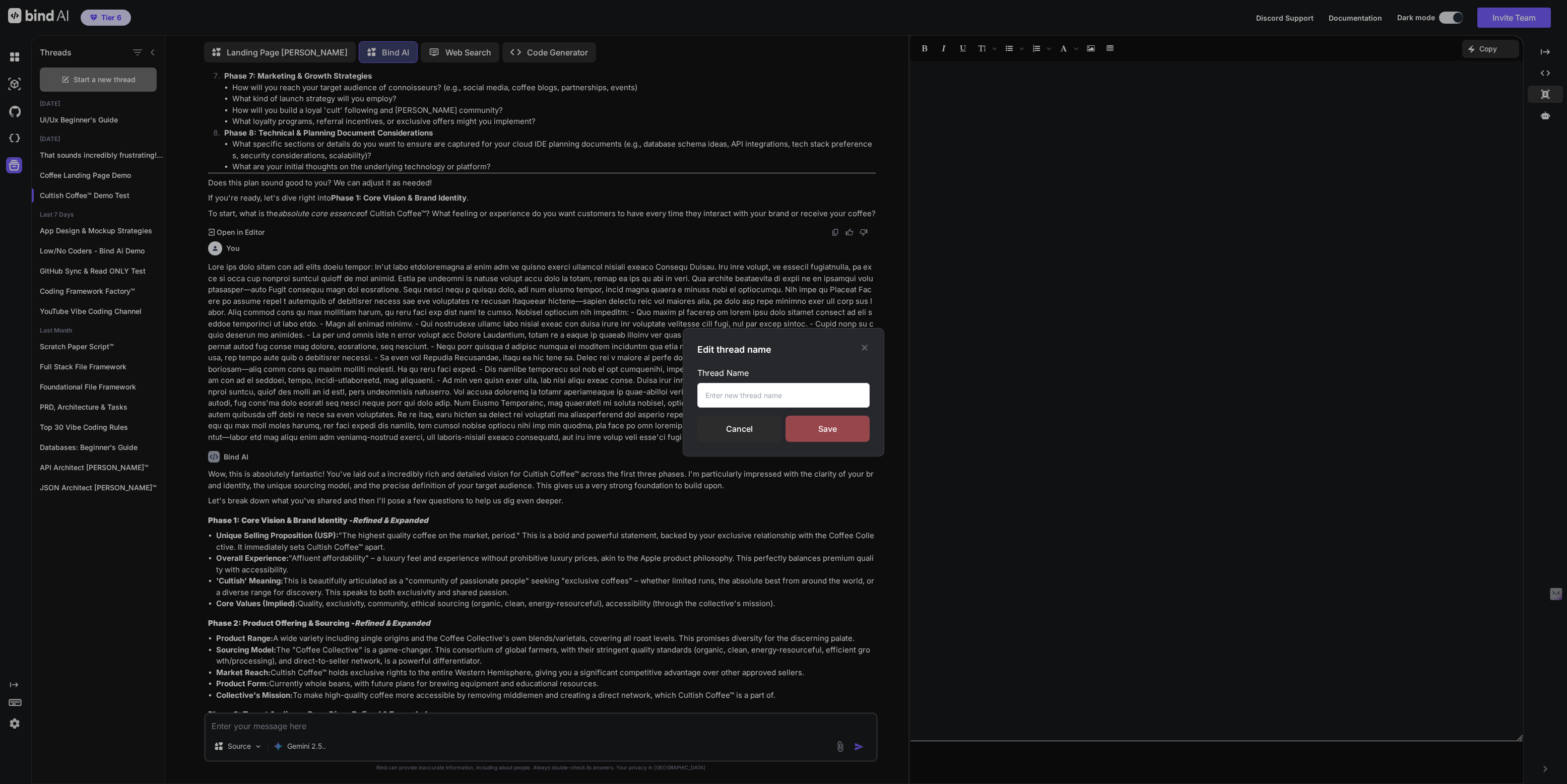
click at [176, 179] on div "Edit thread name Thread Name Cancel Save" at bounding box center [783, 392] width 1567 height 784
